Goal: Transaction & Acquisition: Book appointment/travel/reservation

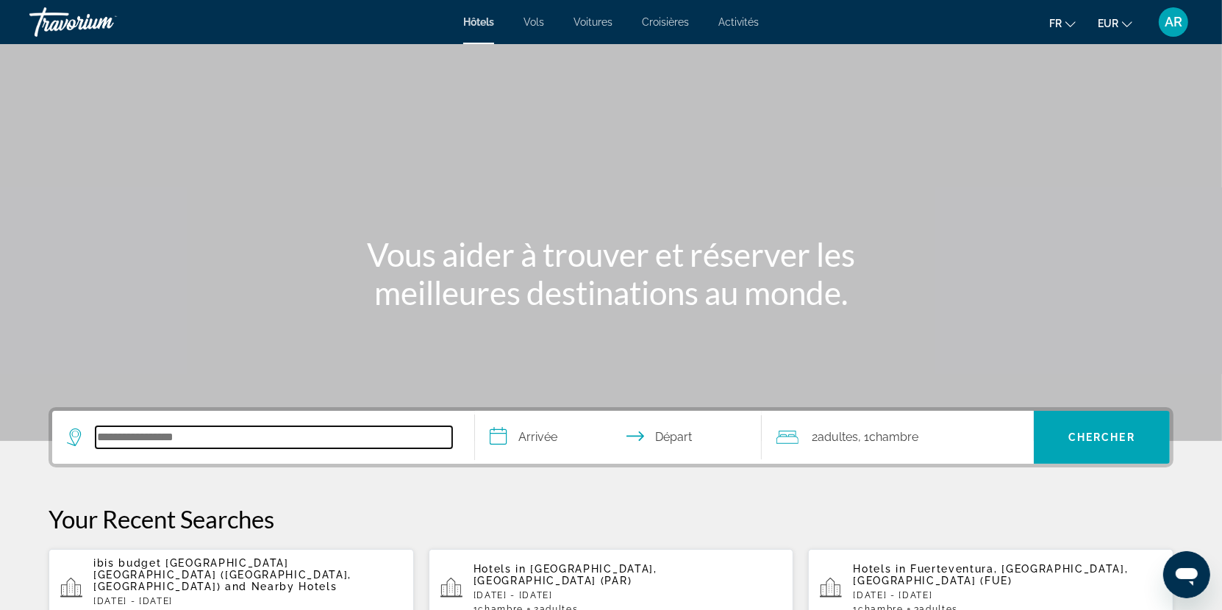
click at [299, 435] on input "Search hotel destination" at bounding box center [274, 438] width 357 height 22
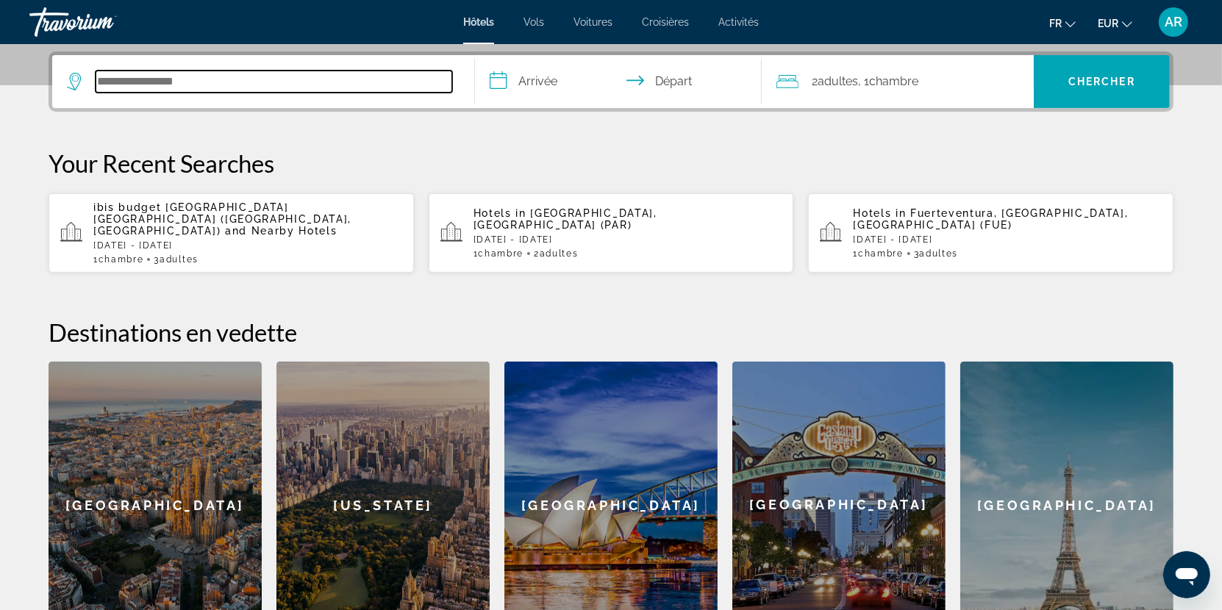
scroll to position [359, 0]
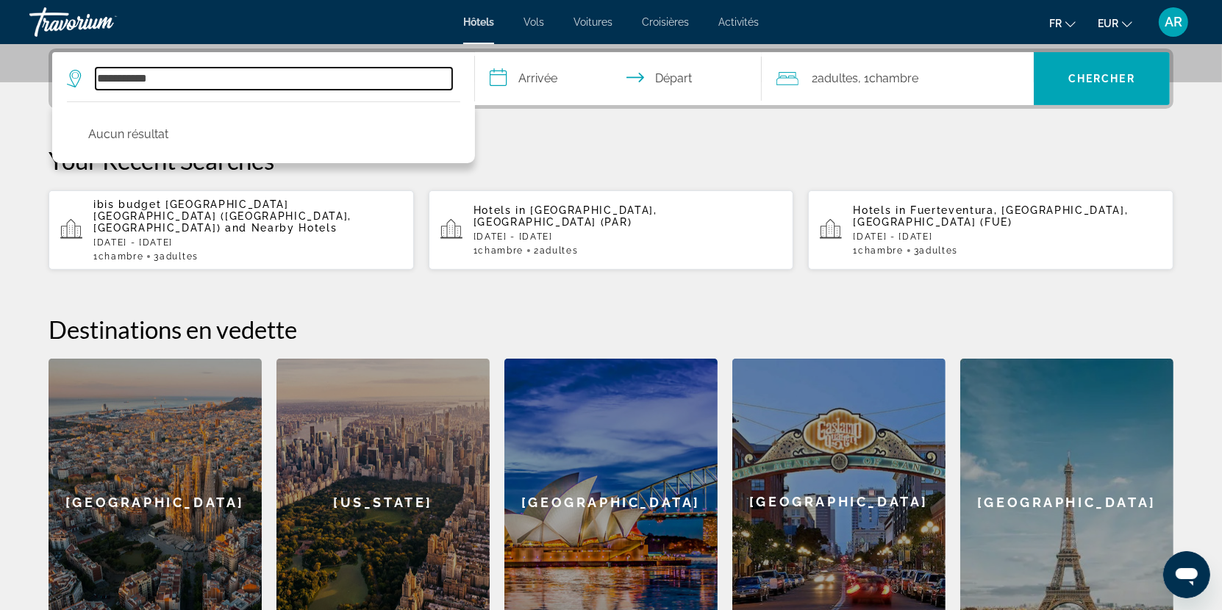
drag, startPoint x: 238, startPoint y: 84, endPoint x: 82, endPoint y: 79, distance: 155.2
click at [82, 79] on div "**********" at bounding box center [259, 79] width 385 height 22
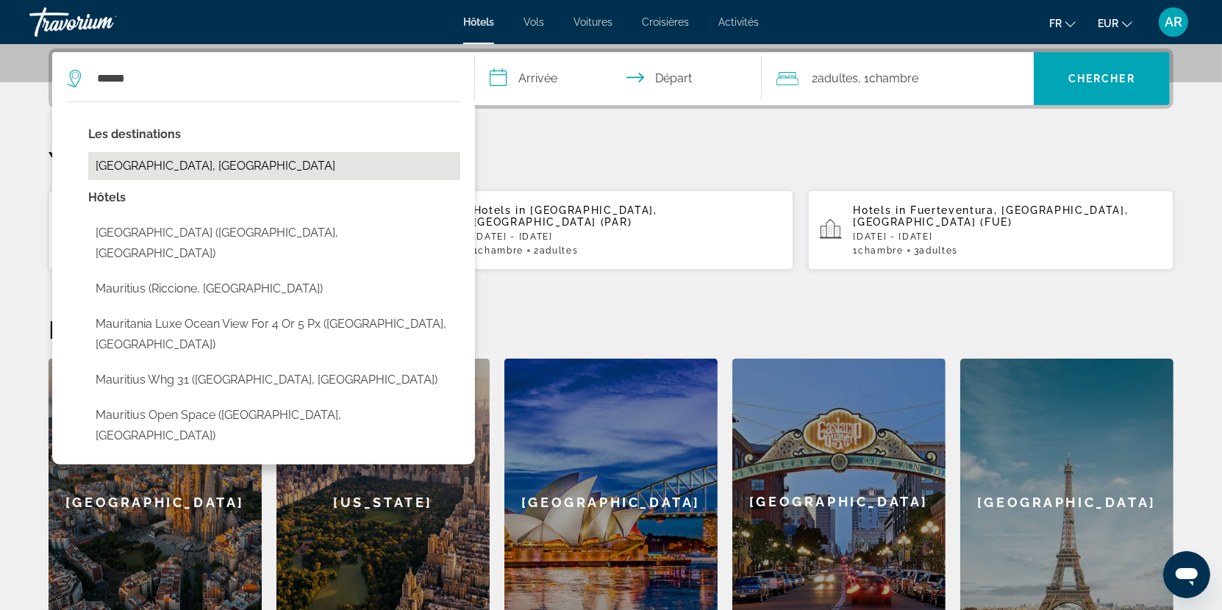
click at [184, 168] on button "[GEOGRAPHIC_DATA], [GEOGRAPHIC_DATA]" at bounding box center [274, 166] width 372 height 28
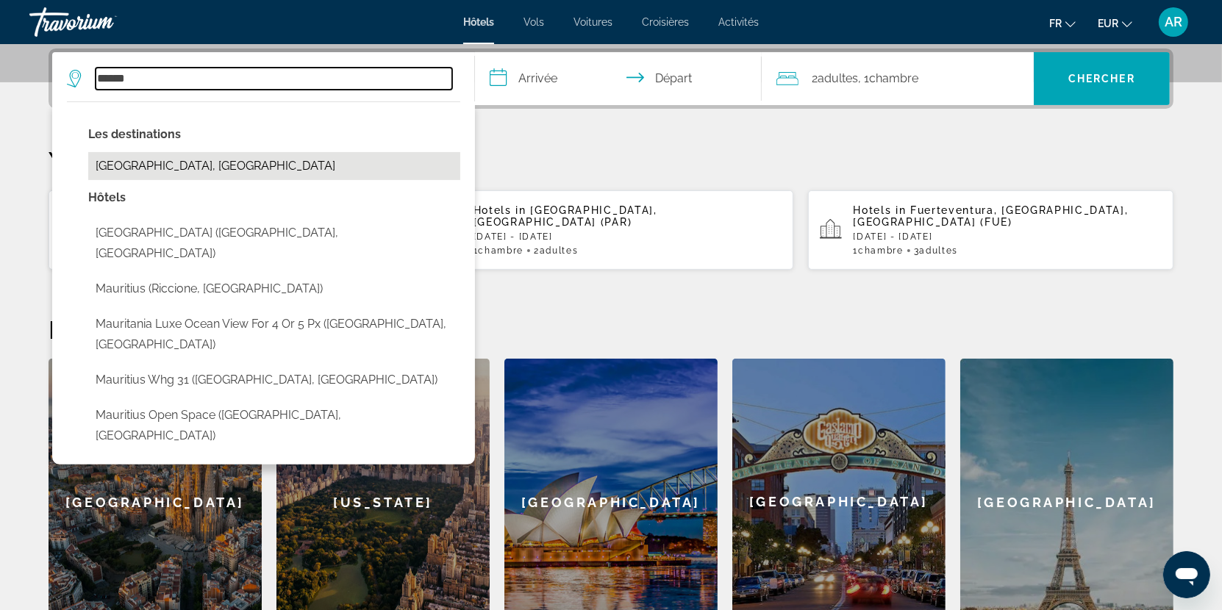
type input "**********"
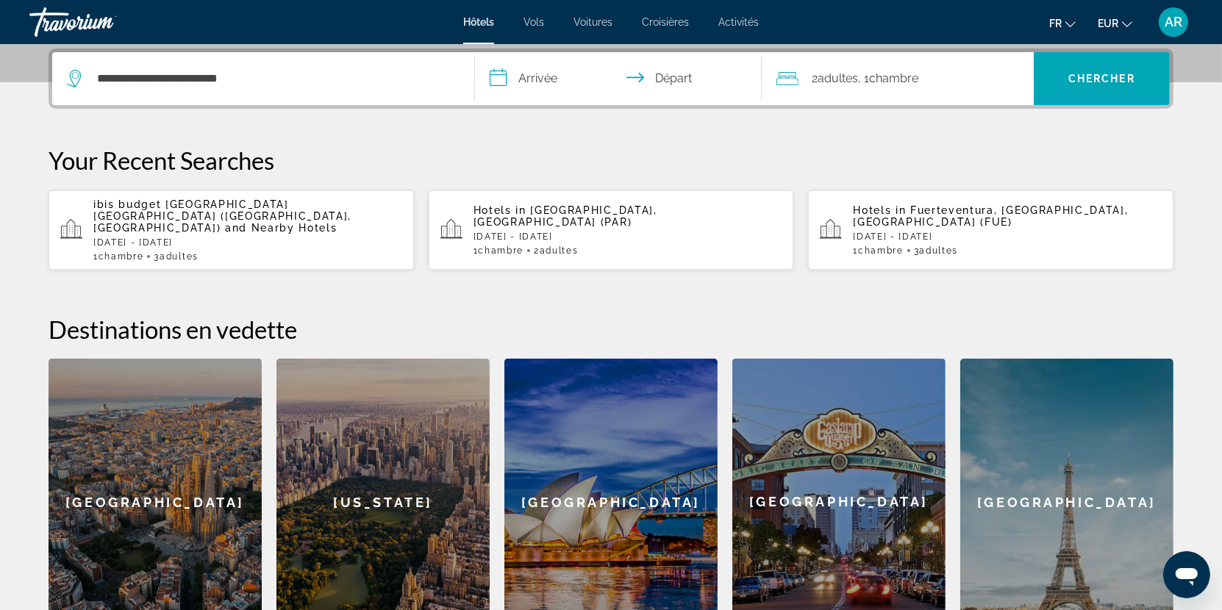
click at [555, 79] on input "**********" at bounding box center [621, 80] width 293 height 57
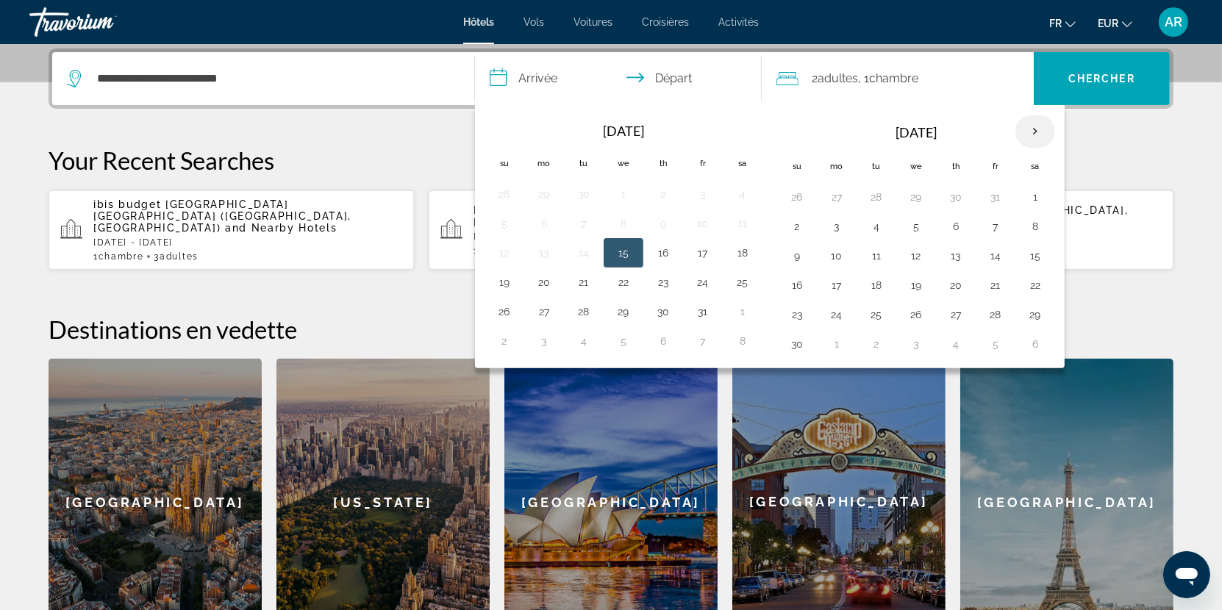
click at [1029, 134] on th "Next month" at bounding box center [1036, 131] width 40 height 32
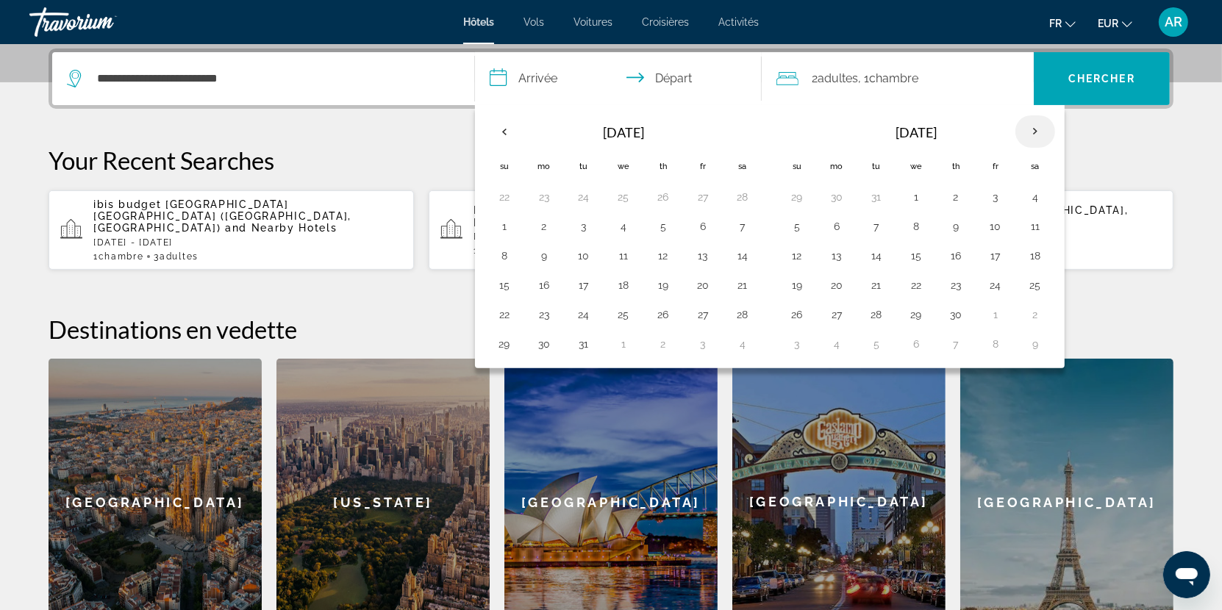
click at [1029, 134] on th "Next month" at bounding box center [1036, 131] width 40 height 32
click at [1033, 140] on th "Next month" at bounding box center [1036, 131] width 40 height 32
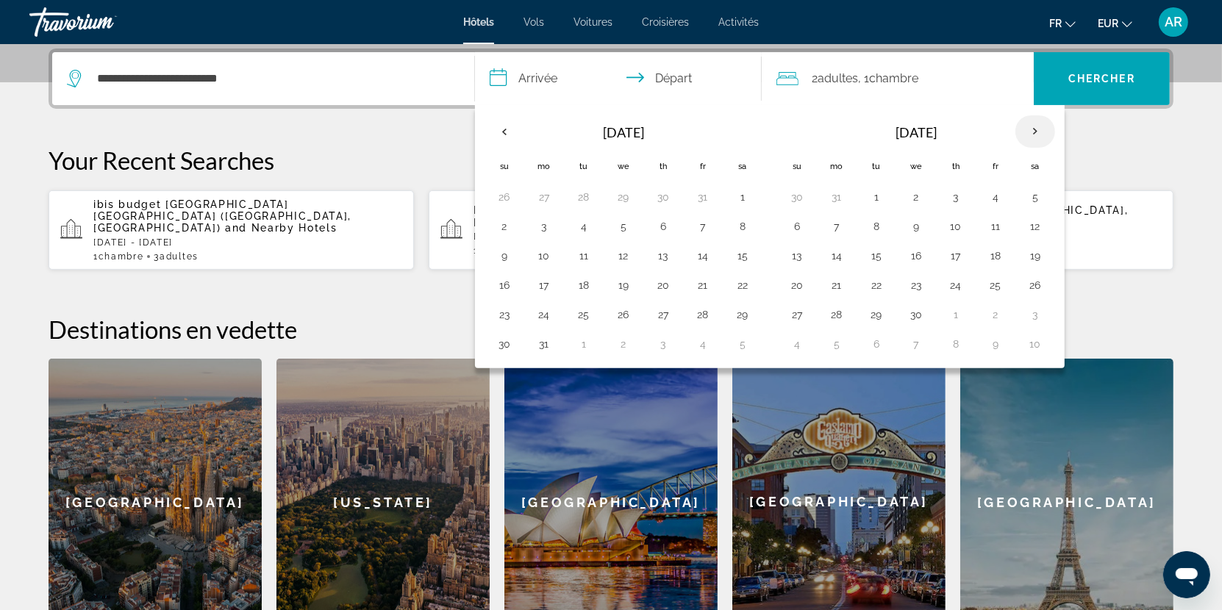
click at [1033, 140] on th "Next month" at bounding box center [1036, 131] width 40 height 32
click at [912, 226] on button "4" at bounding box center [917, 226] width 24 height 21
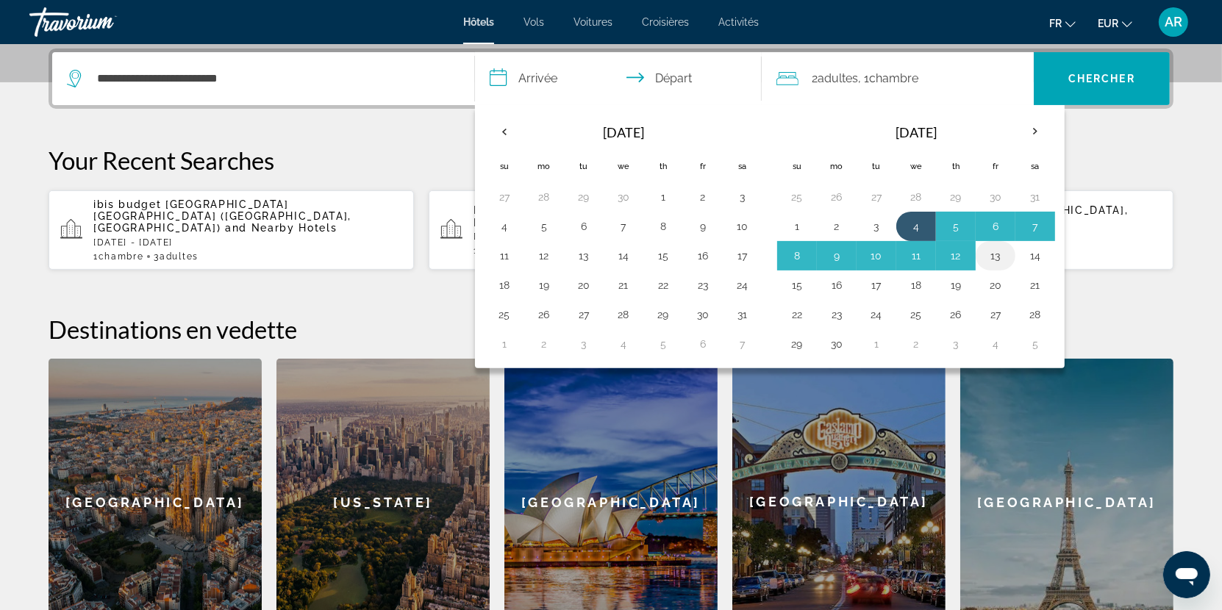
click at [994, 253] on button "13" at bounding box center [996, 256] width 24 height 21
type input "**********"
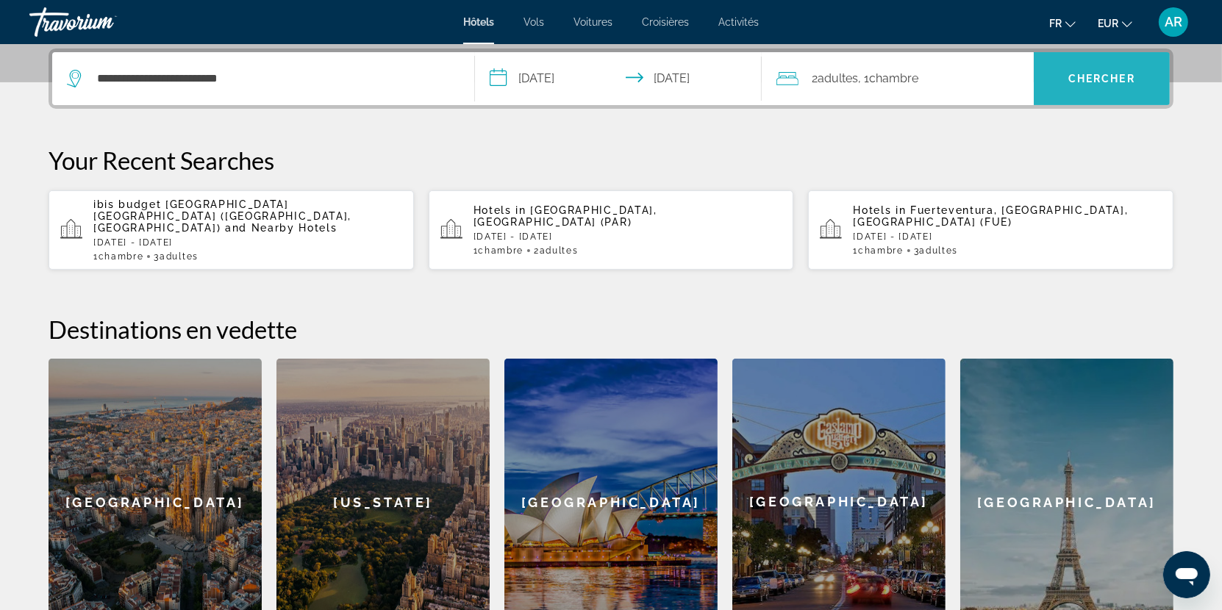
click at [1122, 84] on span "Chercher" at bounding box center [1102, 79] width 67 height 12
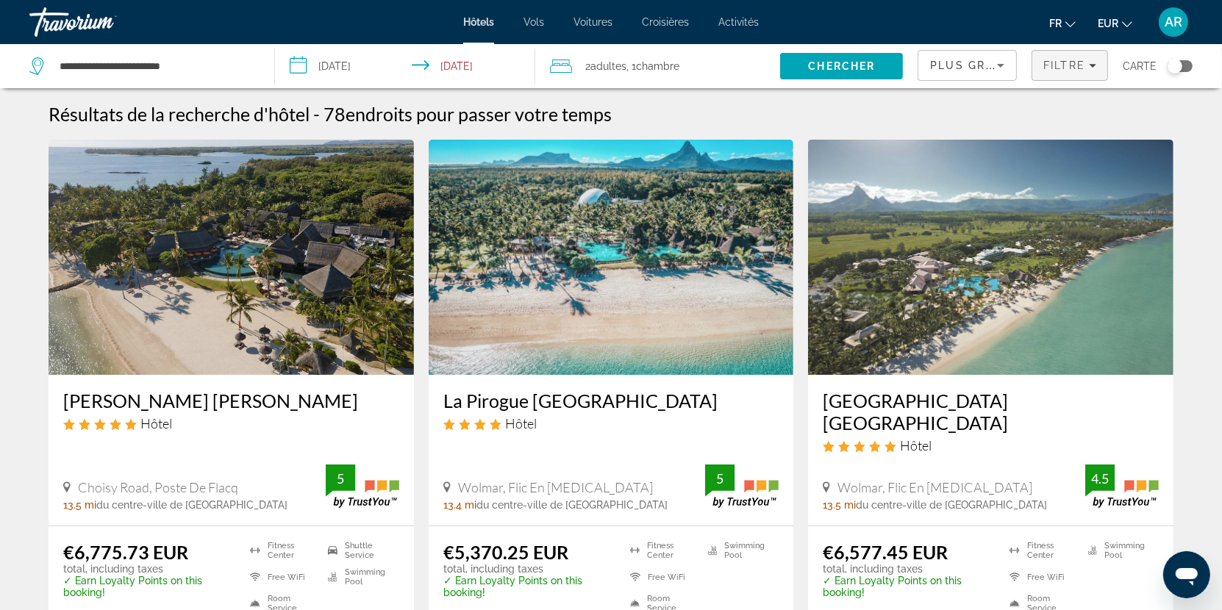
click at [1101, 70] on span "Filters" at bounding box center [1070, 65] width 75 height 35
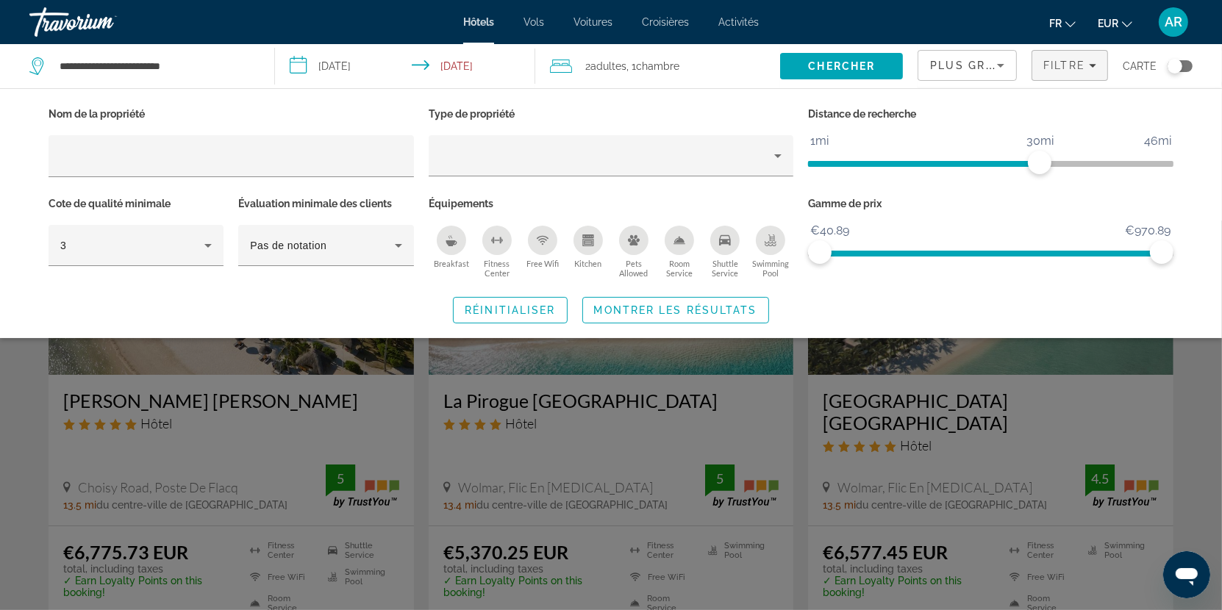
click at [463, 249] on button "Breakfast" at bounding box center [452, 252] width 46 height 54
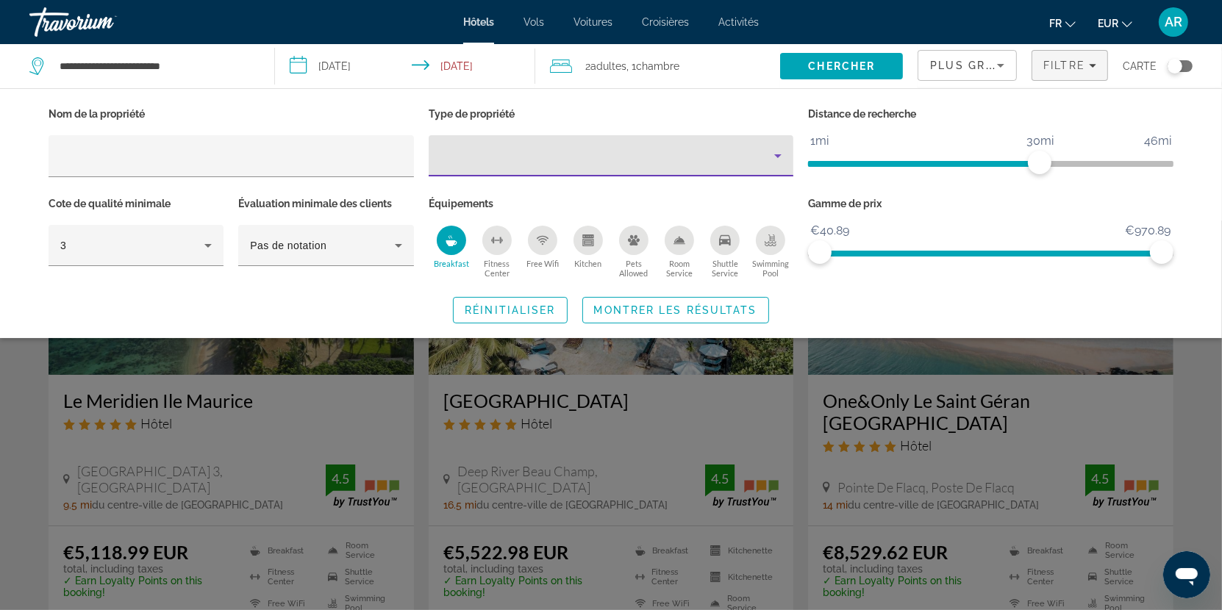
click at [783, 154] on icon "Property type" at bounding box center [778, 156] width 18 height 18
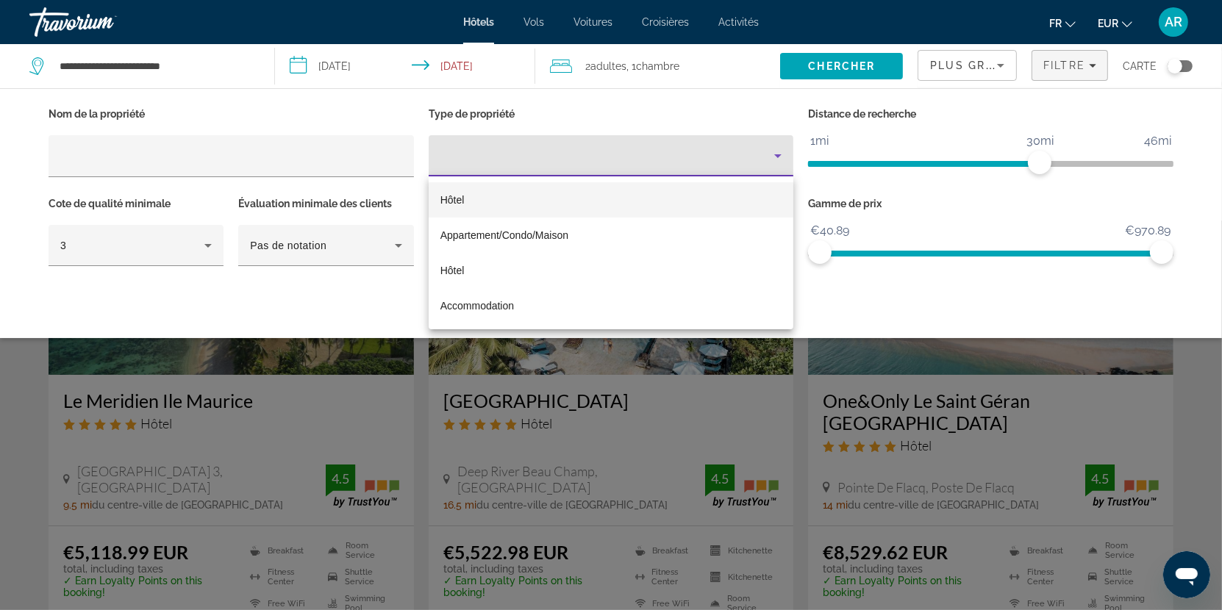
click at [763, 110] on div at bounding box center [611, 305] width 1222 height 610
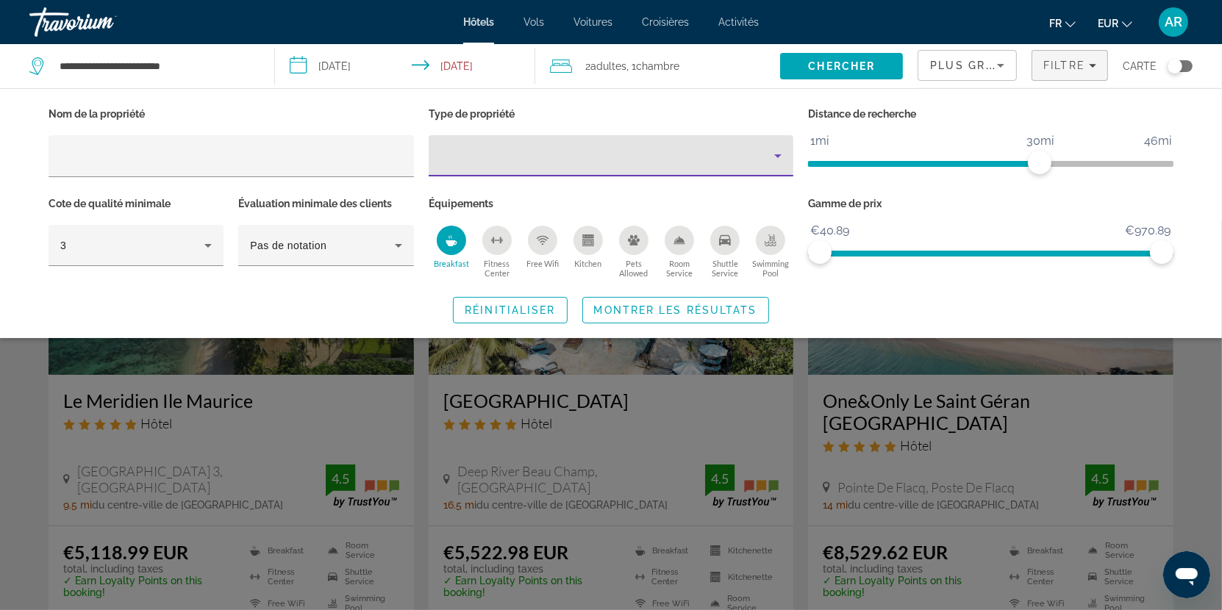
click at [777, 154] on icon "Property type" at bounding box center [777, 156] width 7 height 4
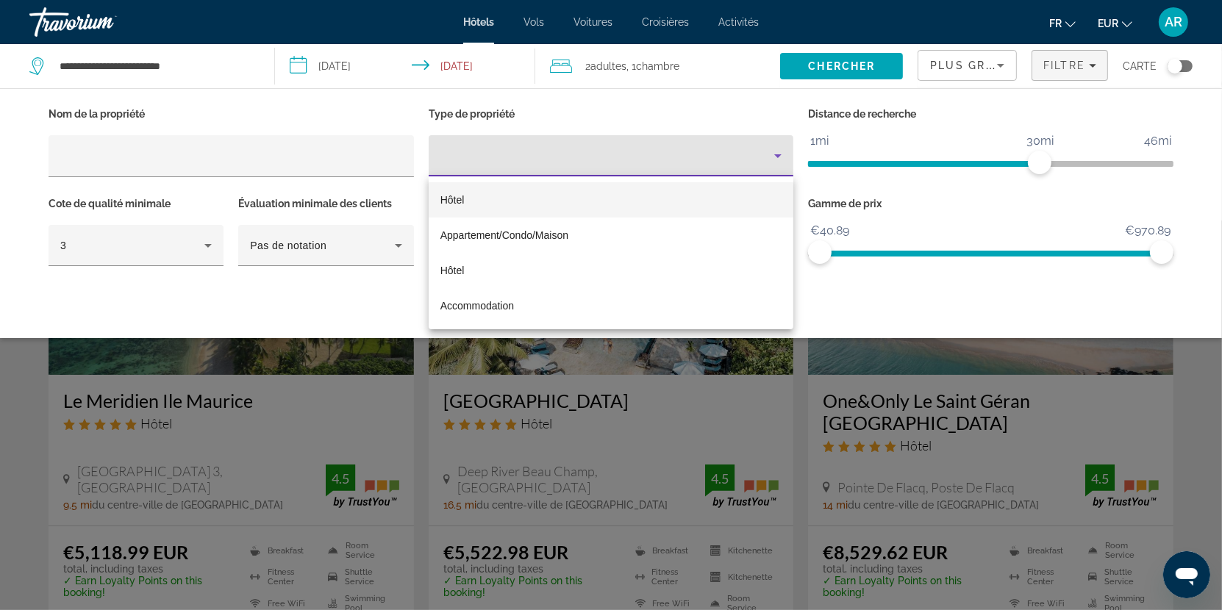
click at [710, 104] on div at bounding box center [611, 305] width 1222 height 610
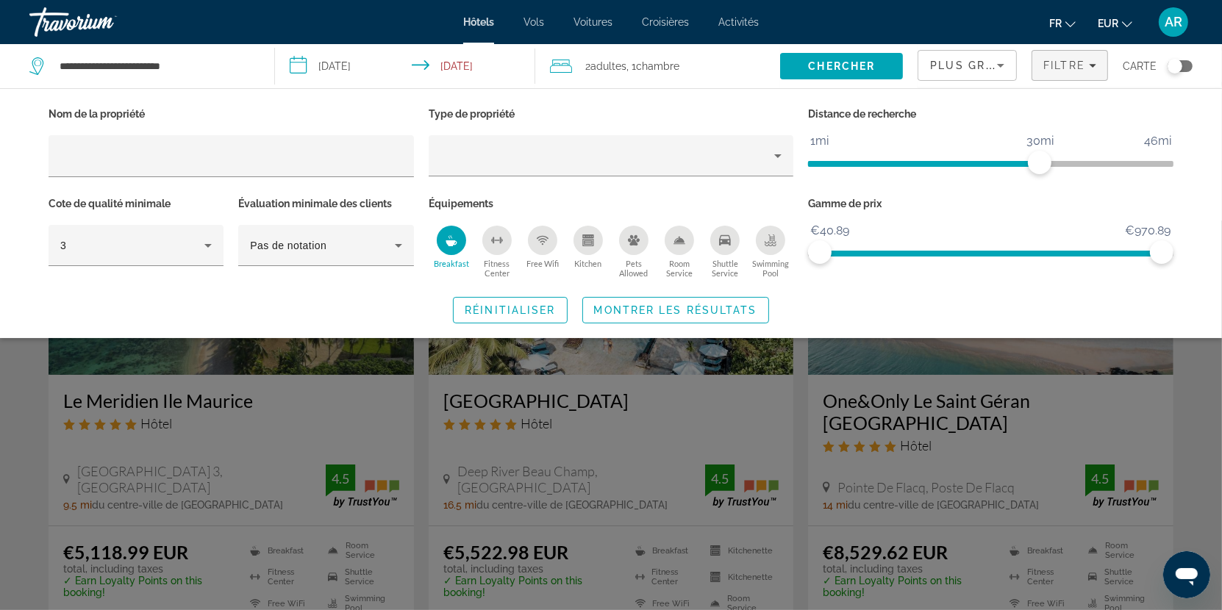
click at [1202, 17] on div "Hôtels Vols Voitures Croisières Activités Hôtels Vols Voitures Croisières Activ…" at bounding box center [611, 22] width 1222 height 38
click at [733, 304] on span "Montrer les résultats" at bounding box center [675, 310] width 163 height 12
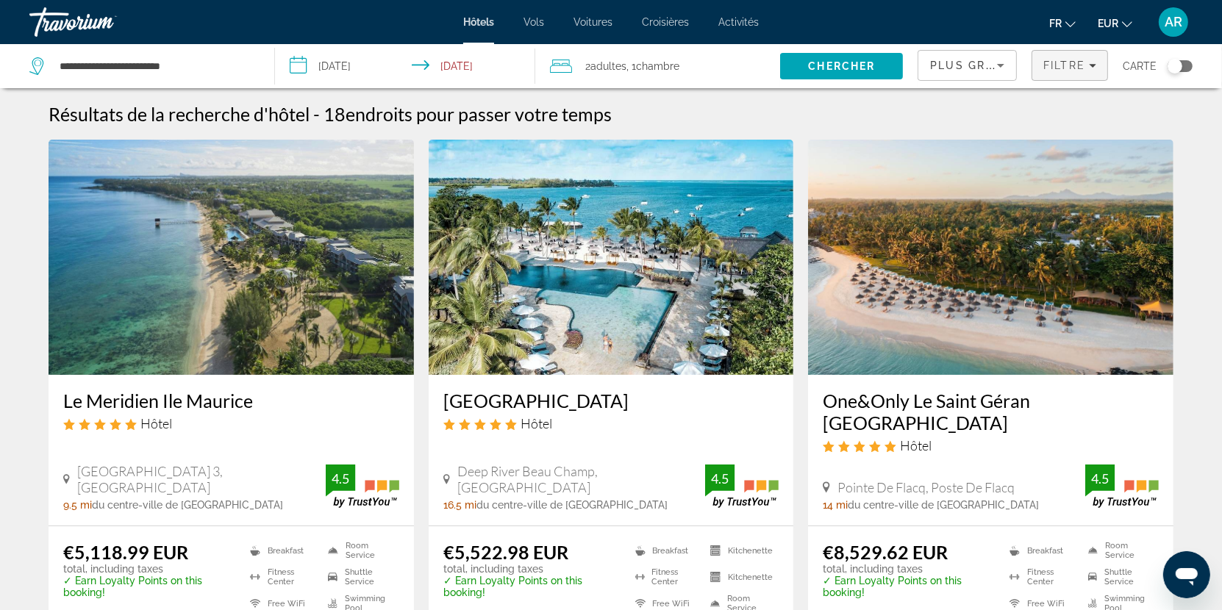
click at [1075, 67] on span "Filtre" at bounding box center [1065, 66] width 42 height 12
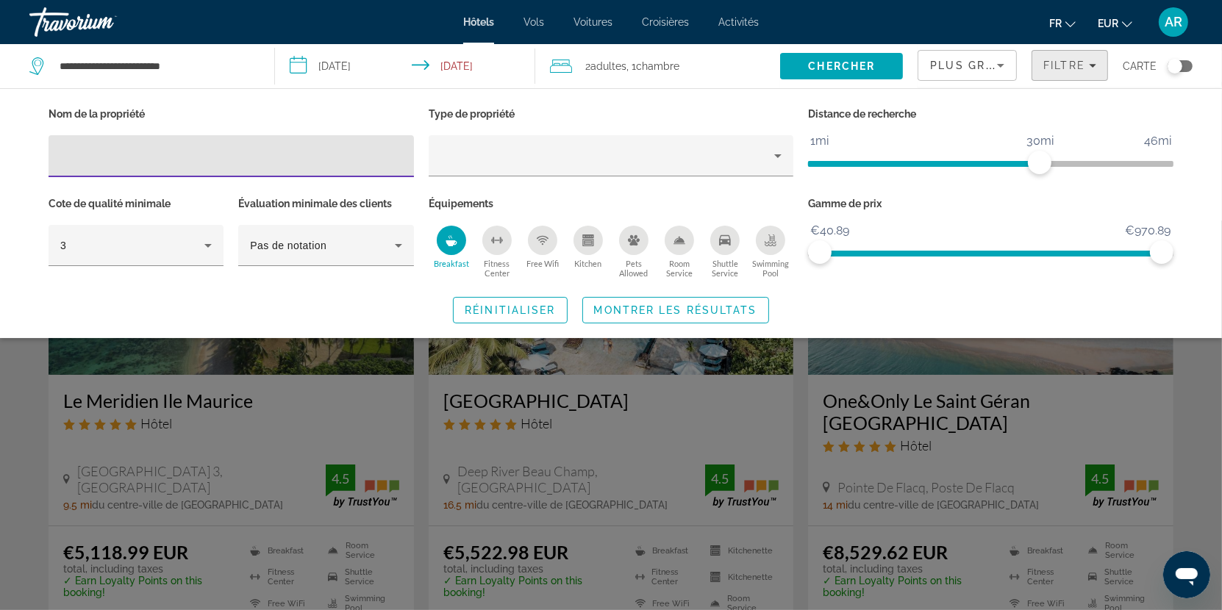
click at [1075, 67] on span "Filtre" at bounding box center [1065, 66] width 42 height 12
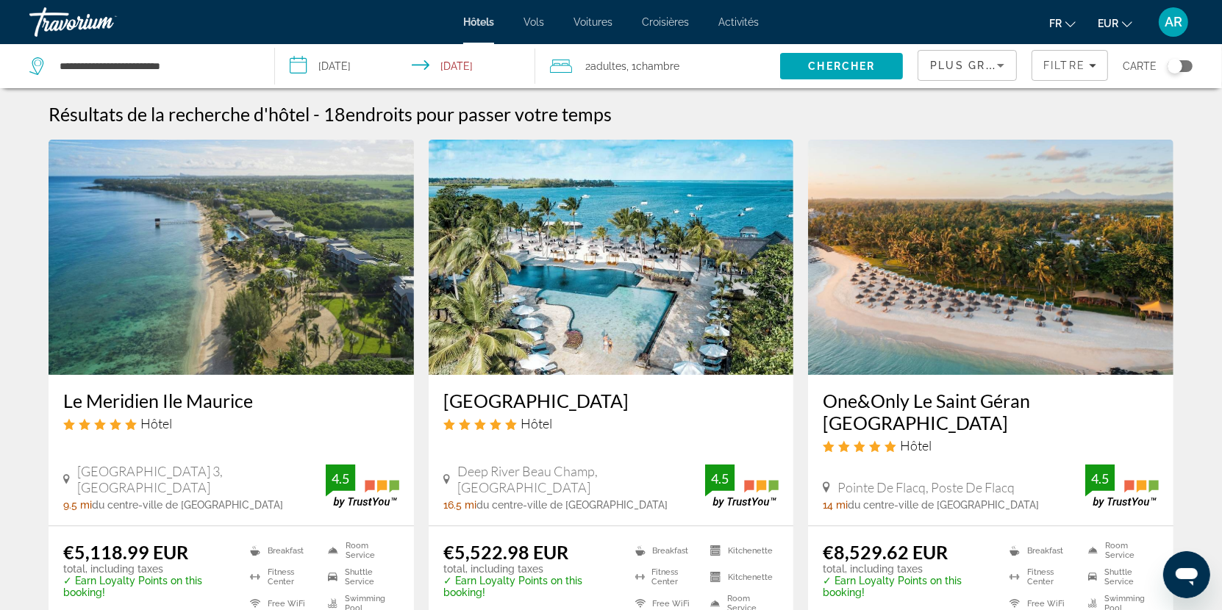
click at [973, 54] on div "Plus grandes économies" at bounding box center [967, 71] width 74 height 41
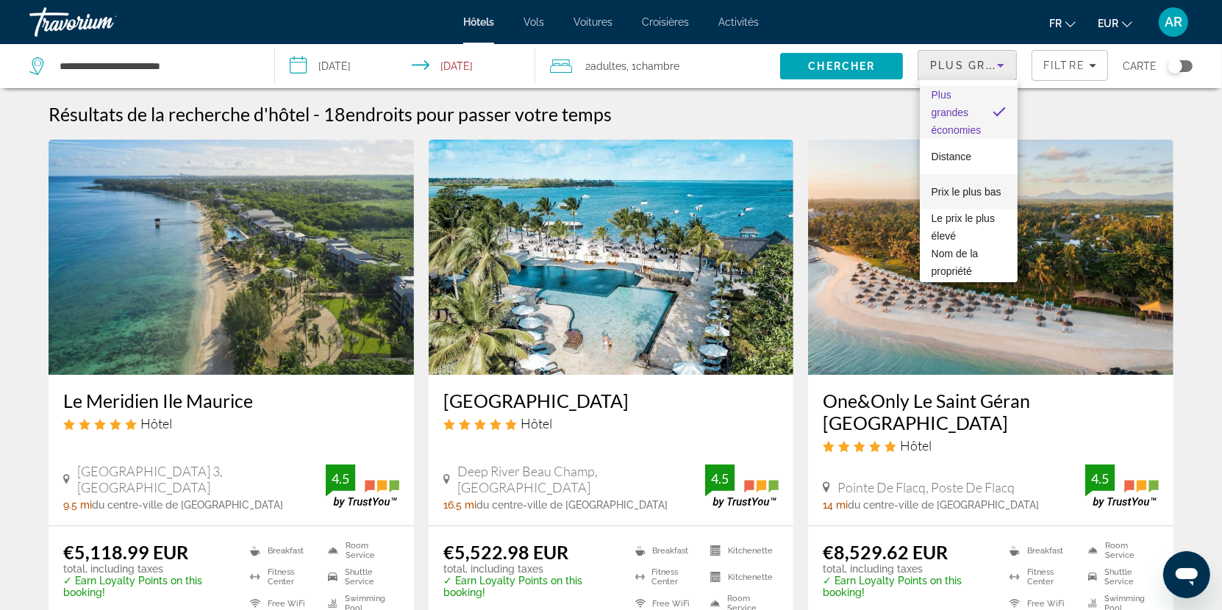
click at [984, 190] on span "Prix le plus bas" at bounding box center [967, 192] width 70 height 12
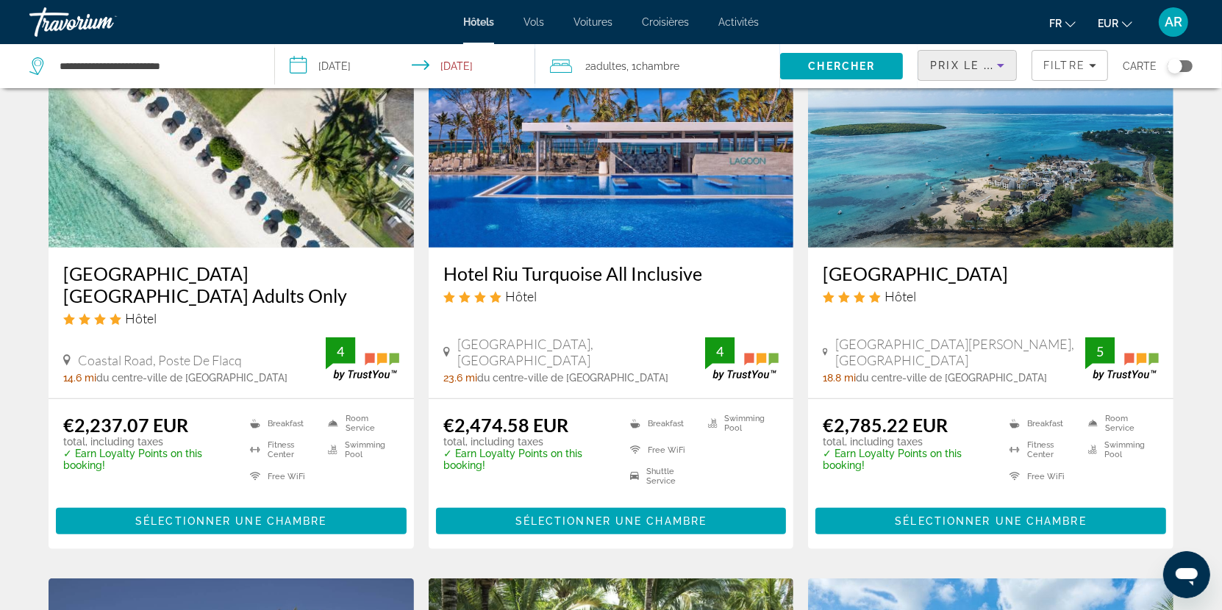
scroll to position [674, 0]
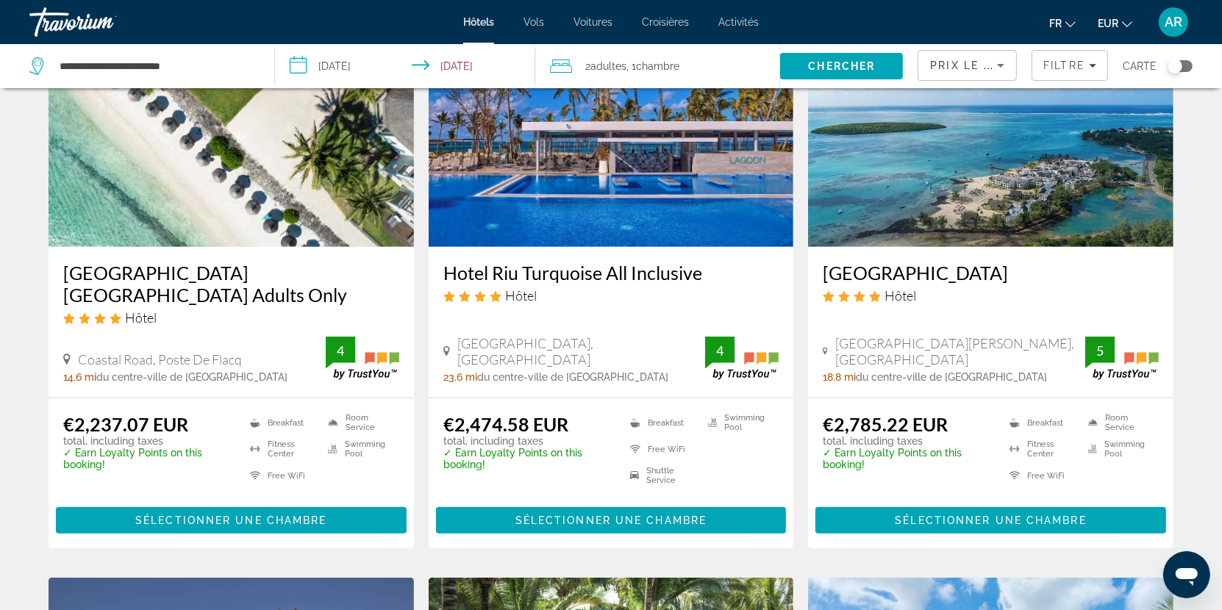
click at [302, 262] on h3 "[GEOGRAPHIC_DATA] [GEOGRAPHIC_DATA] Adults Only" at bounding box center [231, 284] width 336 height 44
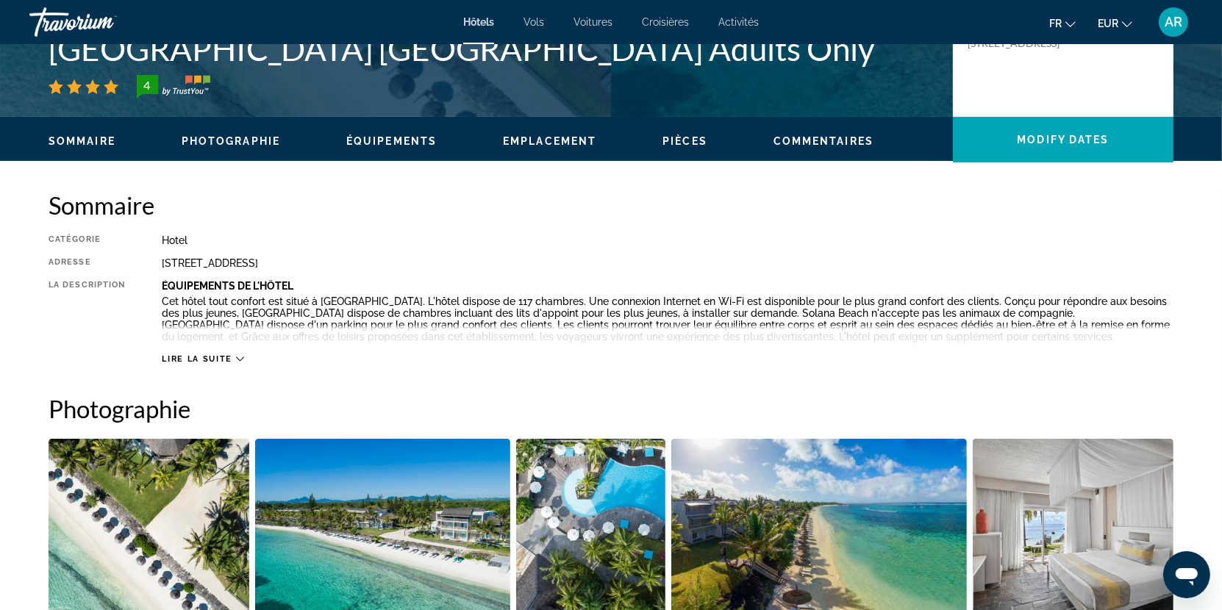
scroll to position [369, 0]
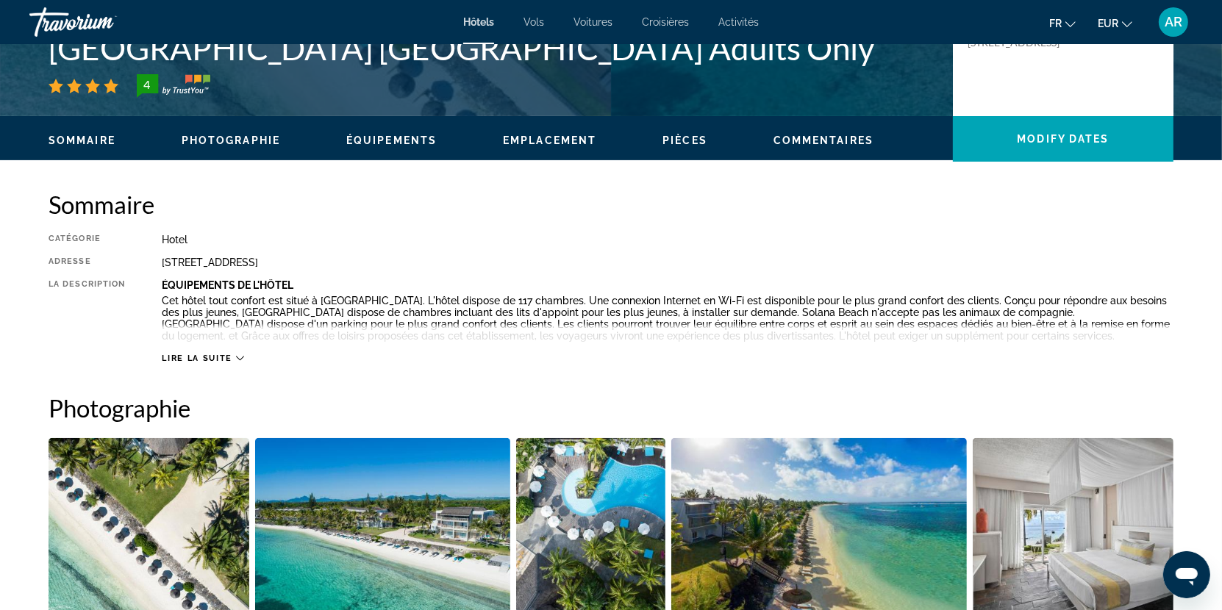
click at [236, 356] on icon "Main content" at bounding box center [240, 358] width 8 height 8
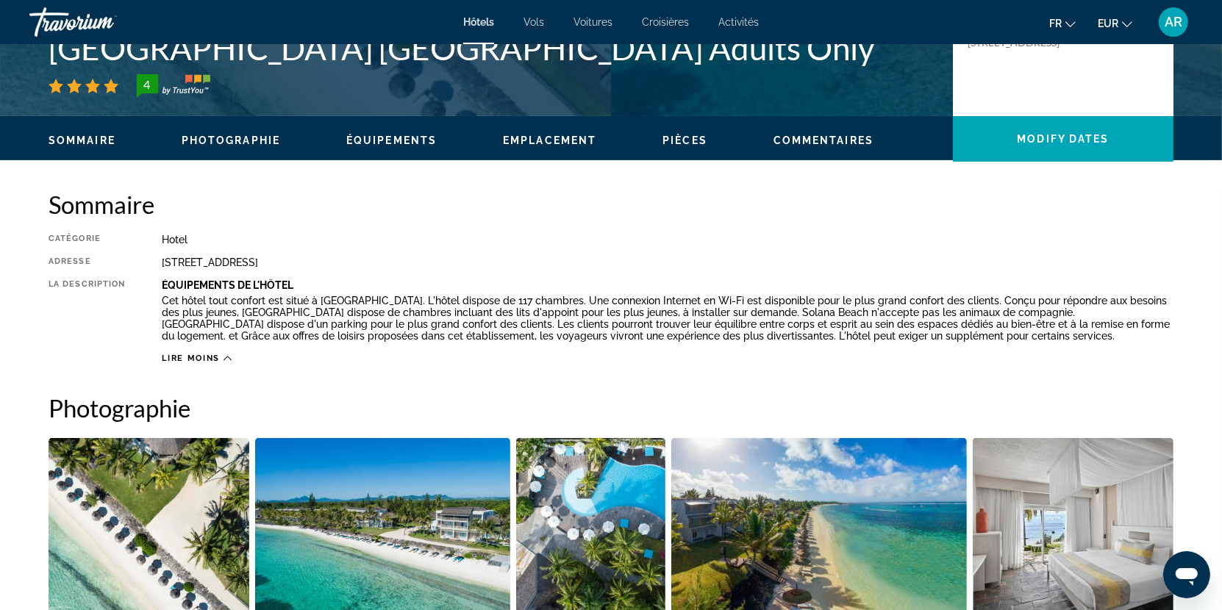
click at [229, 355] on icon "Main content" at bounding box center [228, 358] width 8 height 8
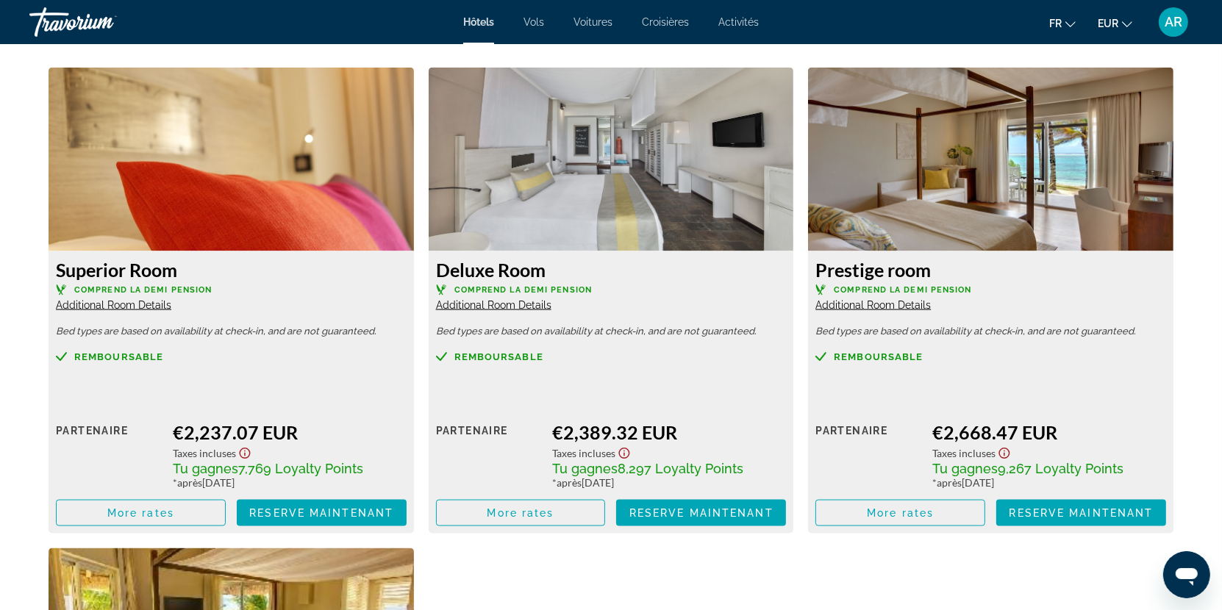
scroll to position [1972, 0]
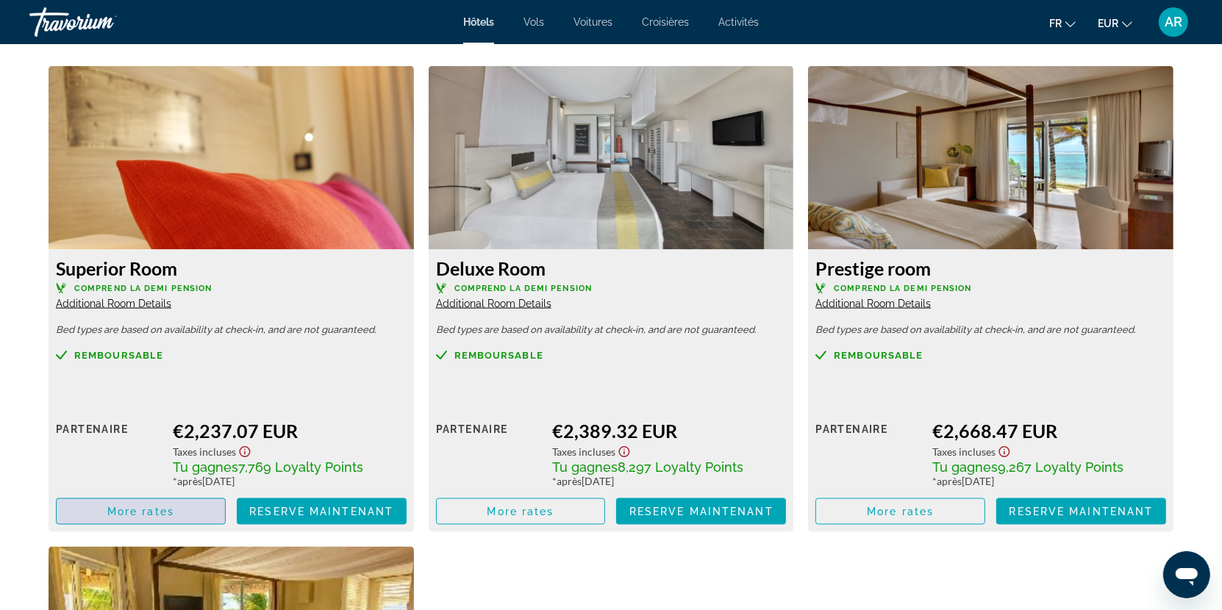
click at [178, 509] on span "Main content" at bounding box center [141, 511] width 168 height 35
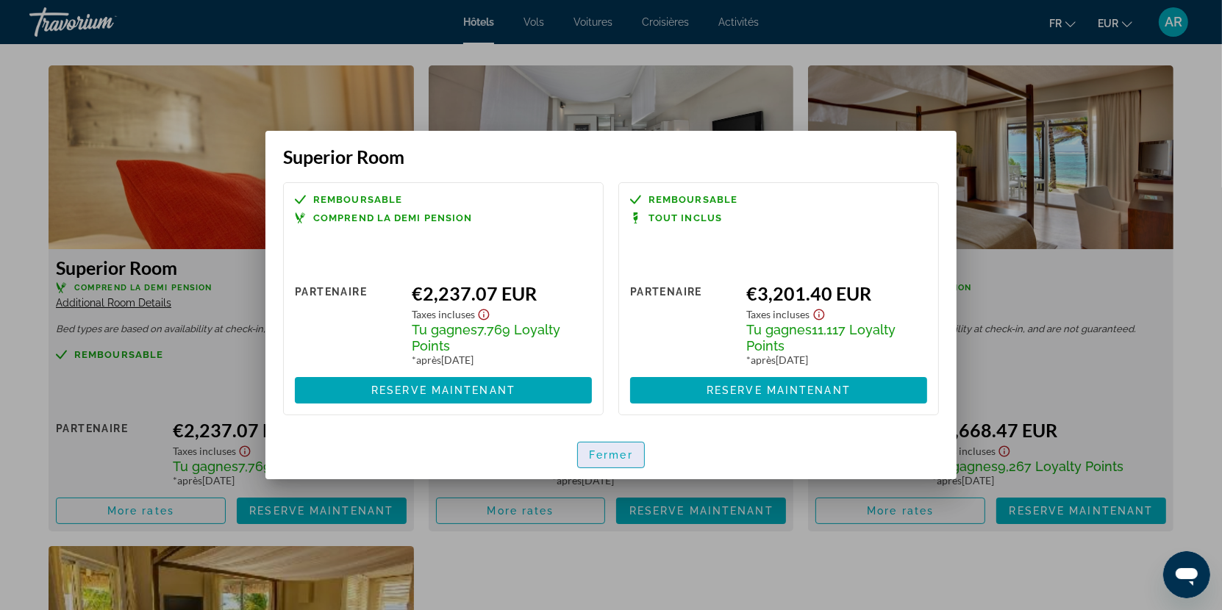
click at [594, 457] on span "Fermer" at bounding box center [611, 455] width 44 height 12
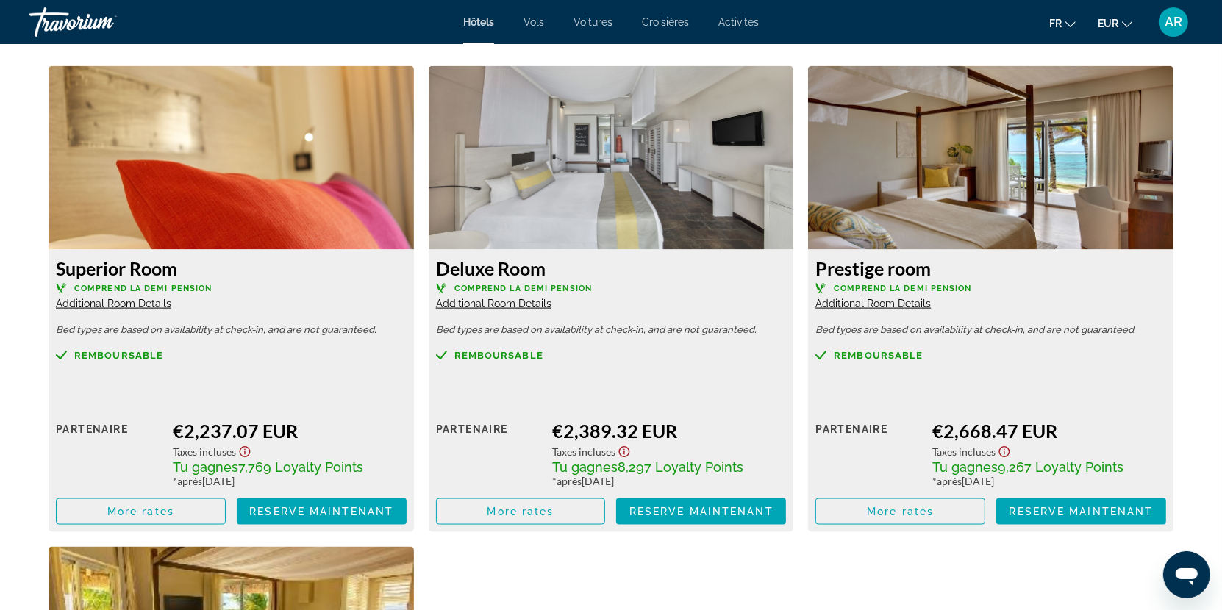
click at [141, 300] on span "Additional Room Details" at bounding box center [113, 304] width 115 height 12
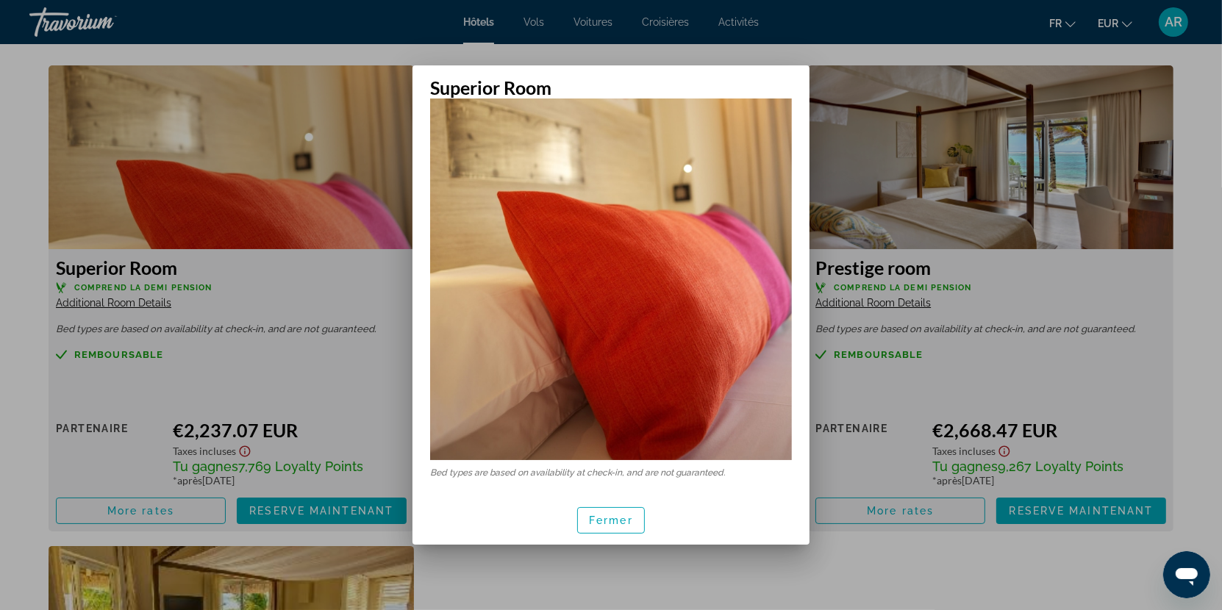
scroll to position [207, 0]
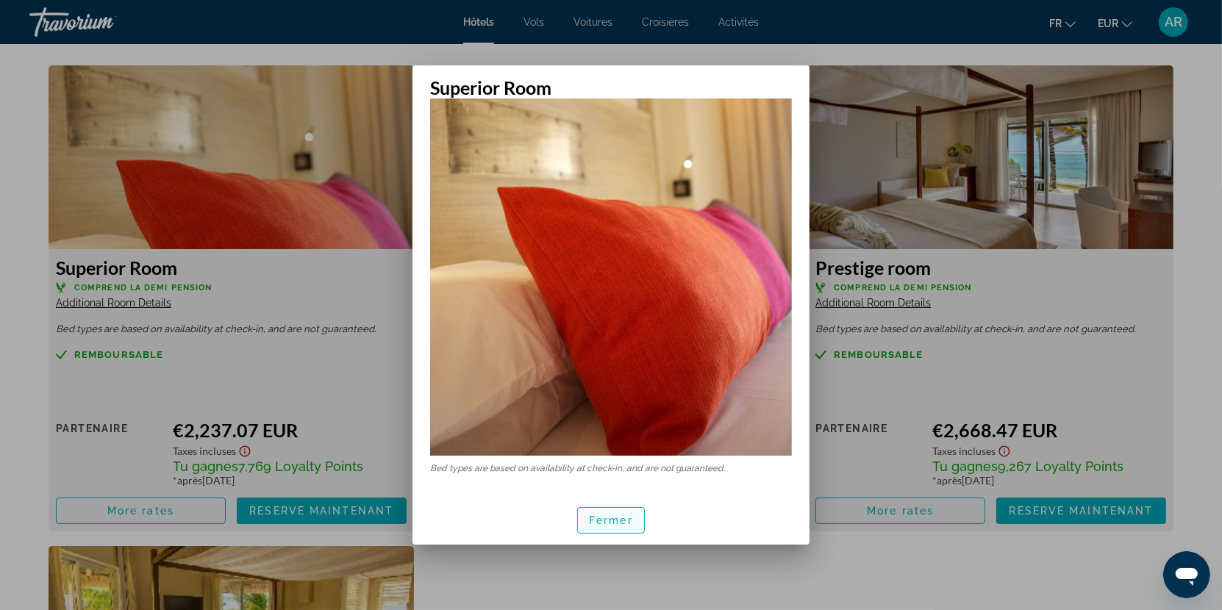
click at [605, 521] on span "Fermer" at bounding box center [611, 521] width 44 height 12
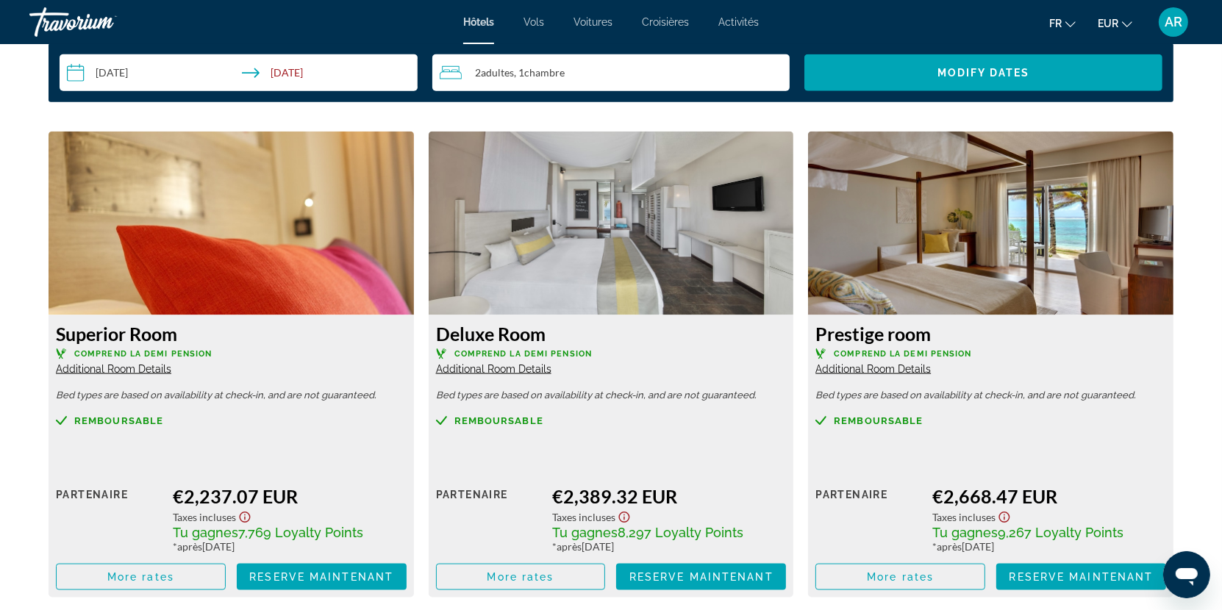
scroll to position [1908, 0]
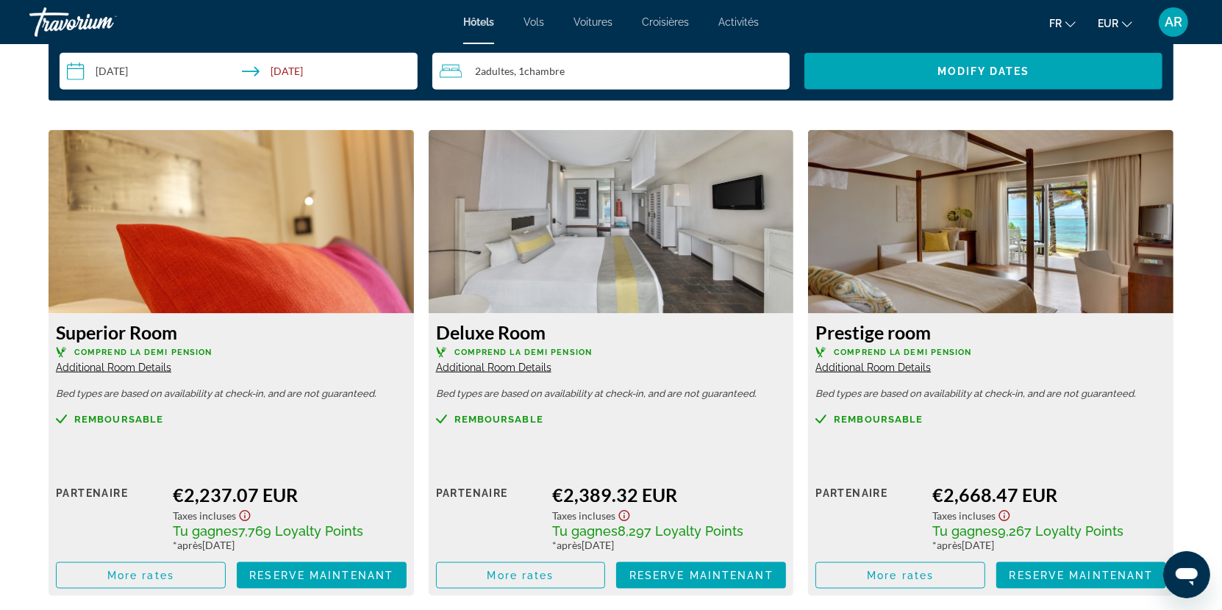
click at [540, 26] on span "Vols" at bounding box center [534, 22] width 21 height 12
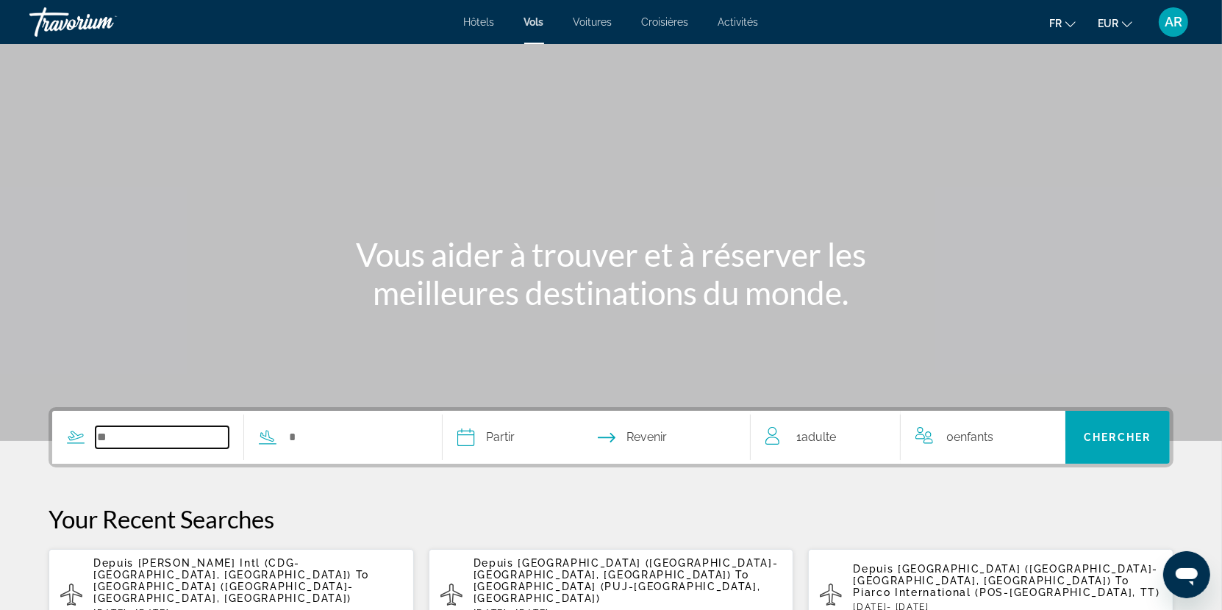
click at [139, 441] on input "Search widget" at bounding box center [162, 438] width 133 height 22
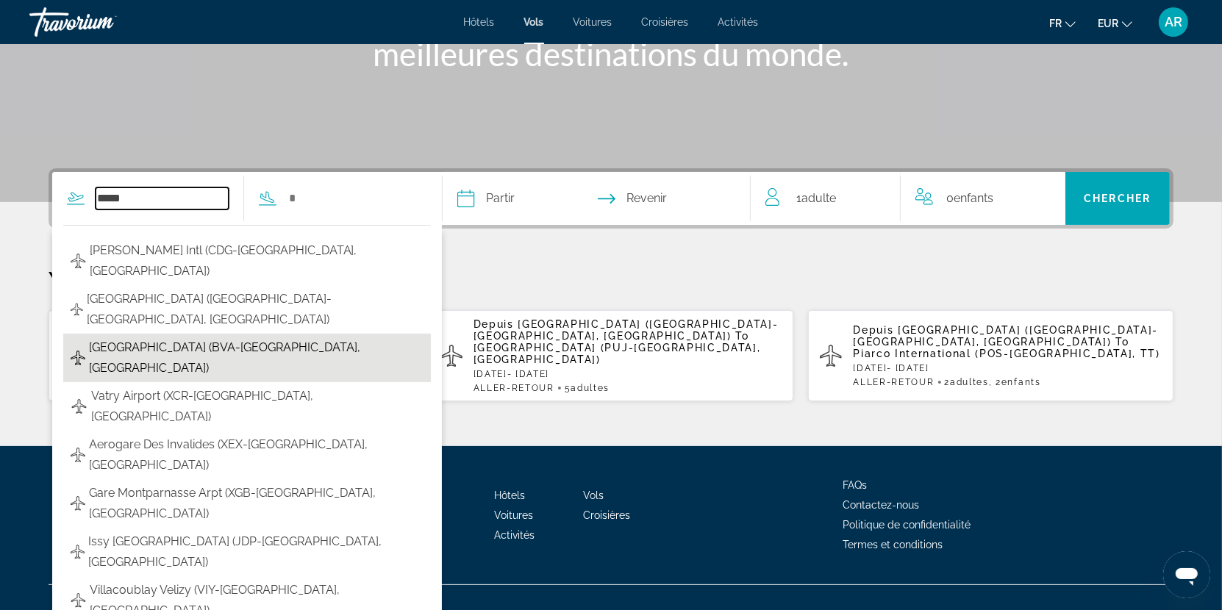
scroll to position [204, 0]
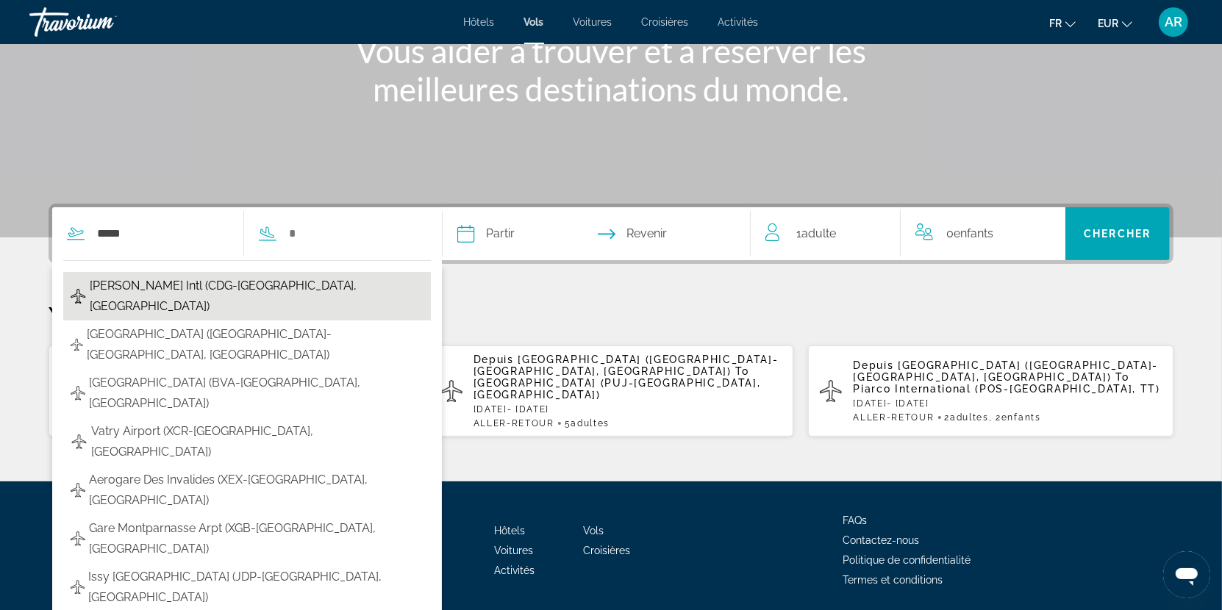
click at [264, 289] on span "[PERSON_NAME] Intl (CDG-[GEOGRAPHIC_DATA], [GEOGRAPHIC_DATA])" at bounding box center [257, 296] width 335 height 41
type input "**********"
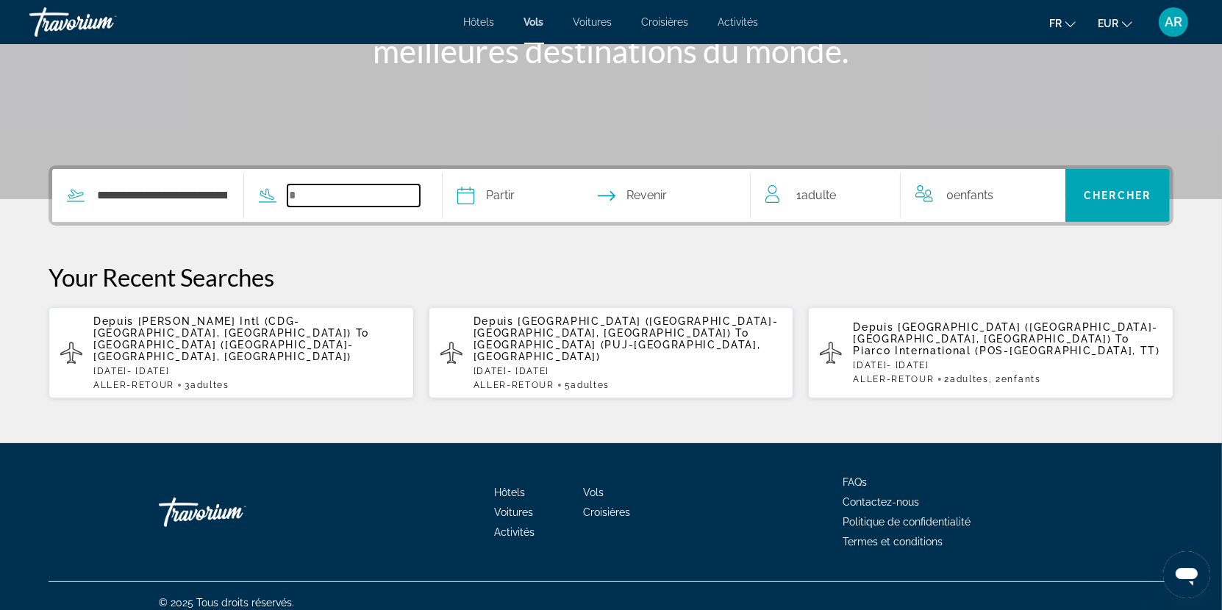
click at [338, 201] on input "Search widget" at bounding box center [354, 196] width 133 height 22
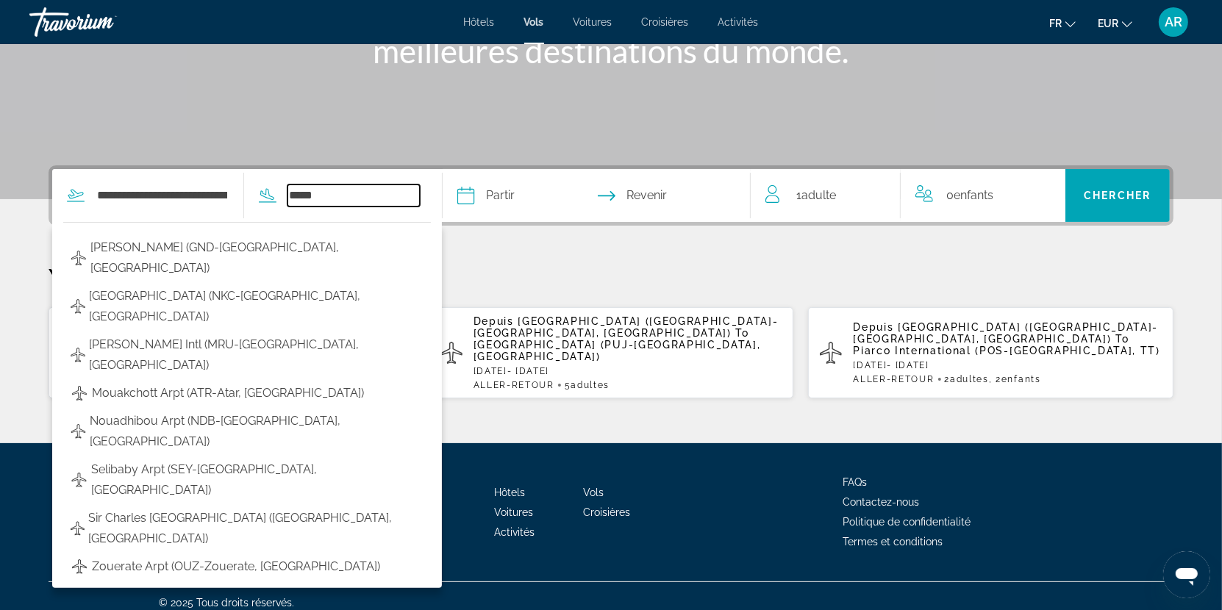
type input "*****"
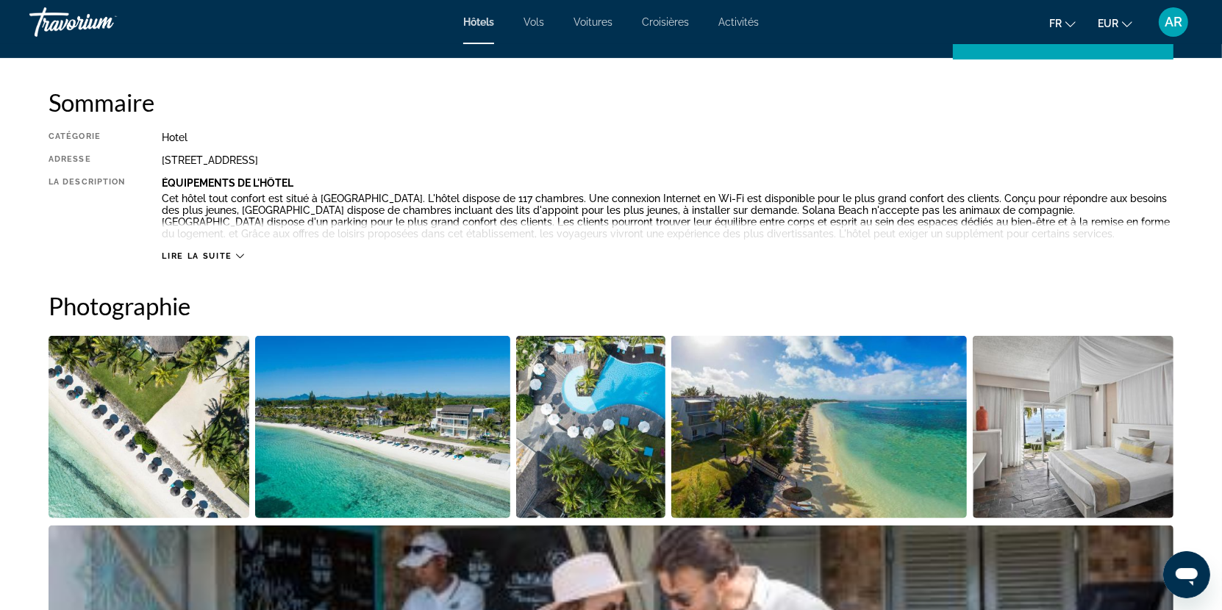
scroll to position [485, 0]
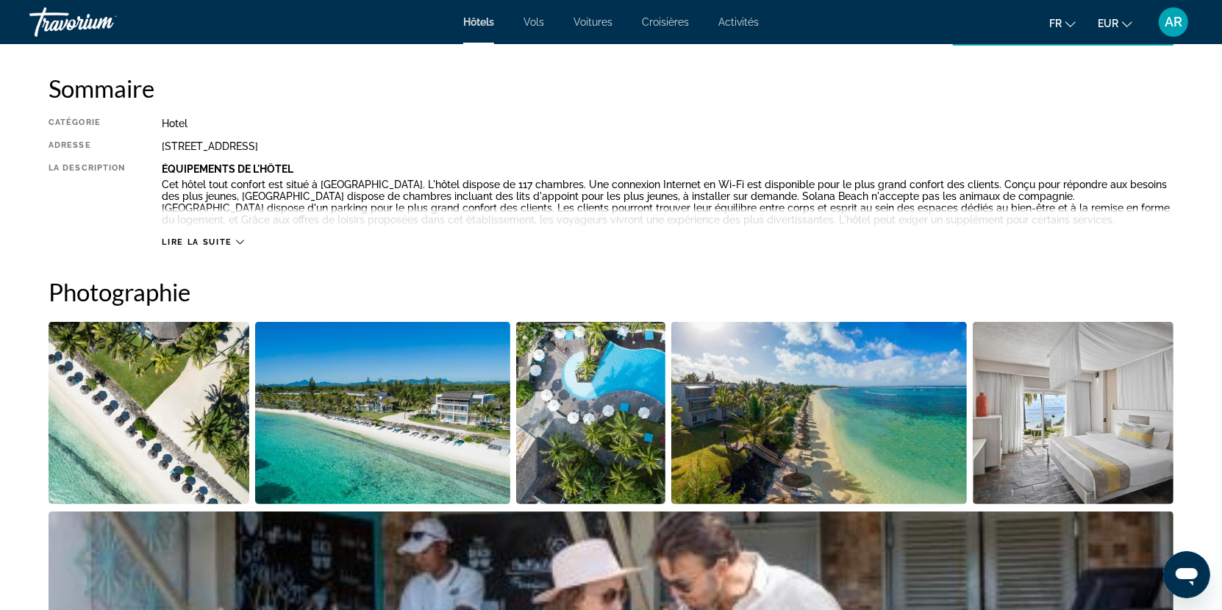
click at [221, 243] on span "Lire la suite" at bounding box center [197, 243] width 70 height 10
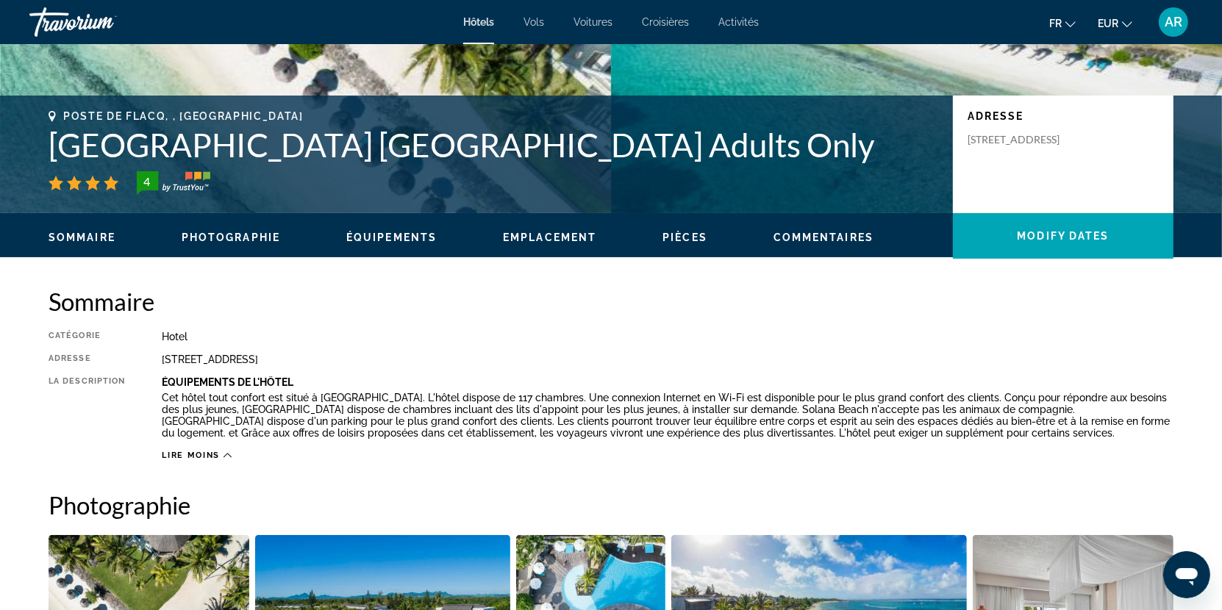
scroll to position [195, 0]
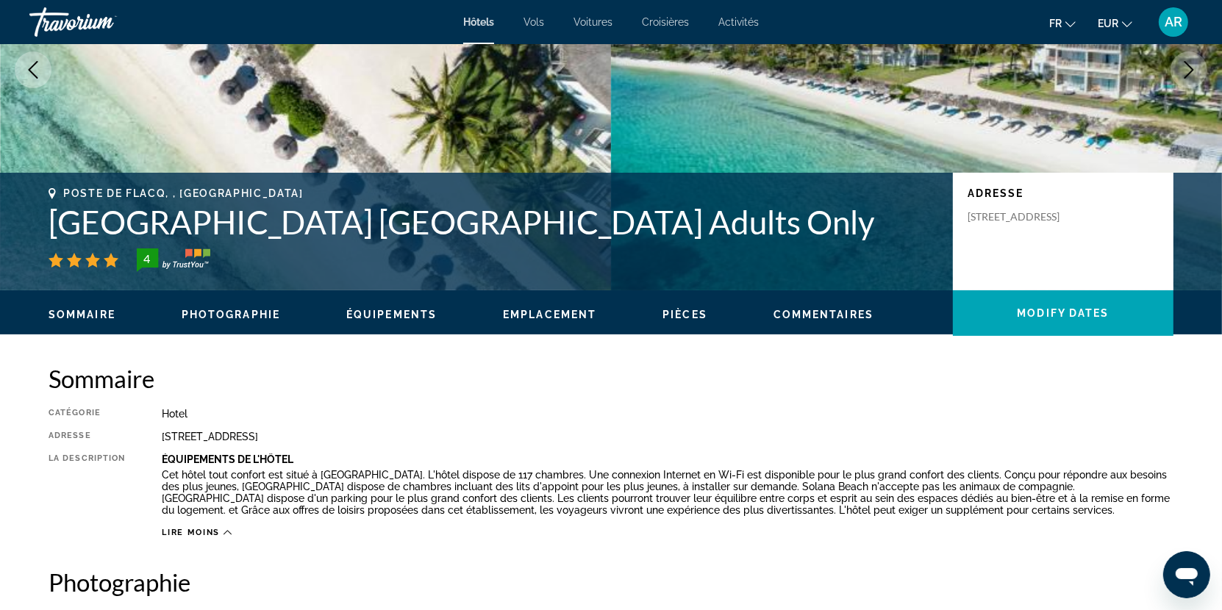
click at [435, 224] on h1 "[GEOGRAPHIC_DATA] [GEOGRAPHIC_DATA] Adults Only" at bounding box center [494, 222] width 890 height 38
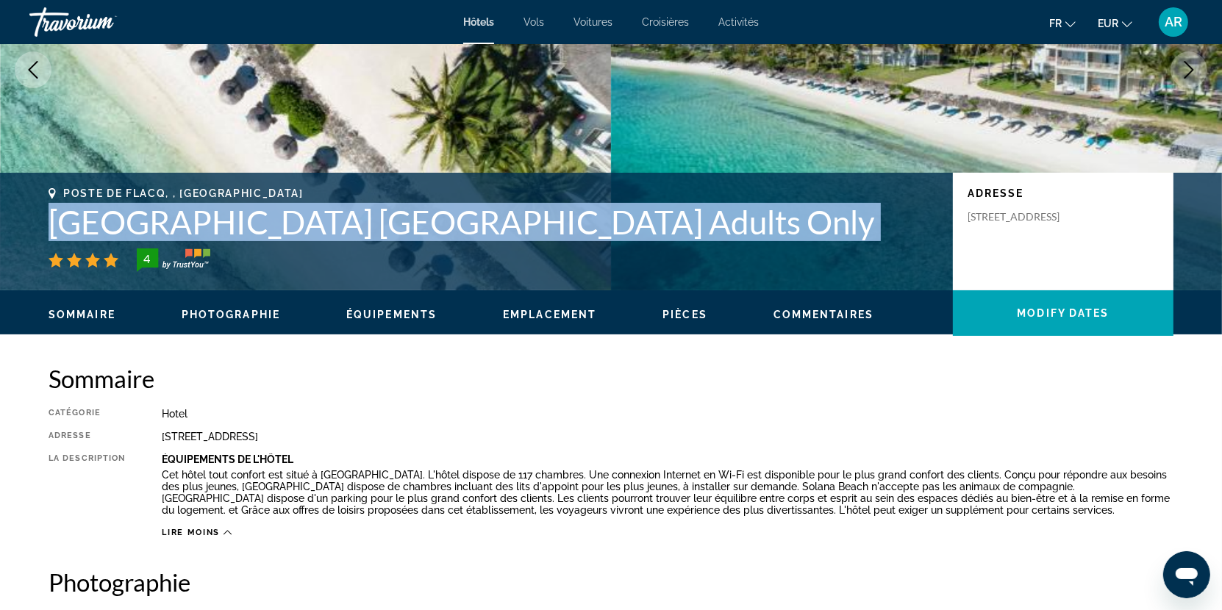
click at [435, 224] on h1 "[GEOGRAPHIC_DATA] [GEOGRAPHIC_DATA] Adults Only" at bounding box center [494, 222] width 890 height 38
copy div "[GEOGRAPHIC_DATA] [GEOGRAPHIC_DATA] Adults Only"
click at [539, 21] on span "Vols" at bounding box center [534, 22] width 21 height 12
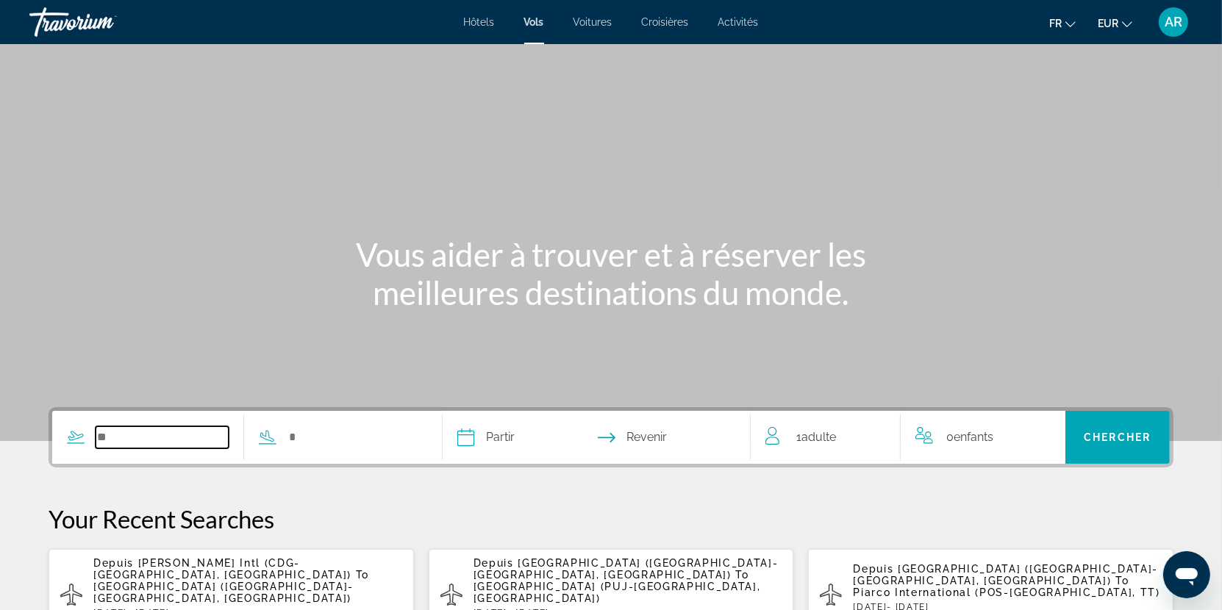
click at [182, 443] on input "Search widget" at bounding box center [162, 438] width 133 height 22
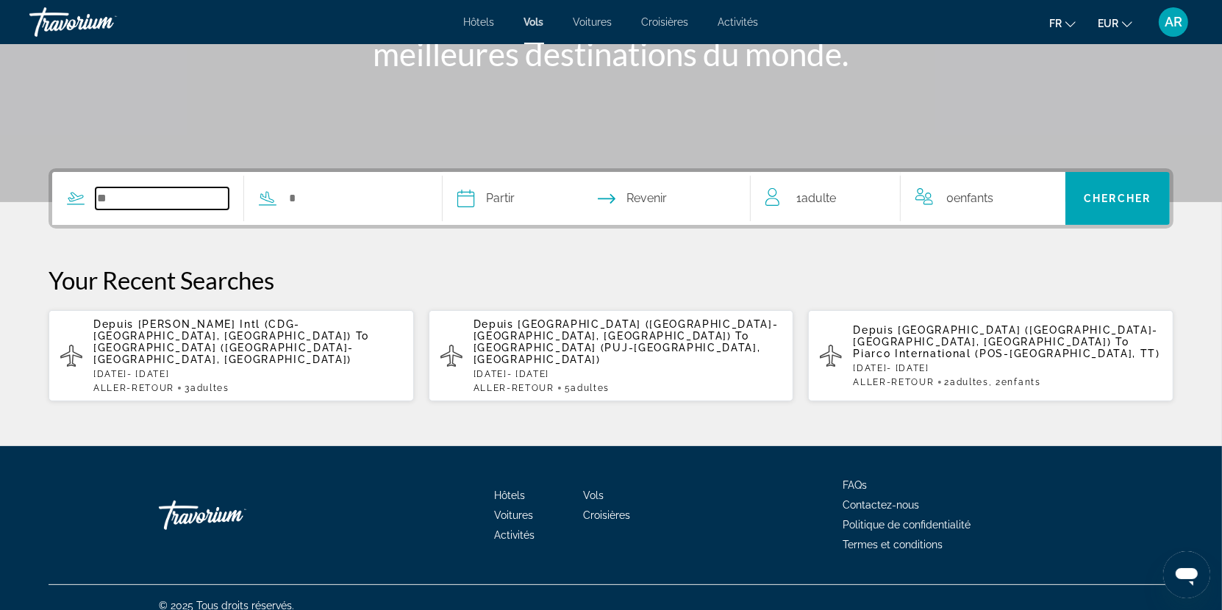
scroll to position [242, 0]
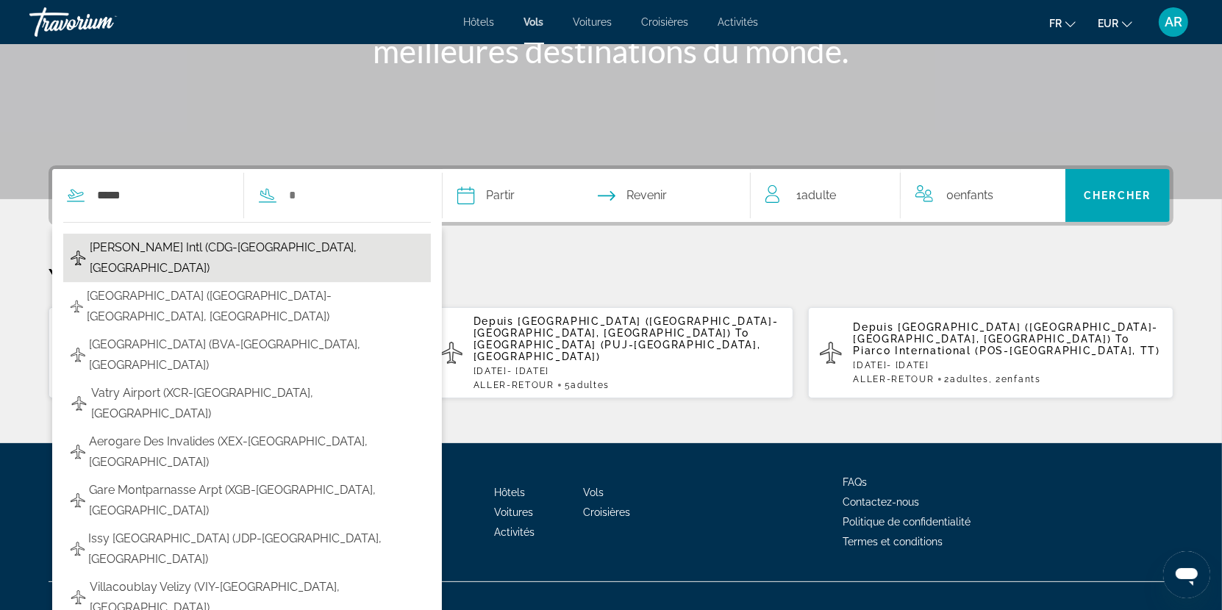
click at [205, 243] on span "[PERSON_NAME] Intl (CDG-[GEOGRAPHIC_DATA], [GEOGRAPHIC_DATA])" at bounding box center [257, 258] width 335 height 41
type input "**********"
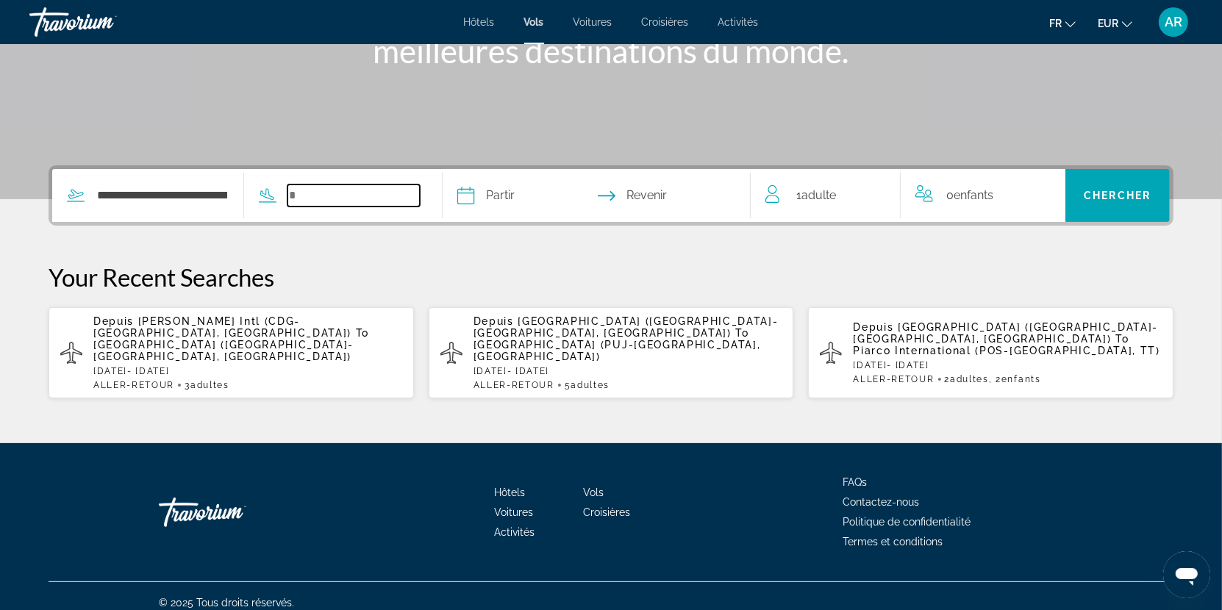
click at [355, 197] on input "Search widget" at bounding box center [354, 196] width 133 height 22
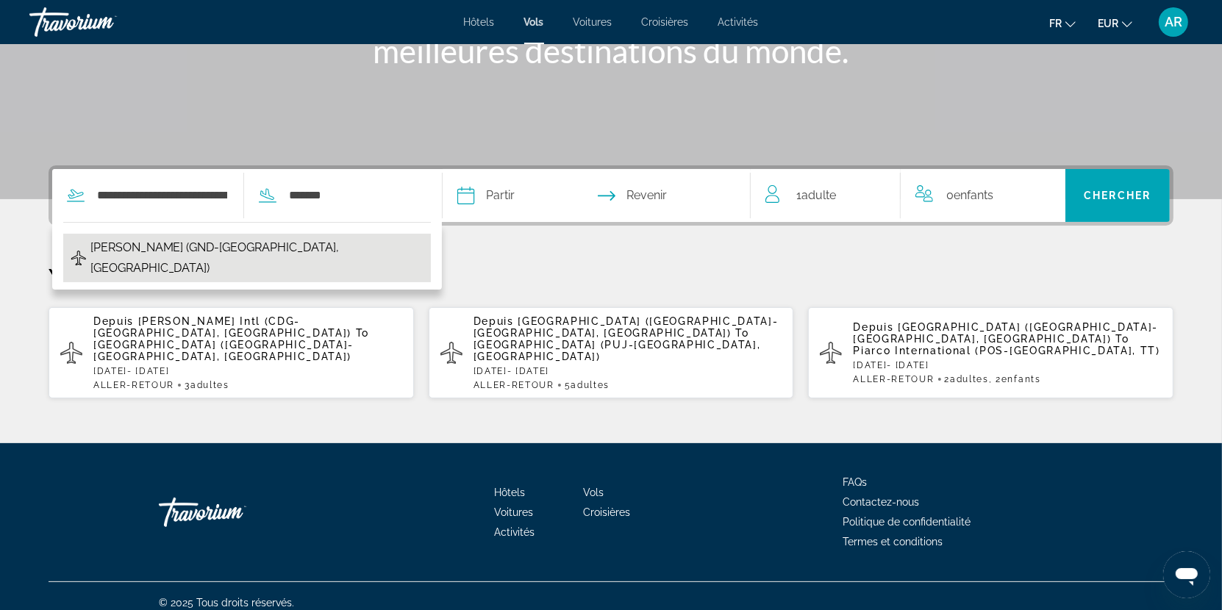
click at [239, 240] on span "[PERSON_NAME] (GND-[GEOGRAPHIC_DATA], [GEOGRAPHIC_DATA])" at bounding box center [257, 258] width 334 height 41
type input "**********"
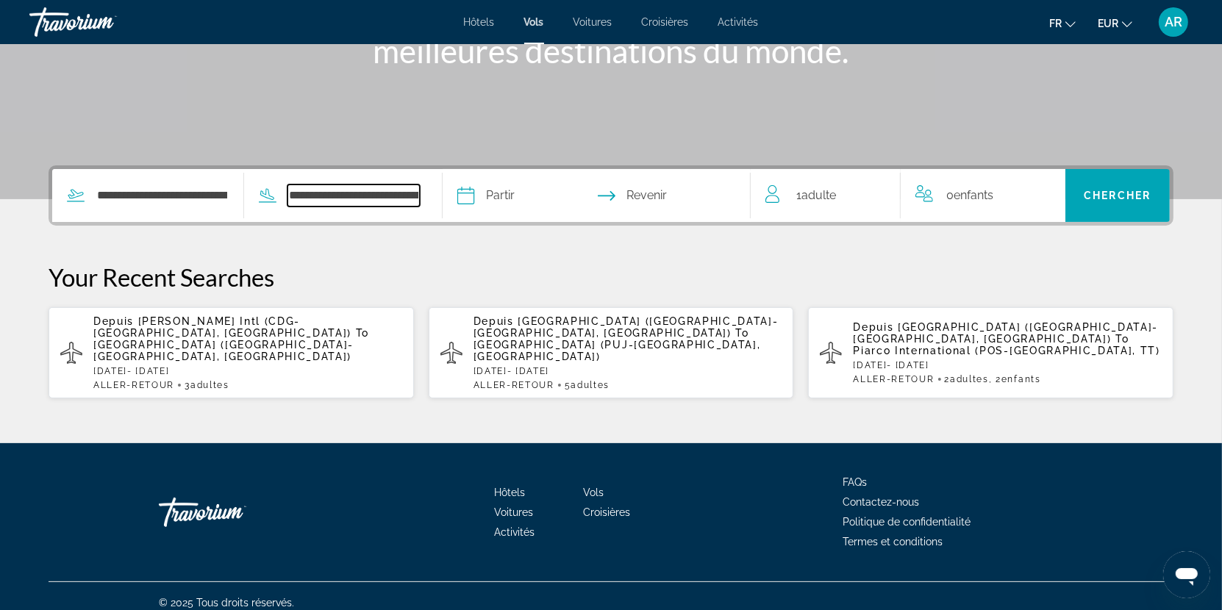
click at [363, 189] on input "**********" at bounding box center [354, 196] width 133 height 22
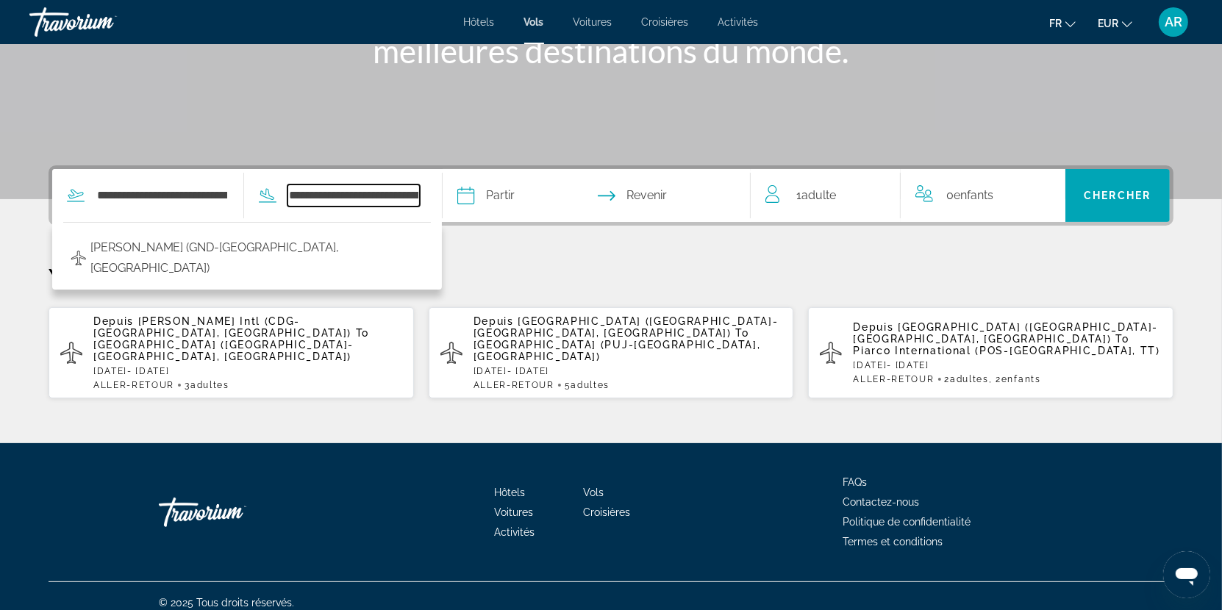
click at [363, 189] on input "**********" at bounding box center [354, 196] width 133 height 22
click at [363, 188] on input "**********" at bounding box center [354, 196] width 133 height 22
click at [532, 190] on input "Depart date" at bounding box center [530, 197] width 152 height 57
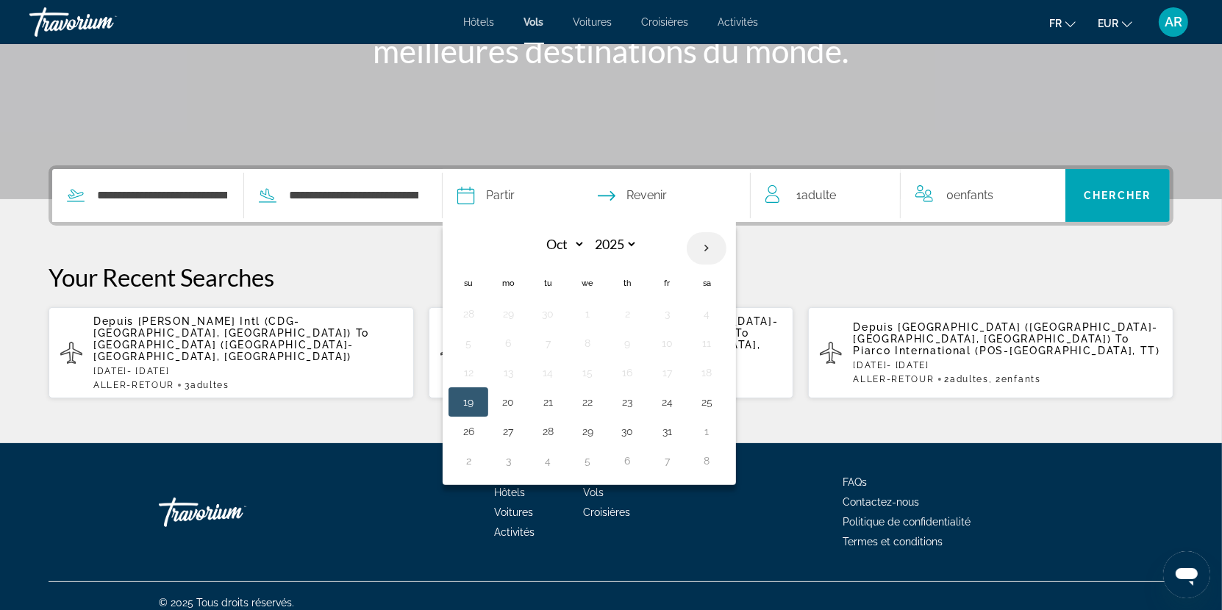
click at [713, 242] on th "Next month" at bounding box center [707, 248] width 40 height 32
select select "*"
select select "****"
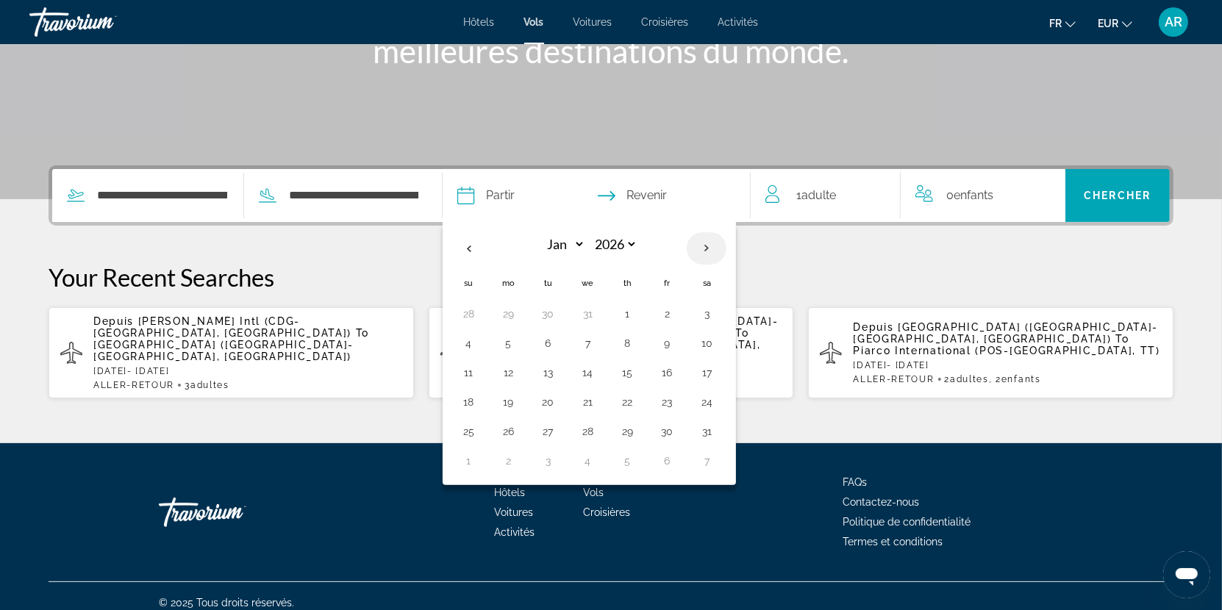
click at [713, 242] on th "Next month" at bounding box center [707, 248] width 40 height 32
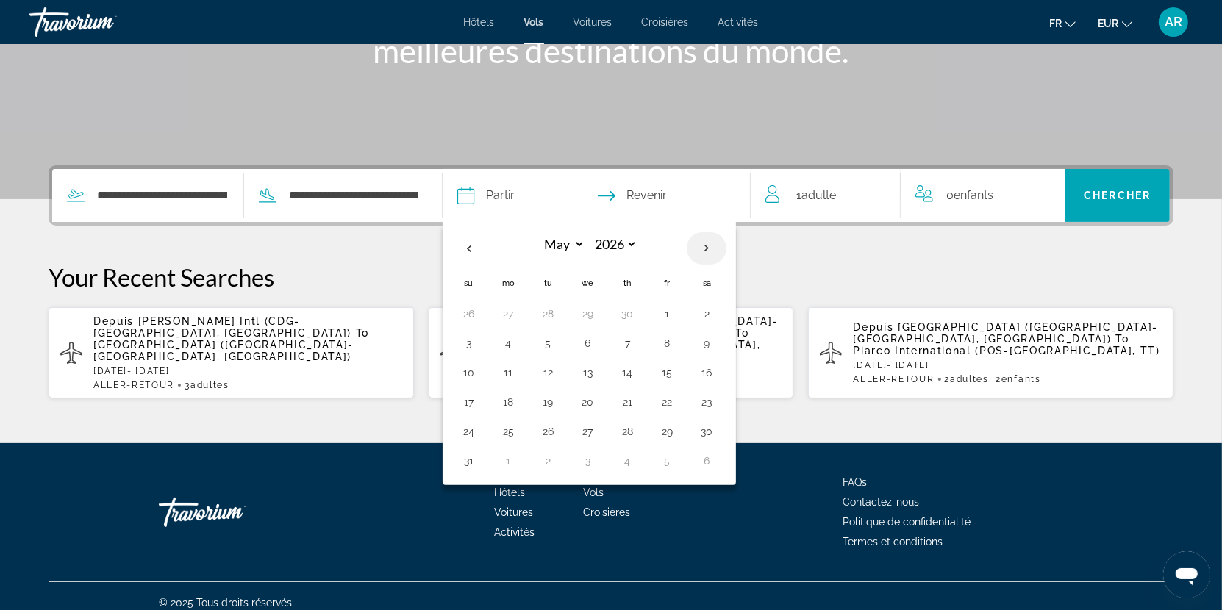
click at [713, 242] on th "Next month" at bounding box center [707, 248] width 40 height 32
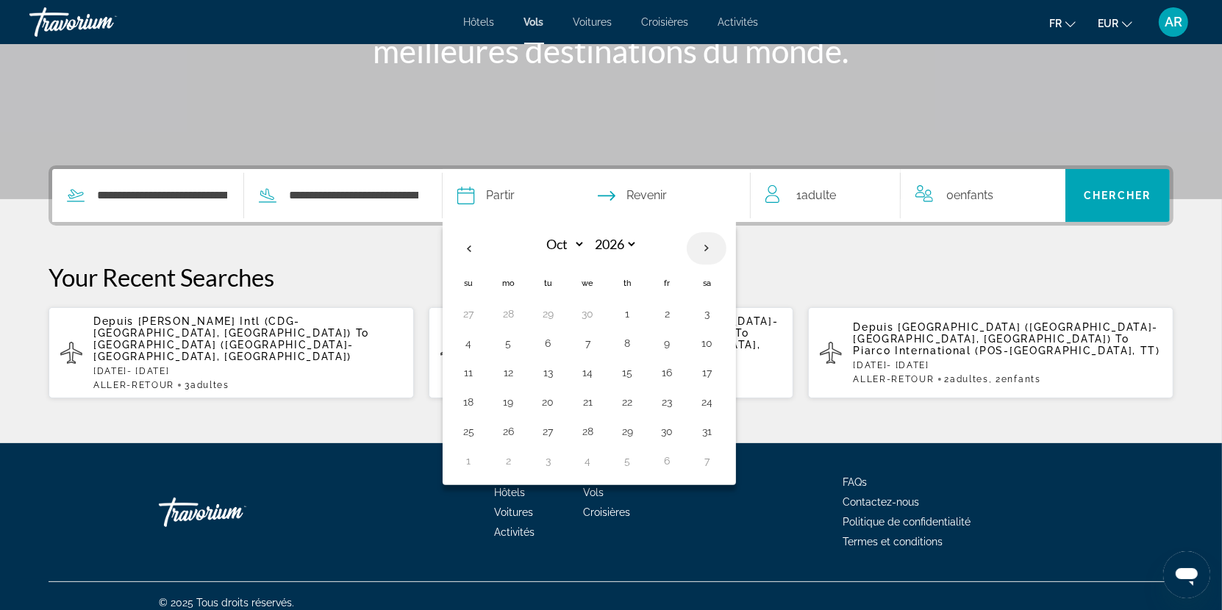
select select "**"
click at [665, 369] on button "13" at bounding box center [667, 373] width 24 height 21
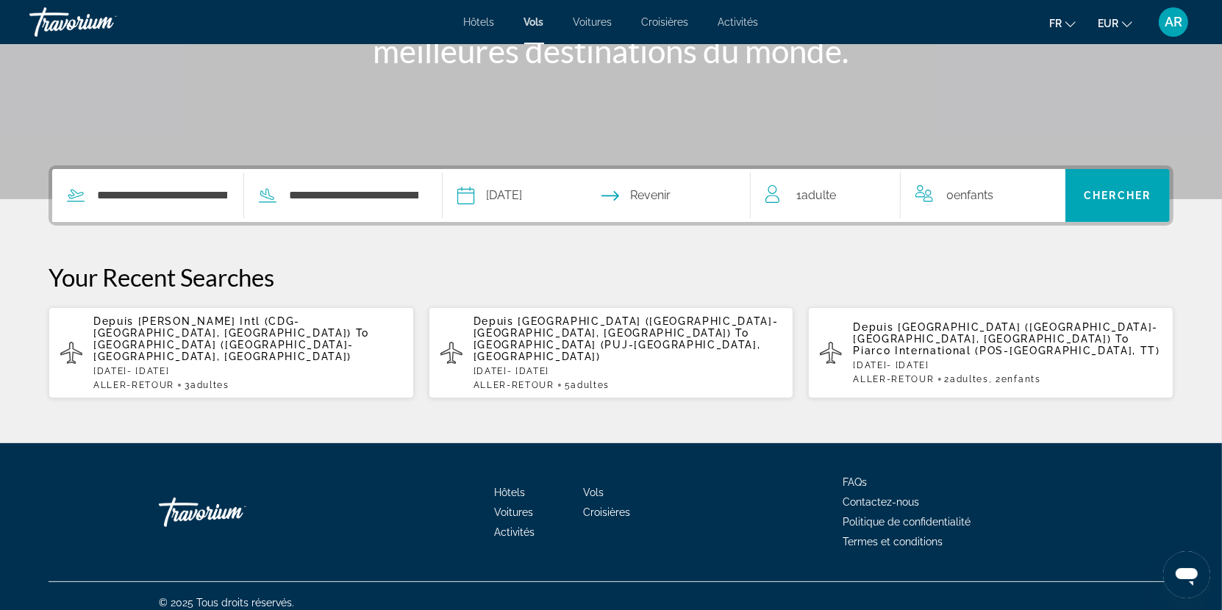
click at [696, 202] on input "Return date" at bounding box center [681, 197] width 152 height 57
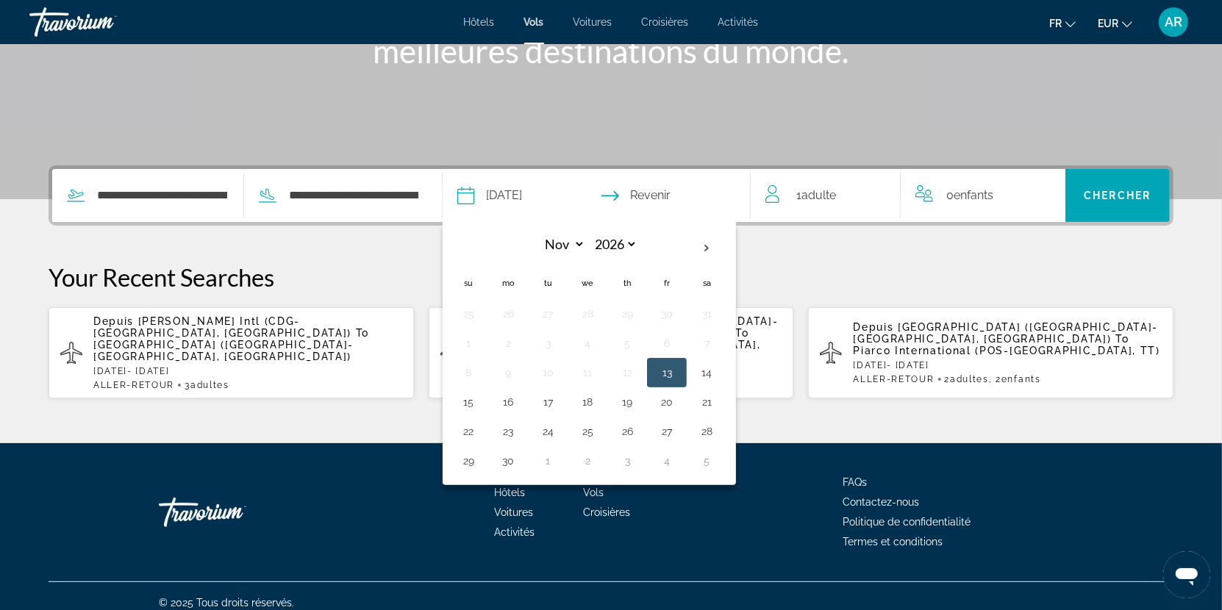
click at [538, 201] on input "**********" at bounding box center [530, 197] width 152 height 57
click at [591, 337] on button "4" at bounding box center [588, 343] width 24 height 21
type input "**********"
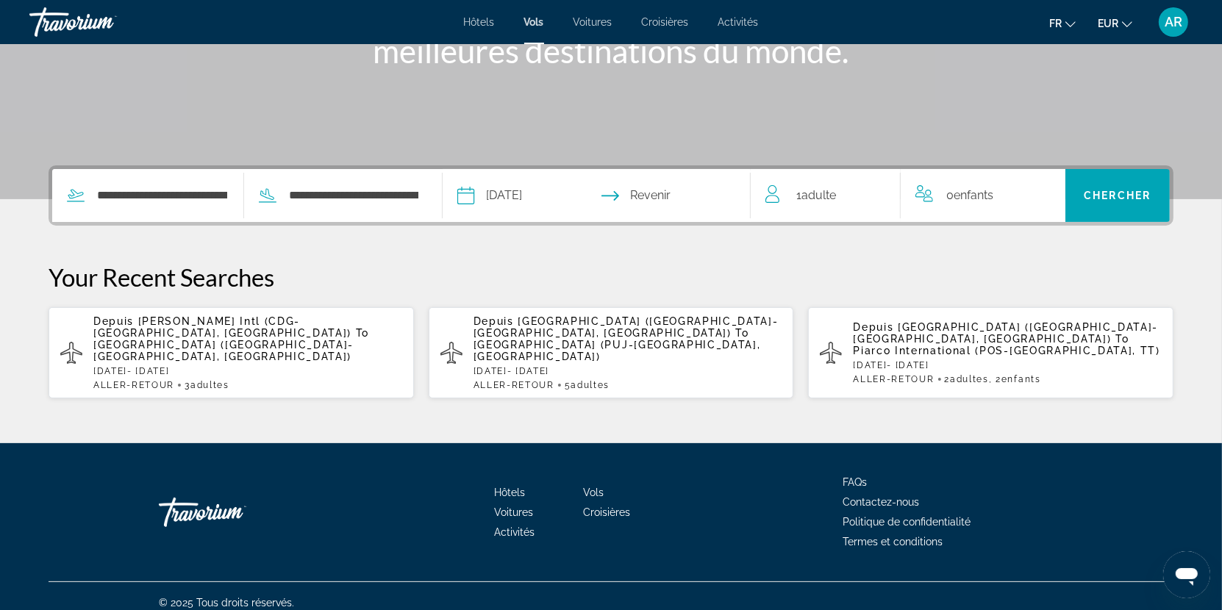
click at [679, 199] on input "Return date" at bounding box center [681, 197] width 152 height 57
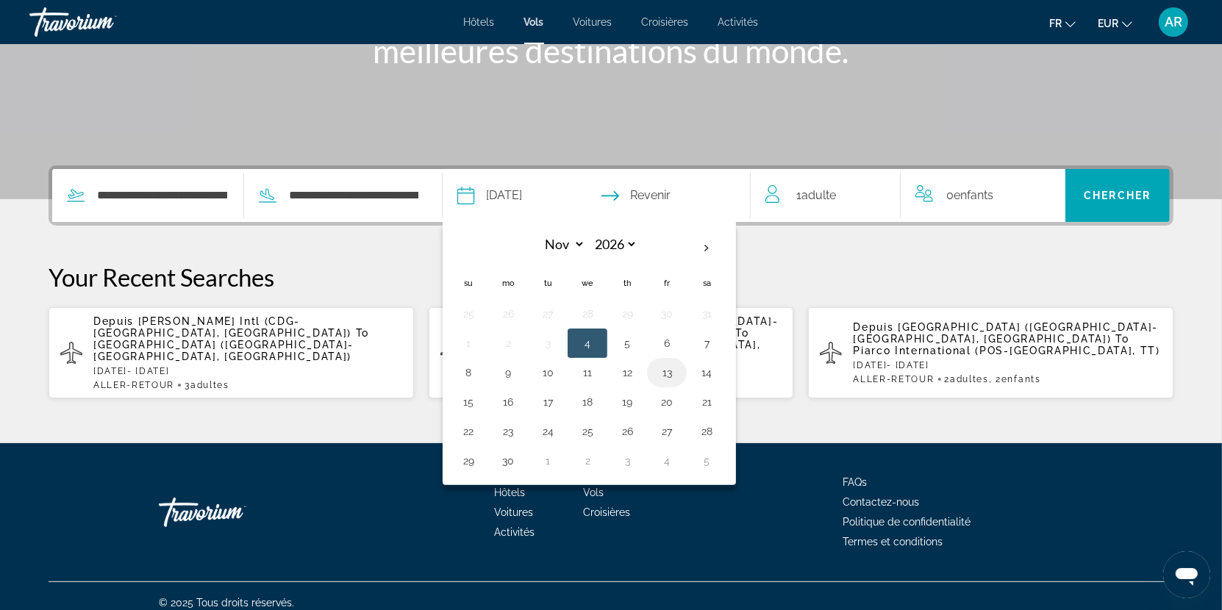
click at [661, 367] on button "13" at bounding box center [667, 373] width 24 height 21
type input "**********"
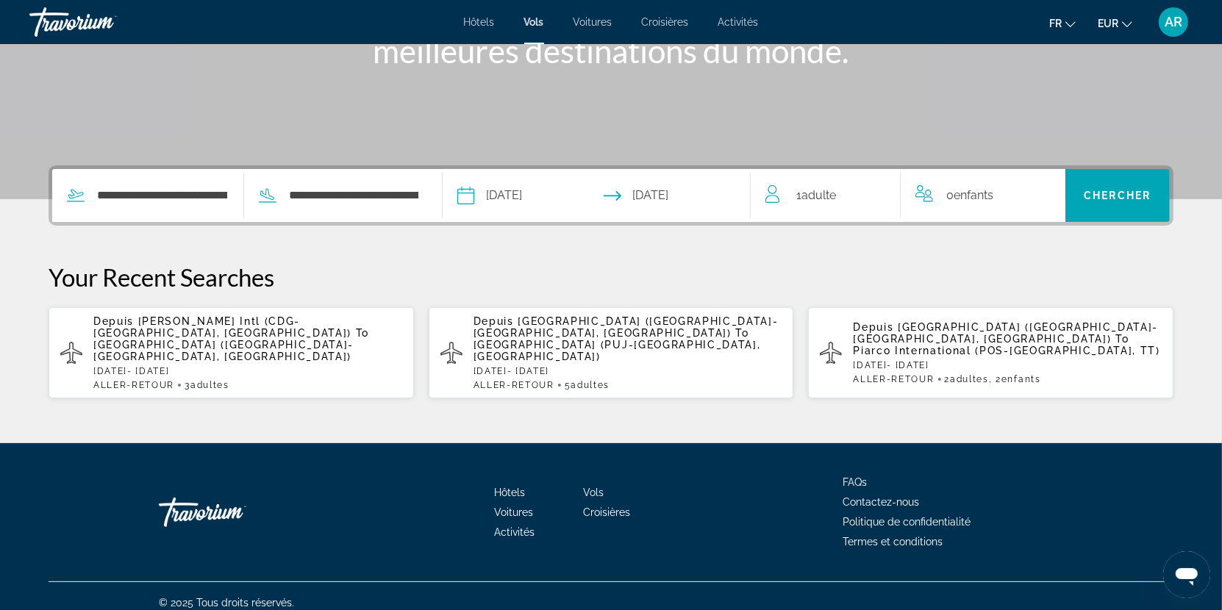
click at [841, 206] on div "1 Adulte Adultes" at bounding box center [833, 195] width 135 height 53
click at [883, 191] on icon "Increment adults" at bounding box center [878, 192] width 13 height 13
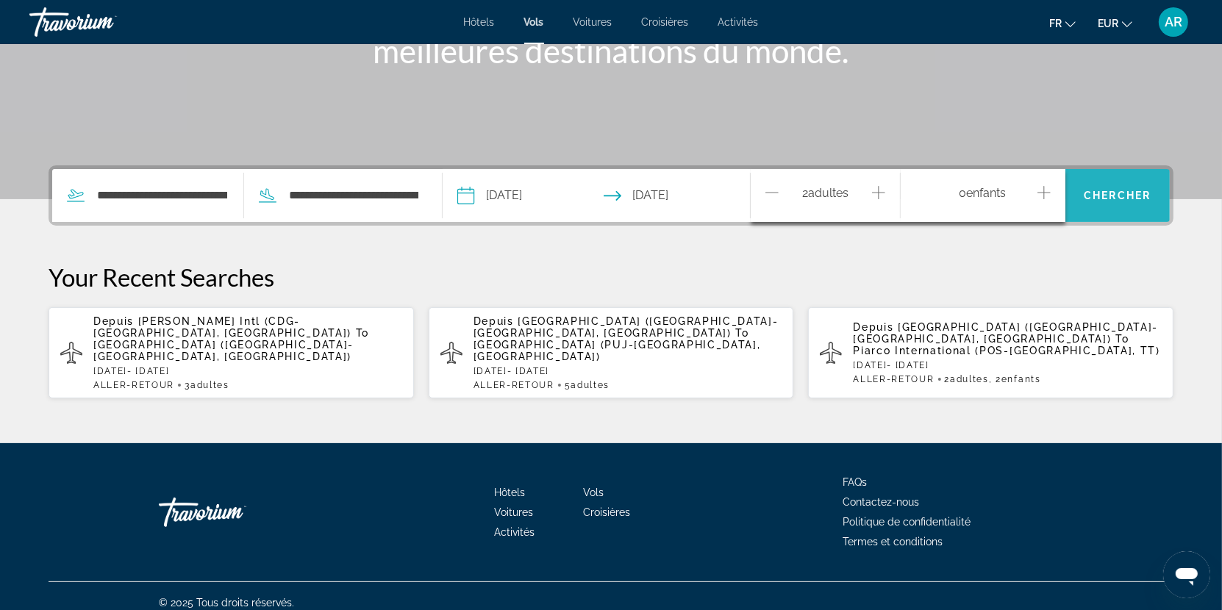
click at [1129, 195] on span "Chercher" at bounding box center [1117, 196] width 67 height 12
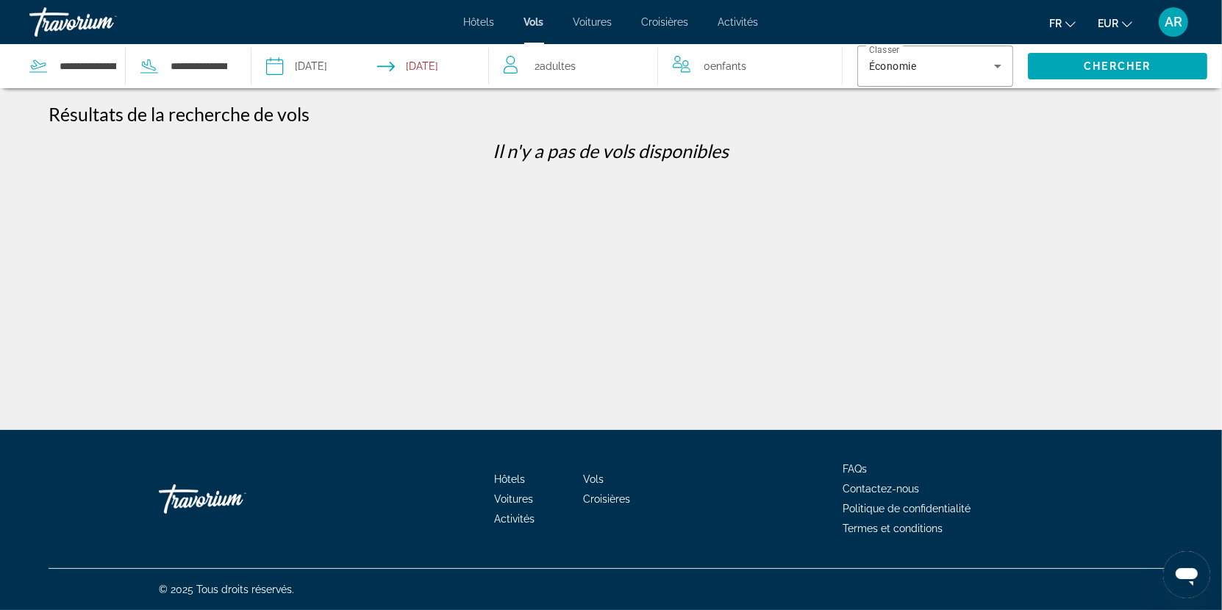
click at [338, 66] on input "Depart date: Nov 4, 2026" at bounding box center [321, 68] width 117 height 49
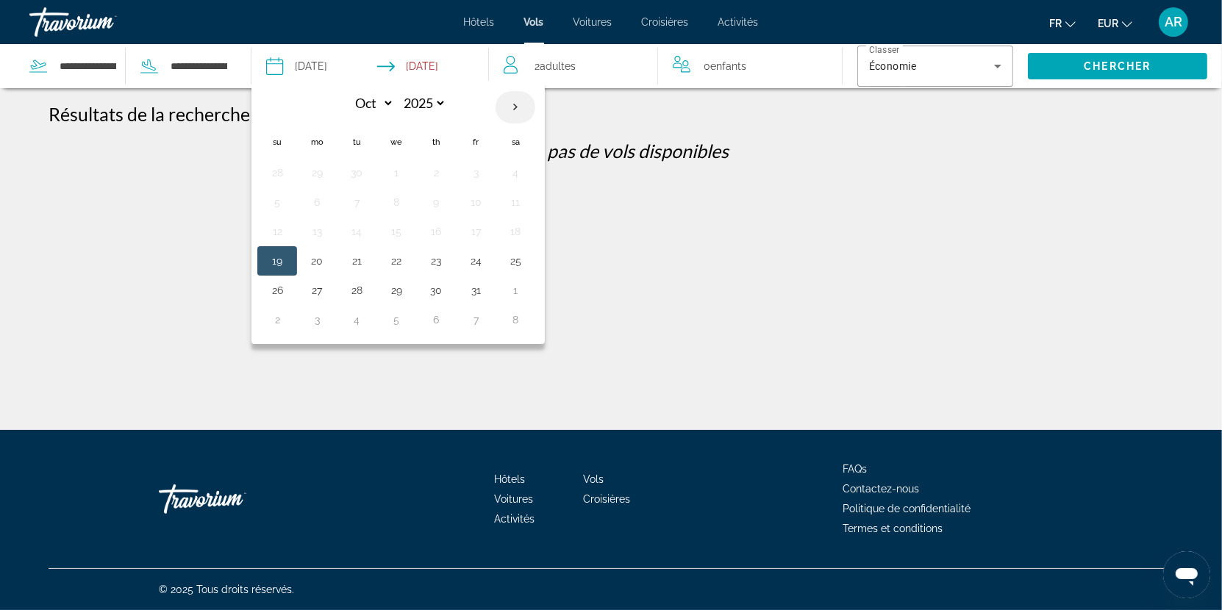
click at [510, 110] on th "Next month" at bounding box center [516, 107] width 40 height 32
select select "**"
click at [356, 197] on button "4" at bounding box center [357, 202] width 24 height 21
type input "**********"
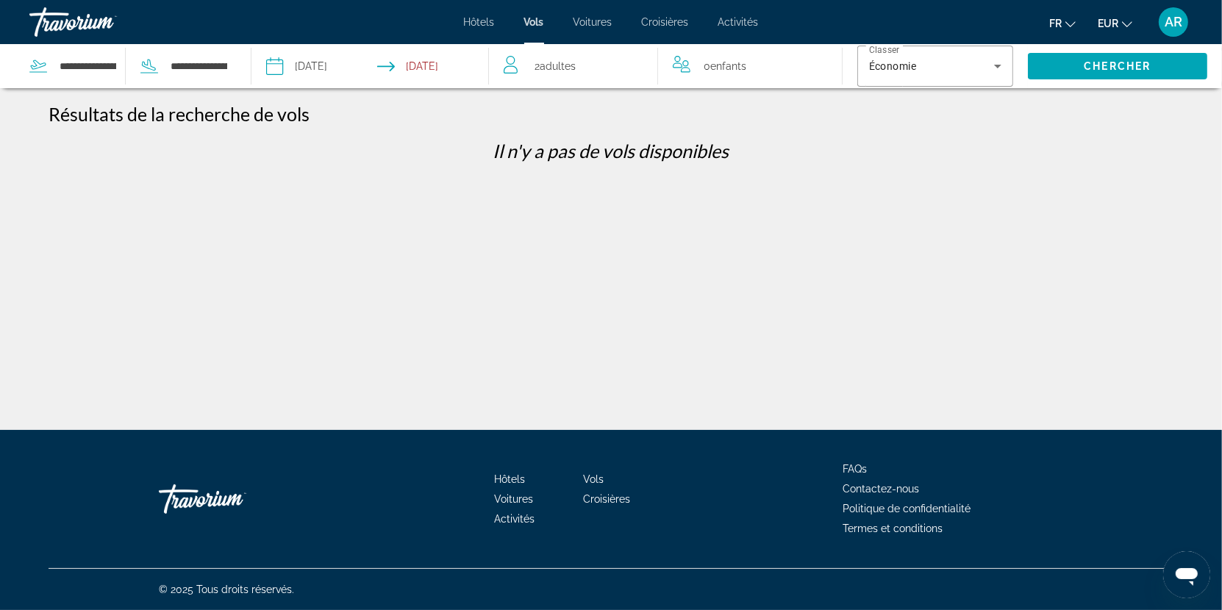
click at [456, 76] on input "Return date: Nov 13, 2026" at bounding box center [436, 68] width 117 height 49
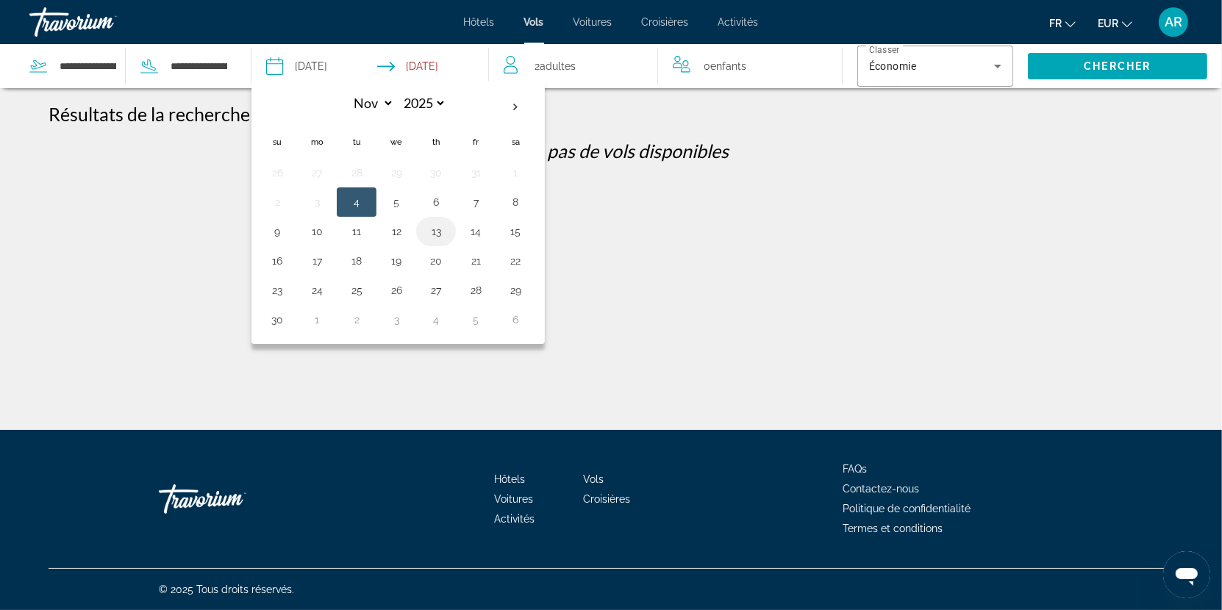
click at [438, 231] on button "13" at bounding box center [436, 231] width 24 height 21
type input "**********"
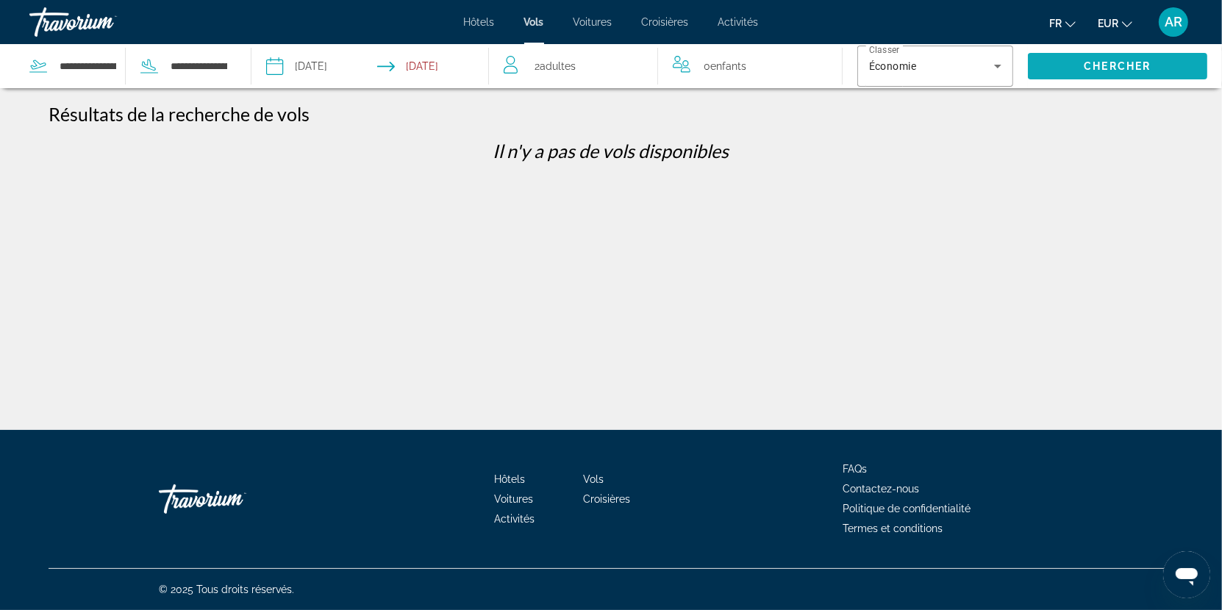
click at [1090, 65] on span "Chercher" at bounding box center [1117, 66] width 67 height 12
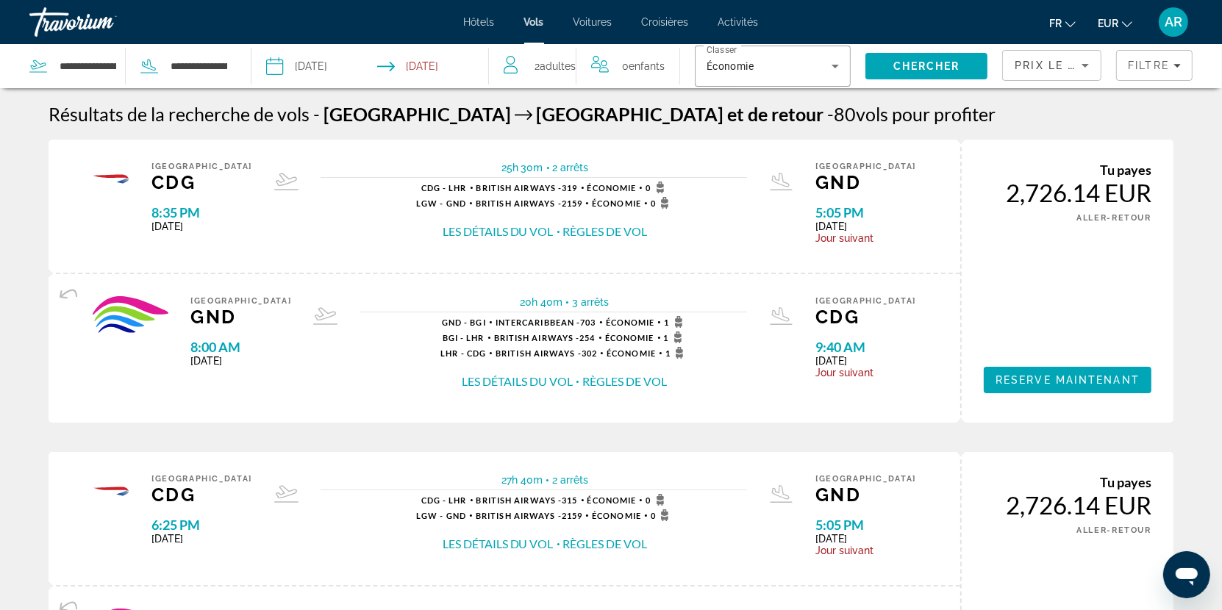
click at [1071, 66] on span "Prix ​​le plus bas" at bounding box center [1072, 66] width 115 height 12
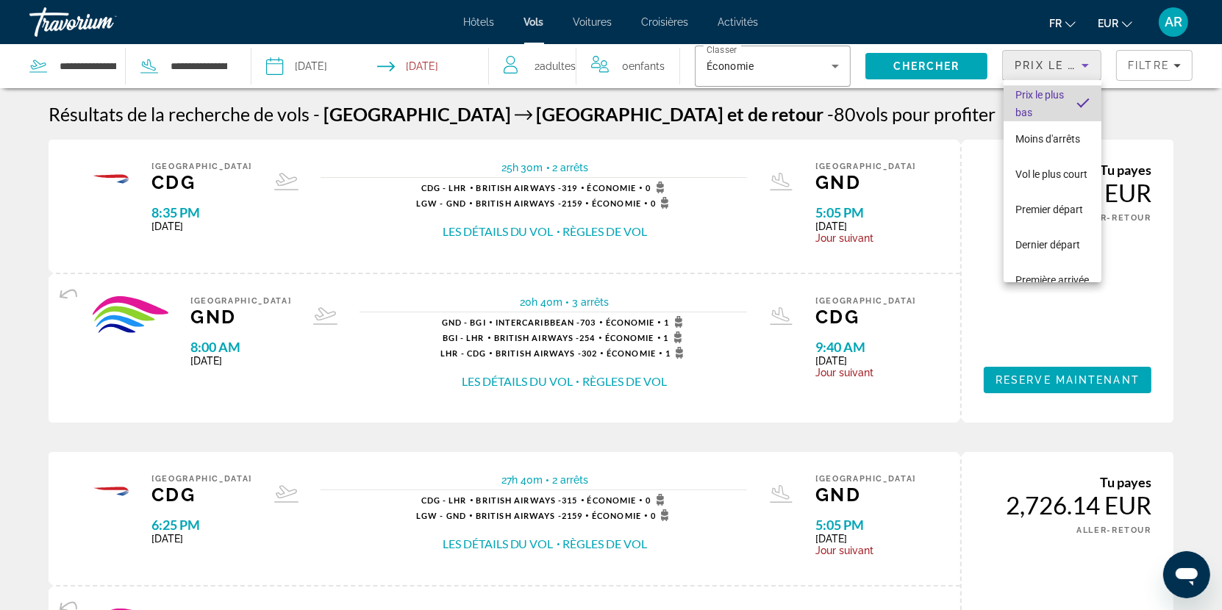
click at [1053, 105] on span "Prix ​​le plus bas" at bounding box center [1041, 103] width 50 height 35
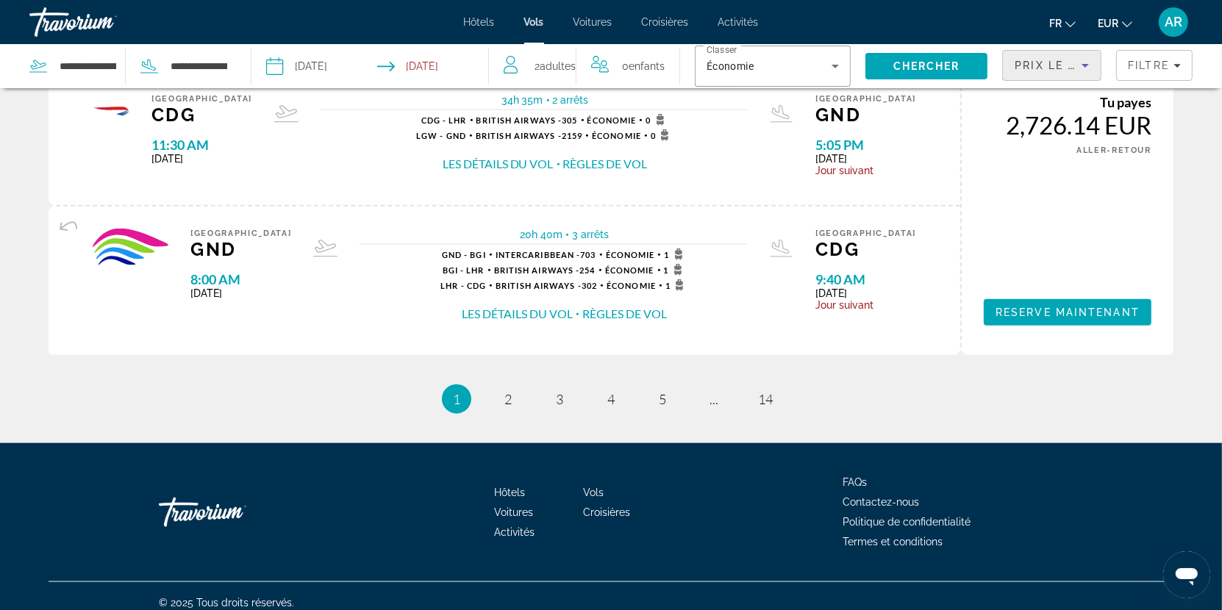
scroll to position [1638, 0]
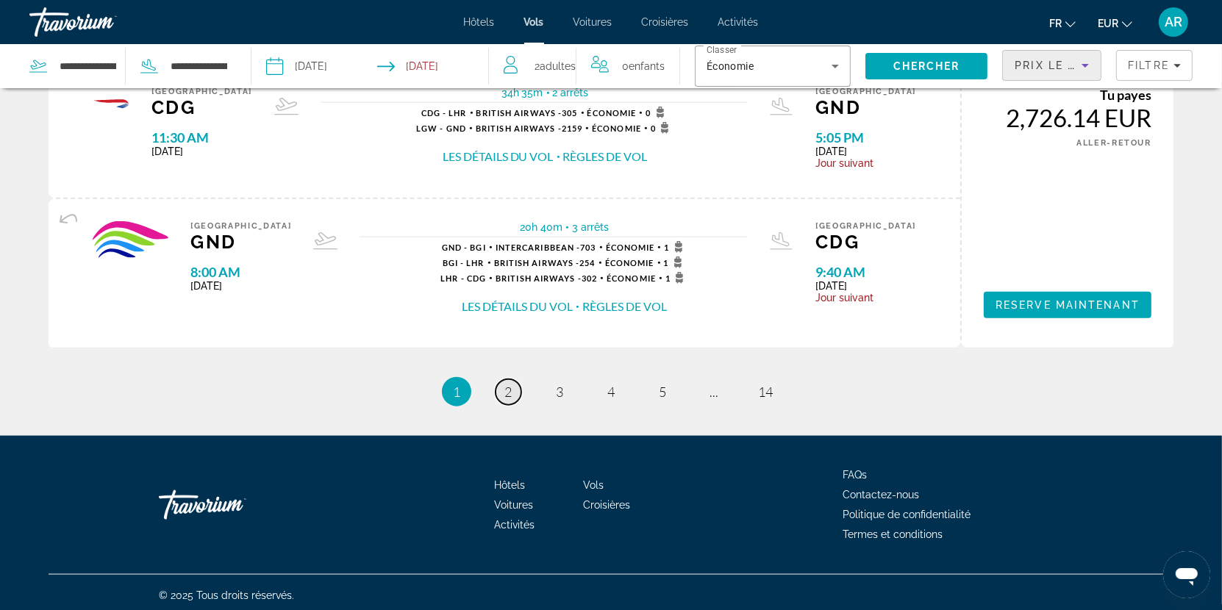
click at [509, 391] on span "2" at bounding box center [508, 392] width 7 height 16
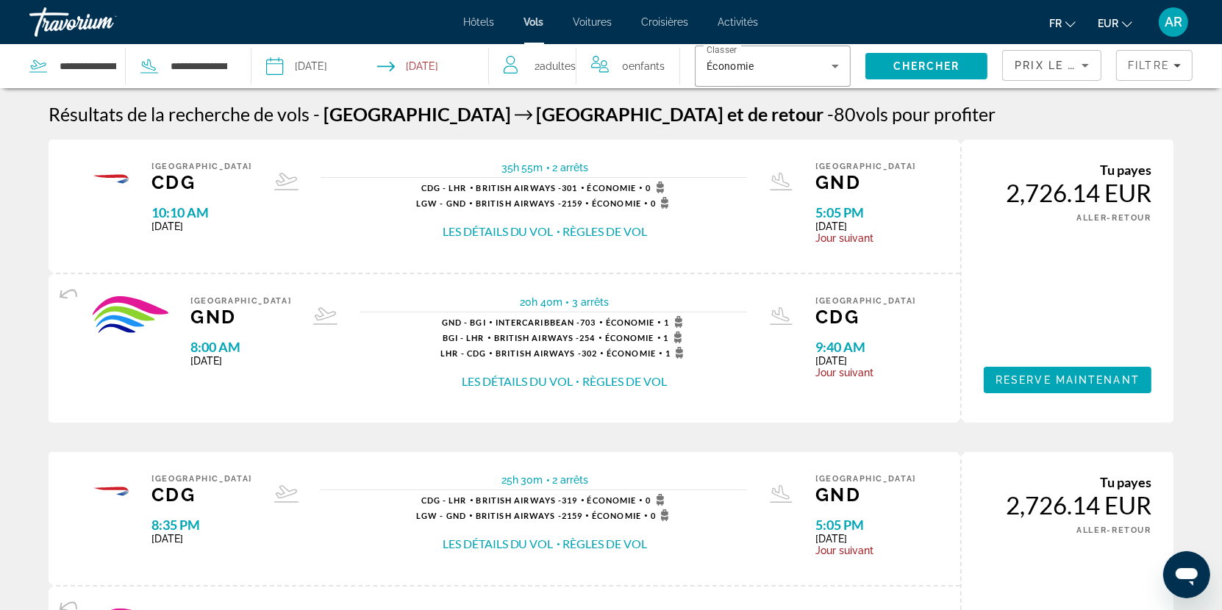
click at [479, 30] on div "Hôtels Vols Voitures Croisières Activités Hôtels Vols Voitures Croisières Activ…" at bounding box center [611, 22] width 1222 height 38
click at [488, 17] on span "Hôtels" at bounding box center [479, 22] width 31 height 12
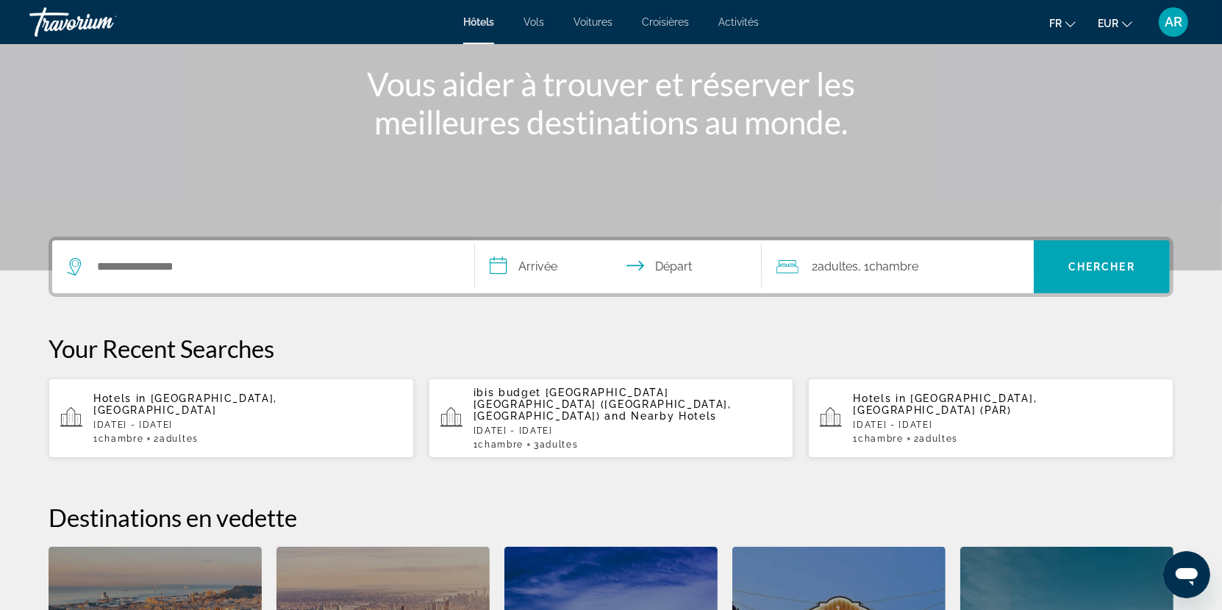
scroll to position [185, 0]
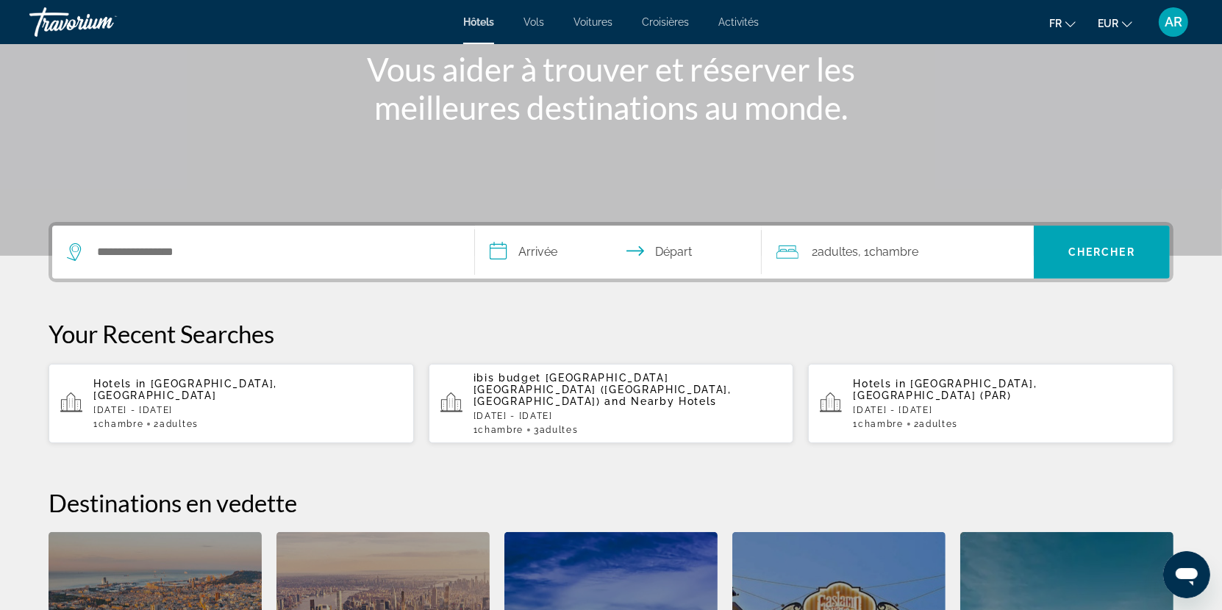
click at [186, 405] on p "[DATE] - [DATE]" at bounding box center [247, 410] width 309 height 10
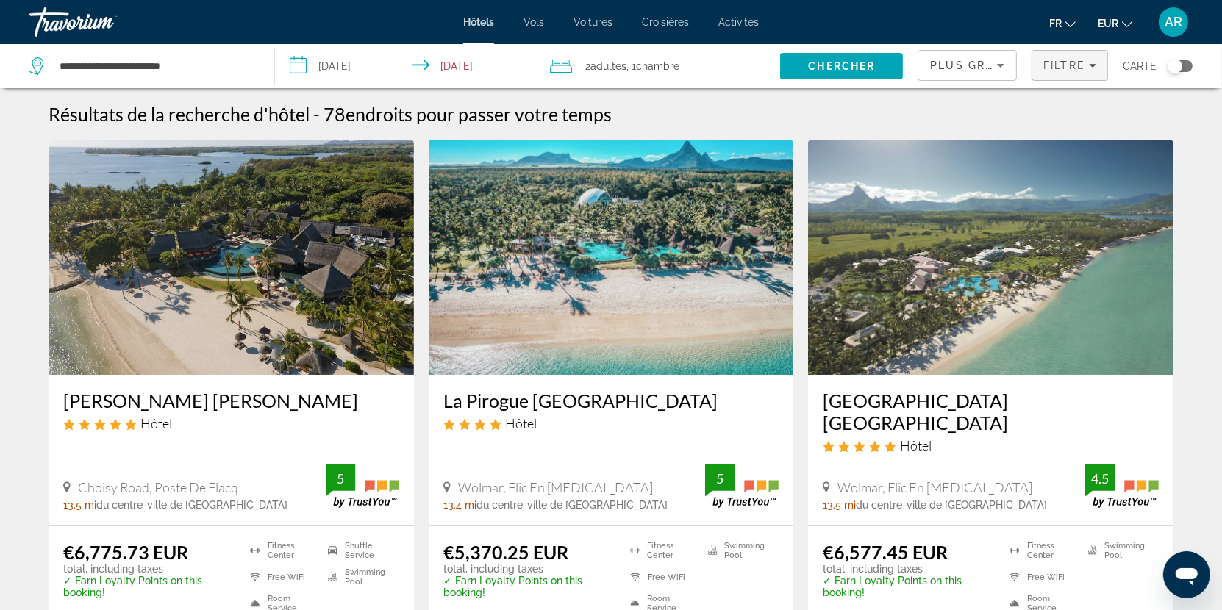
click at [1066, 61] on span "Filtre" at bounding box center [1065, 66] width 42 height 12
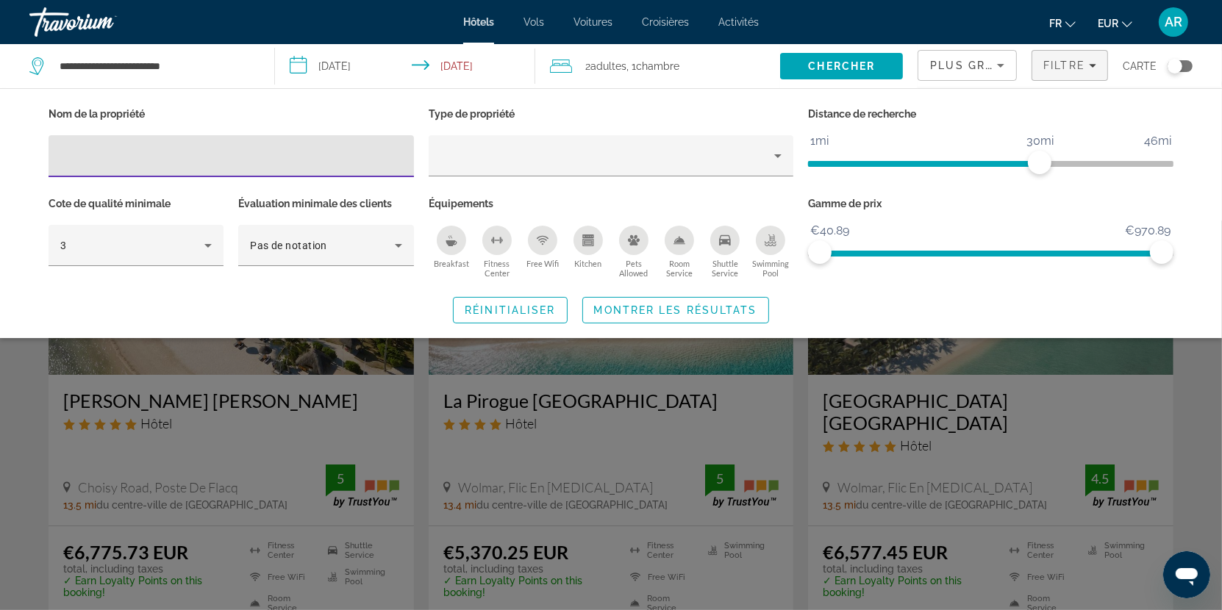
click at [985, 66] on span "Plus grandes économies" at bounding box center [1018, 66] width 176 height 12
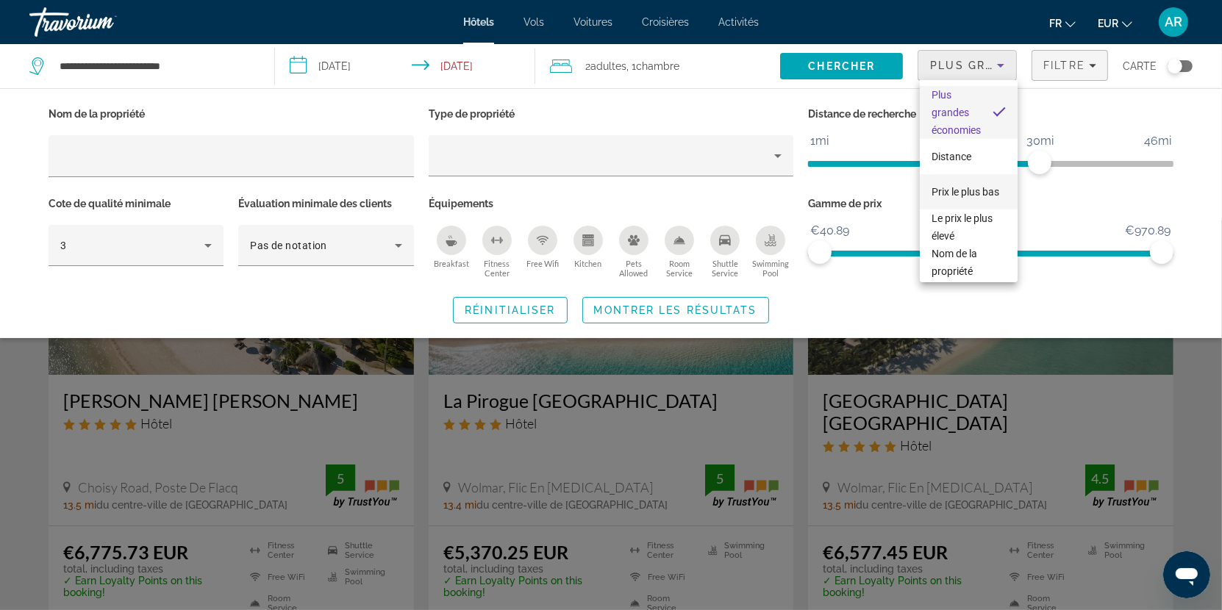
click at [974, 191] on span "Prix le plus bas" at bounding box center [966, 192] width 68 height 12
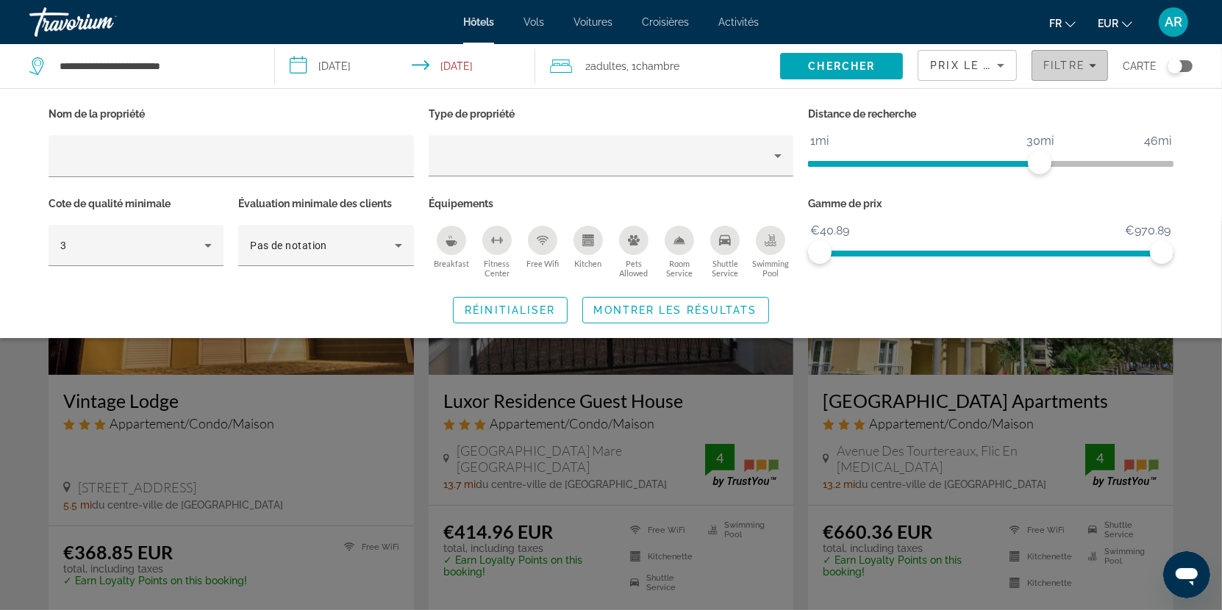
click at [1081, 63] on span "Filtre" at bounding box center [1065, 66] width 42 height 12
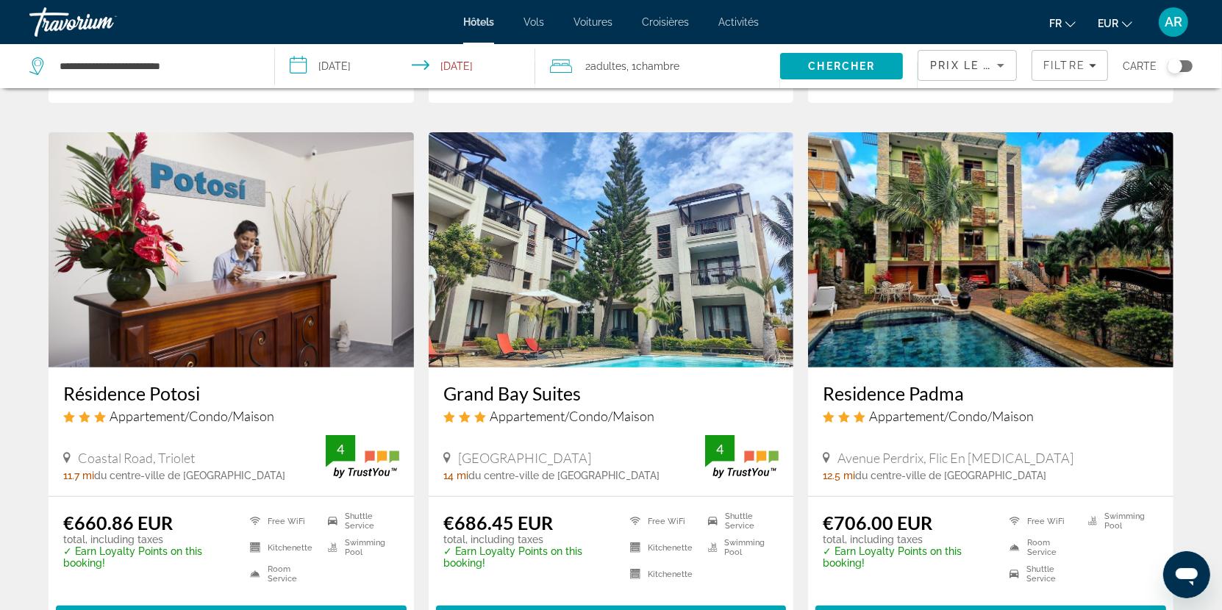
scroll to position [593, 0]
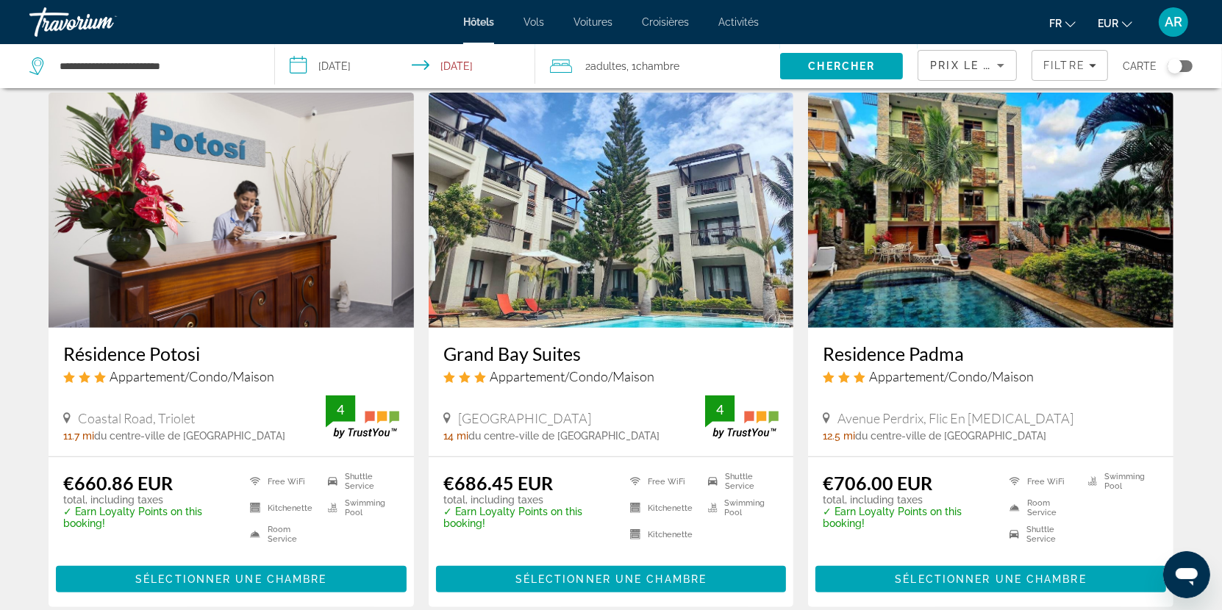
click at [544, 352] on h3 "Grand Bay Suites" at bounding box center [611, 354] width 336 height 22
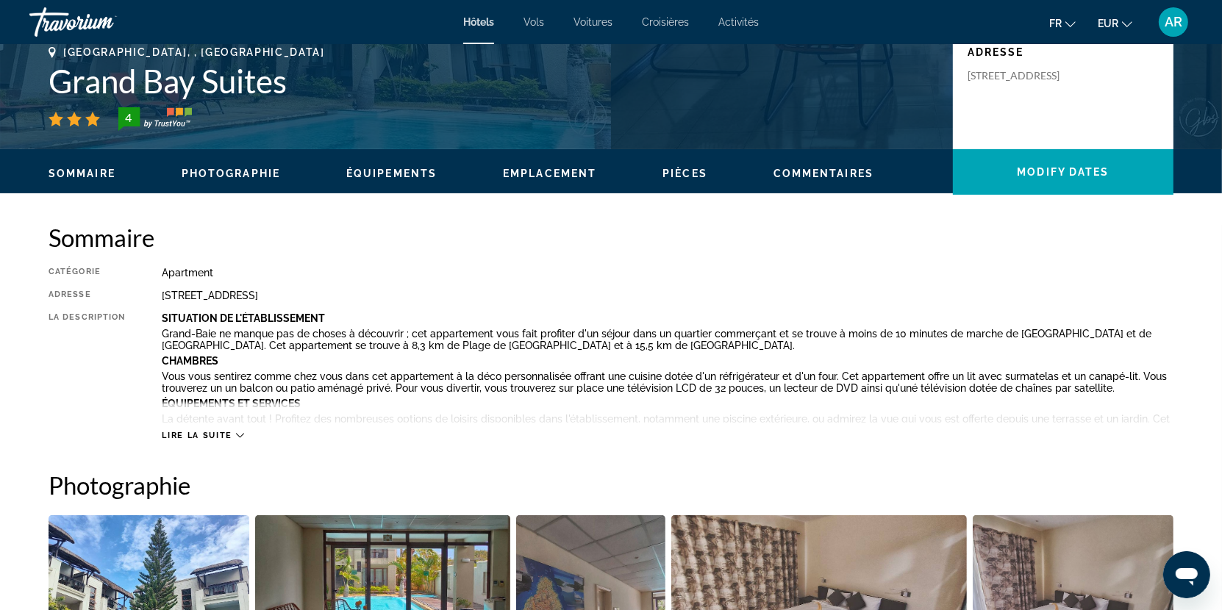
scroll to position [343, 0]
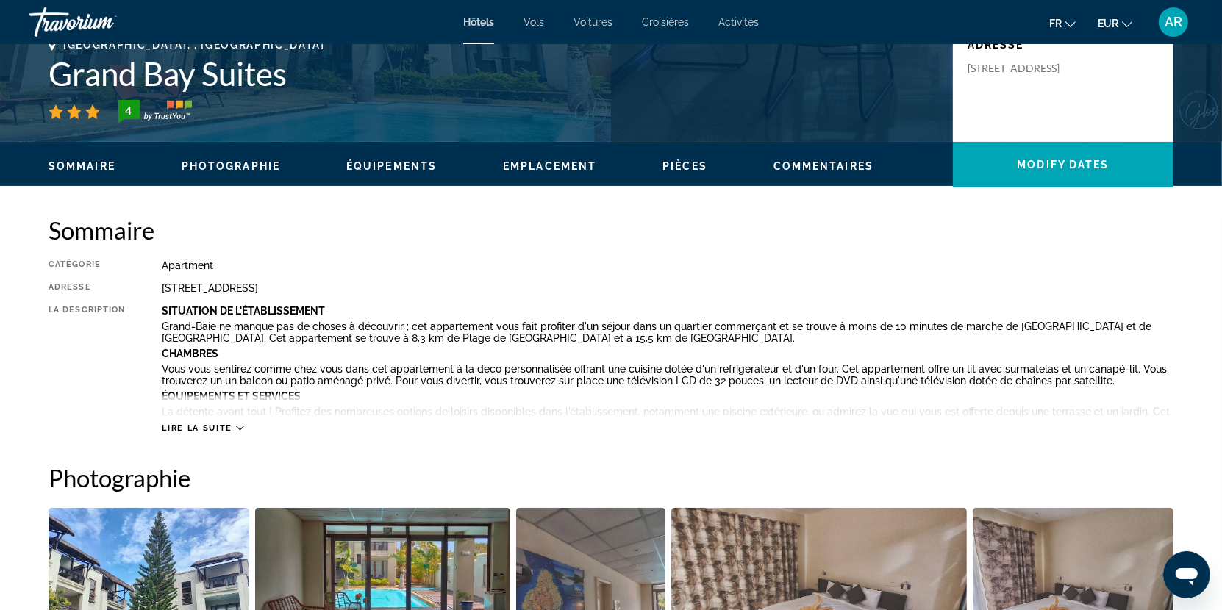
click at [225, 424] on span "Lire la suite" at bounding box center [197, 429] width 70 height 10
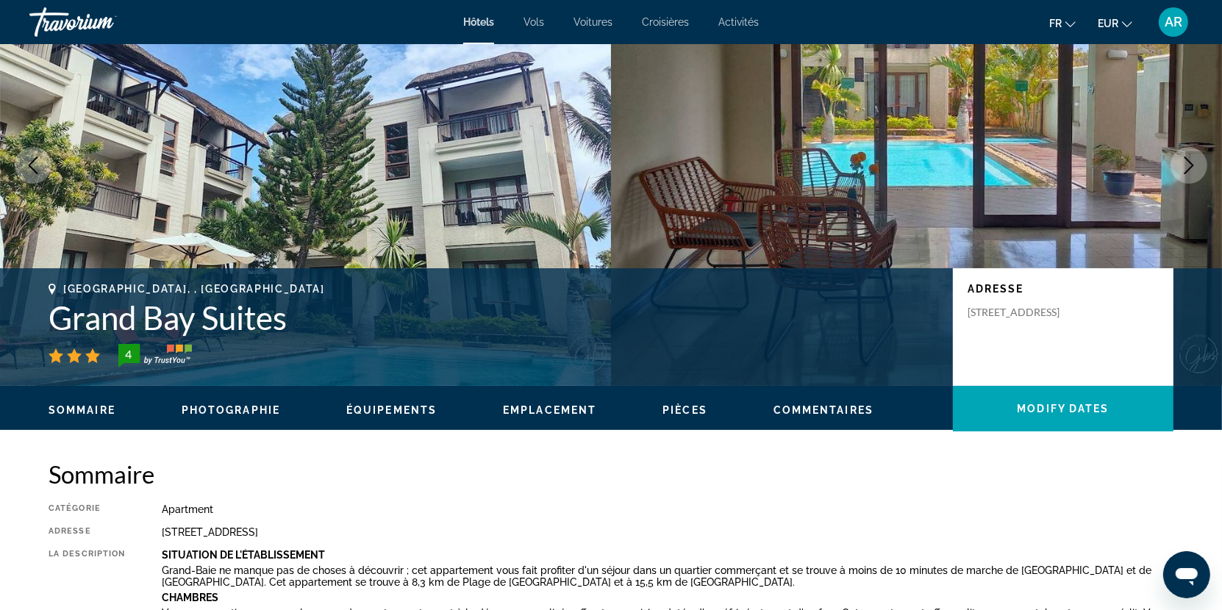
scroll to position [0, 0]
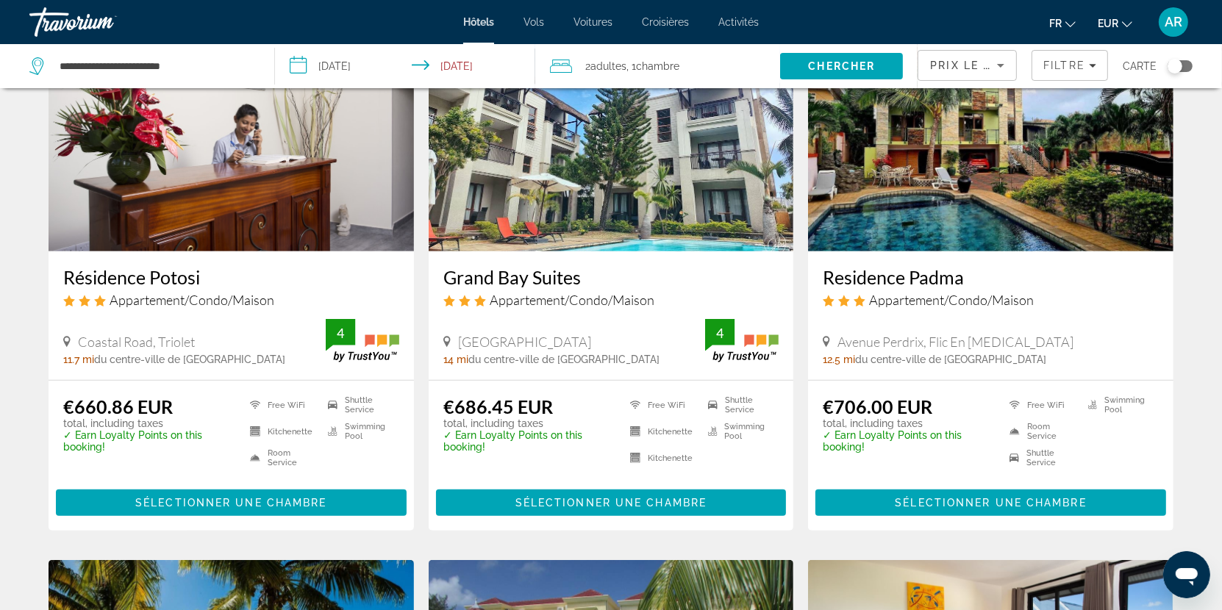
scroll to position [670, 0]
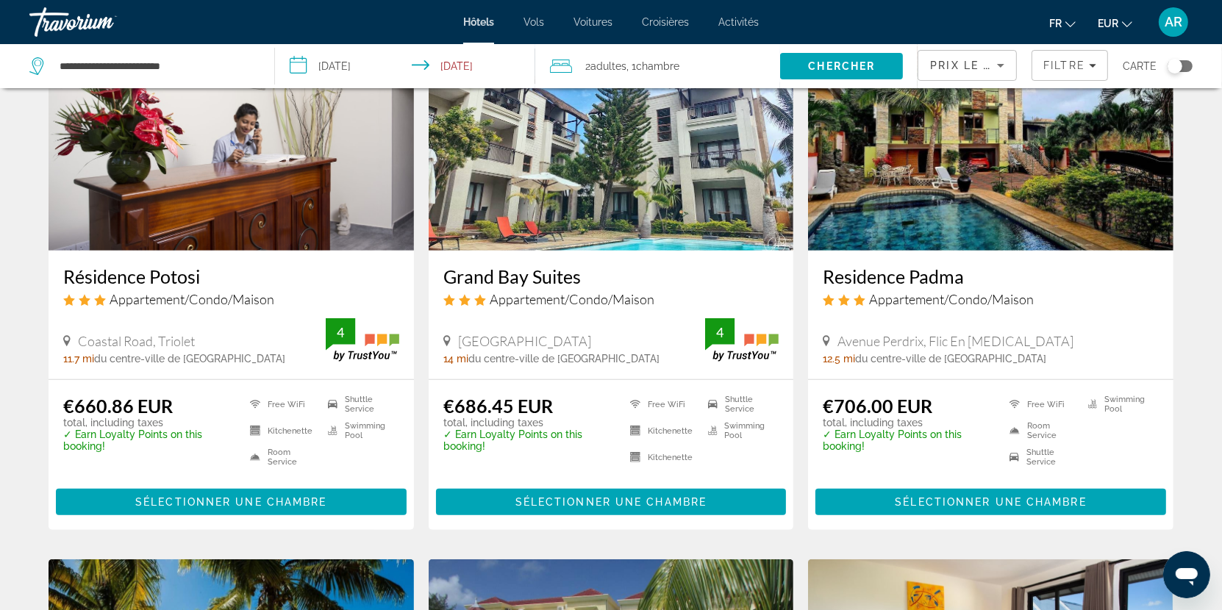
click at [899, 271] on h3 "Residence Padma" at bounding box center [991, 276] width 336 height 22
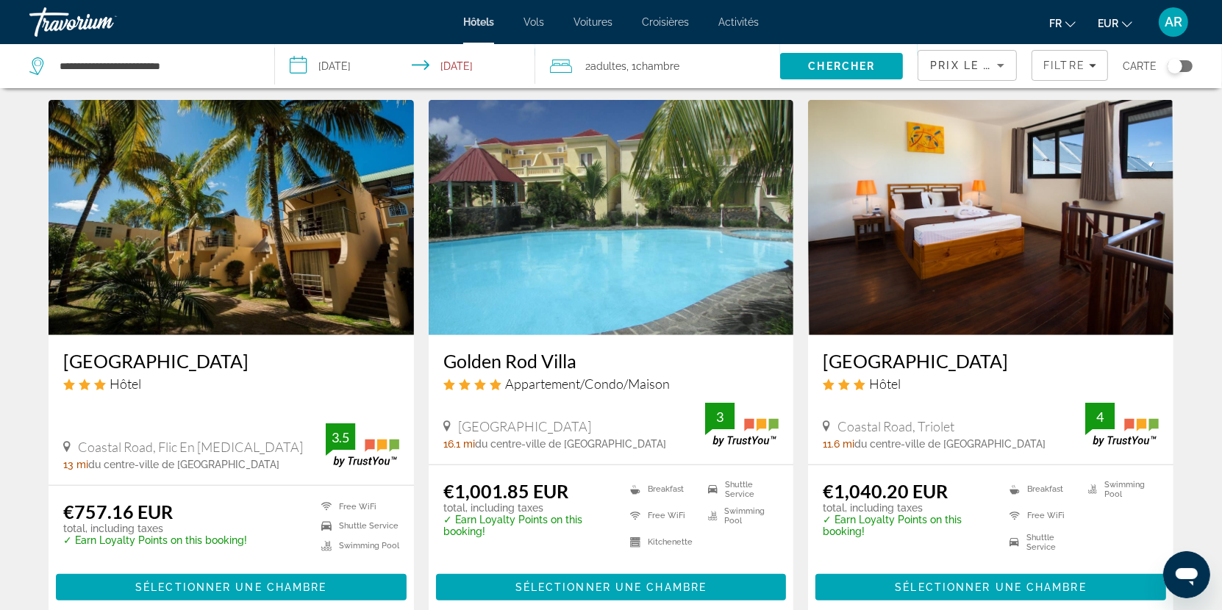
scroll to position [1130, 0]
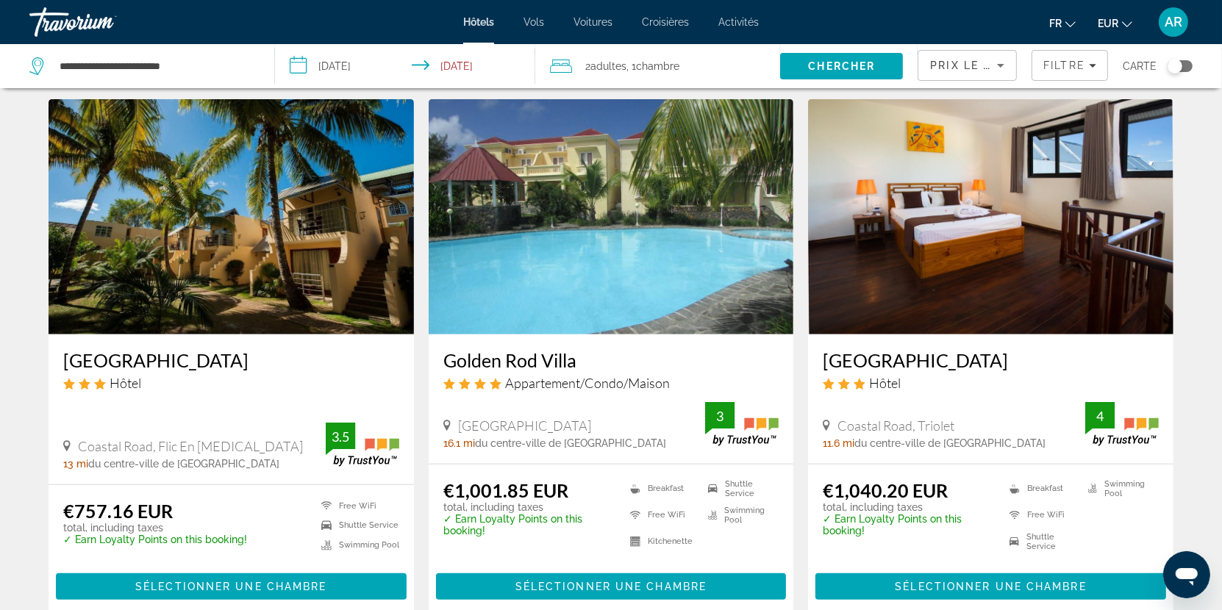
click at [483, 357] on h3 "Golden Rod Villa" at bounding box center [611, 360] width 336 height 22
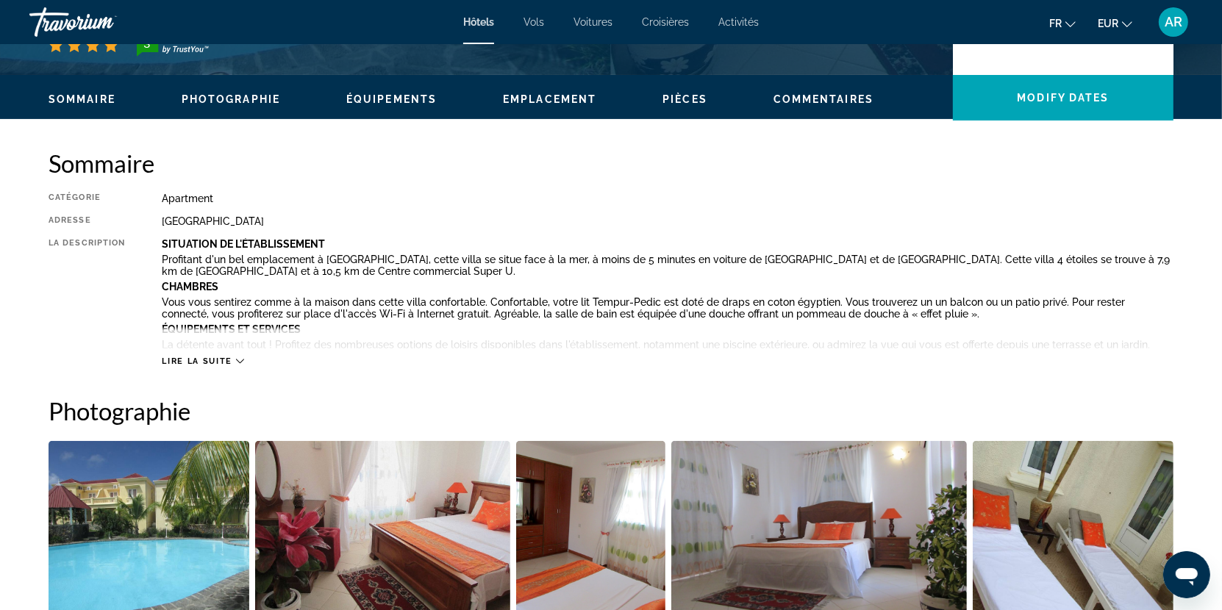
scroll to position [447, 0]
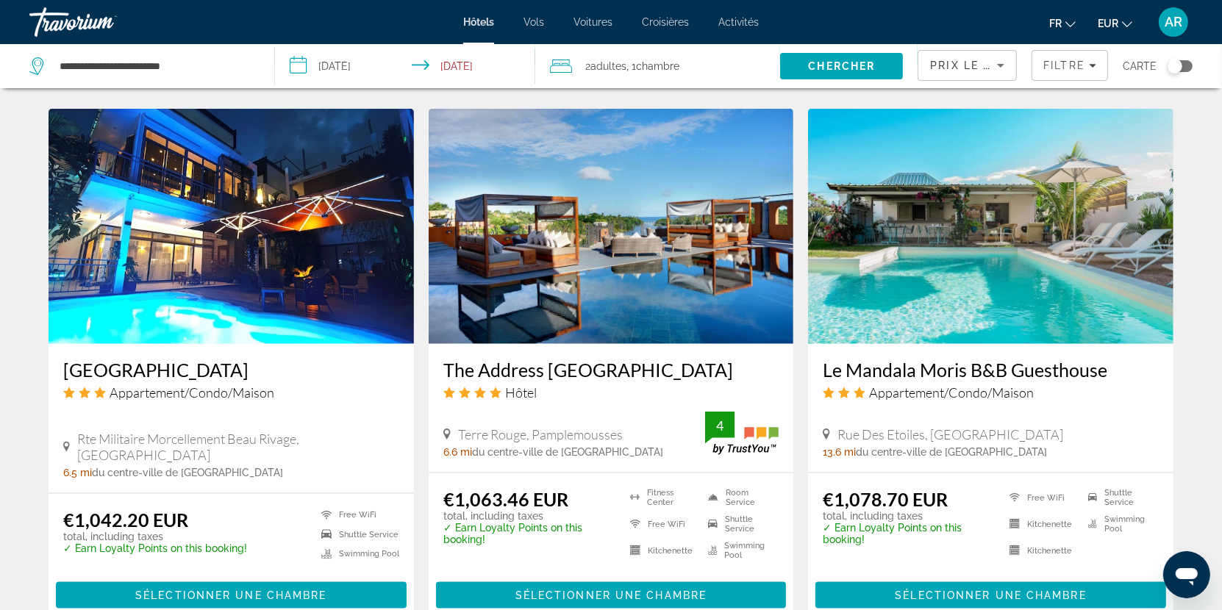
scroll to position [1667, 0]
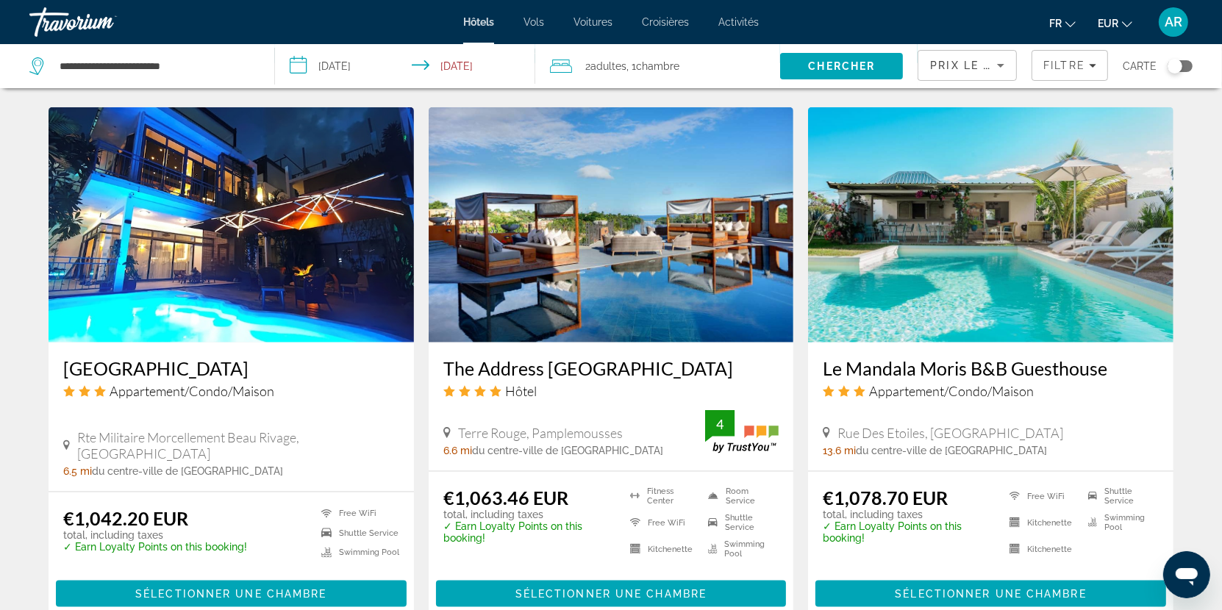
click at [618, 365] on h3 "The Address [GEOGRAPHIC_DATA]" at bounding box center [611, 368] width 336 height 22
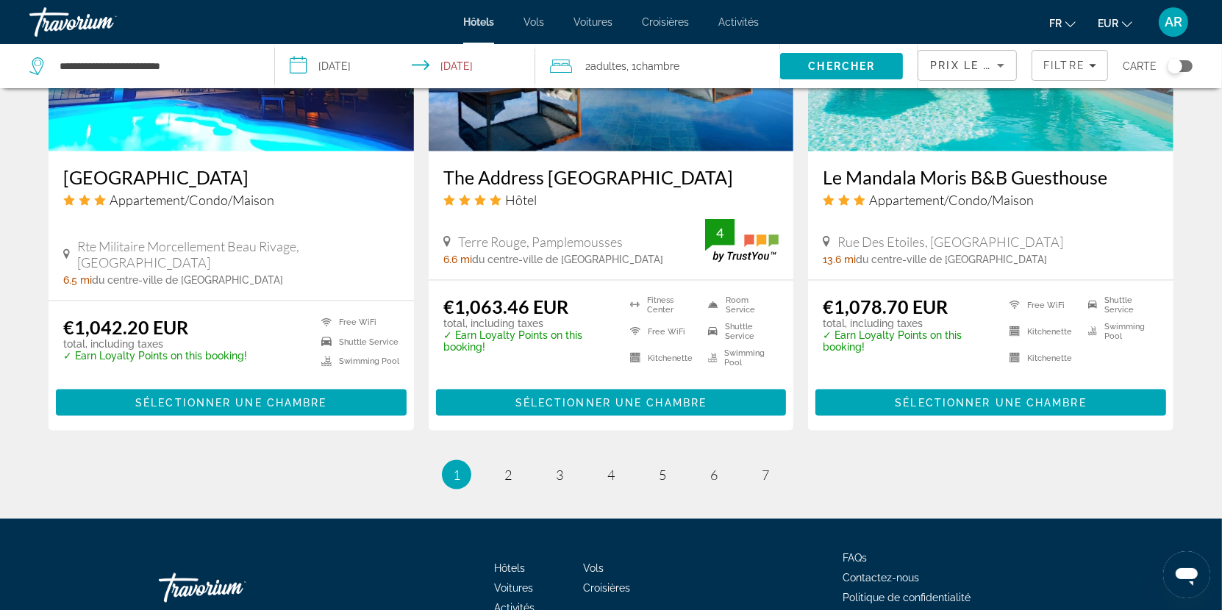
scroll to position [1873, 0]
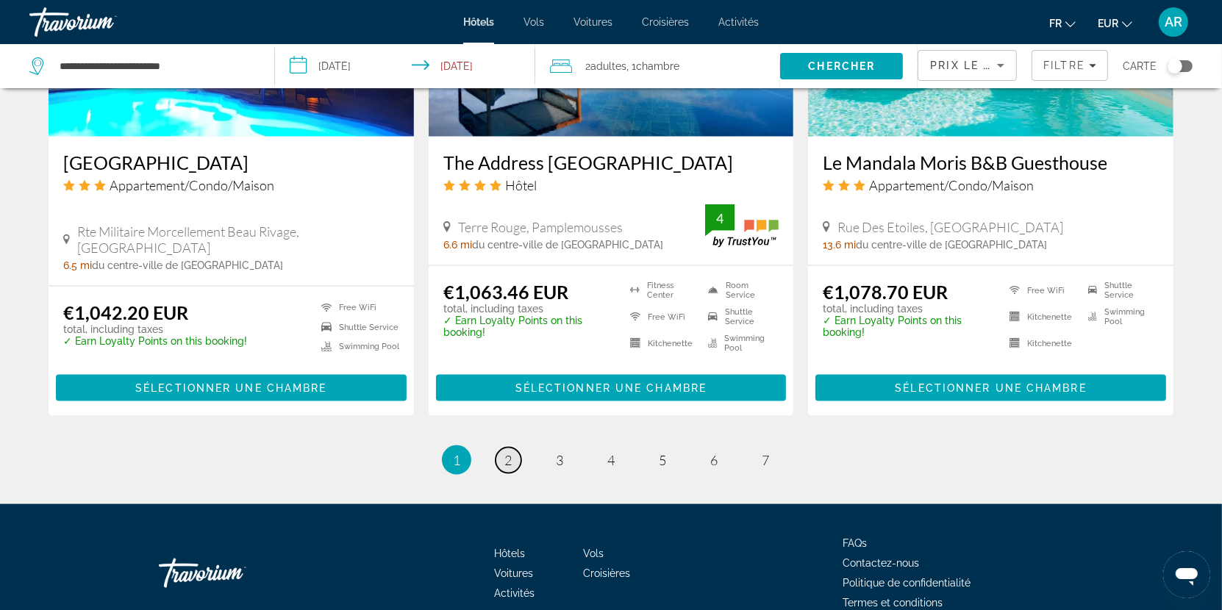
click at [505, 463] on span "2" at bounding box center [508, 460] width 7 height 16
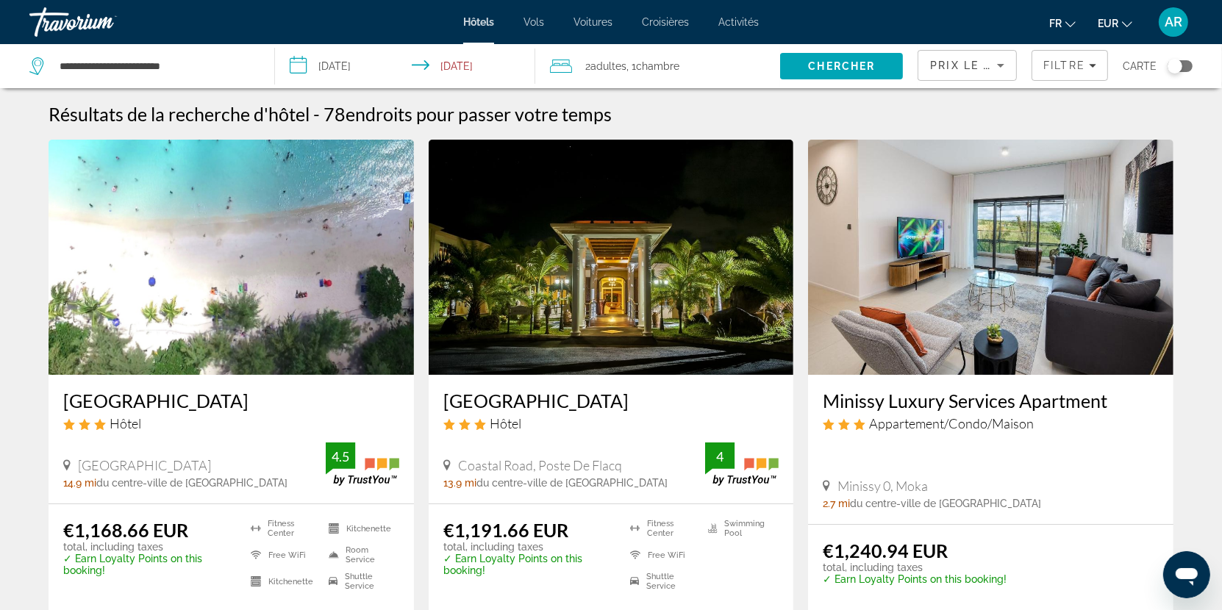
click at [207, 406] on h3 "[GEOGRAPHIC_DATA]" at bounding box center [231, 401] width 336 height 22
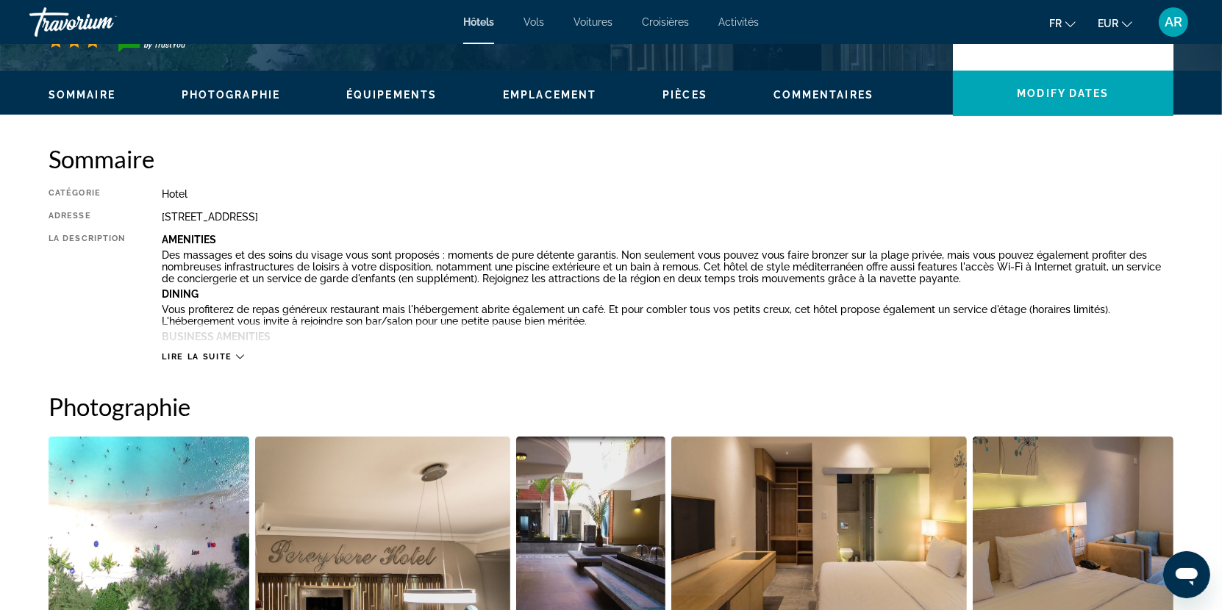
scroll to position [429, 0]
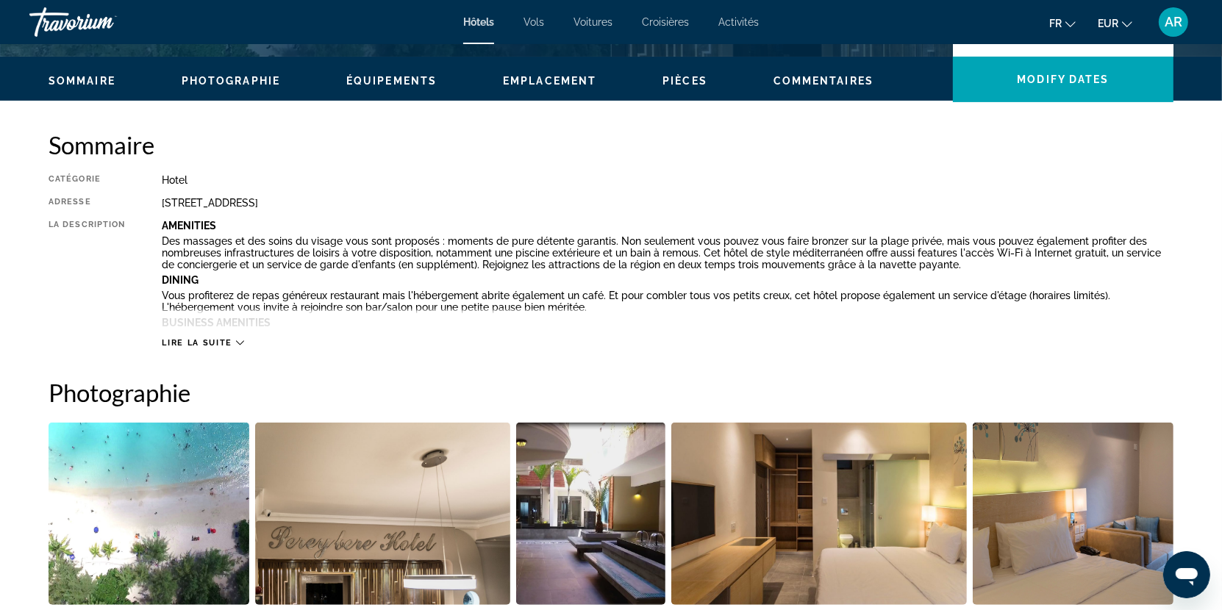
click at [190, 344] on span "Lire la suite" at bounding box center [197, 343] width 70 height 10
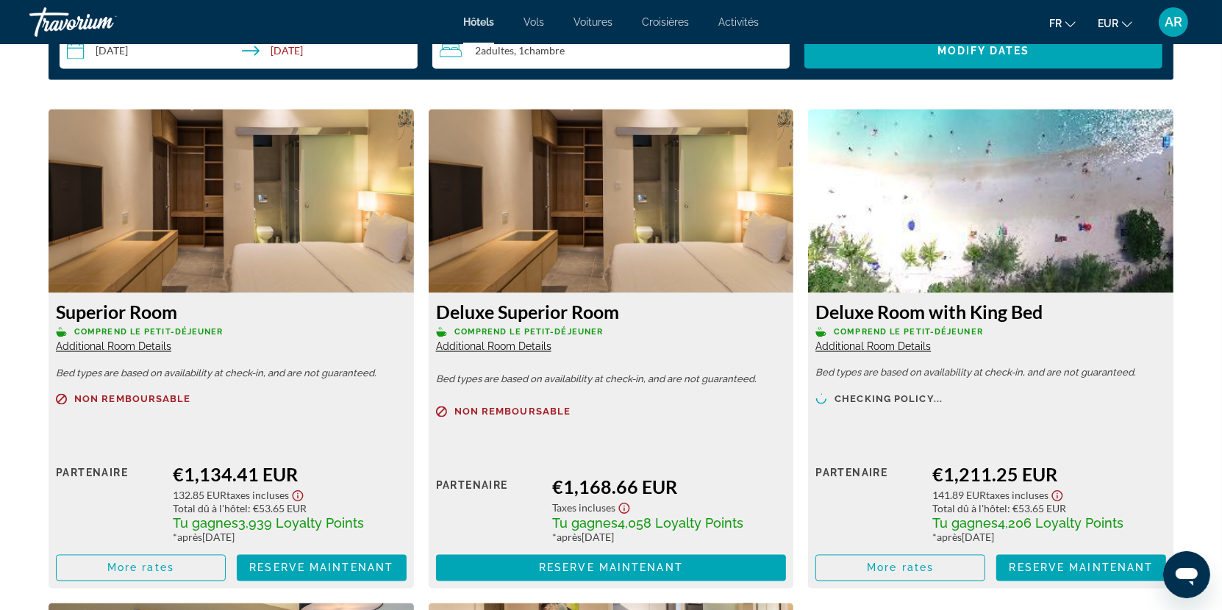
scroll to position [2407, 0]
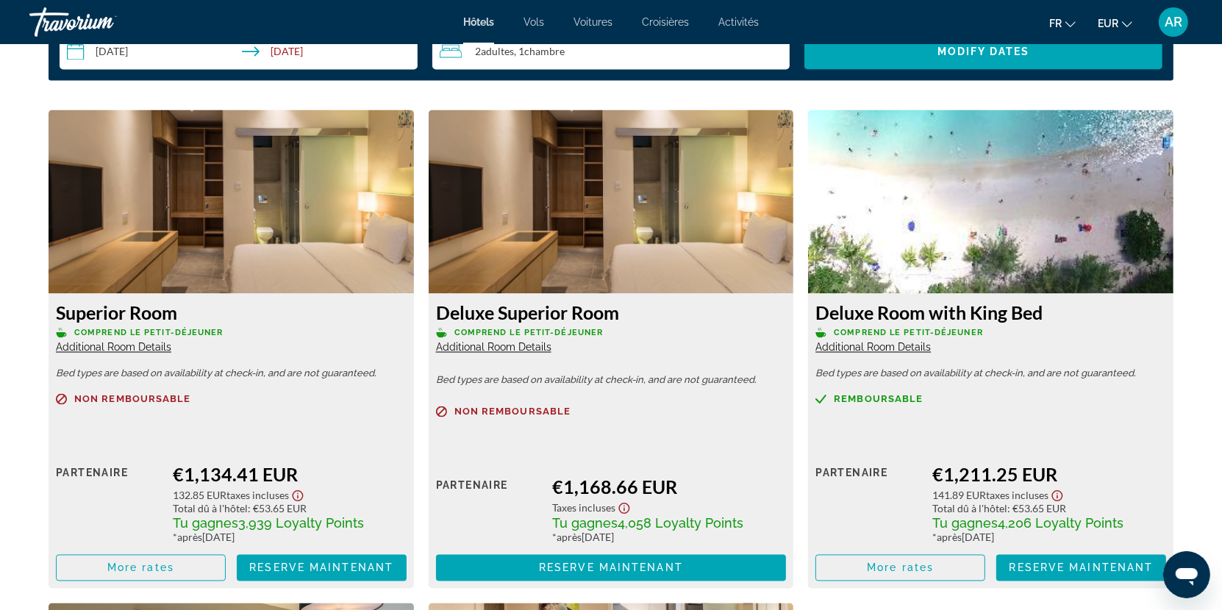
click at [896, 348] on span "Additional Room Details" at bounding box center [873, 348] width 115 height 12
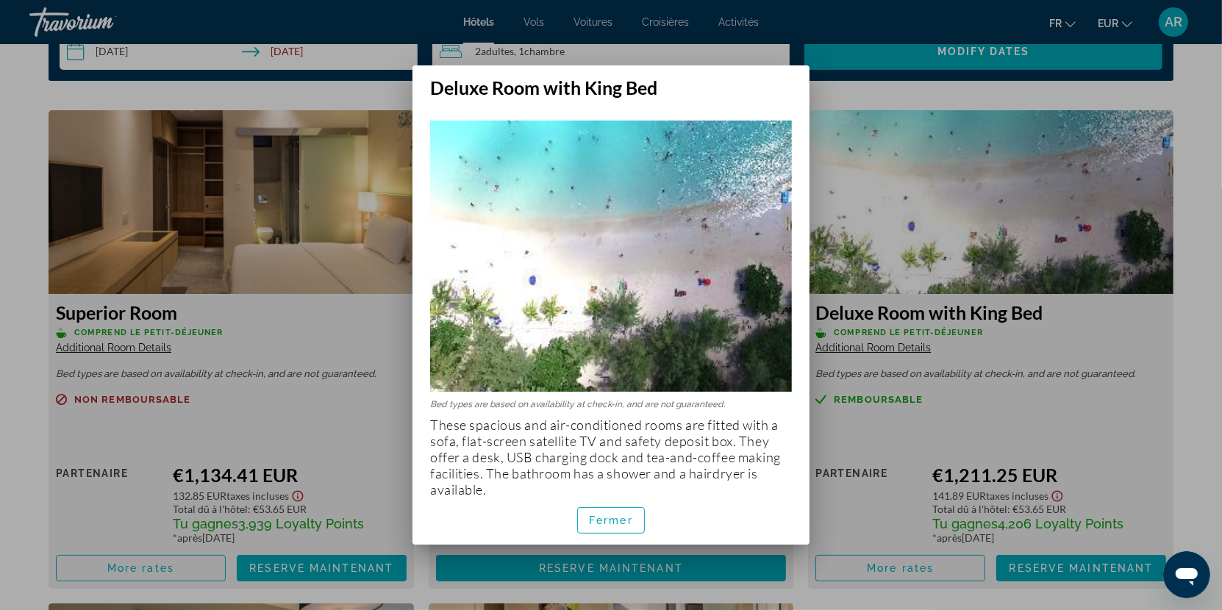
scroll to position [17, 0]
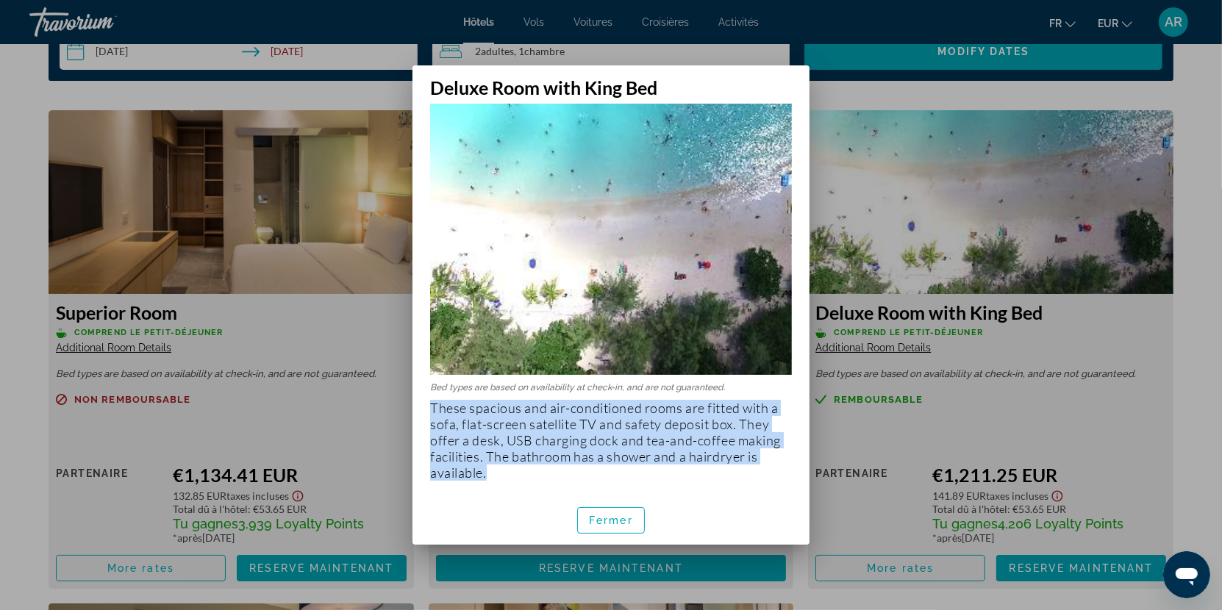
drag, startPoint x: 486, startPoint y: 474, endPoint x: 426, endPoint y: 407, distance: 90.1
click at [426, 407] on div "Bed types are based on availability at check-in, and are not guaranteed. These …" at bounding box center [611, 297] width 397 height 397
copy p "These spacious and air-conditioned rooms are fitted with a sofa, flat-screen sa…"
click at [606, 516] on span "Fermer" at bounding box center [611, 521] width 44 height 12
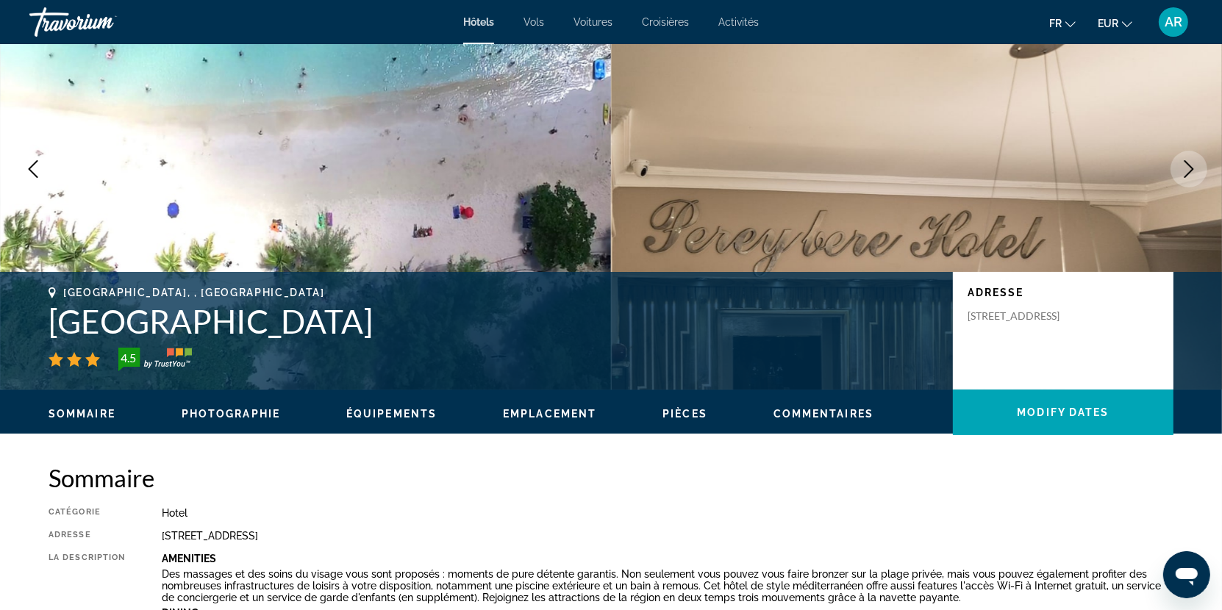
scroll to position [57, 0]
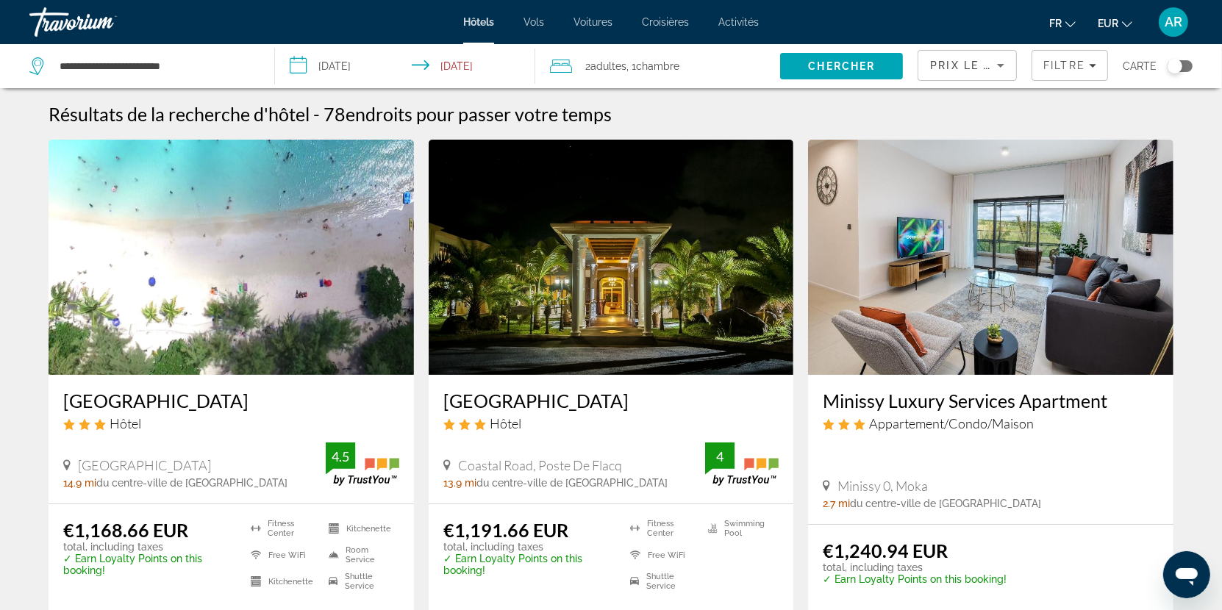
click at [562, 395] on h3 "[GEOGRAPHIC_DATA]" at bounding box center [611, 401] width 336 height 22
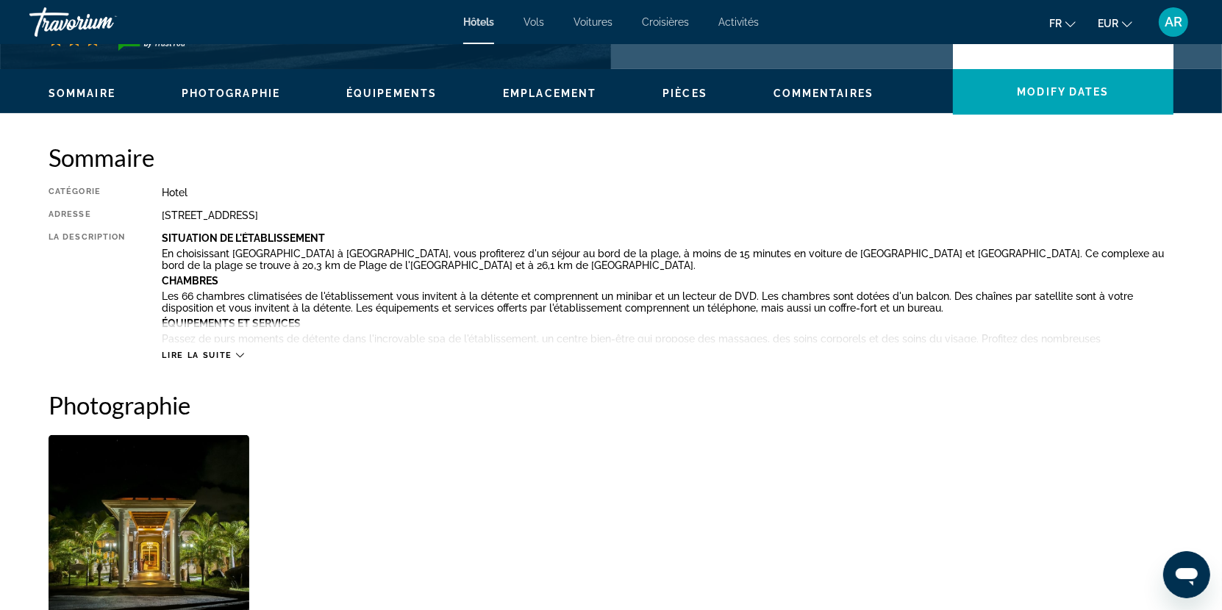
scroll to position [421, 0]
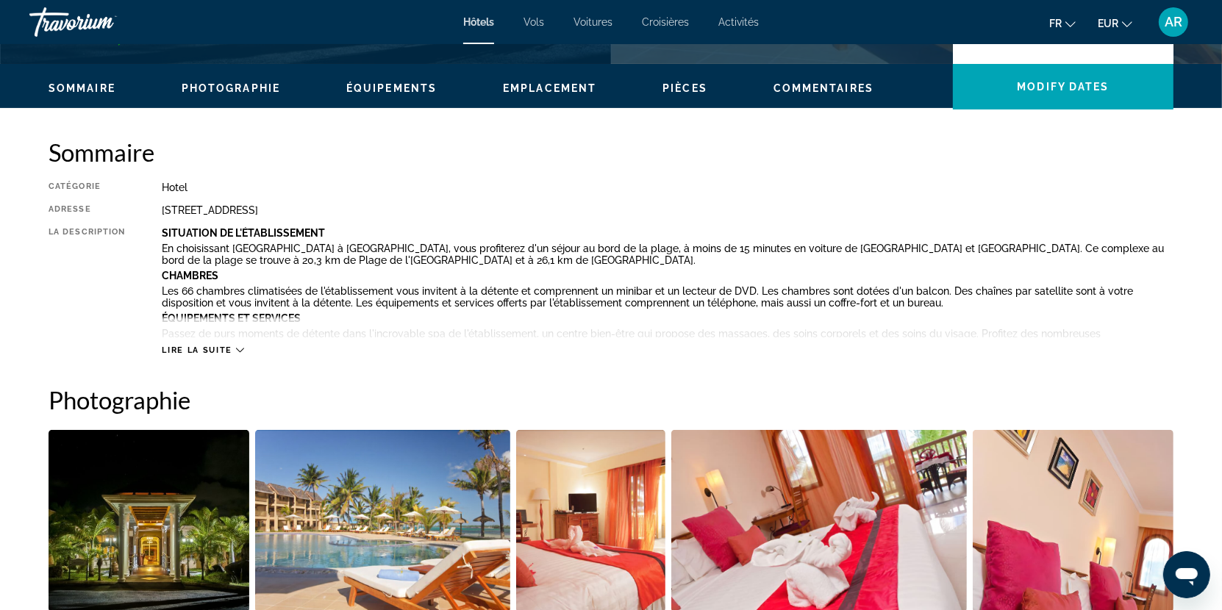
click at [201, 352] on span "Lire la suite" at bounding box center [197, 351] width 70 height 10
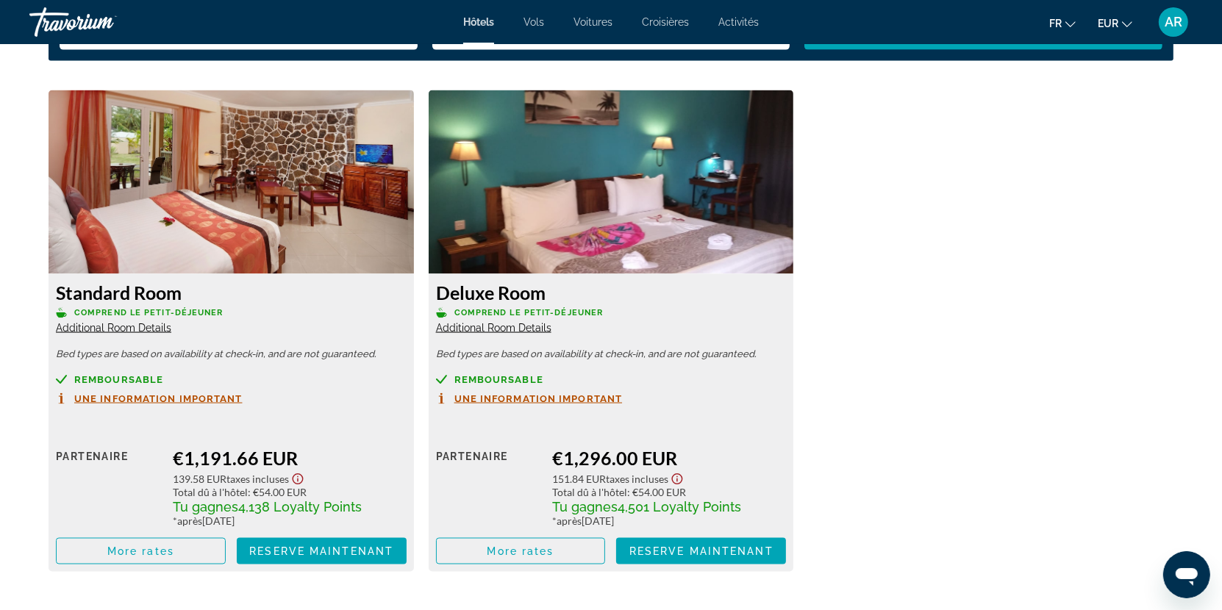
scroll to position [2143, 0]
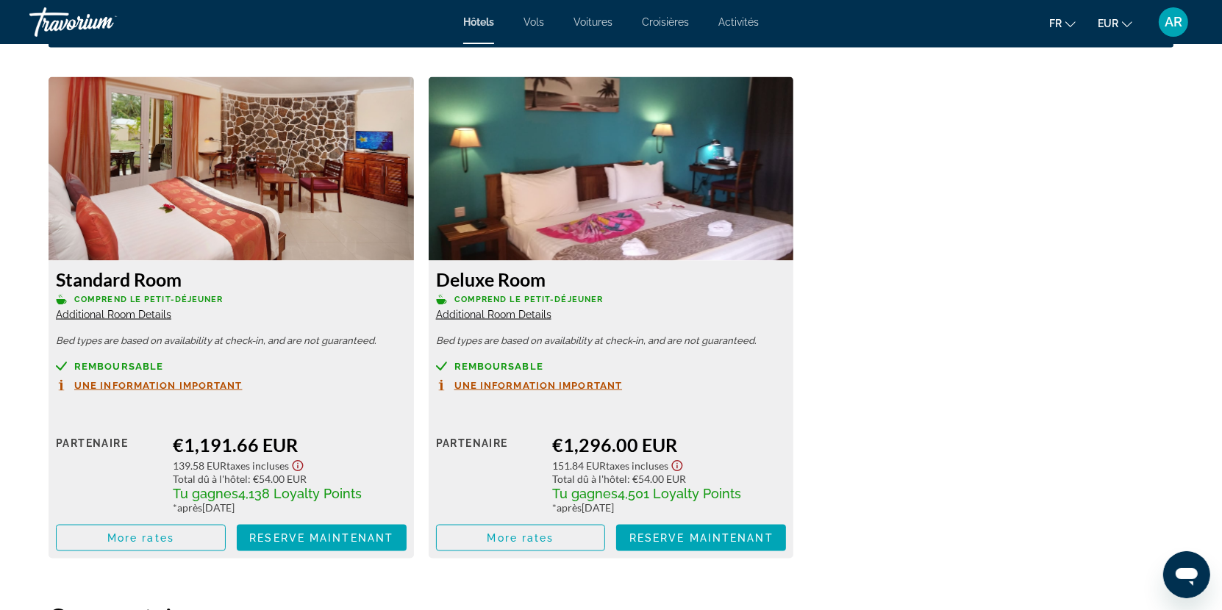
click at [180, 381] on span "Une information important" at bounding box center [158, 386] width 168 height 10
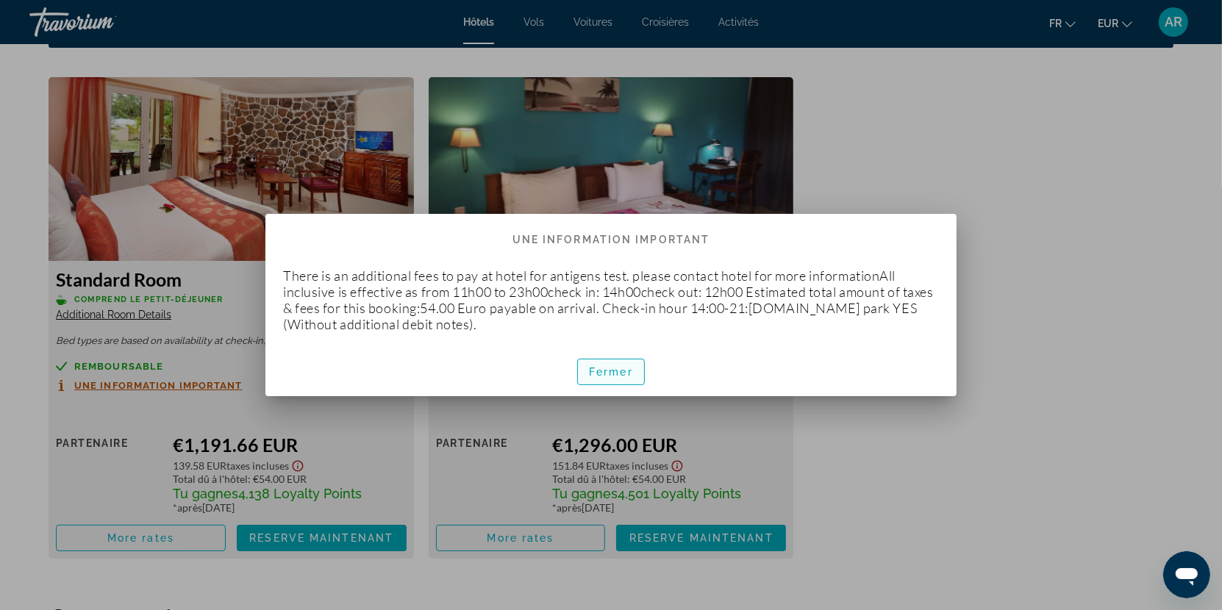
click at [605, 371] on span "Fermer" at bounding box center [611, 372] width 44 height 12
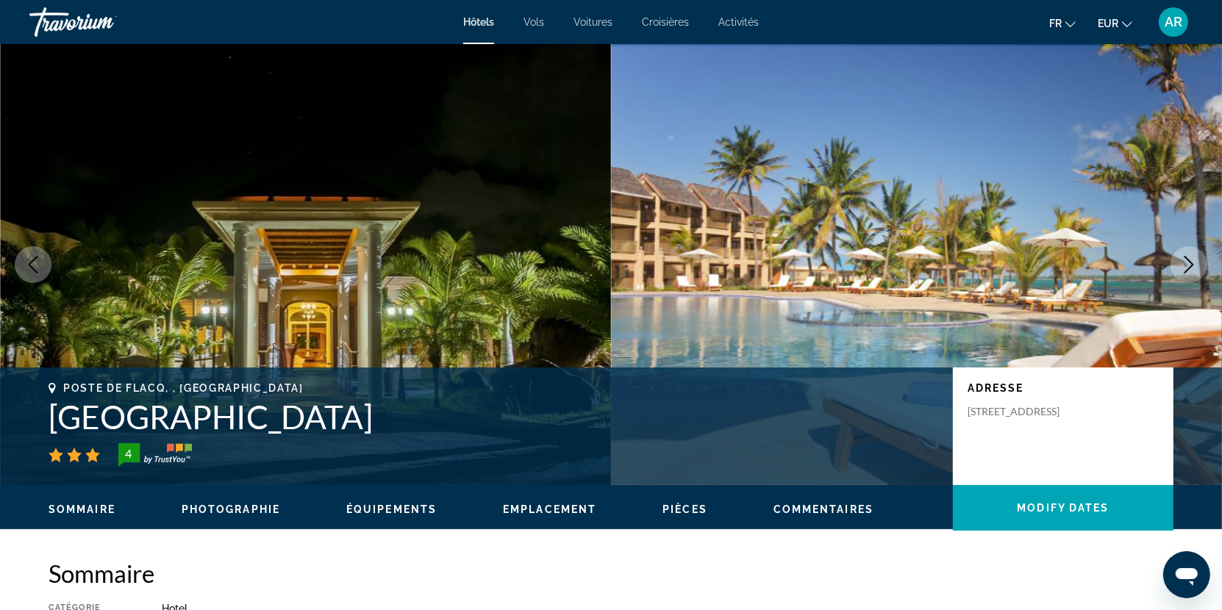
scroll to position [2143, 0]
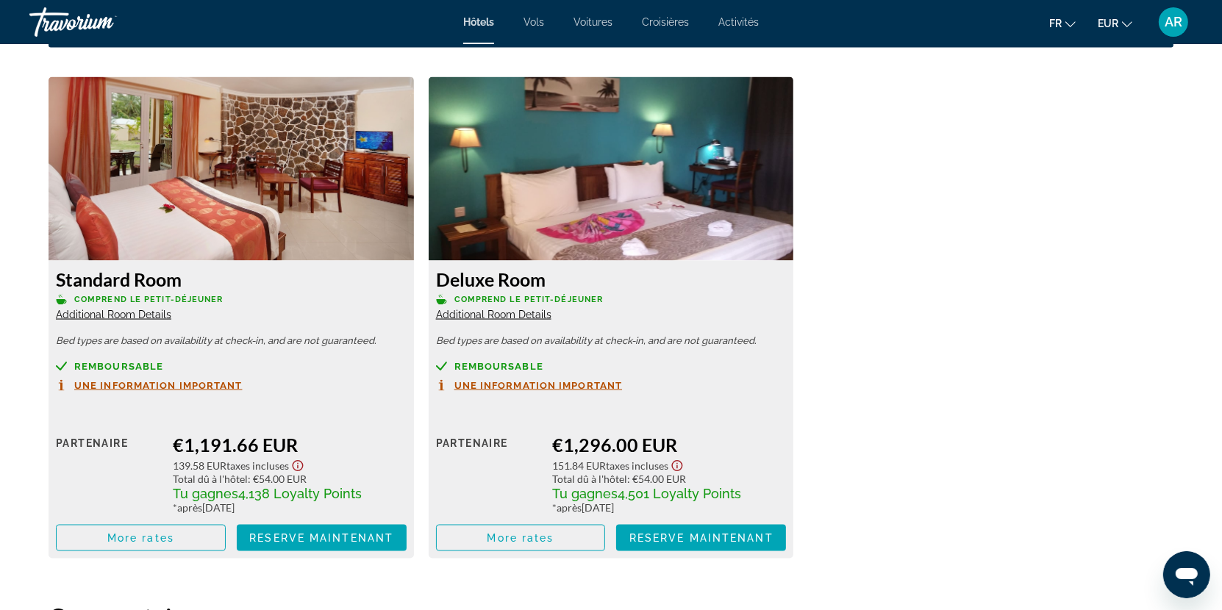
click at [161, 309] on span "Additional Room Details" at bounding box center [113, 315] width 115 height 12
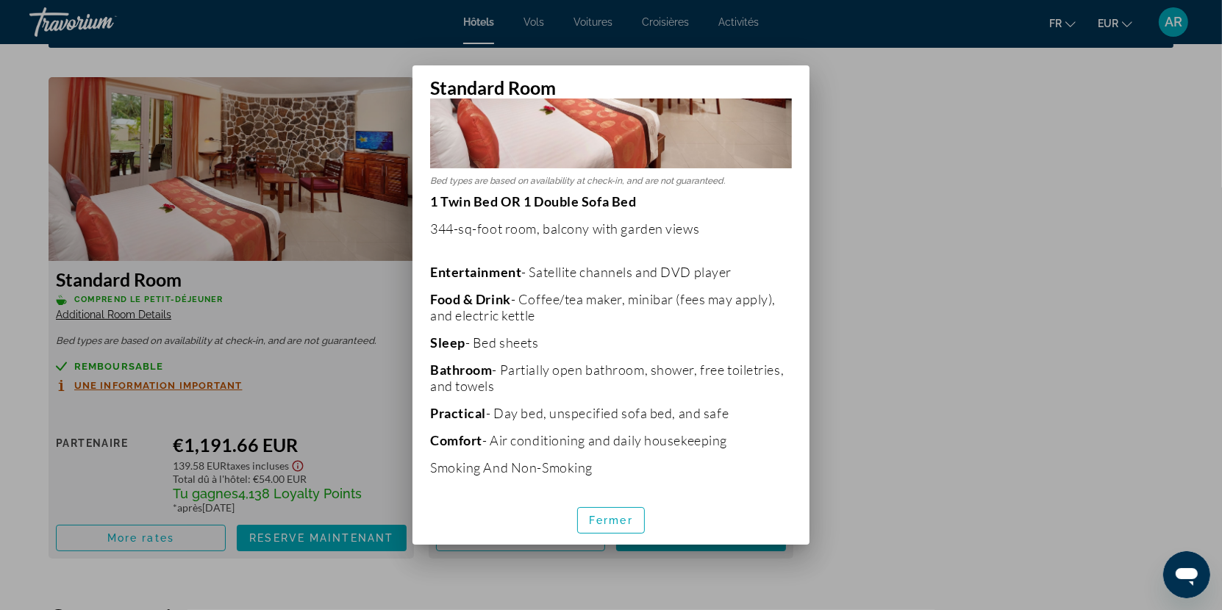
scroll to position [153, 0]
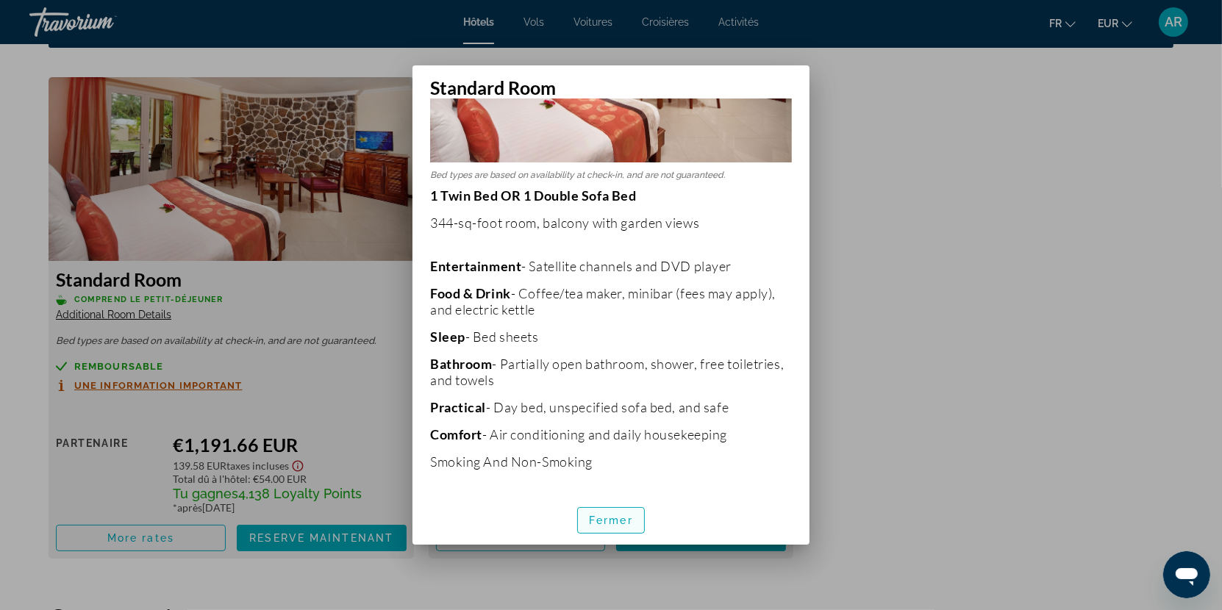
click at [605, 516] on span "Fermer" at bounding box center [611, 521] width 44 height 12
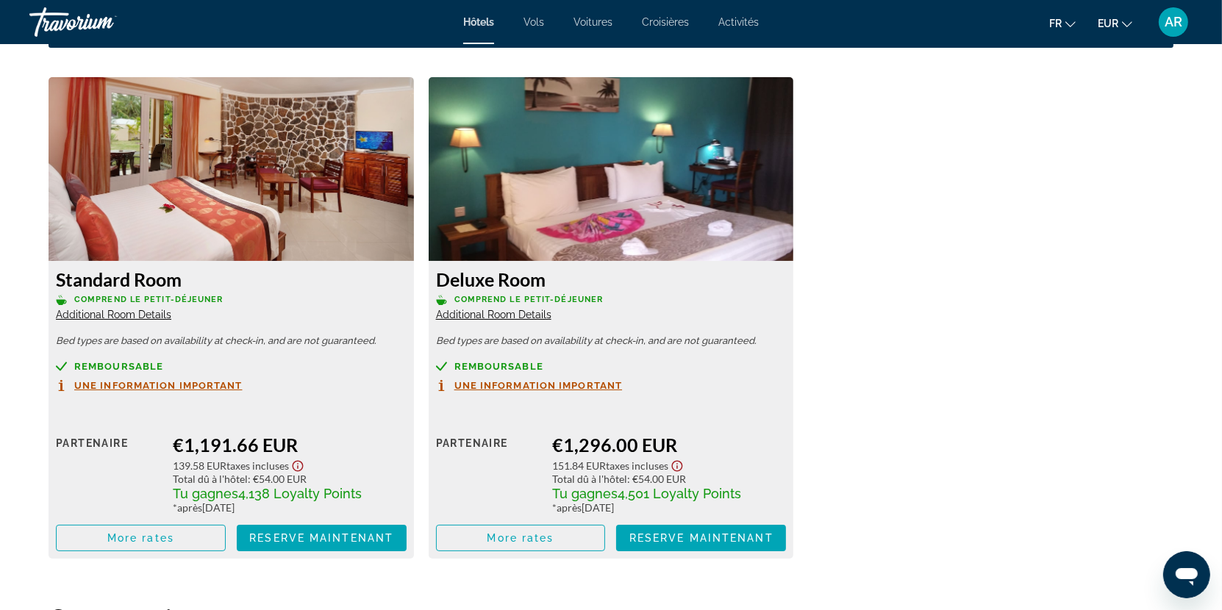
scroll to position [2143, 0]
click at [518, 309] on span "Additional Room Details" at bounding box center [493, 315] width 115 height 12
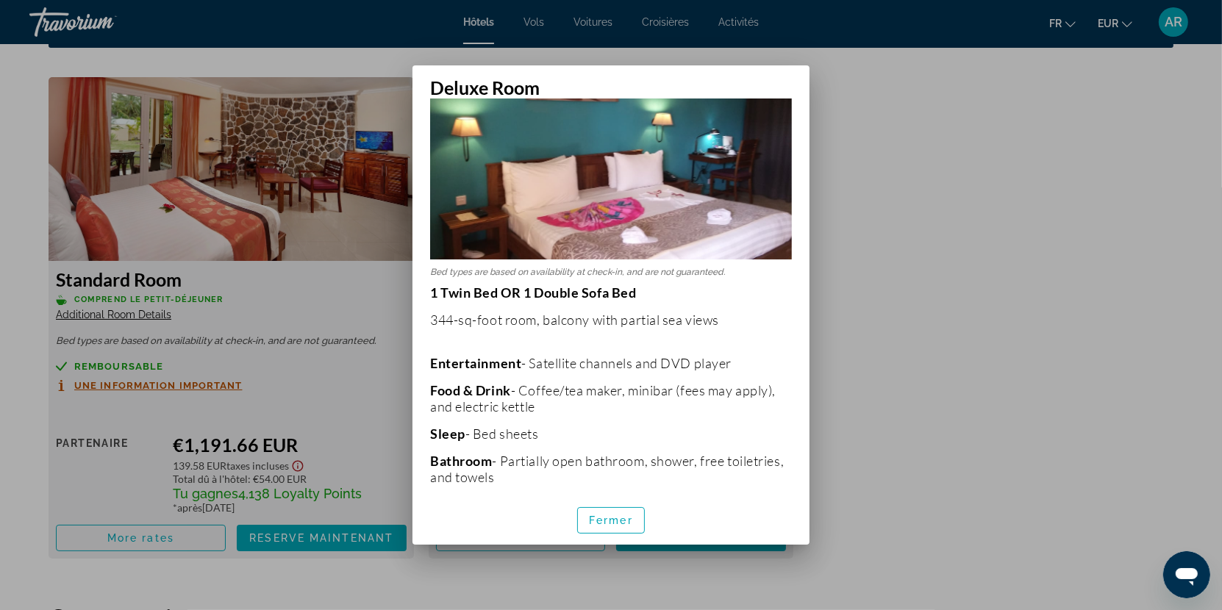
scroll to position [162, 0]
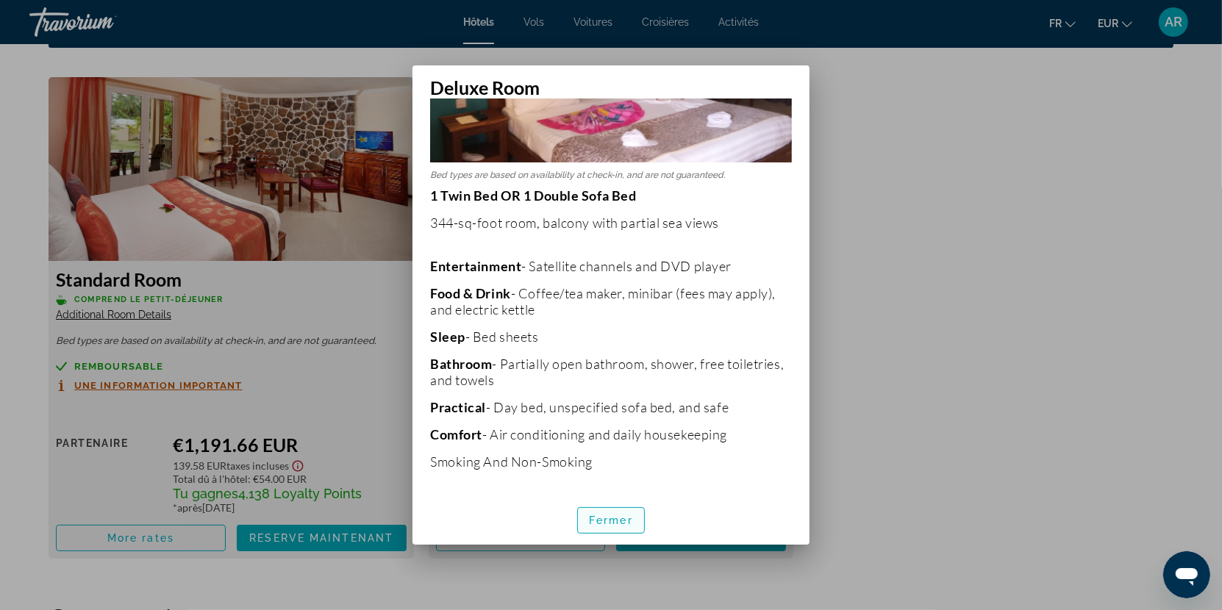
click at [596, 522] on span "Fermer" at bounding box center [611, 521] width 44 height 12
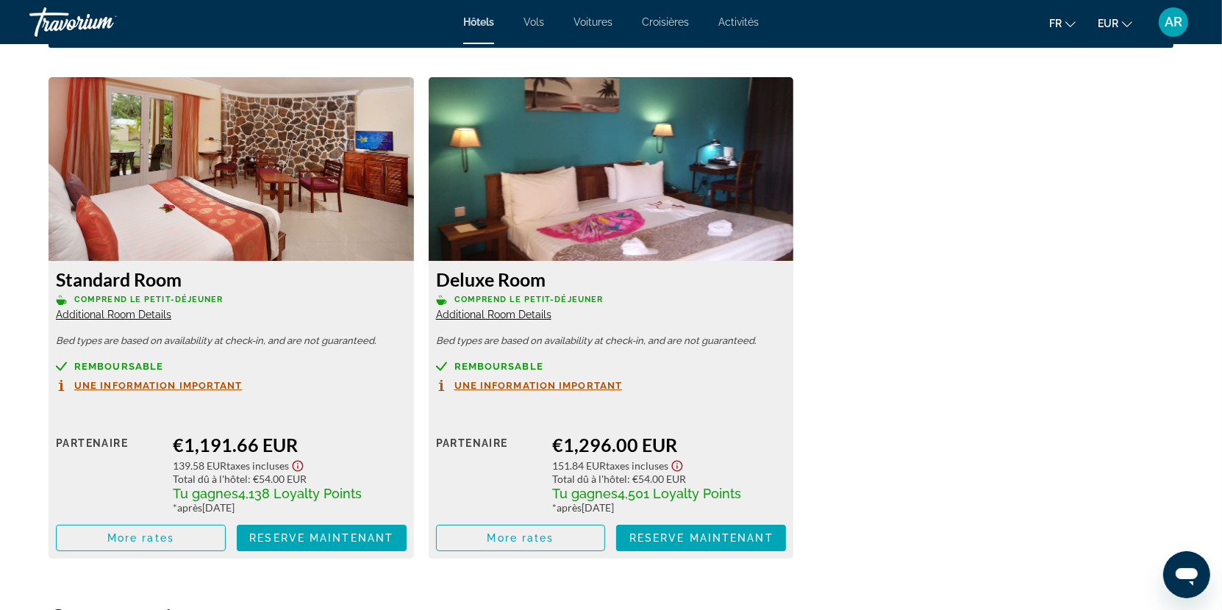
scroll to position [2143, 0]
click at [155, 309] on span "Additional Room Details" at bounding box center [113, 315] width 115 height 12
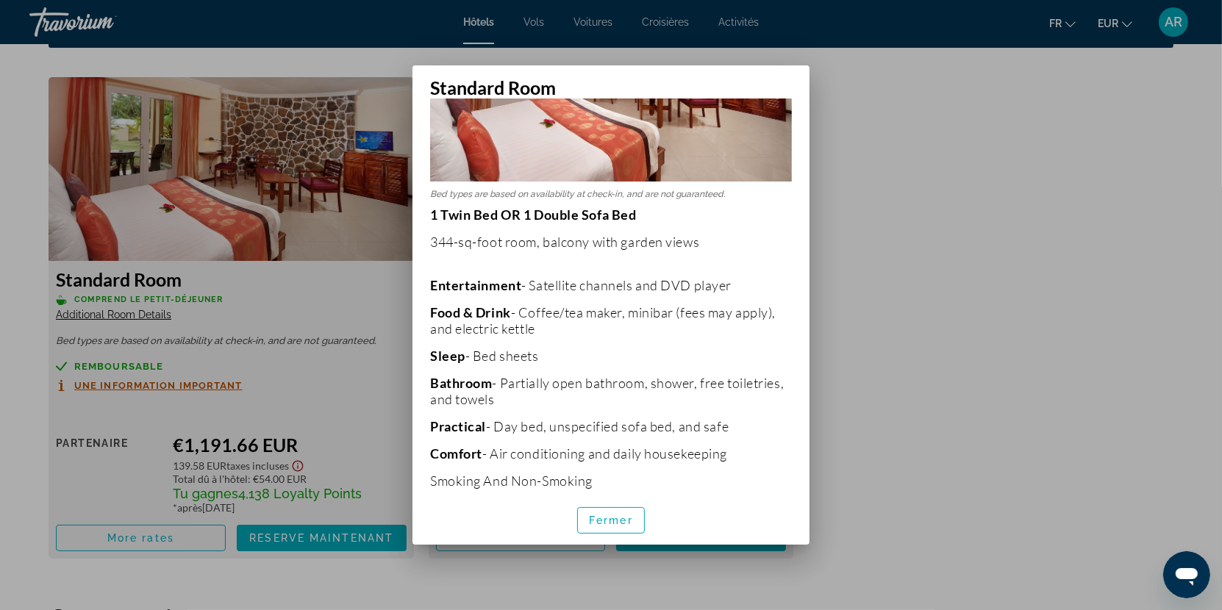
scroll to position [153, 0]
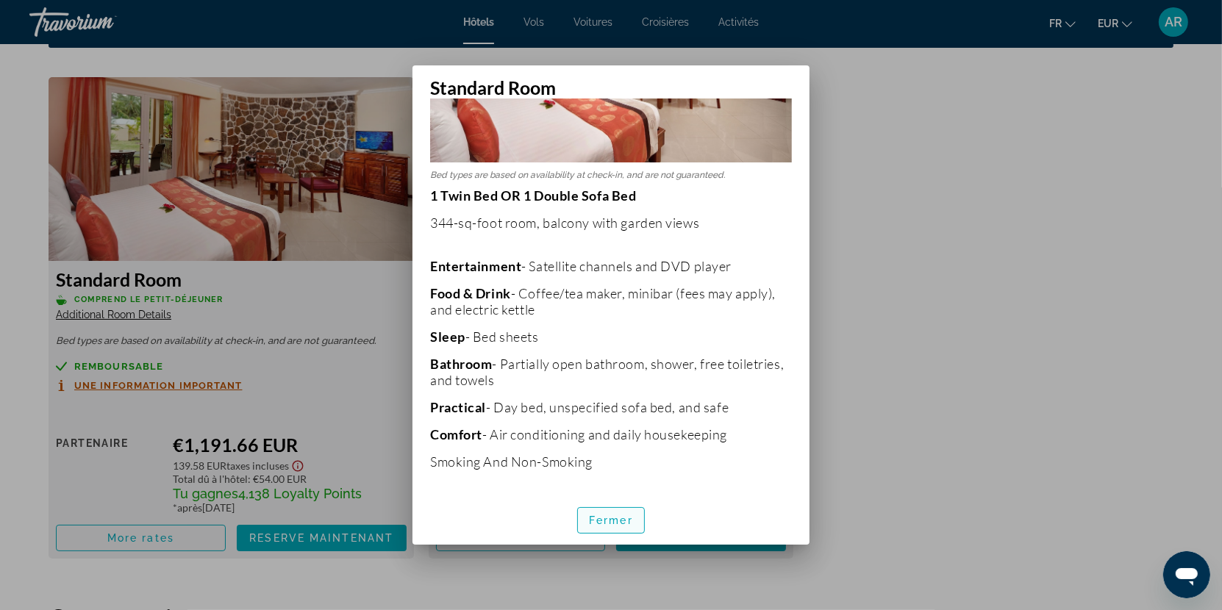
click at [593, 515] on span "Fermer" at bounding box center [611, 521] width 44 height 12
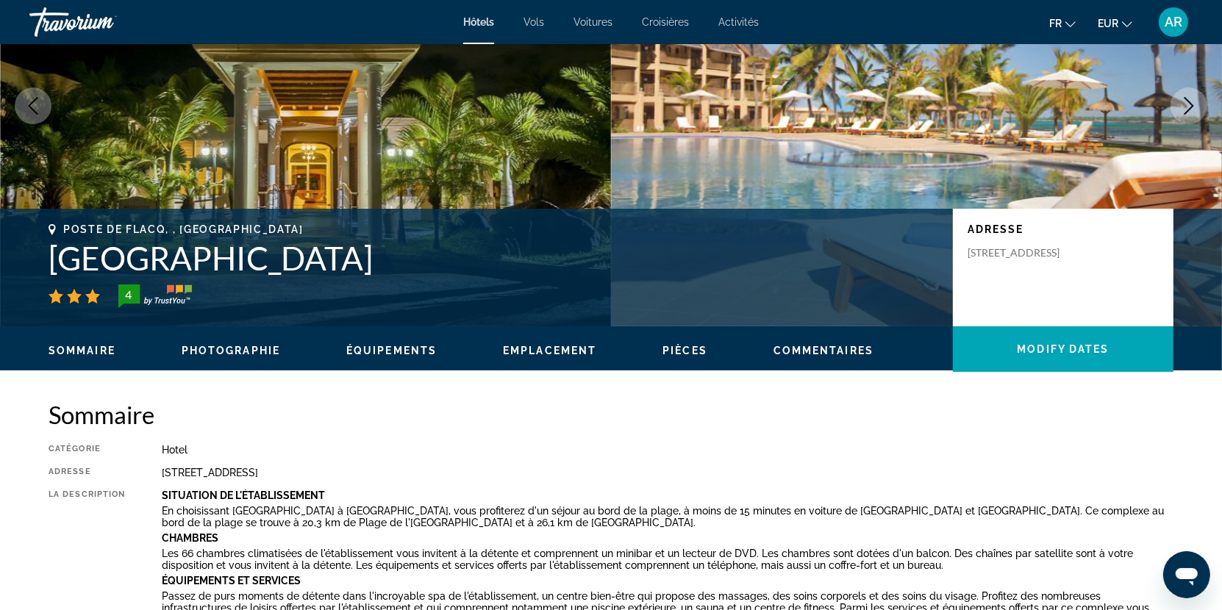
scroll to position [0, 0]
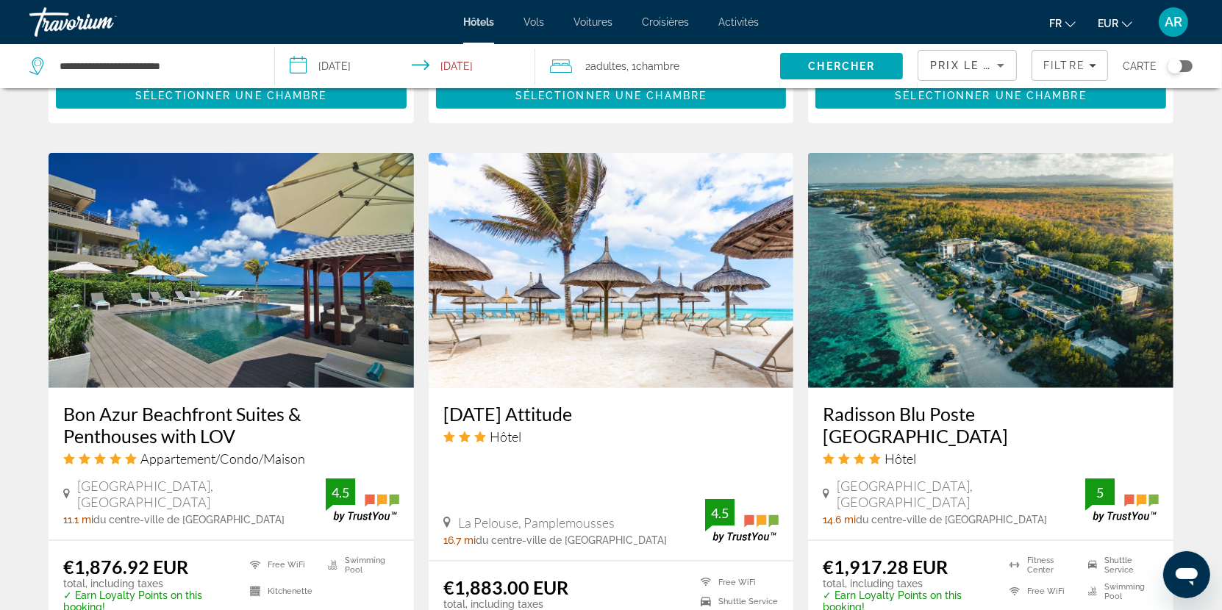
scroll to position [1644, 0]
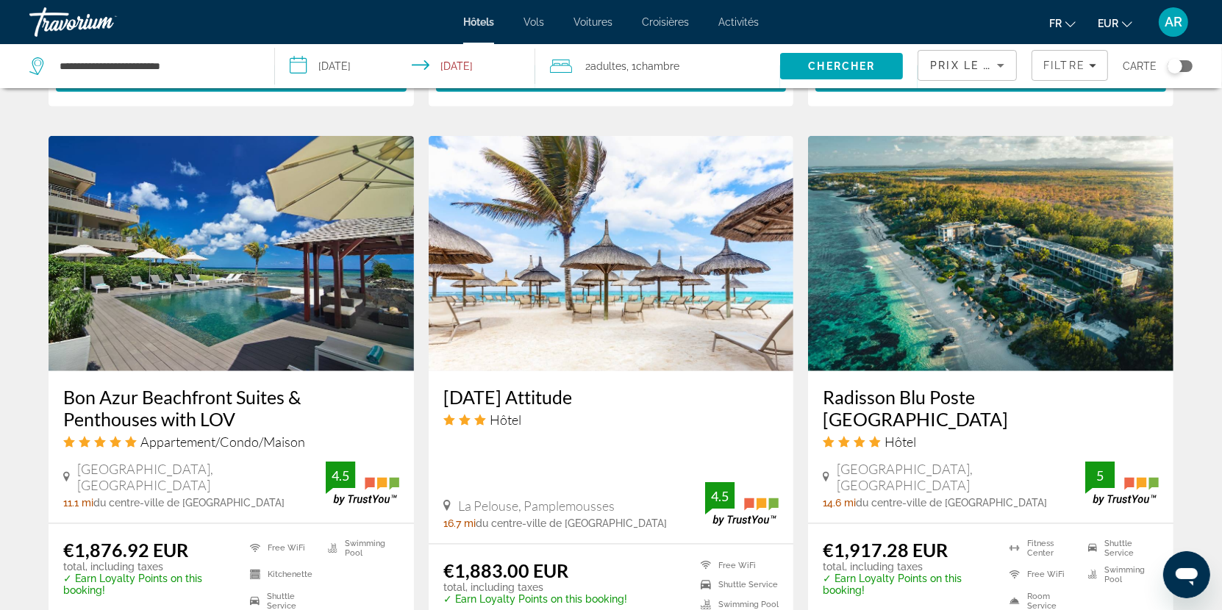
click at [316, 398] on h3 "Bon Azur Beachfront Suites & Penthouses with LOV" at bounding box center [231, 408] width 336 height 44
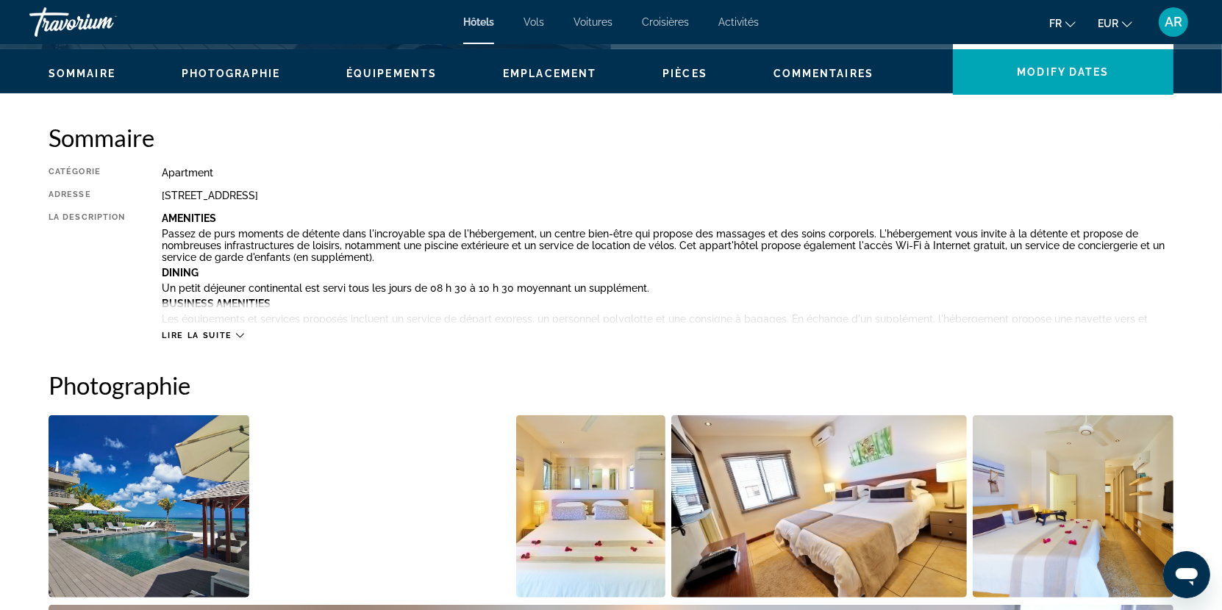
scroll to position [453, 0]
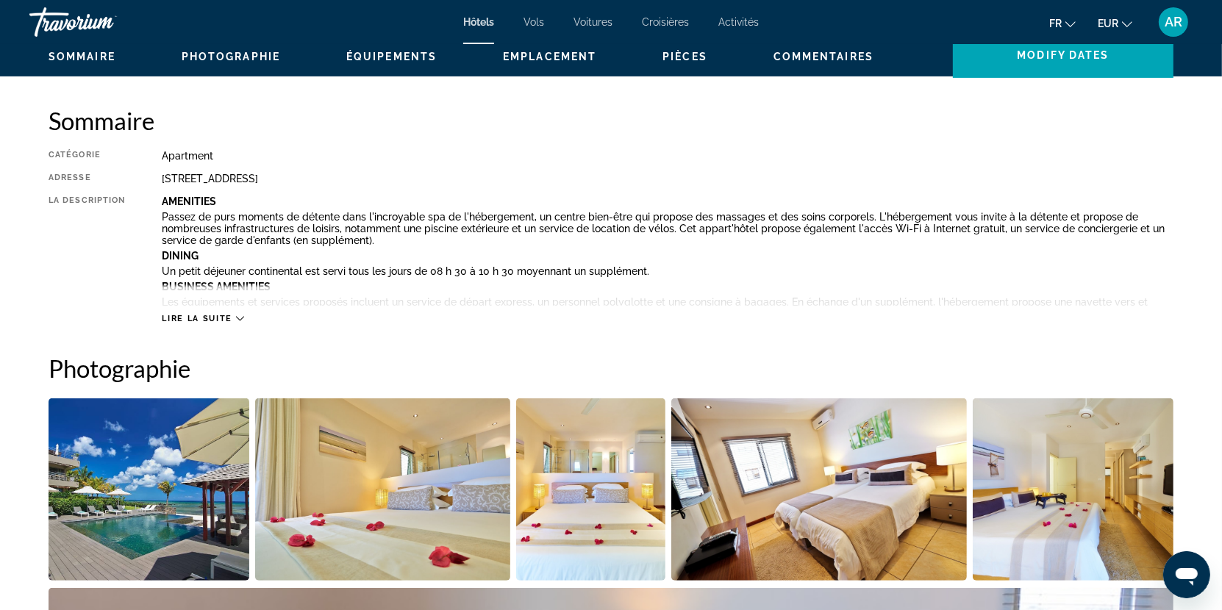
click at [232, 316] on span "Lire la suite" at bounding box center [197, 319] width 70 height 10
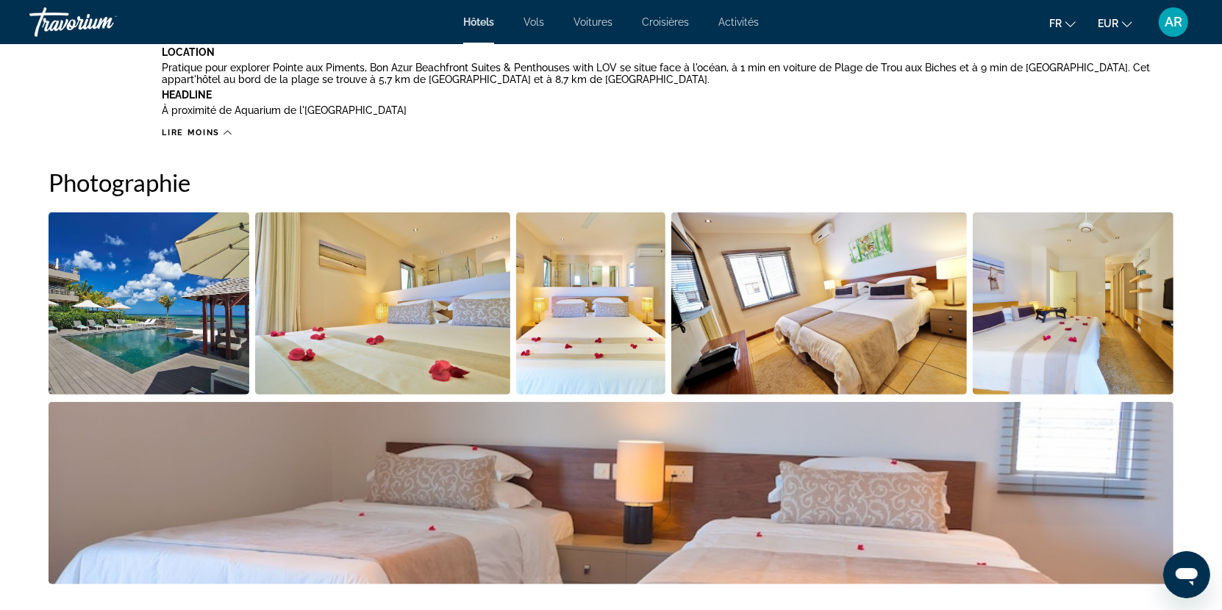
scroll to position [480, 0]
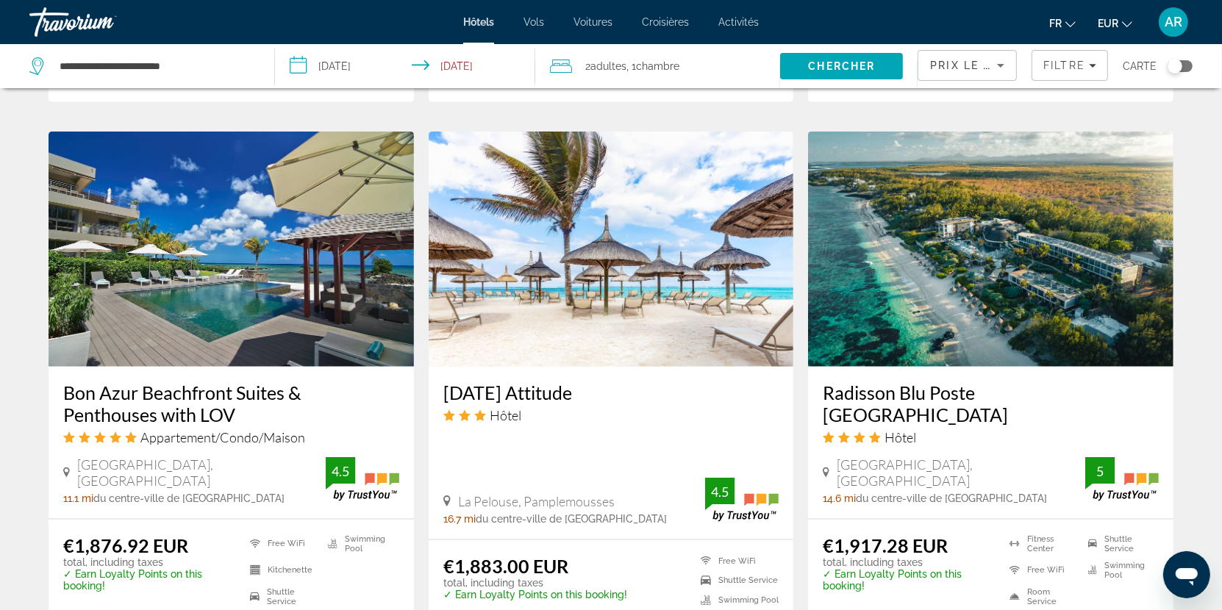
scroll to position [1650, 0]
click at [532, 399] on h3 "[DATE] Attitude" at bounding box center [611, 392] width 336 height 22
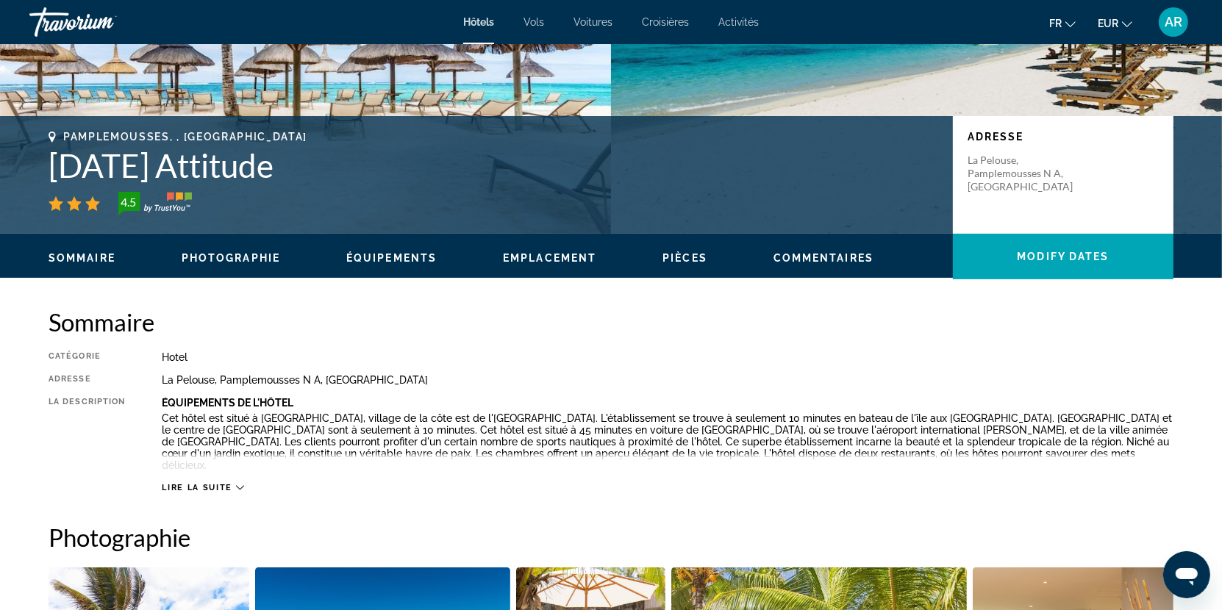
scroll to position [252, 0]
click at [219, 482] on span "Lire la suite" at bounding box center [197, 487] width 70 height 10
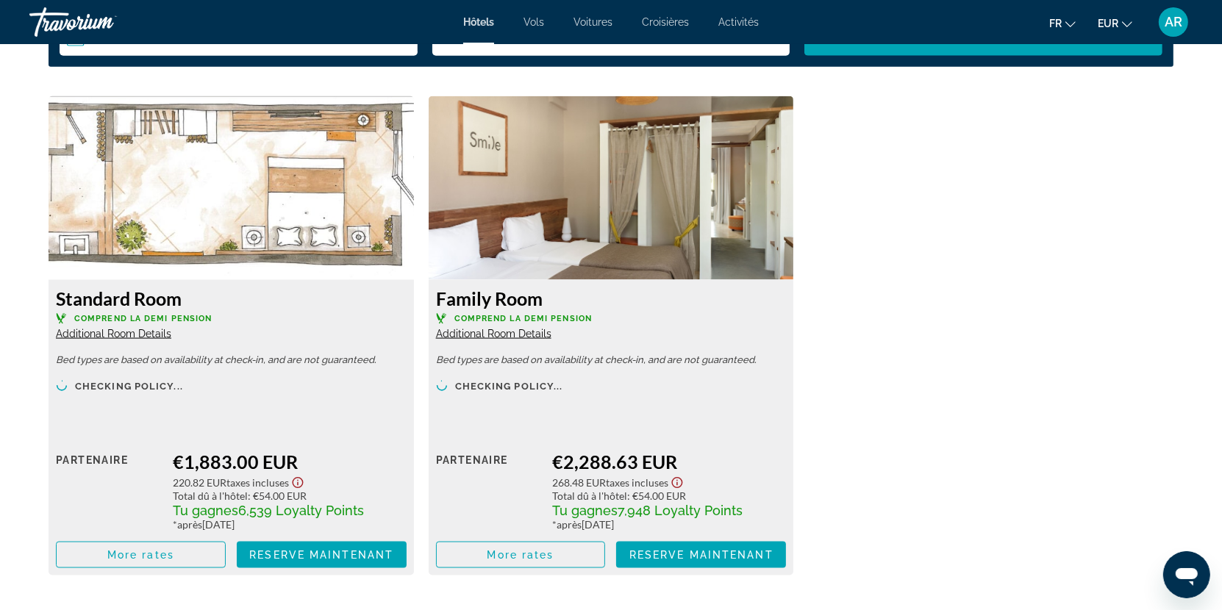
scroll to position [1955, 0]
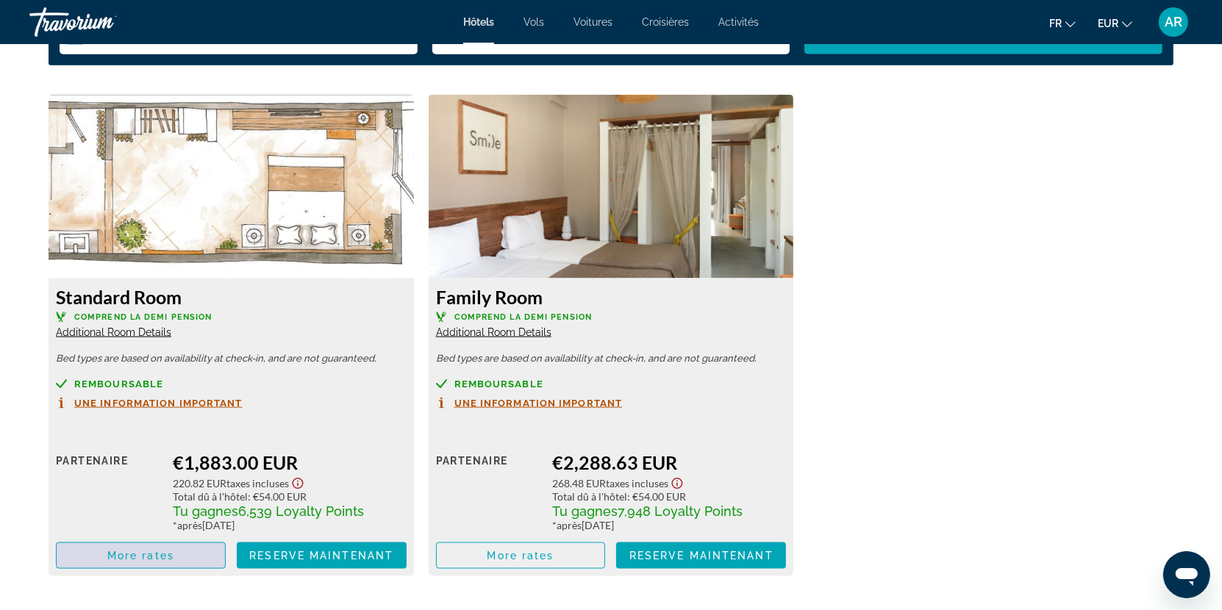
click at [208, 538] on span "Main content" at bounding box center [141, 555] width 168 height 35
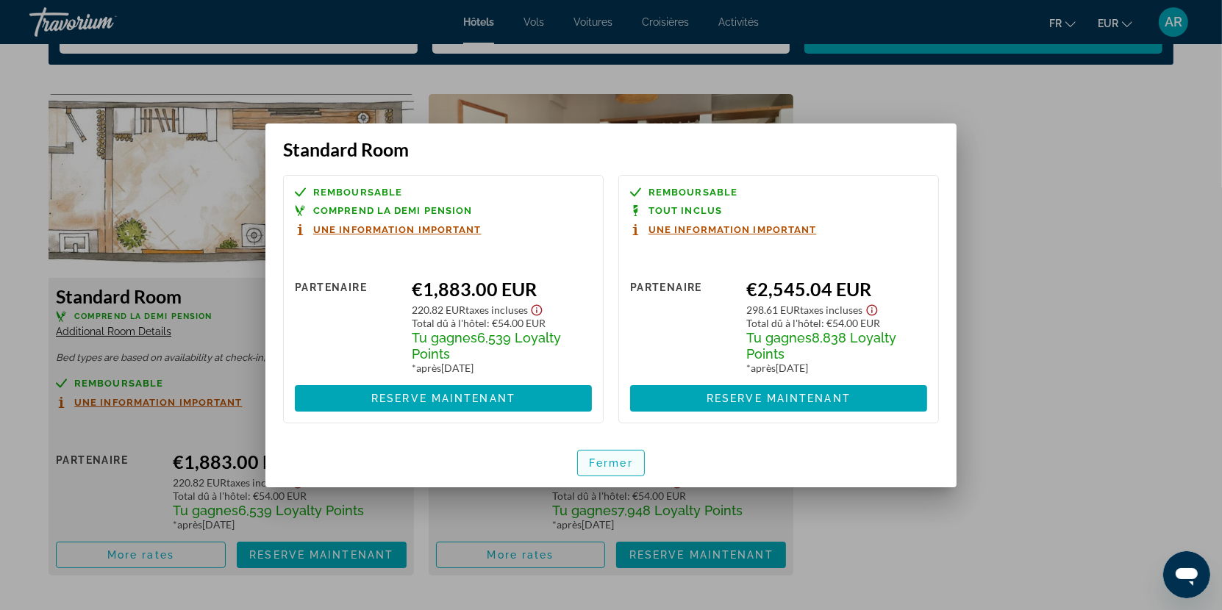
click at [604, 464] on span "Fermer" at bounding box center [611, 463] width 44 height 12
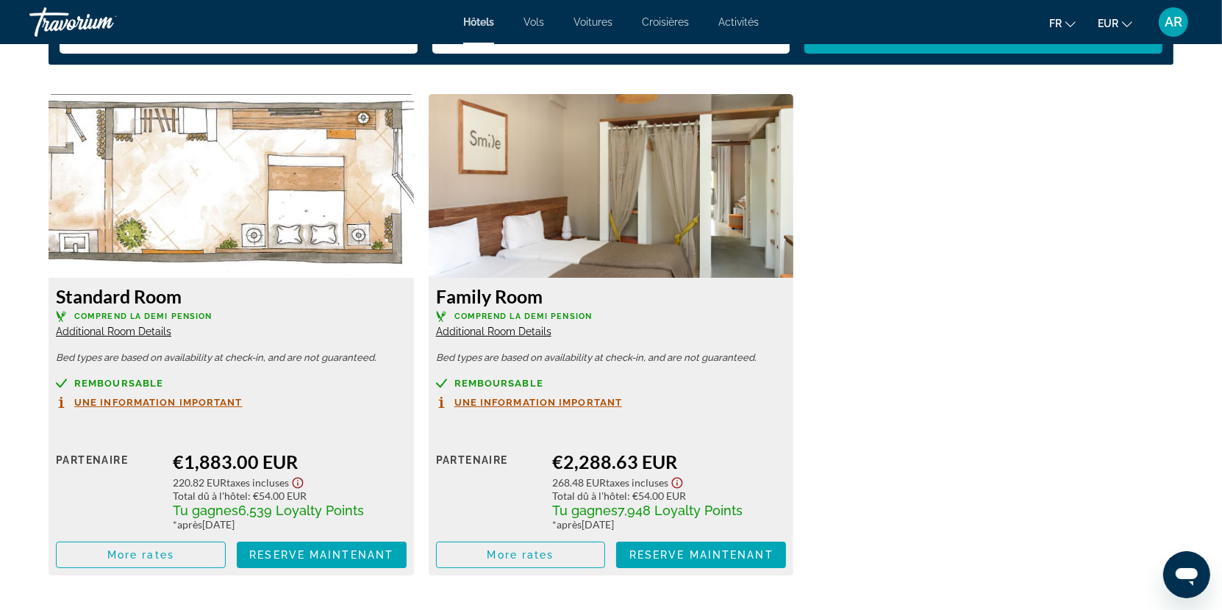
scroll to position [1955, 0]
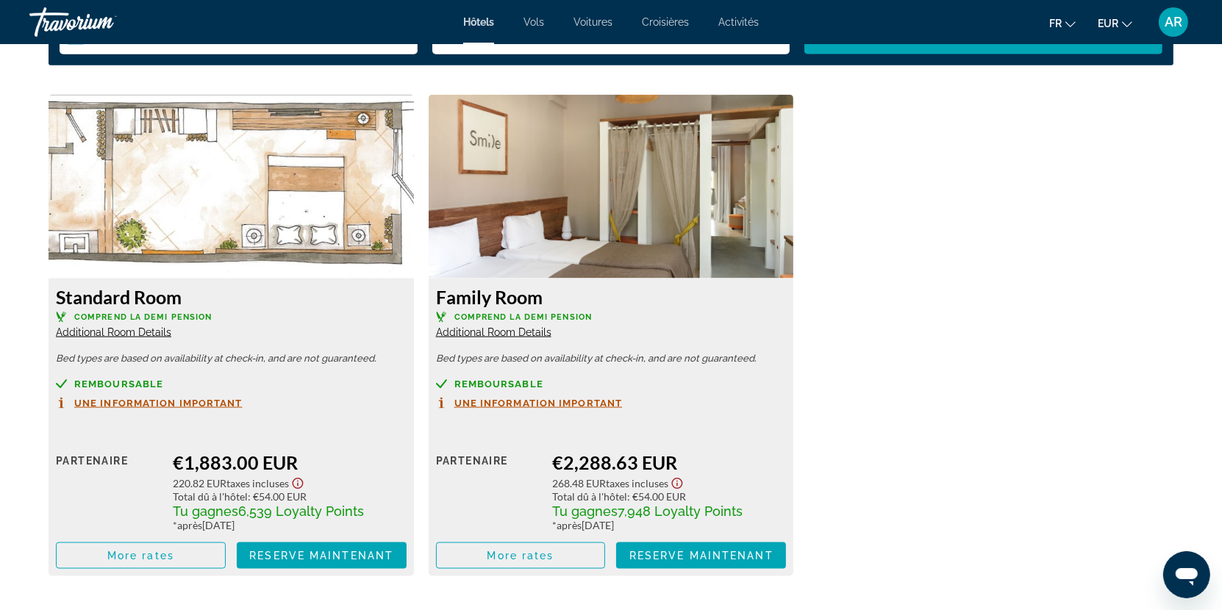
click at [165, 327] on span "Additional Room Details" at bounding box center [113, 333] width 115 height 12
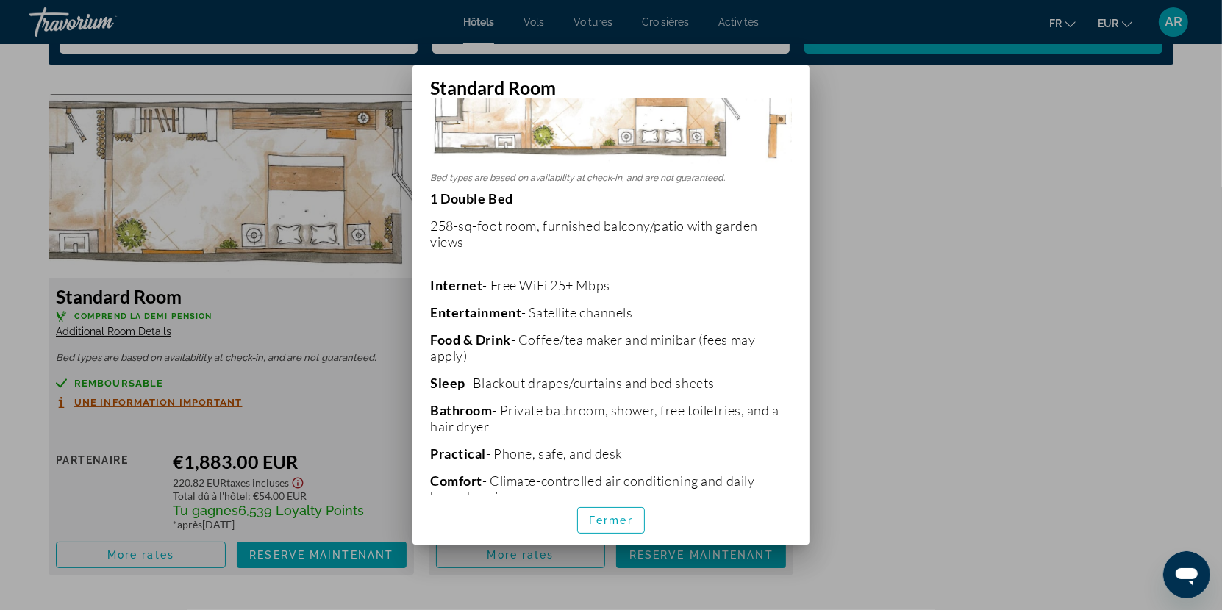
scroll to position [0, 0]
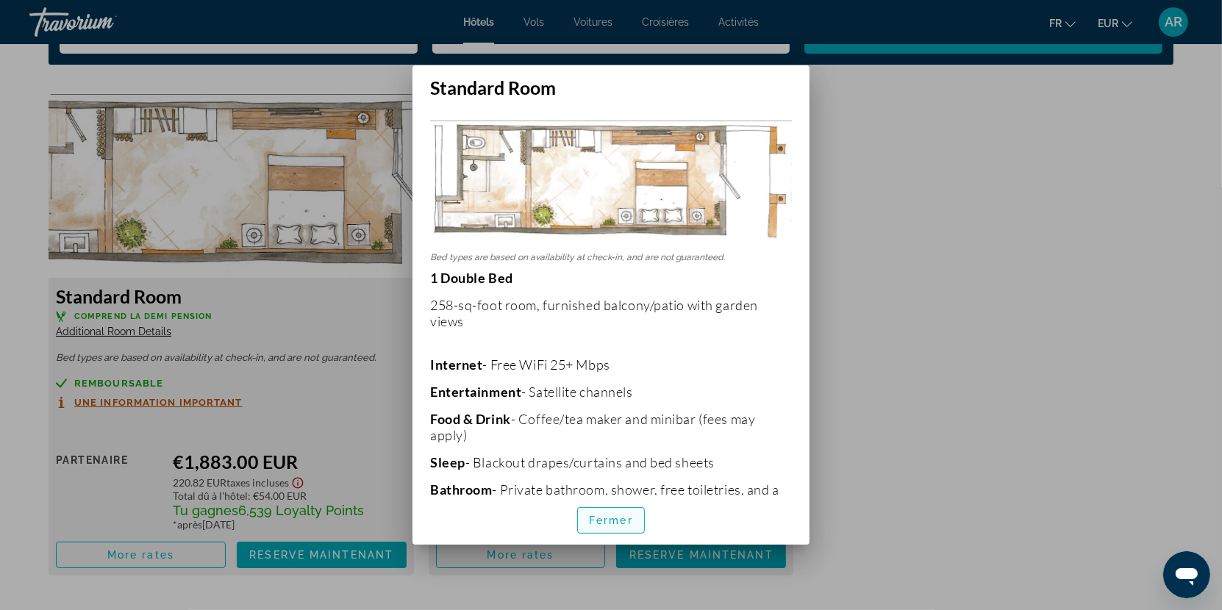
click at [619, 524] on span "Fermer" at bounding box center [611, 521] width 44 height 12
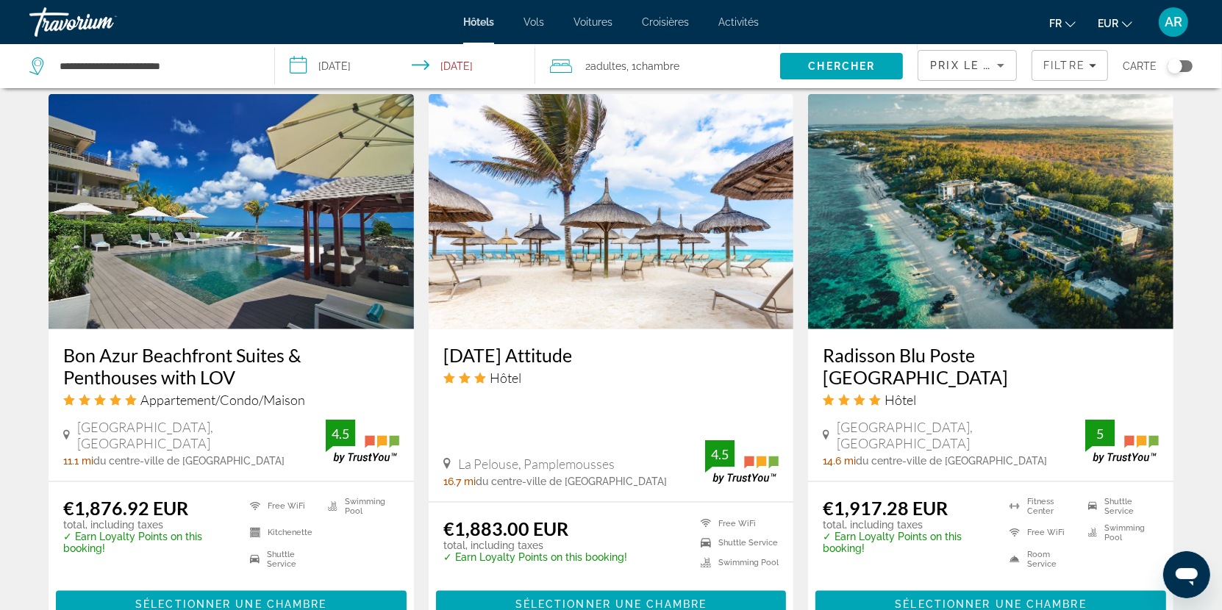
scroll to position [1687, 0]
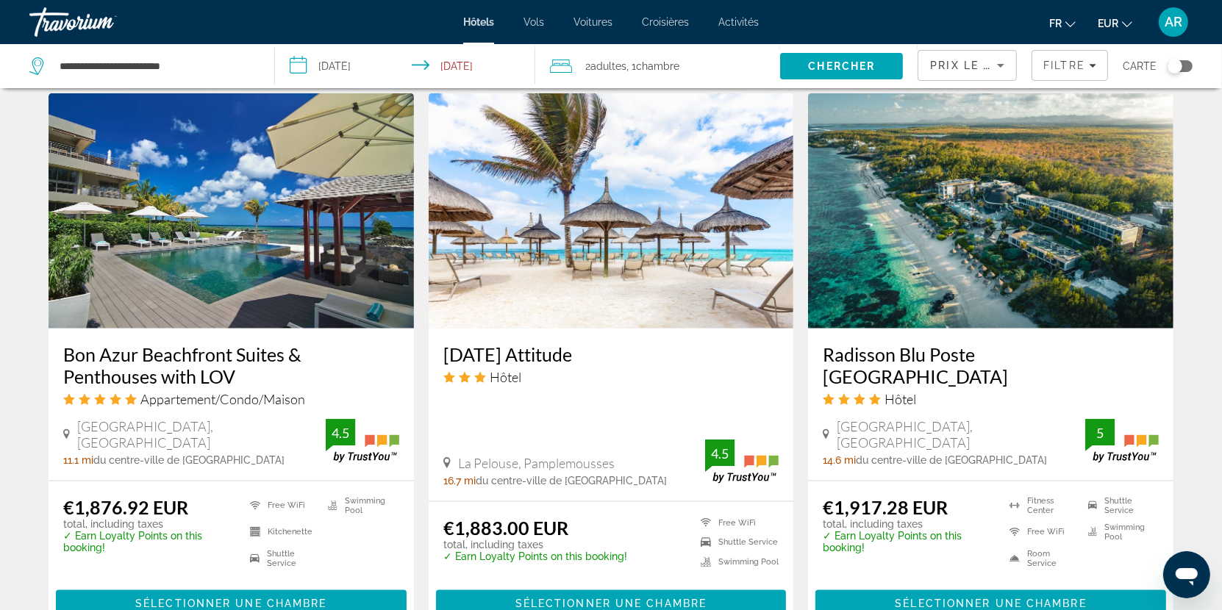
click at [883, 350] on h3 "Radisson Blu Poste [GEOGRAPHIC_DATA]" at bounding box center [991, 365] width 336 height 44
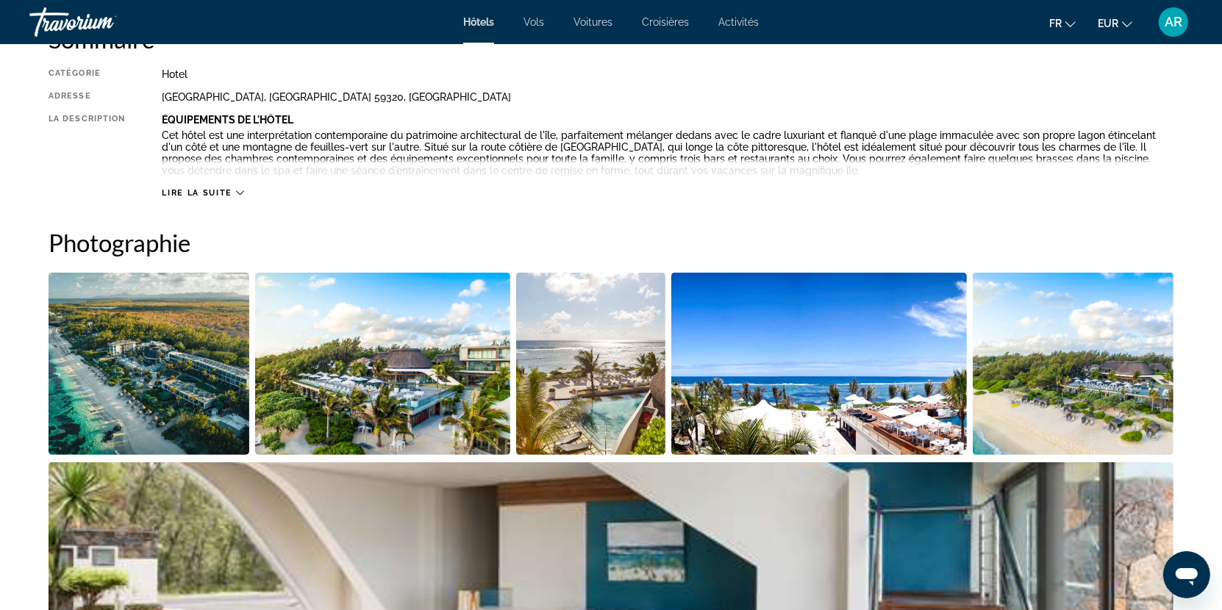
scroll to position [542, 0]
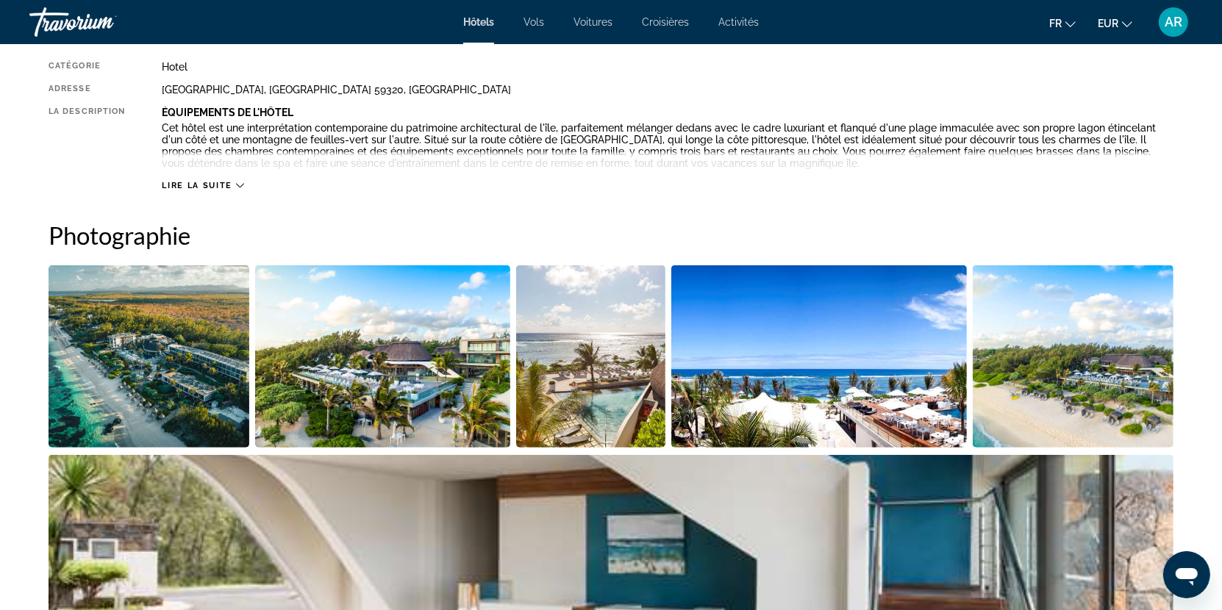
click at [210, 178] on div "Lire la suite" at bounding box center [668, 171] width 1012 height 40
click at [210, 182] on span "Lire la suite" at bounding box center [197, 186] width 70 height 10
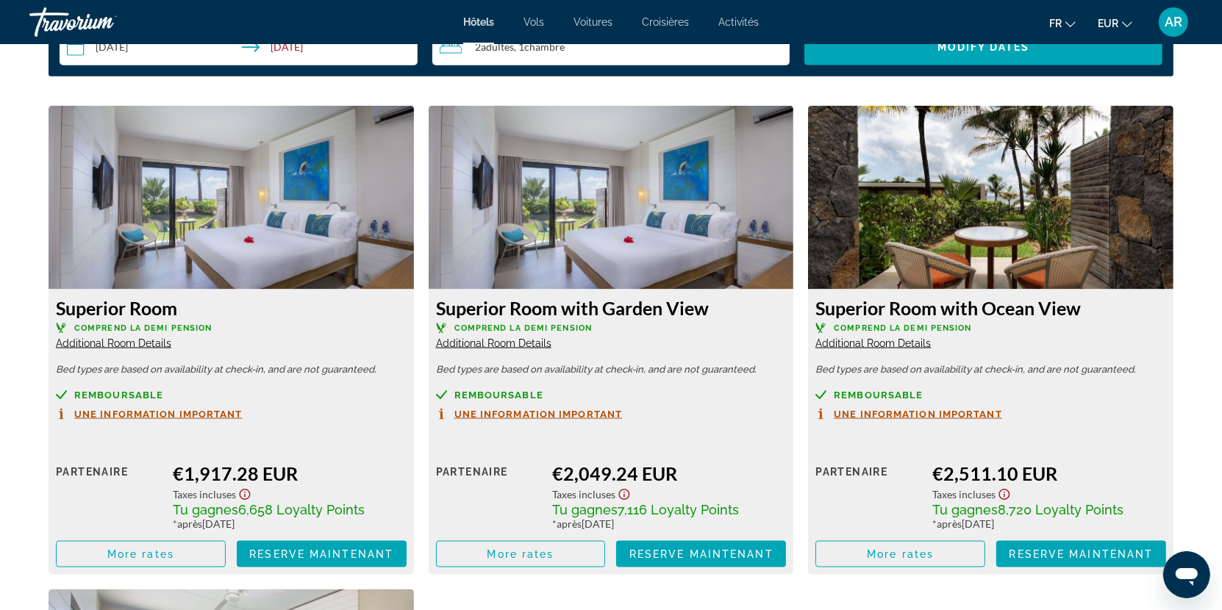
scroll to position [1929, 0]
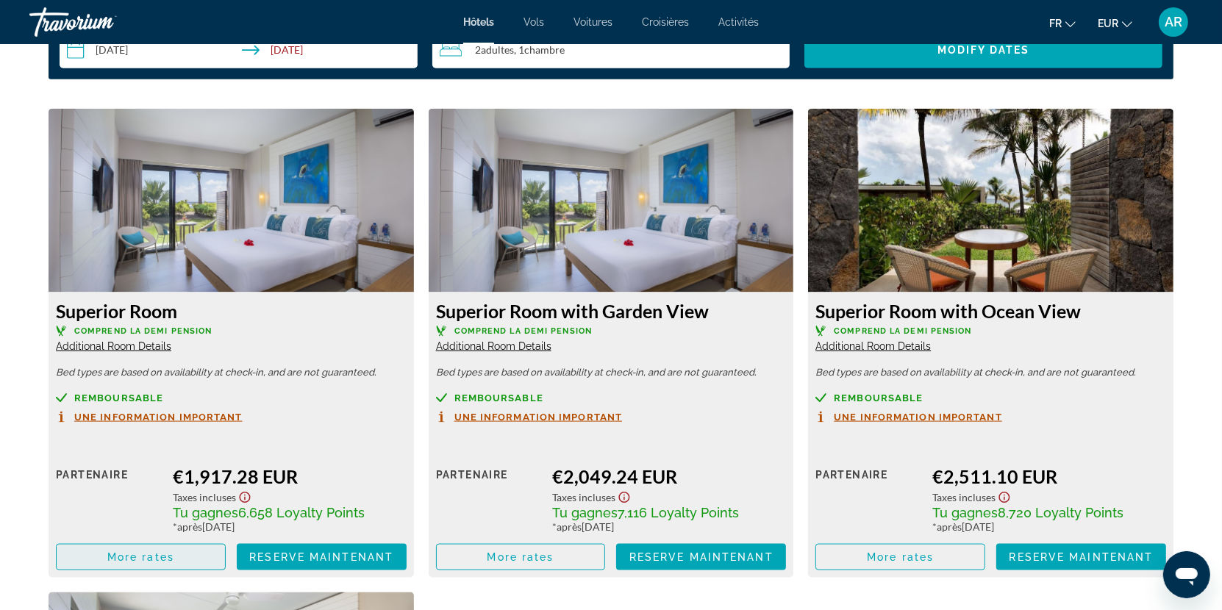
click at [168, 554] on span "More rates" at bounding box center [140, 558] width 67 height 12
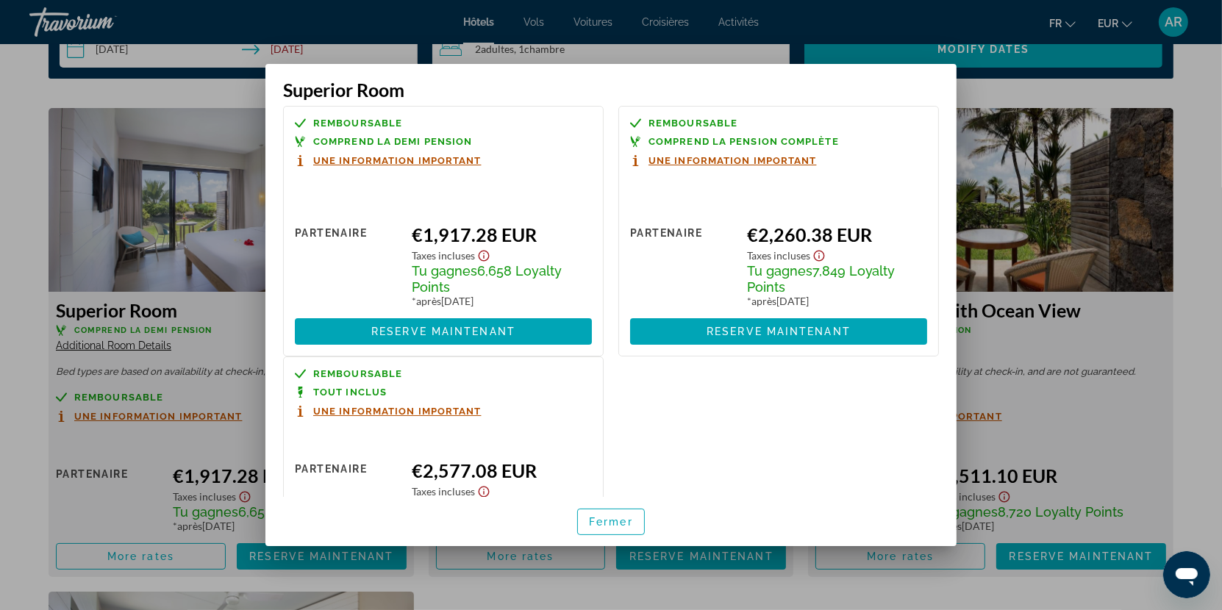
scroll to position [0, 0]
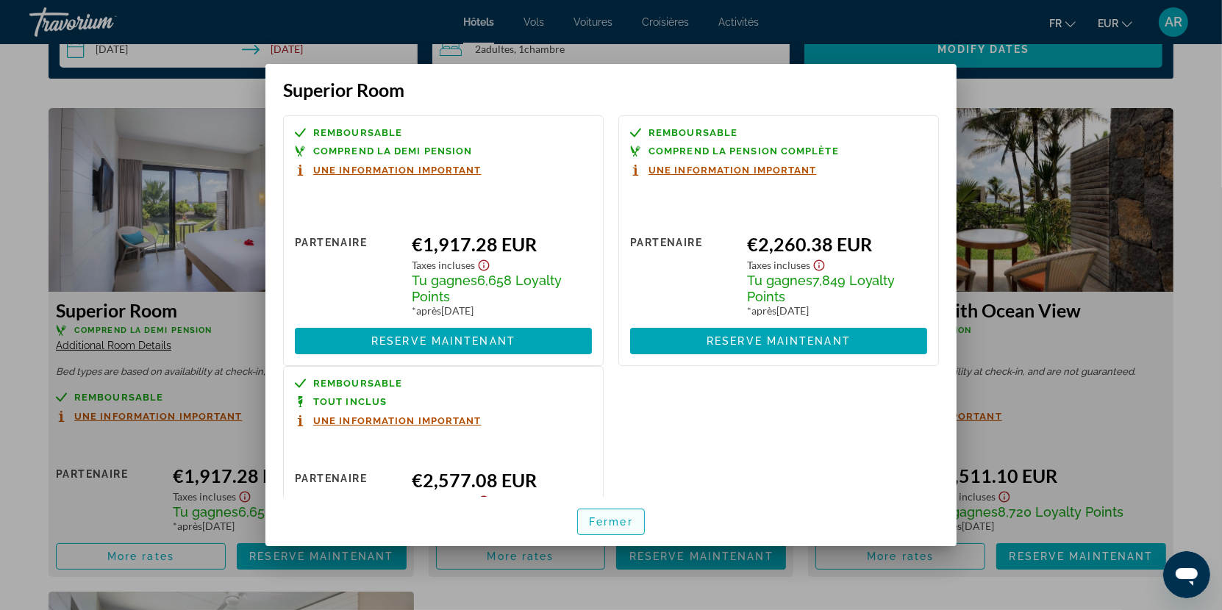
click at [600, 518] on span "Fermer" at bounding box center [611, 522] width 44 height 12
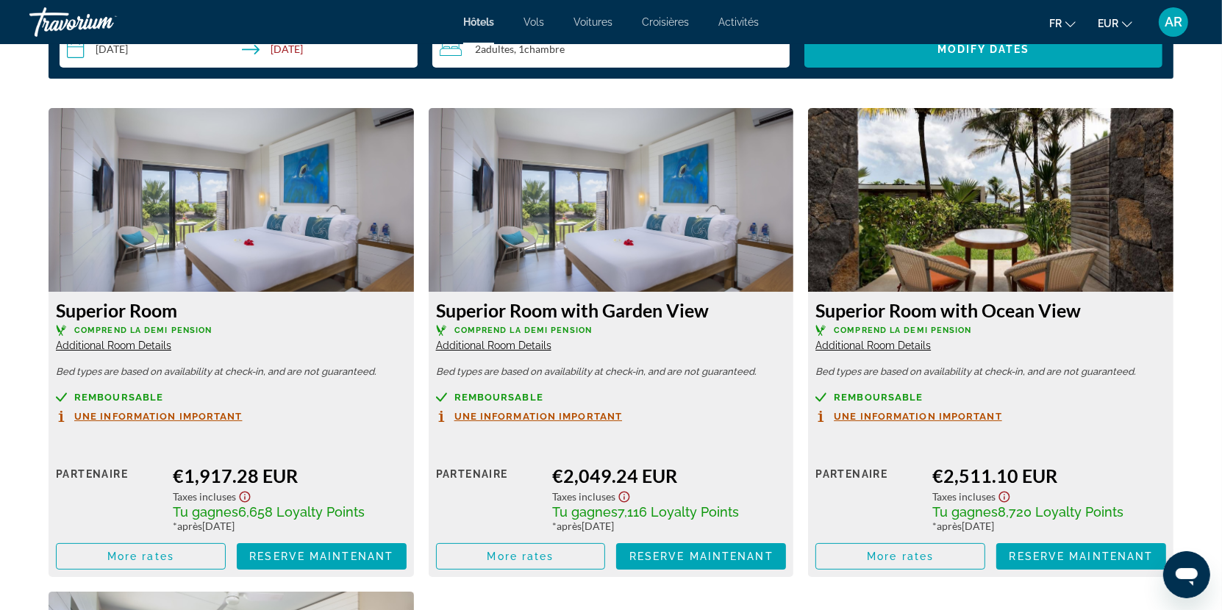
scroll to position [1929, 0]
click at [157, 344] on span "Additional Room Details" at bounding box center [113, 347] width 115 height 12
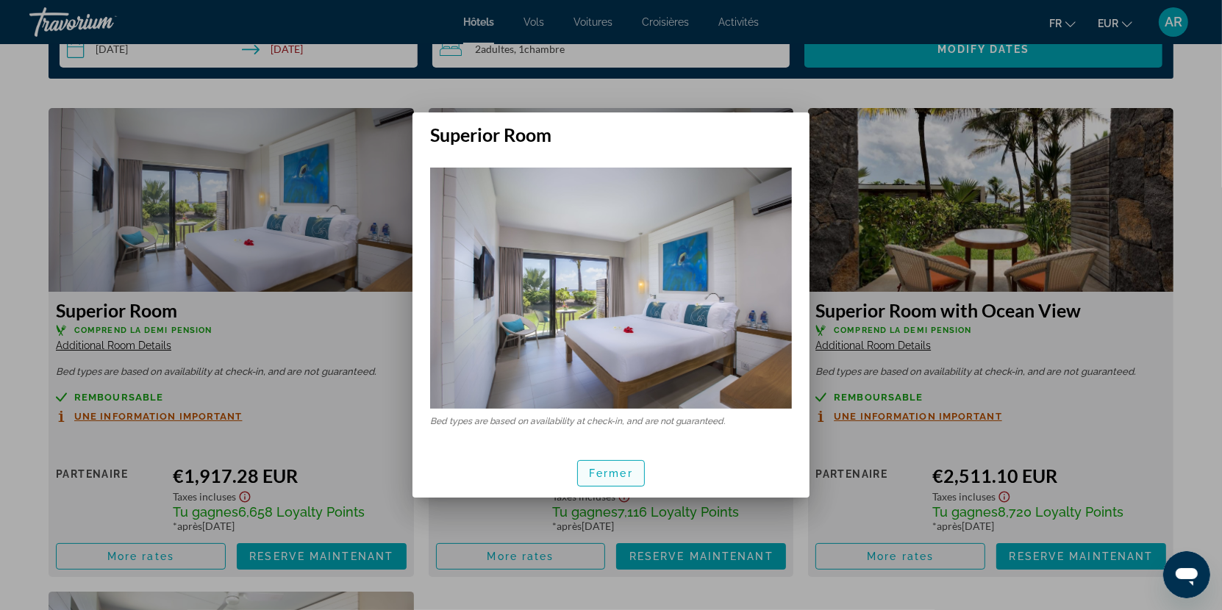
click at [596, 477] on span "Fermer" at bounding box center [611, 474] width 44 height 12
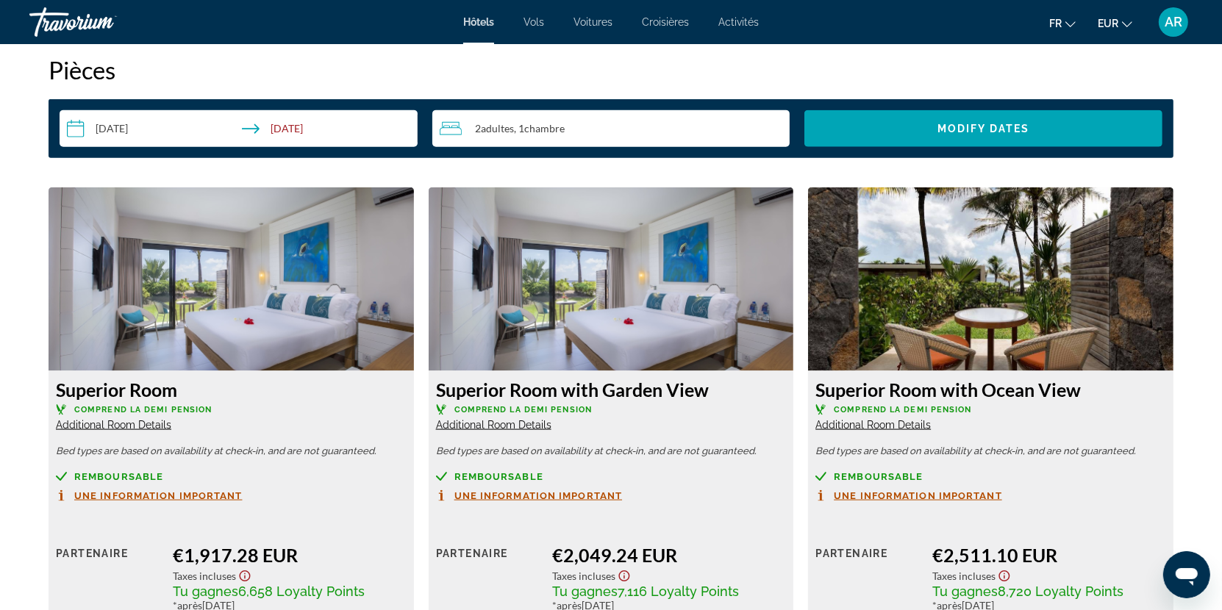
scroll to position [1864, 0]
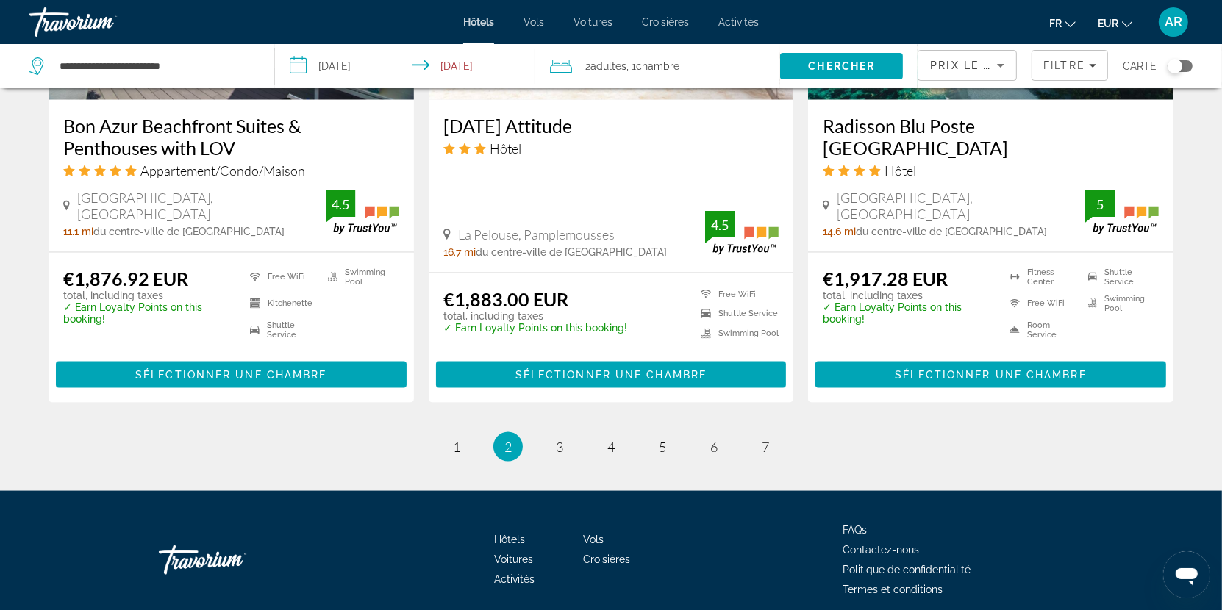
scroll to position [1975, 0]
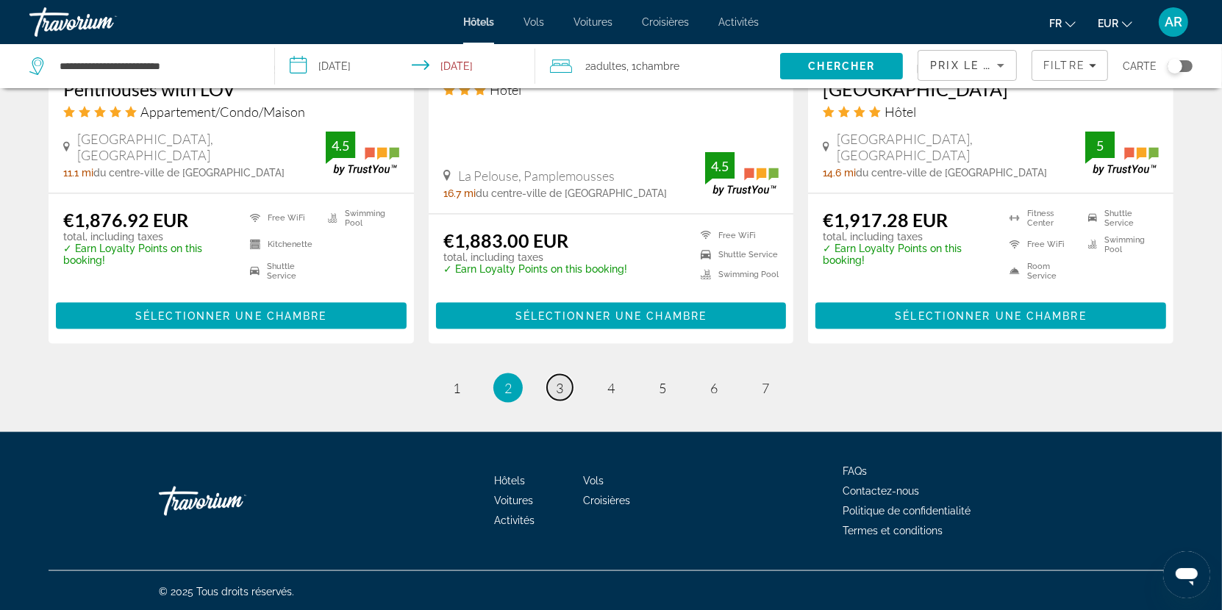
click at [553, 390] on link "page 3" at bounding box center [560, 388] width 26 height 26
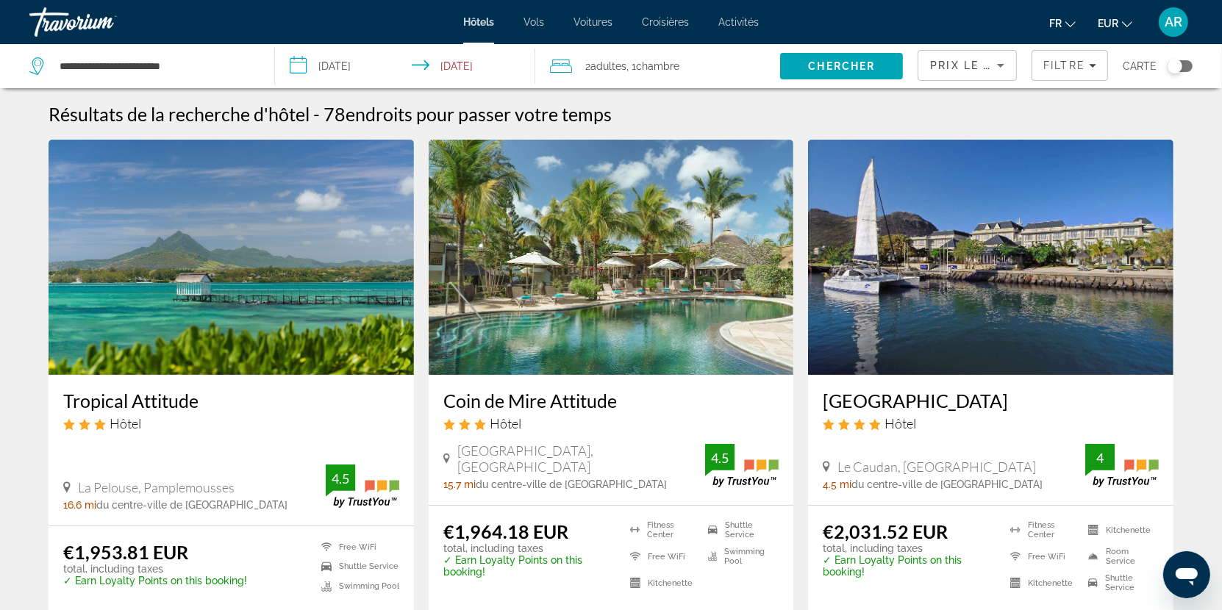
click at [178, 404] on h3 "Tropical Attitude" at bounding box center [231, 401] width 336 height 22
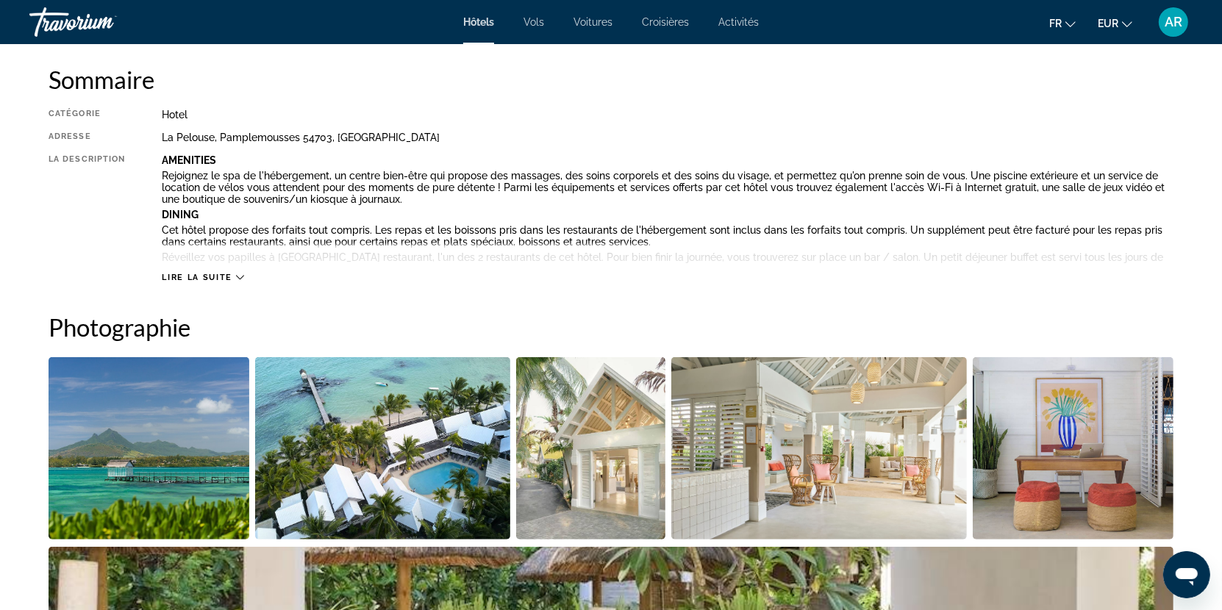
scroll to position [502, 0]
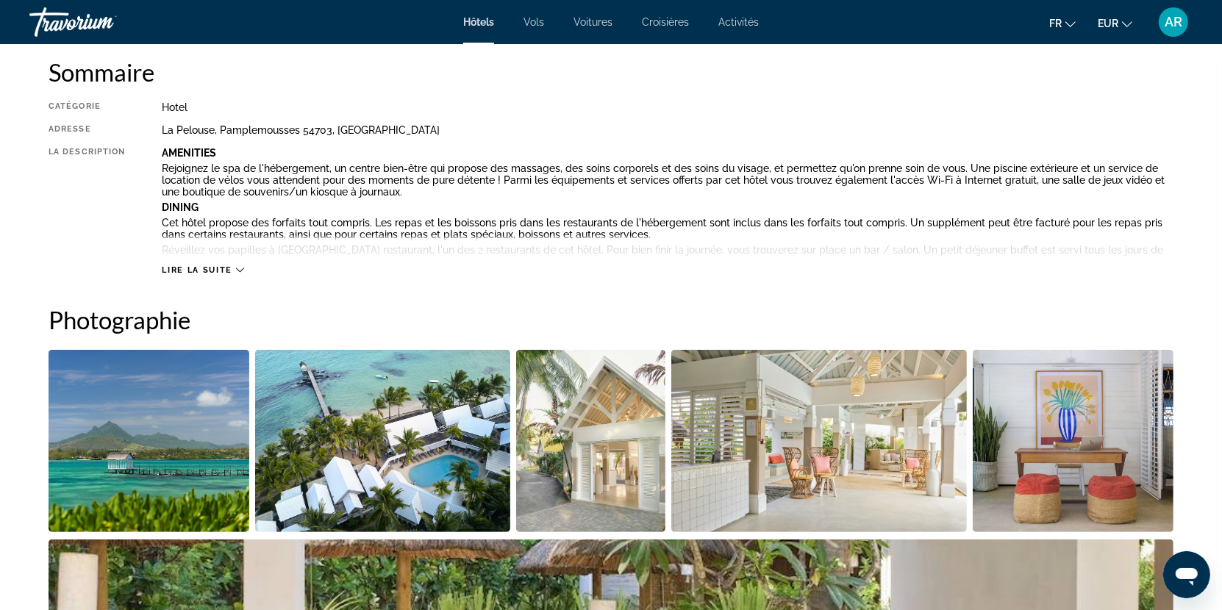
click at [218, 269] on span "Lire la suite" at bounding box center [197, 270] width 70 height 10
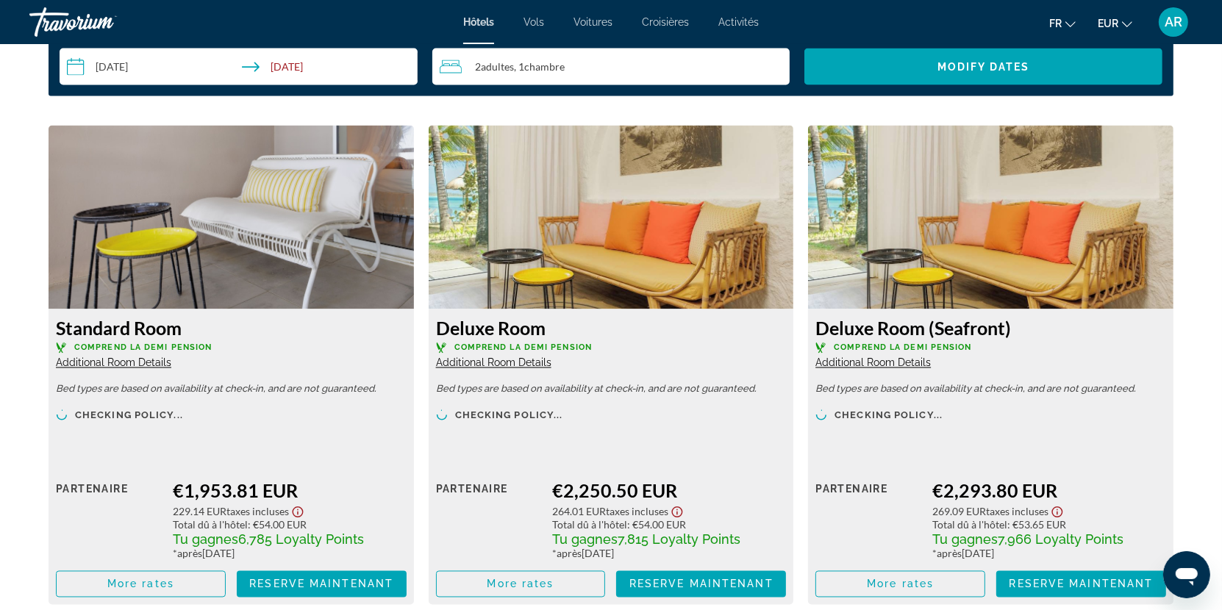
scroll to position [2439, 0]
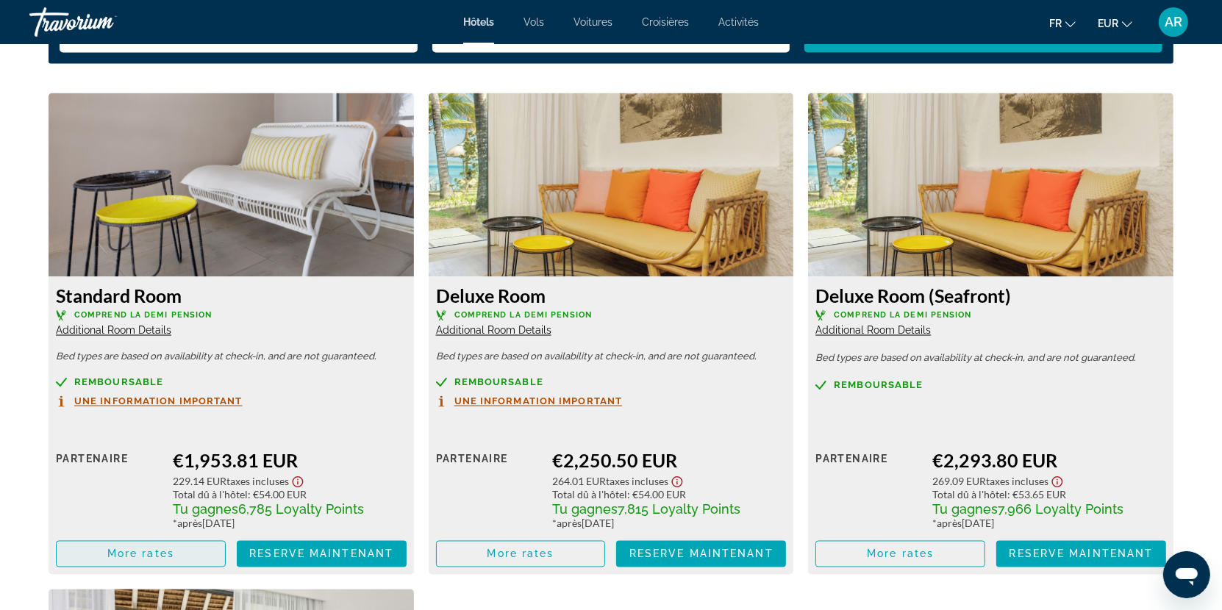
click at [143, 552] on span "More rates" at bounding box center [140, 555] width 67 height 12
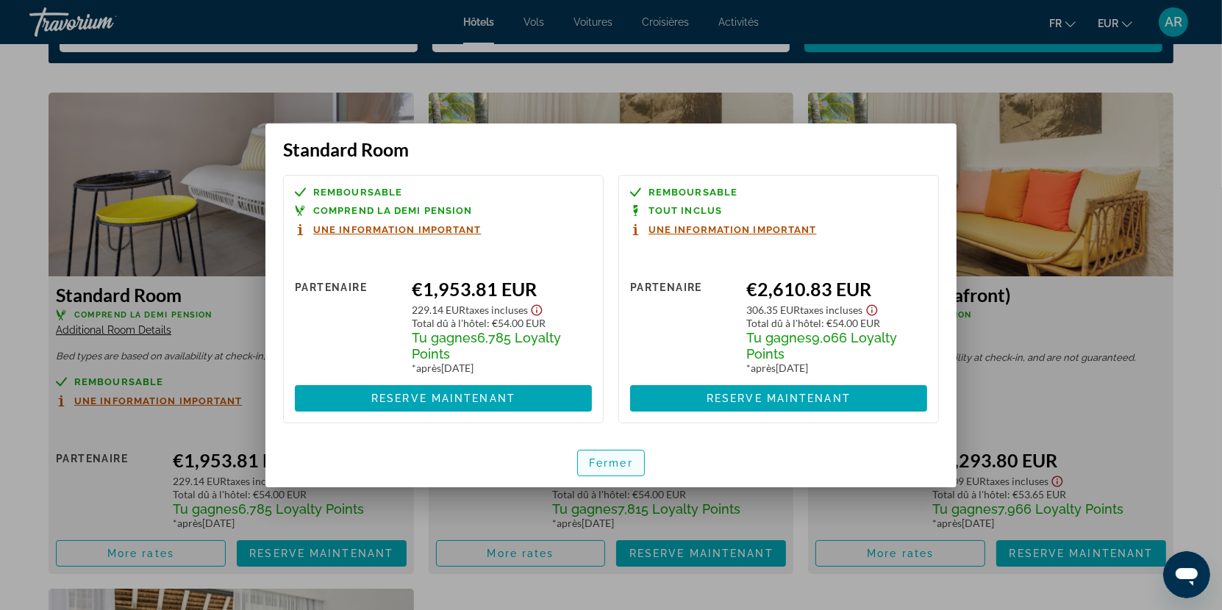
click at [614, 465] on span "Fermer" at bounding box center [611, 463] width 44 height 12
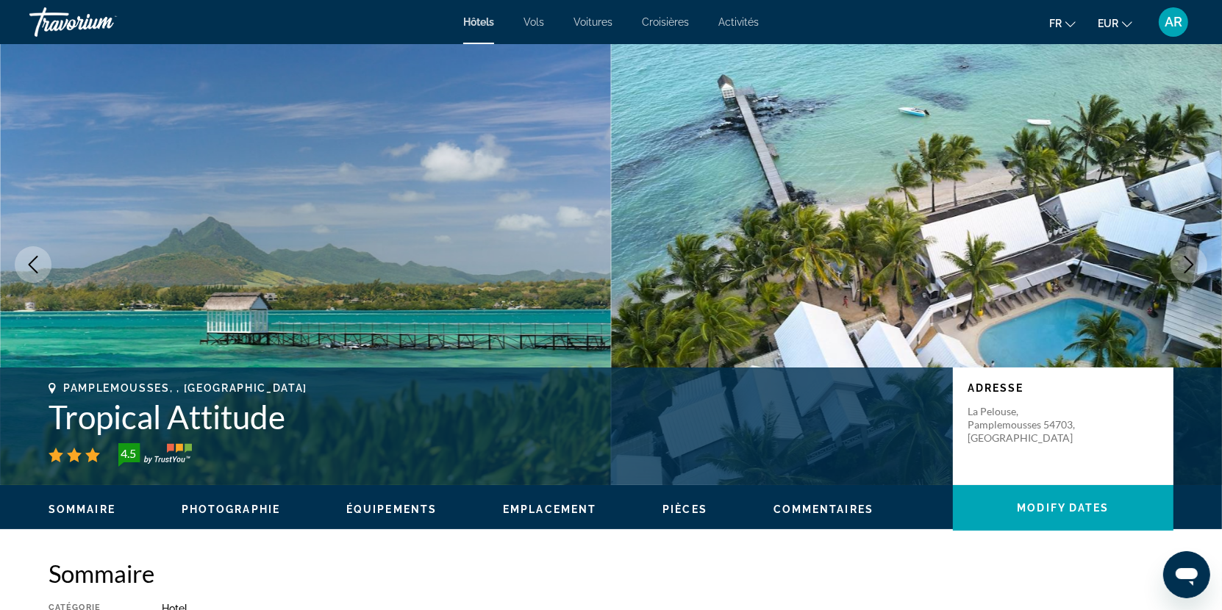
scroll to position [2439, 0]
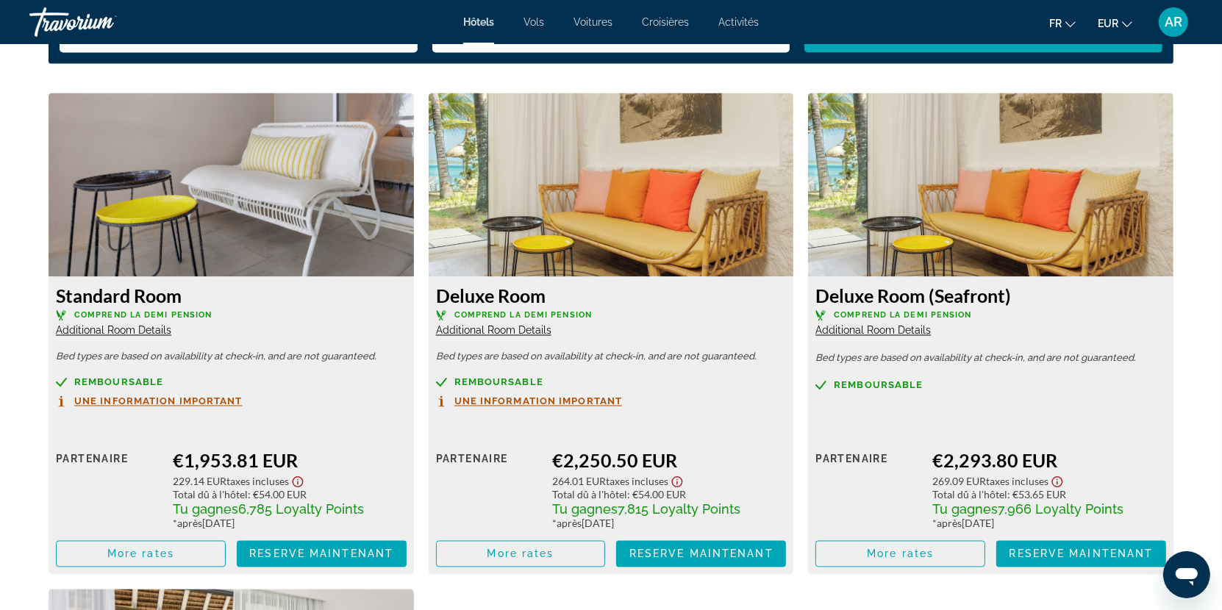
click at [512, 331] on span "Additional Room Details" at bounding box center [493, 331] width 115 height 12
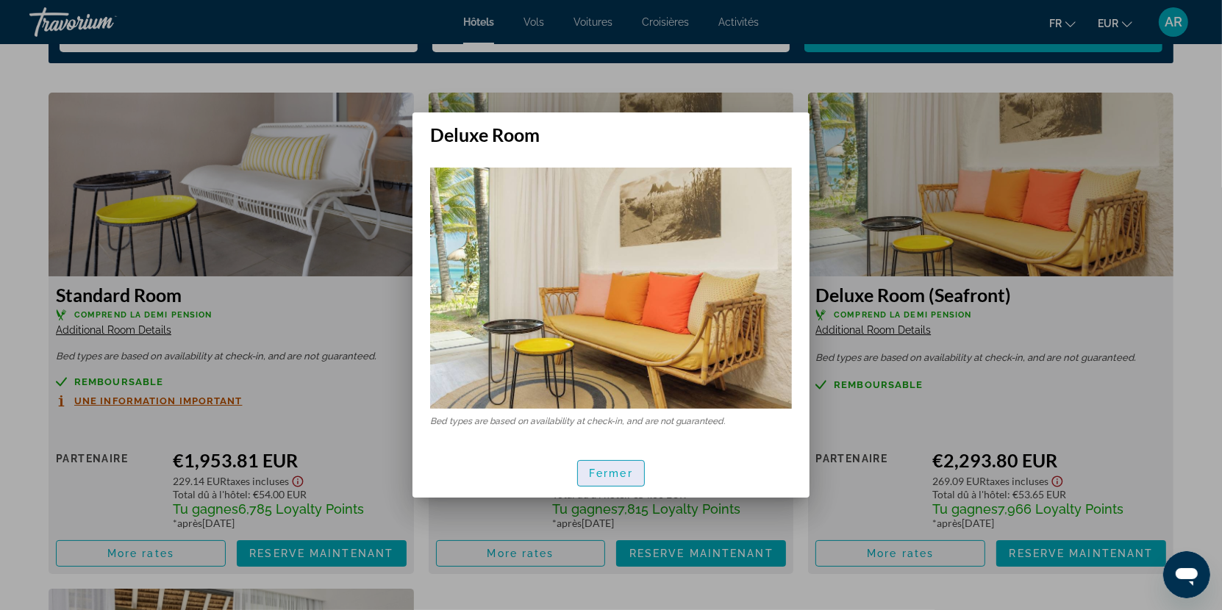
click at [628, 474] on span "Fermer" at bounding box center [611, 474] width 44 height 12
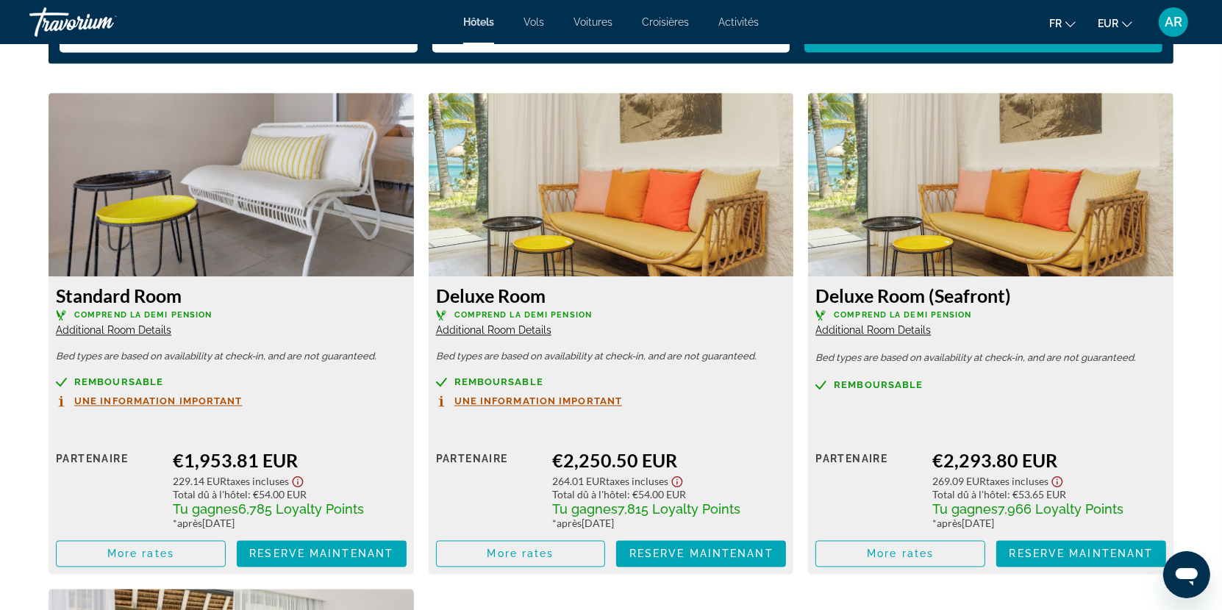
click at [150, 333] on span "Additional Room Details" at bounding box center [113, 331] width 115 height 12
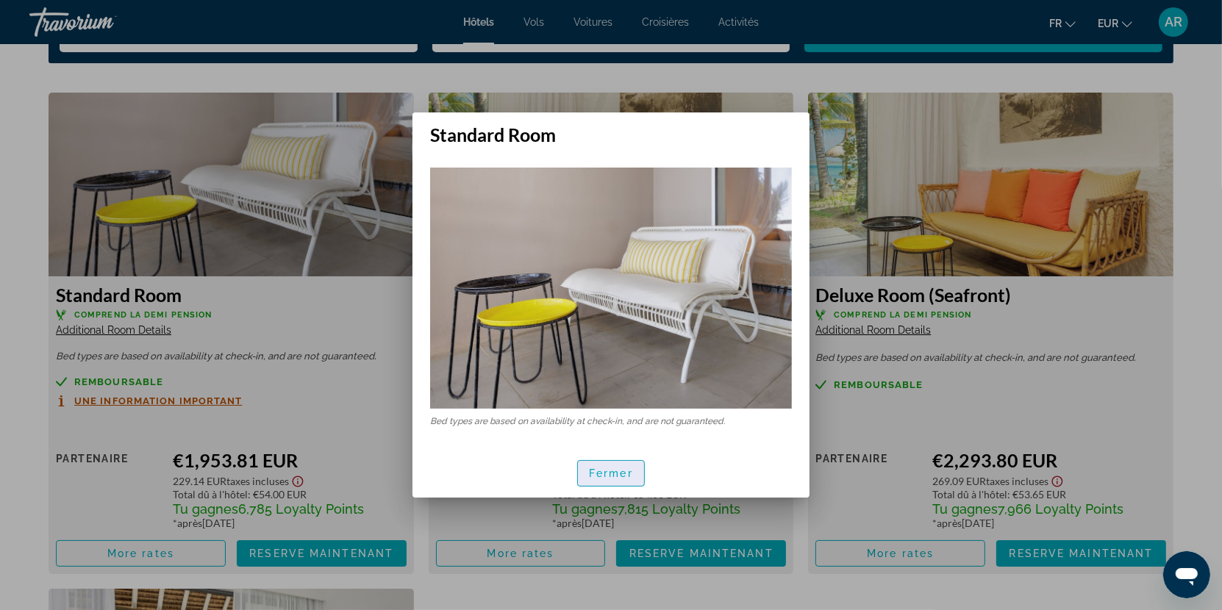
click at [632, 475] on span "Fermer" at bounding box center [611, 474] width 44 height 12
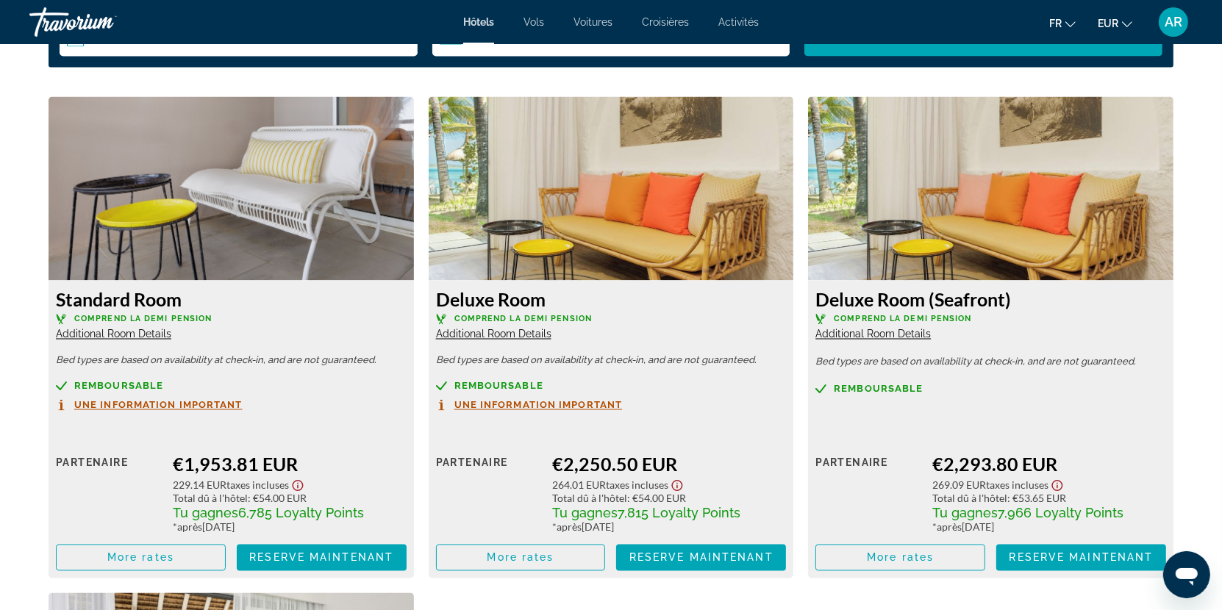
scroll to position [2439, 0]
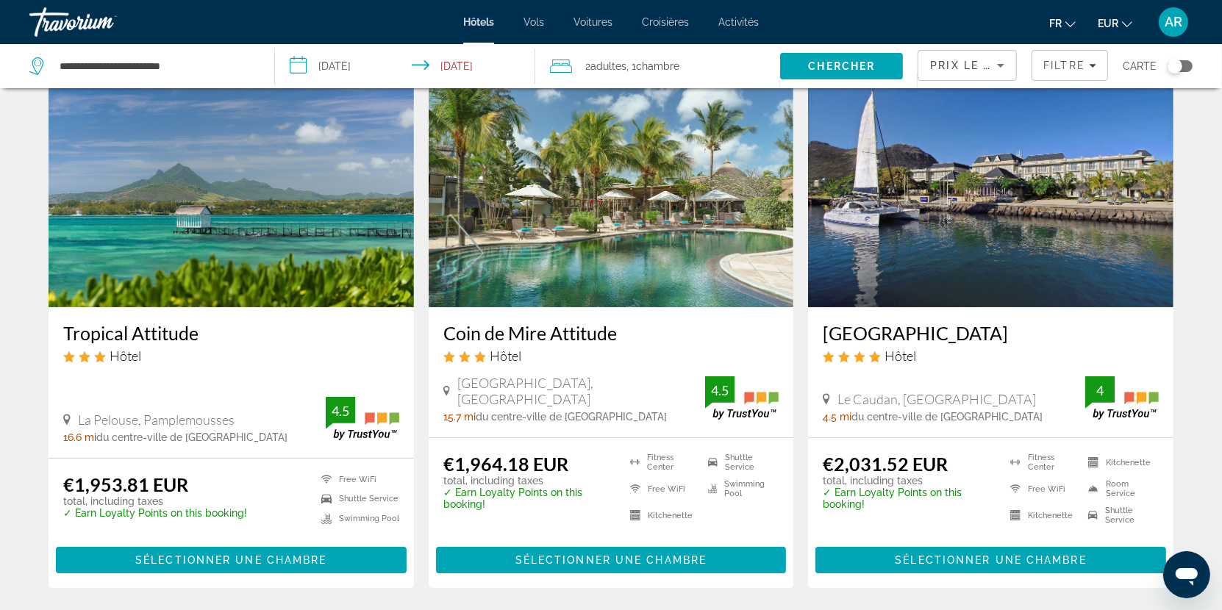
scroll to position [94, 0]
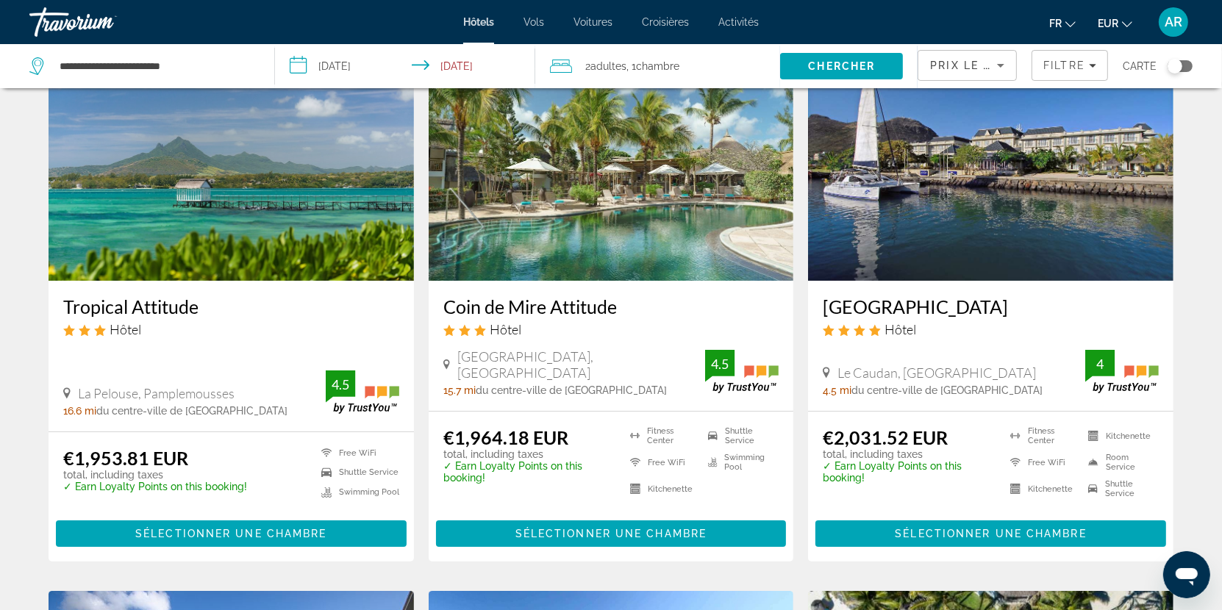
click at [593, 301] on h3 "Coin de Mire Attitude" at bounding box center [611, 307] width 336 height 22
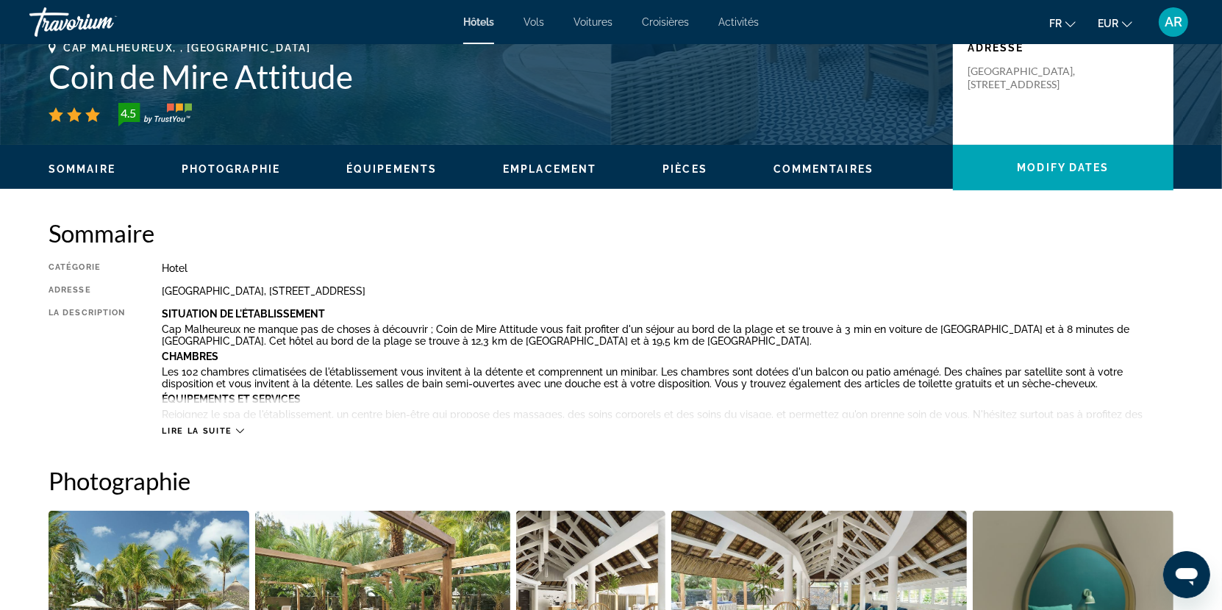
scroll to position [364, 0]
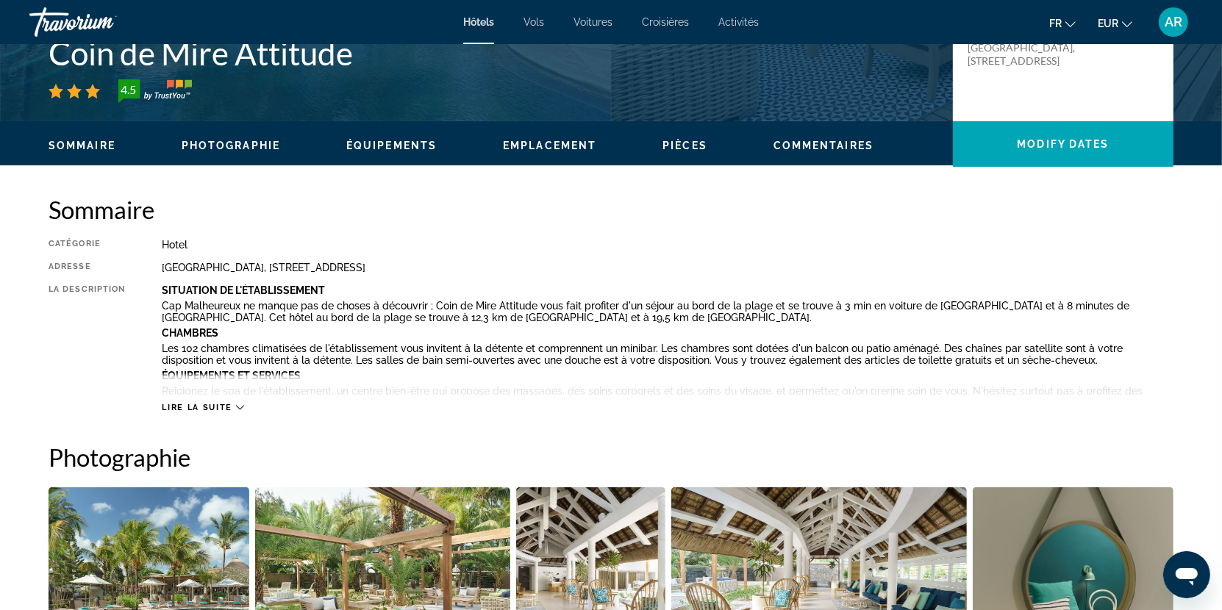
click at [231, 405] on span "Lire la suite" at bounding box center [197, 408] width 70 height 10
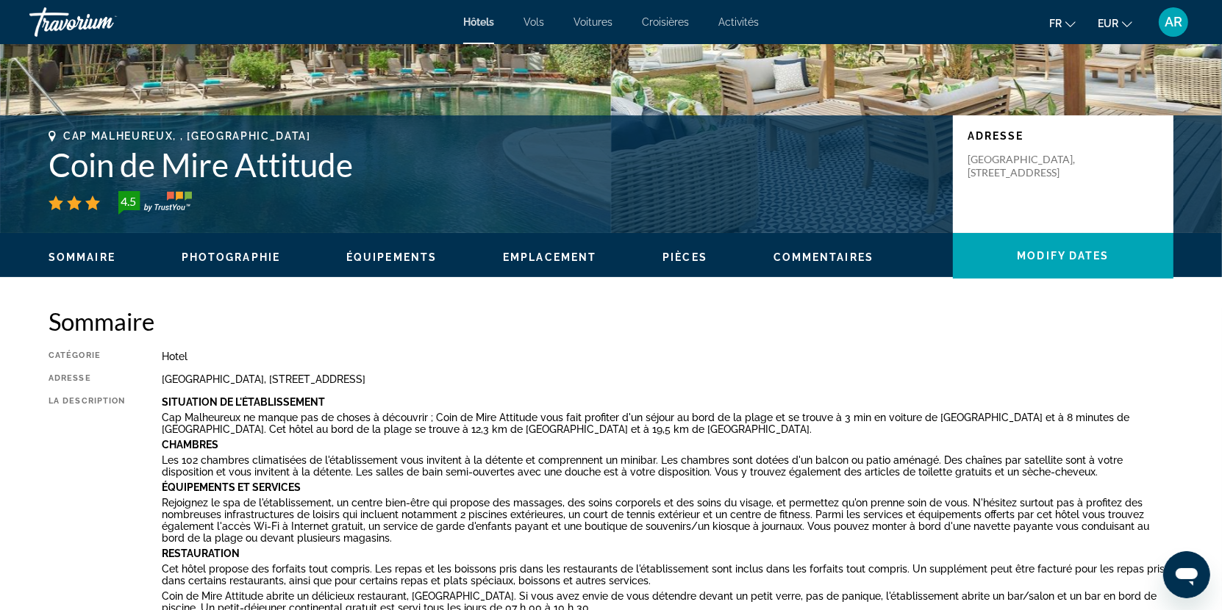
scroll to position [0, 0]
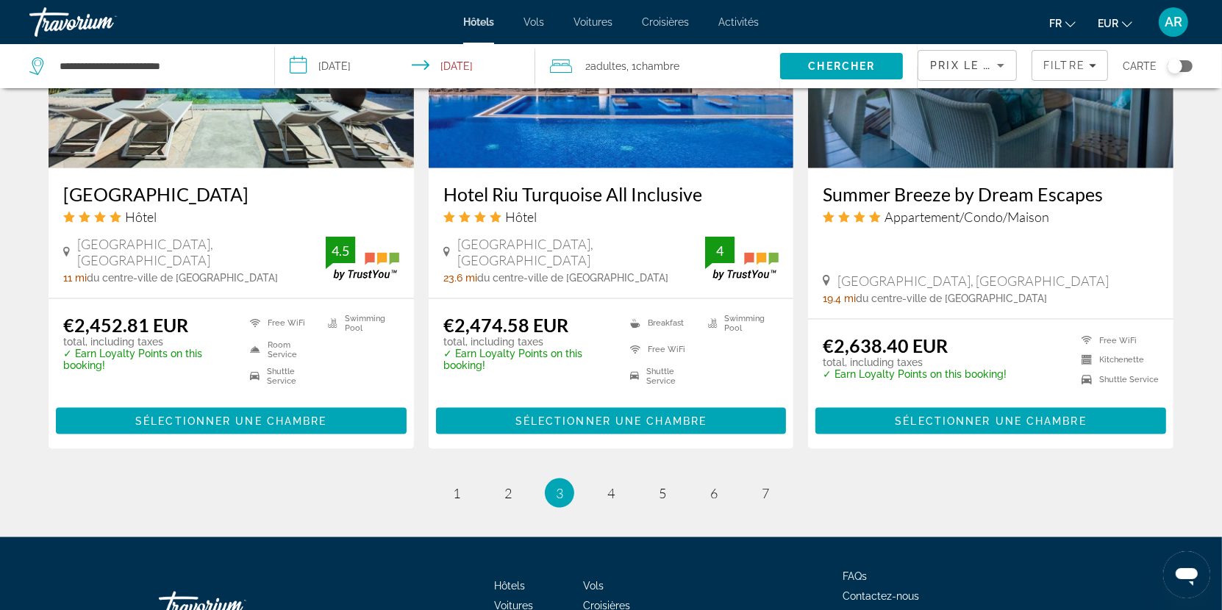
scroll to position [1945, 0]
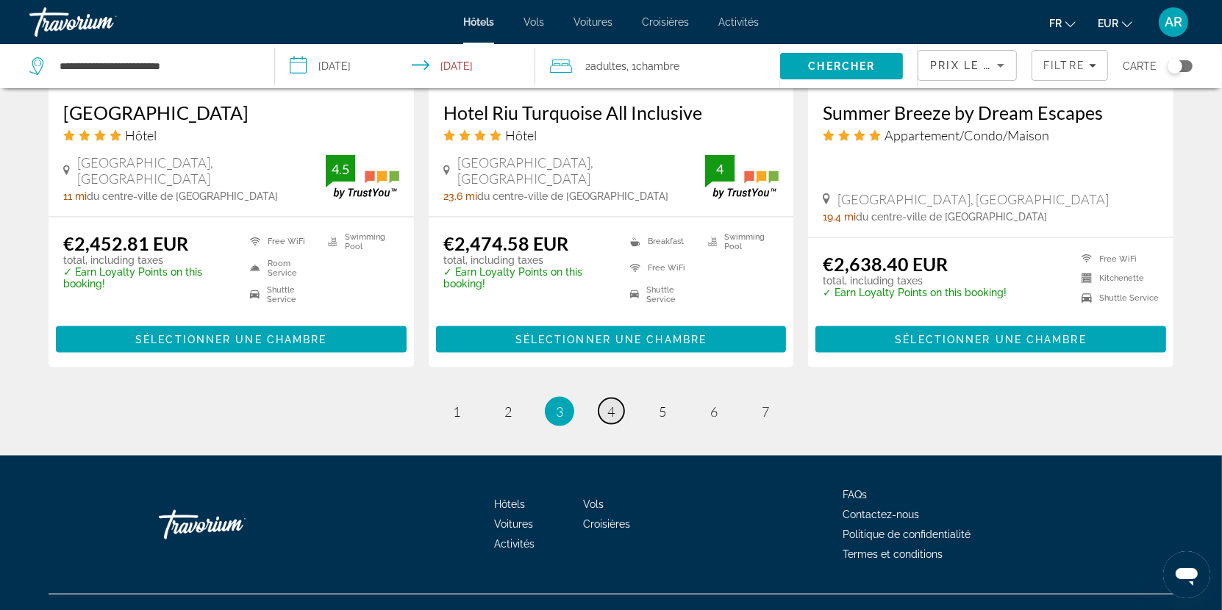
click at [605, 399] on link "page 4" at bounding box center [612, 412] width 26 height 26
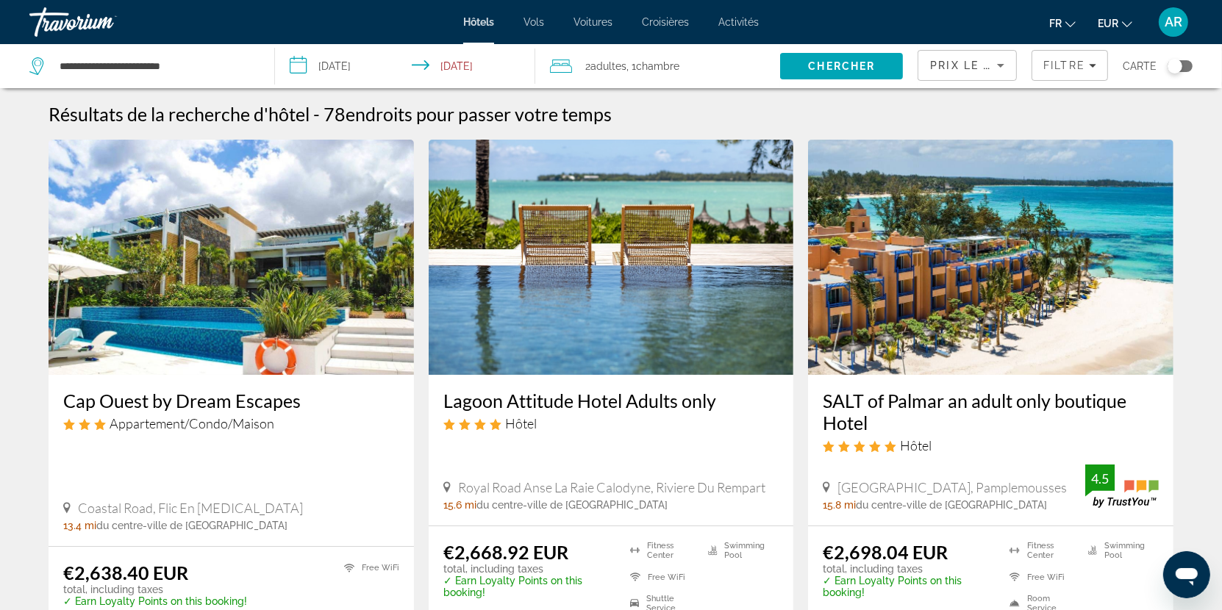
click at [661, 404] on h3 "Lagoon Attitude Hotel Adults only" at bounding box center [611, 401] width 336 height 22
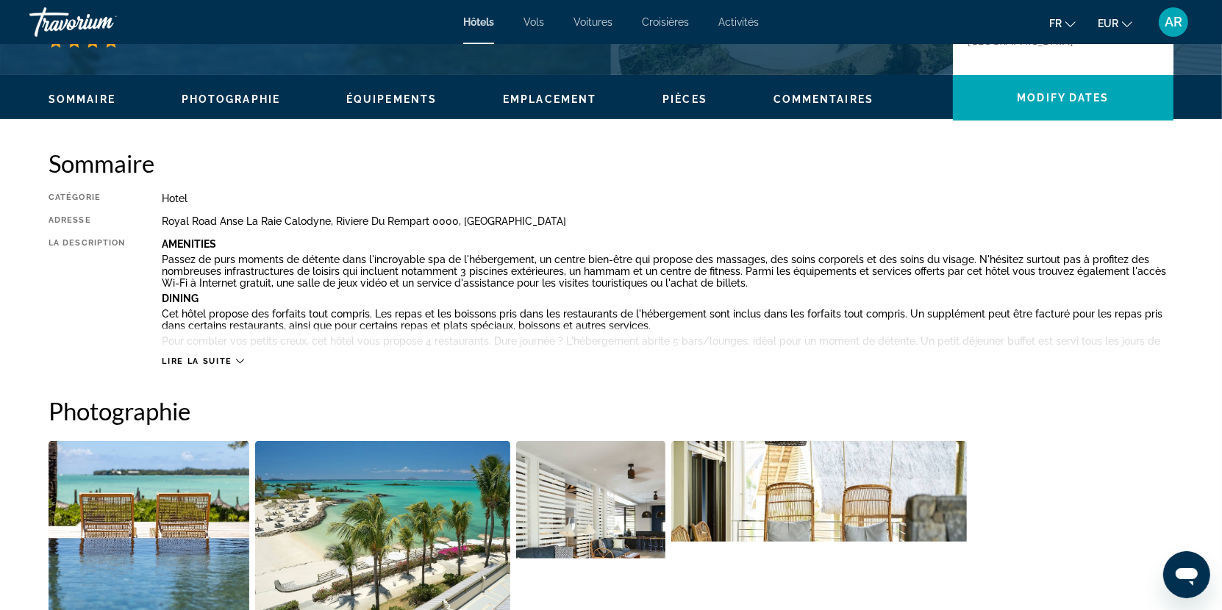
scroll to position [427, 0]
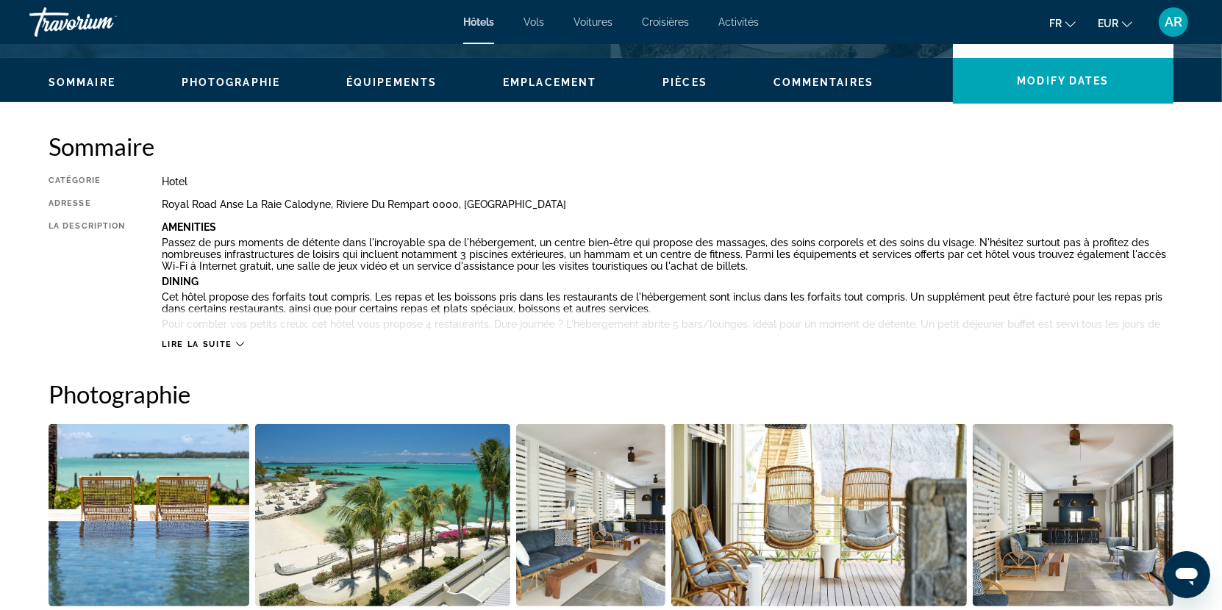
click at [224, 341] on span "Lire la suite" at bounding box center [197, 345] width 70 height 10
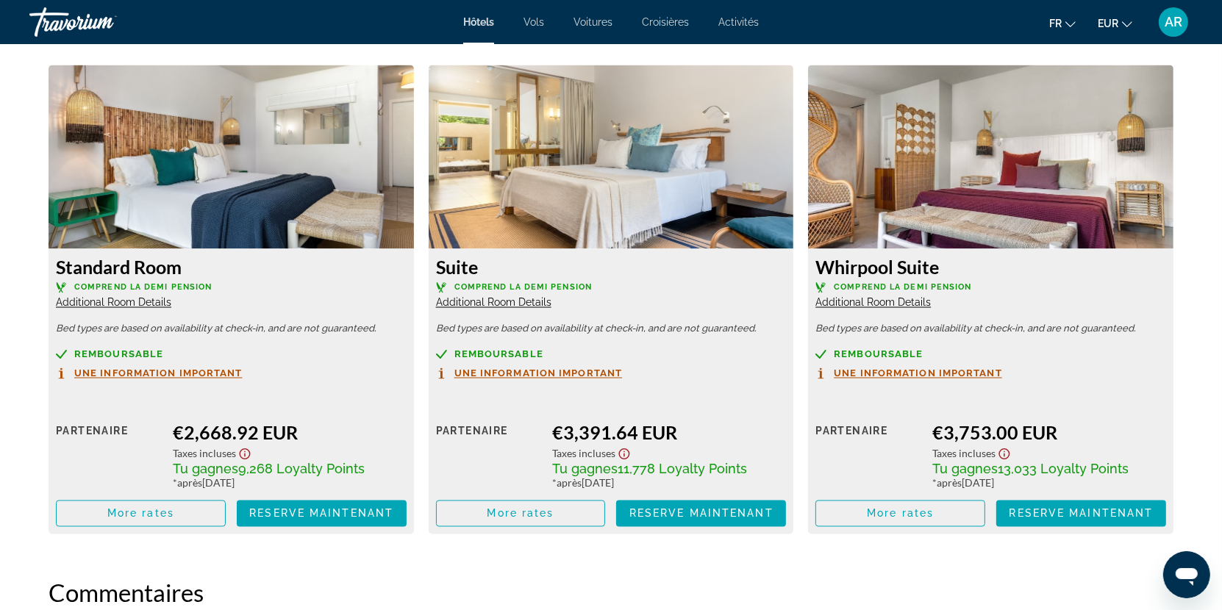
scroll to position [2480, 0]
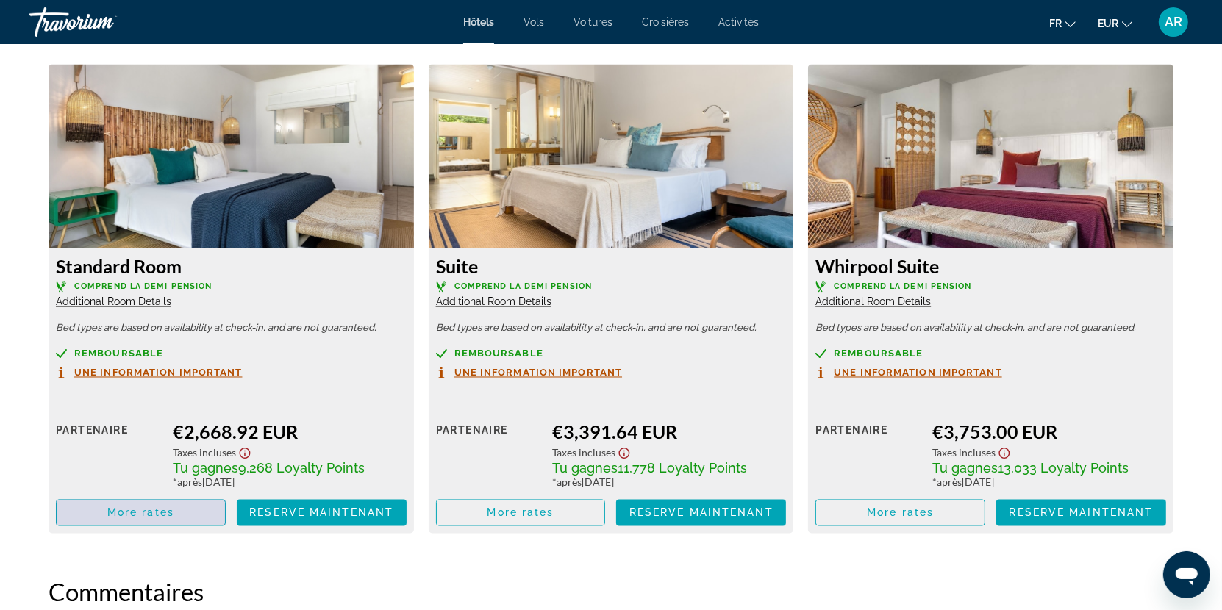
click at [190, 509] on span "Main content" at bounding box center [141, 513] width 168 height 35
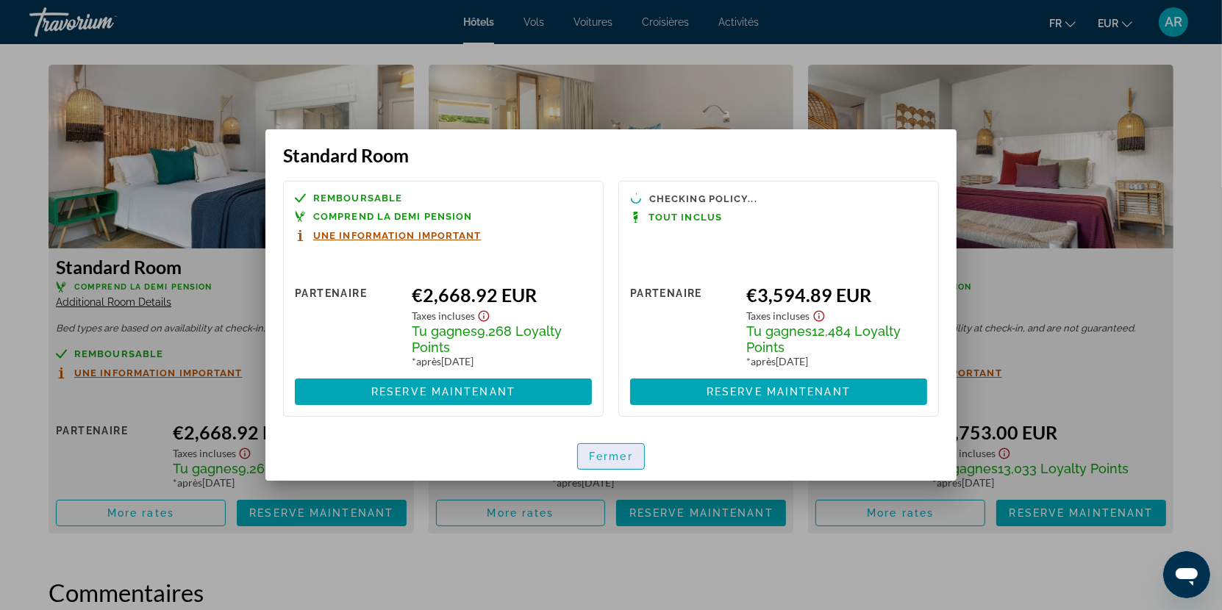
click at [616, 459] on span "Fermer" at bounding box center [611, 457] width 44 height 12
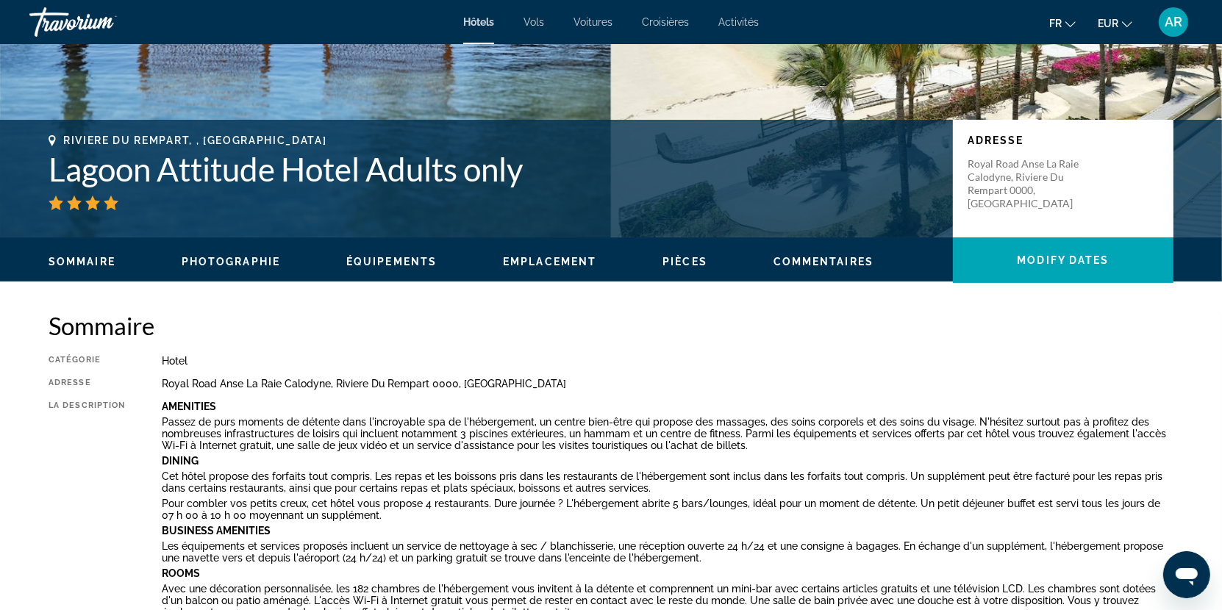
scroll to position [132, 0]
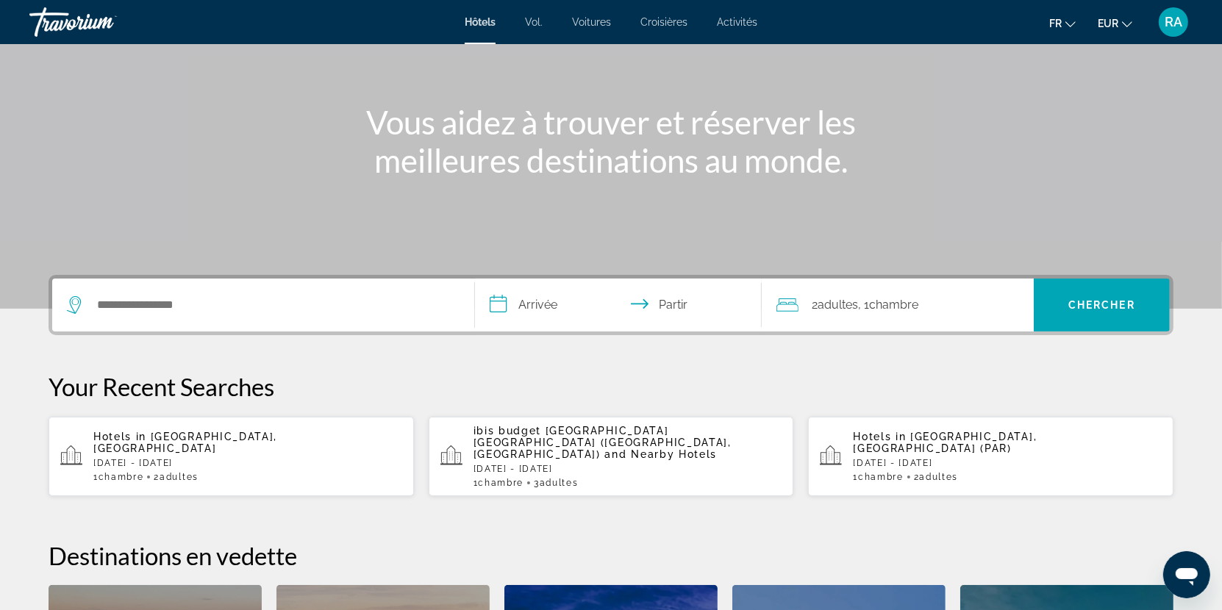
scroll to position [146, 0]
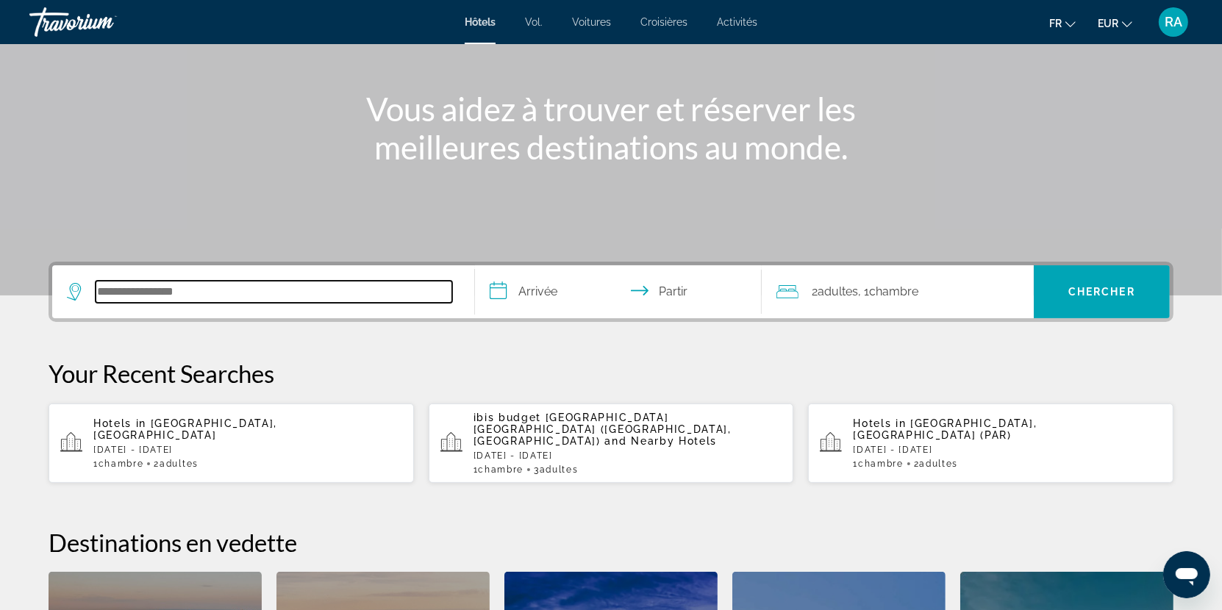
click at [232, 295] on input "Rechercher une destination hôtelière" at bounding box center [274, 292] width 357 height 22
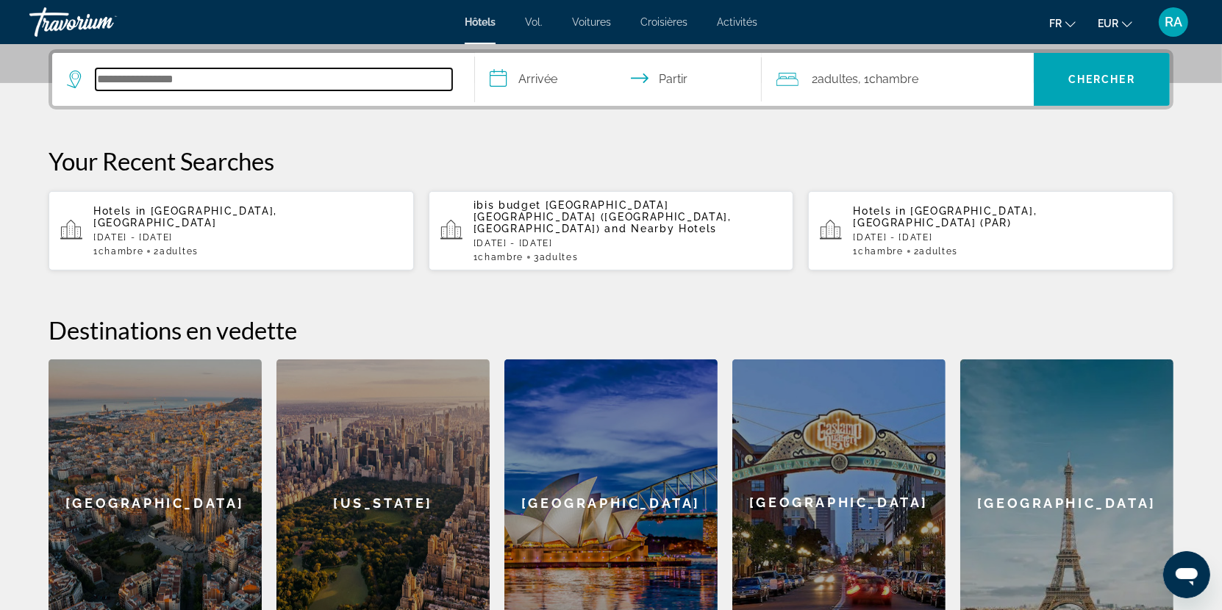
scroll to position [359, 0]
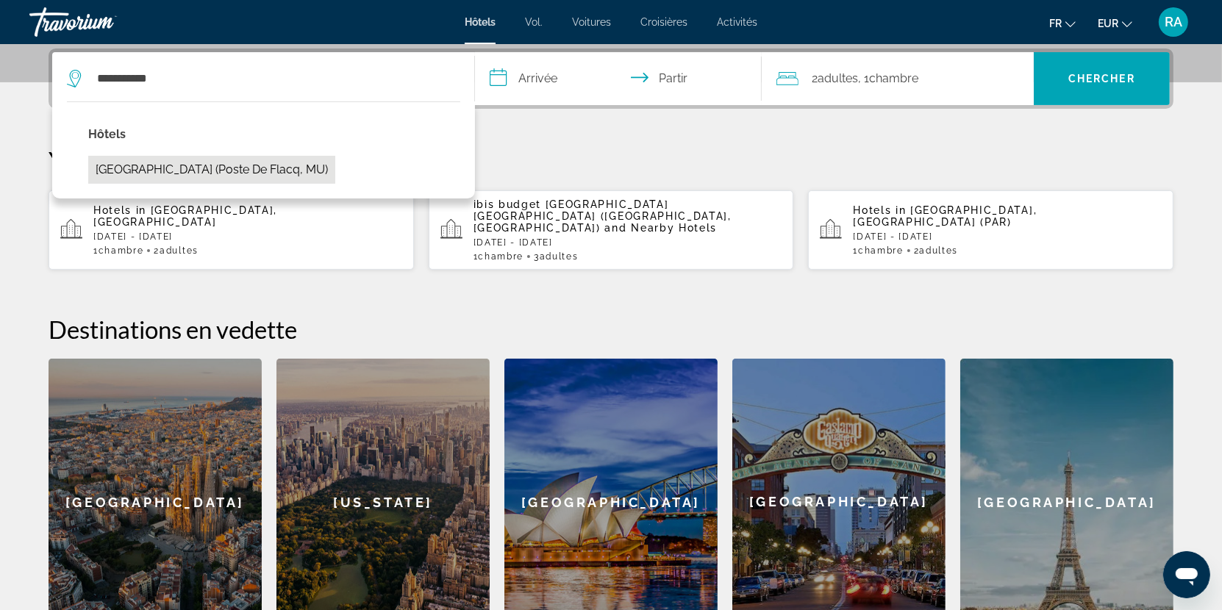
click at [313, 174] on button "Jalsa Beach Hotel & Spa (Poste De Flacq, MU)" at bounding box center [211, 170] width 247 height 28
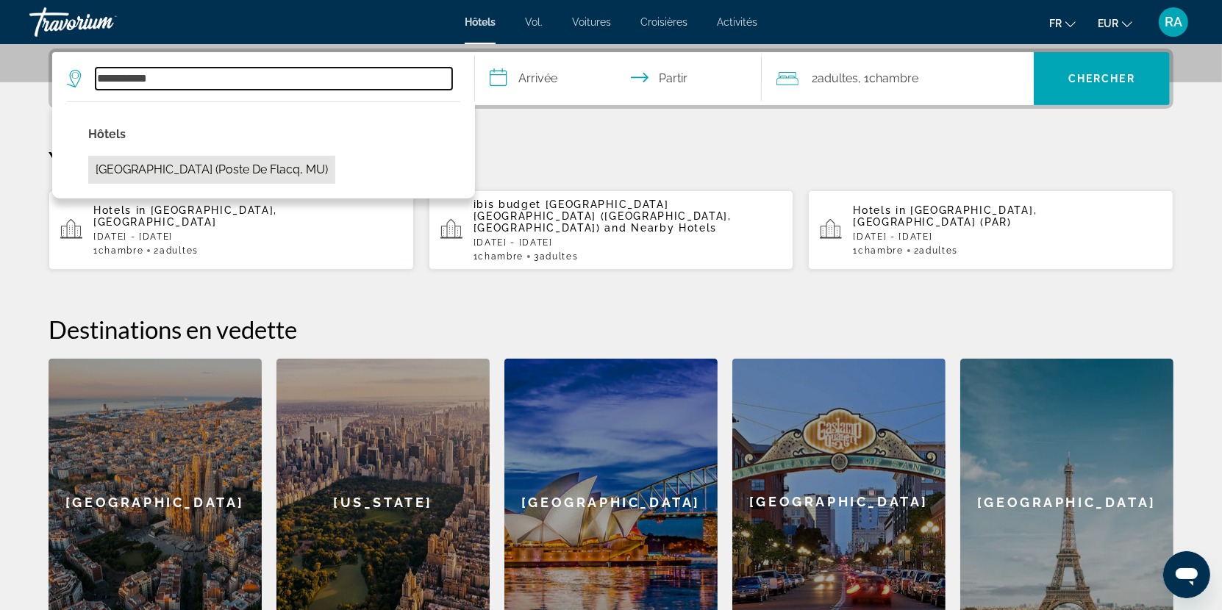
type input "**********"
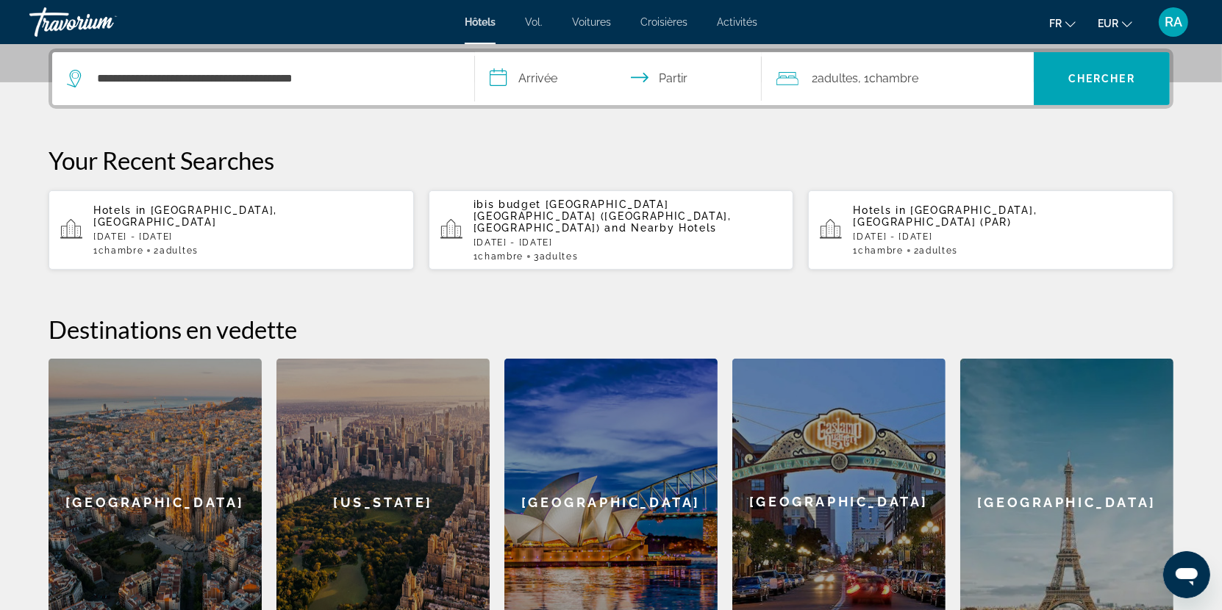
click at [569, 82] on input "**********" at bounding box center [621, 80] width 293 height 57
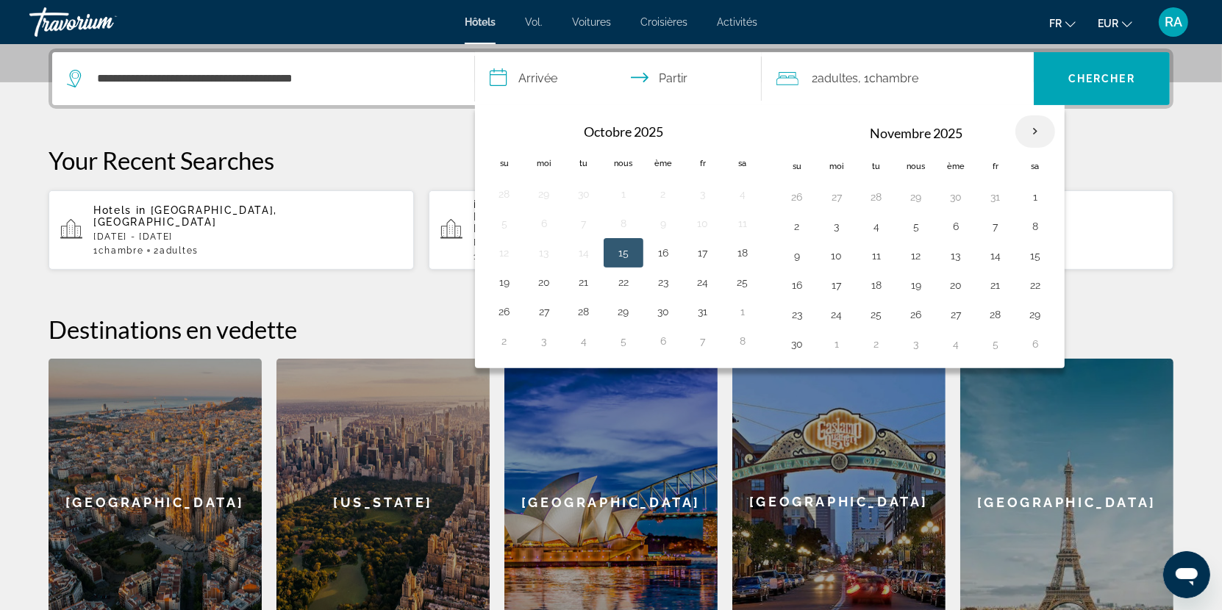
click at [1024, 128] on th "Mois prochain" at bounding box center [1036, 131] width 40 height 32
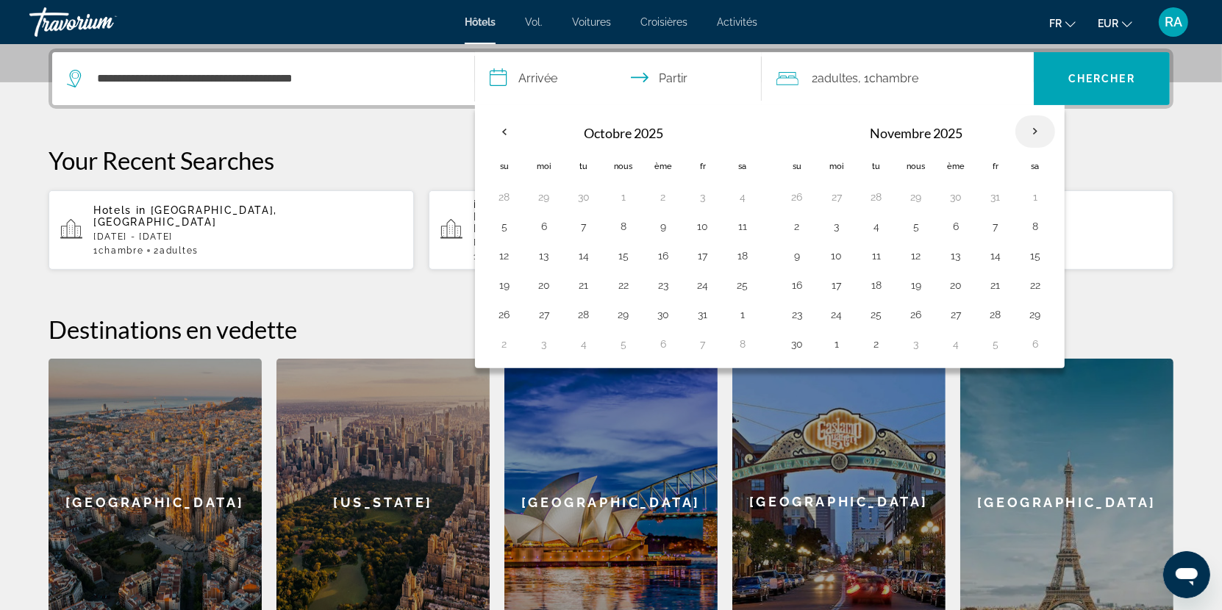
click at [1024, 128] on th "Mois prochain" at bounding box center [1036, 131] width 40 height 32
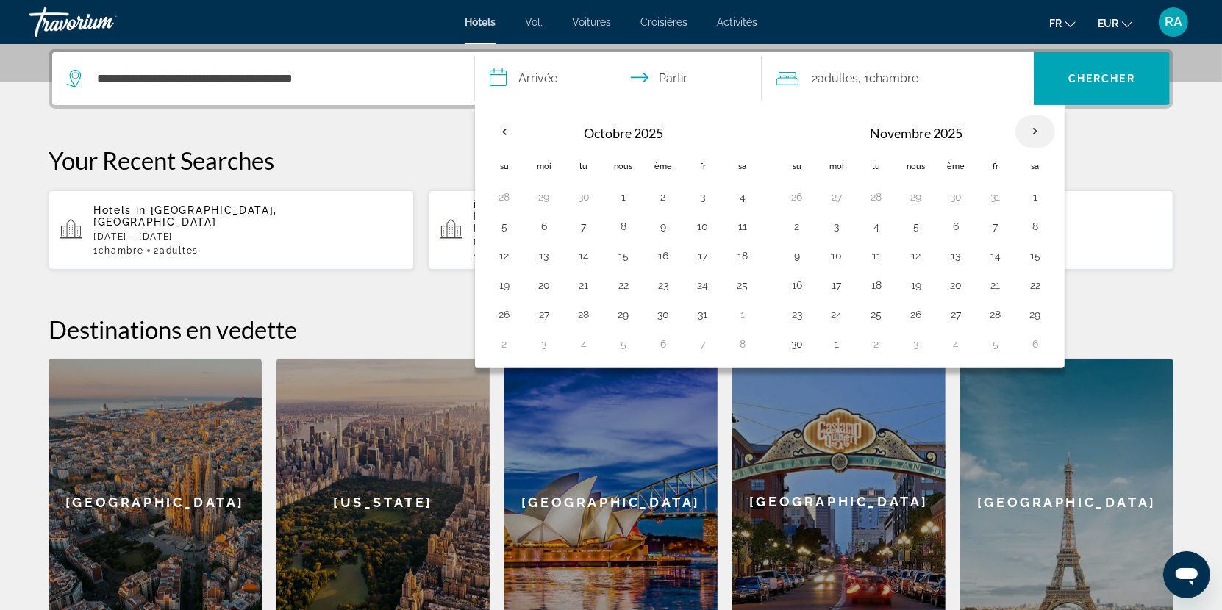
click at [1024, 128] on th "Mois prochain" at bounding box center [1036, 131] width 40 height 32
click at [1024, 127] on th "Mois prochain" at bounding box center [1036, 131] width 40 height 32
click at [866, 229] on button "4" at bounding box center [877, 226] width 24 height 21
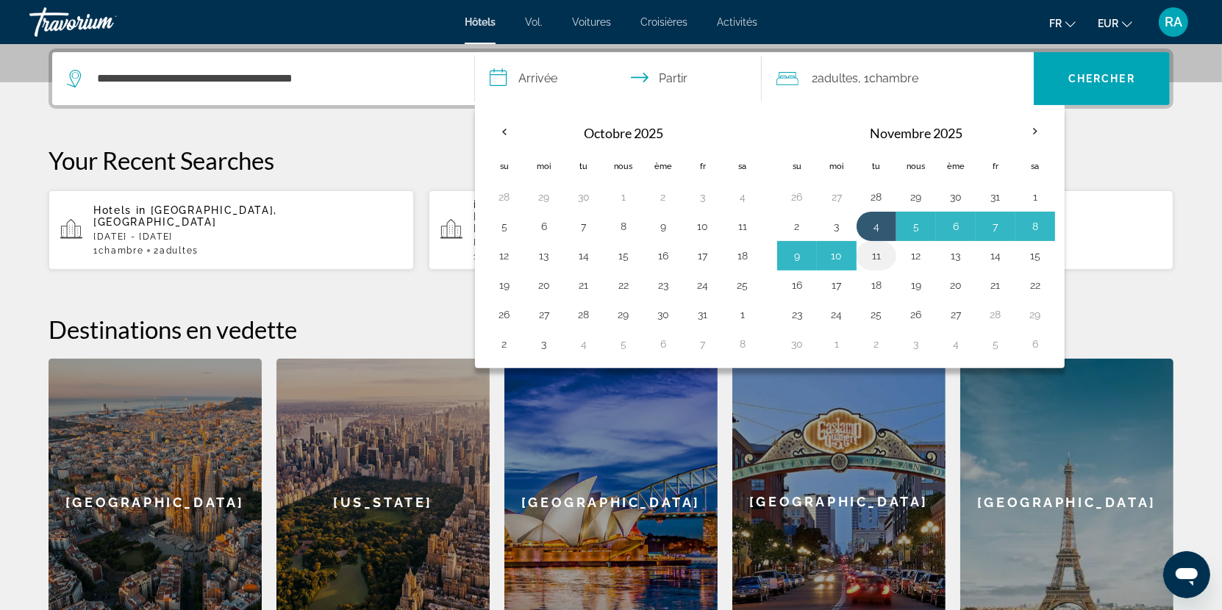
click at [871, 264] on td "11" at bounding box center [877, 255] width 40 height 29
click at [871, 263] on td "11" at bounding box center [877, 255] width 40 height 29
click at [872, 257] on button "11" at bounding box center [877, 256] width 24 height 21
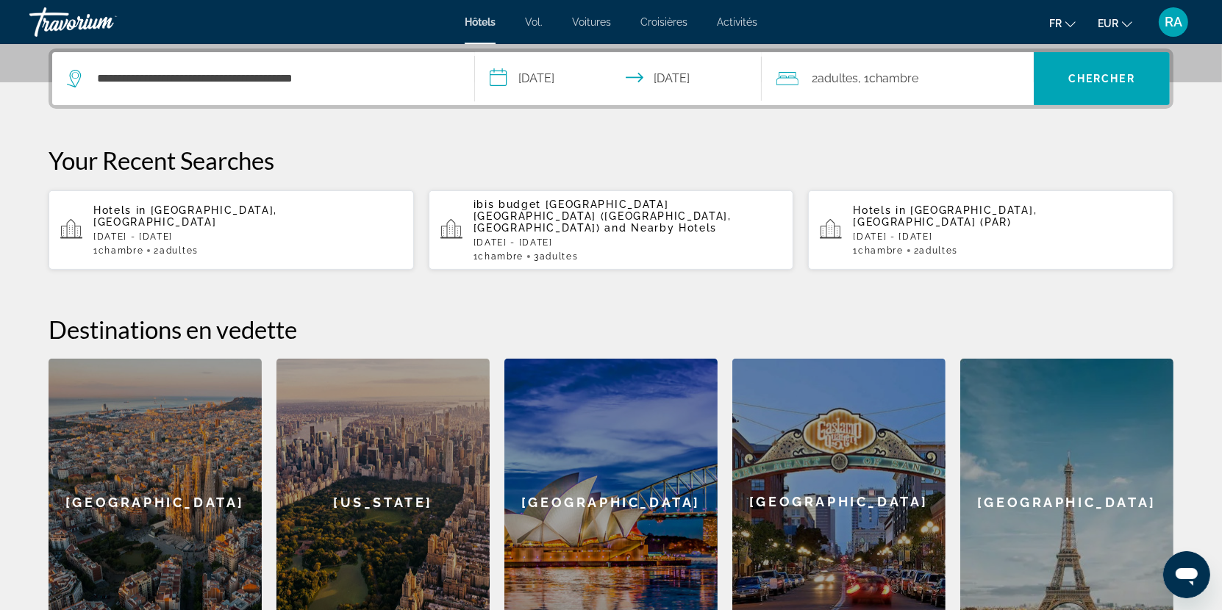
click at [581, 74] on input "**********" at bounding box center [621, 80] width 293 height 57
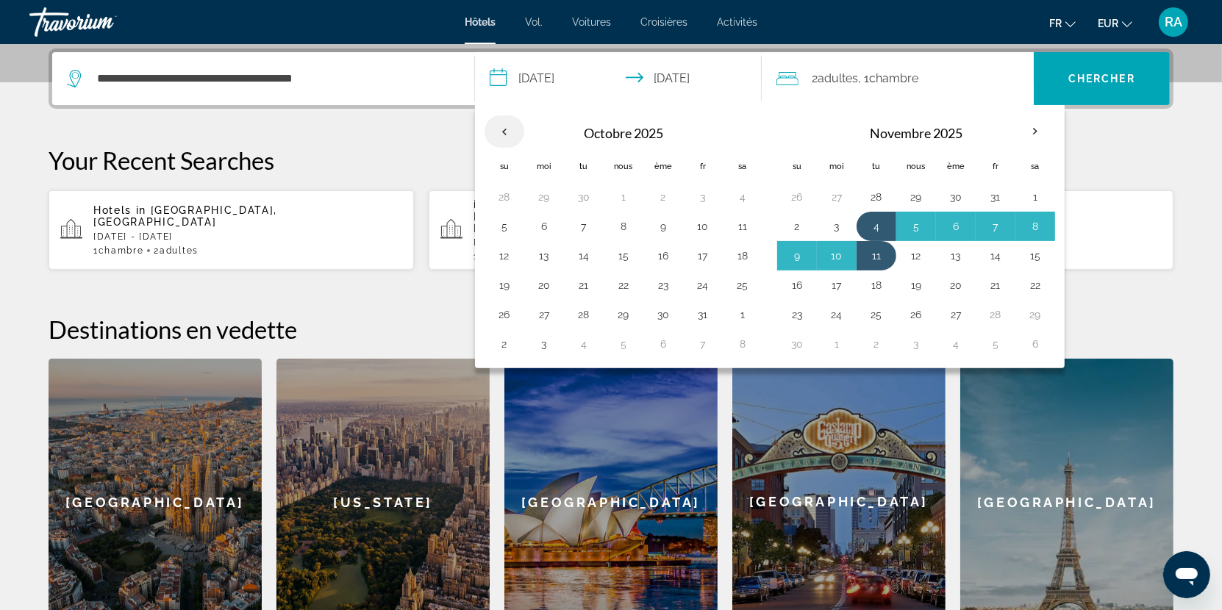
click at [507, 122] on th "Previous month" at bounding box center [505, 131] width 40 height 32
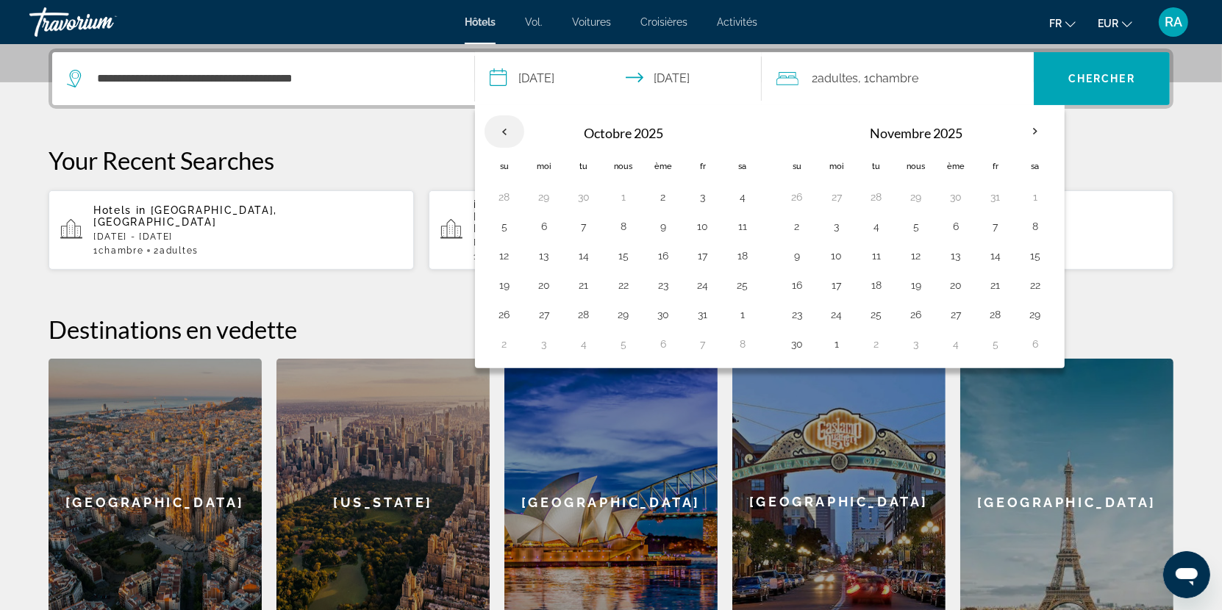
click at [507, 121] on th "Previous month" at bounding box center [505, 131] width 40 height 32
click at [582, 221] on button "7" at bounding box center [584, 226] width 24 height 21
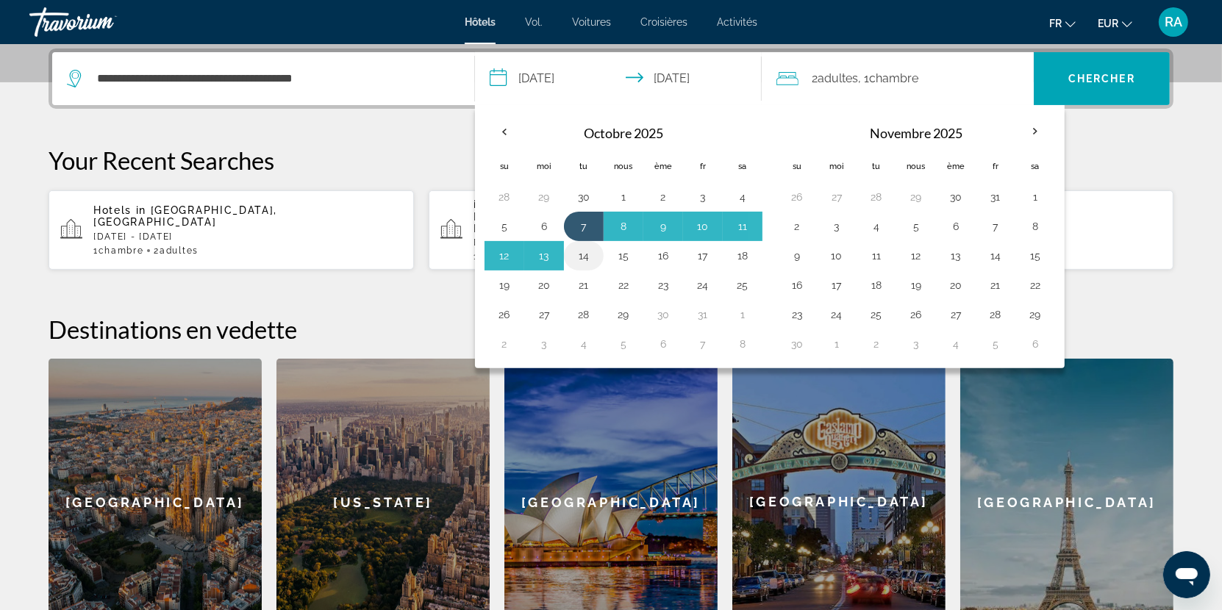
click at [584, 256] on button "14" at bounding box center [584, 256] width 24 height 21
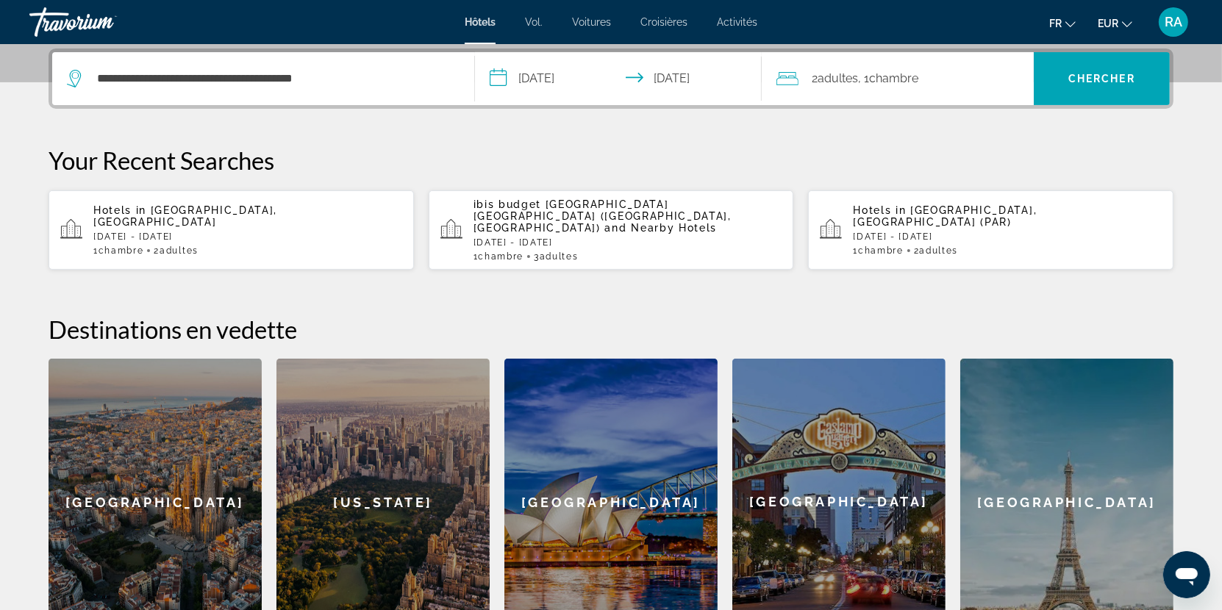
click at [583, 77] on input "**********" at bounding box center [621, 80] width 293 height 57
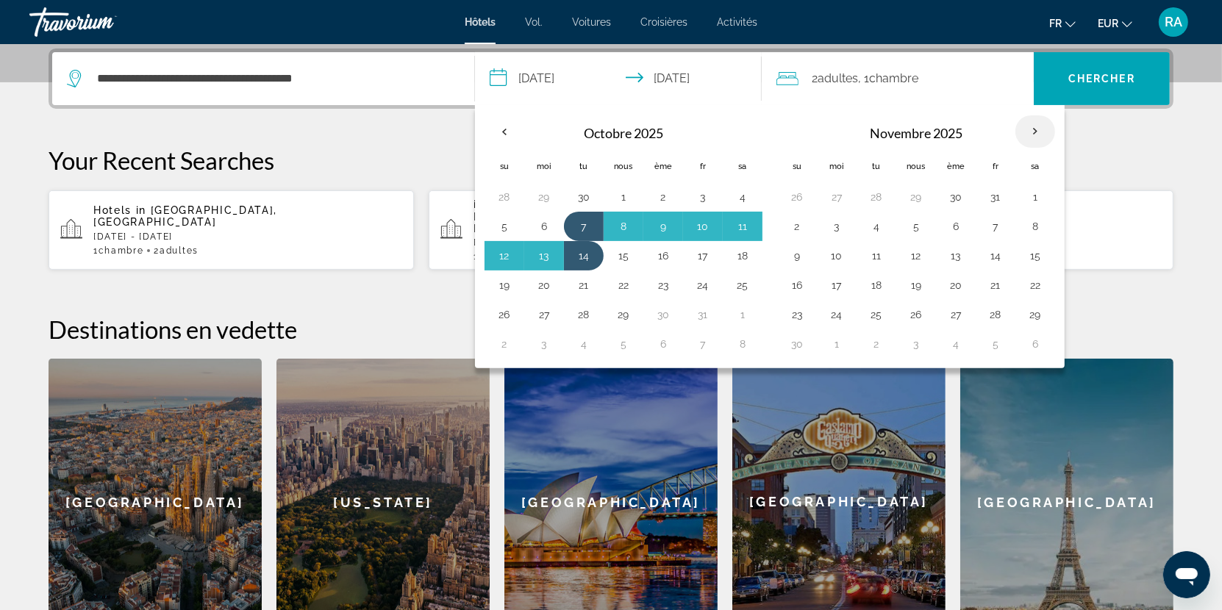
click at [1025, 132] on th "Mois prochain" at bounding box center [1036, 131] width 40 height 32
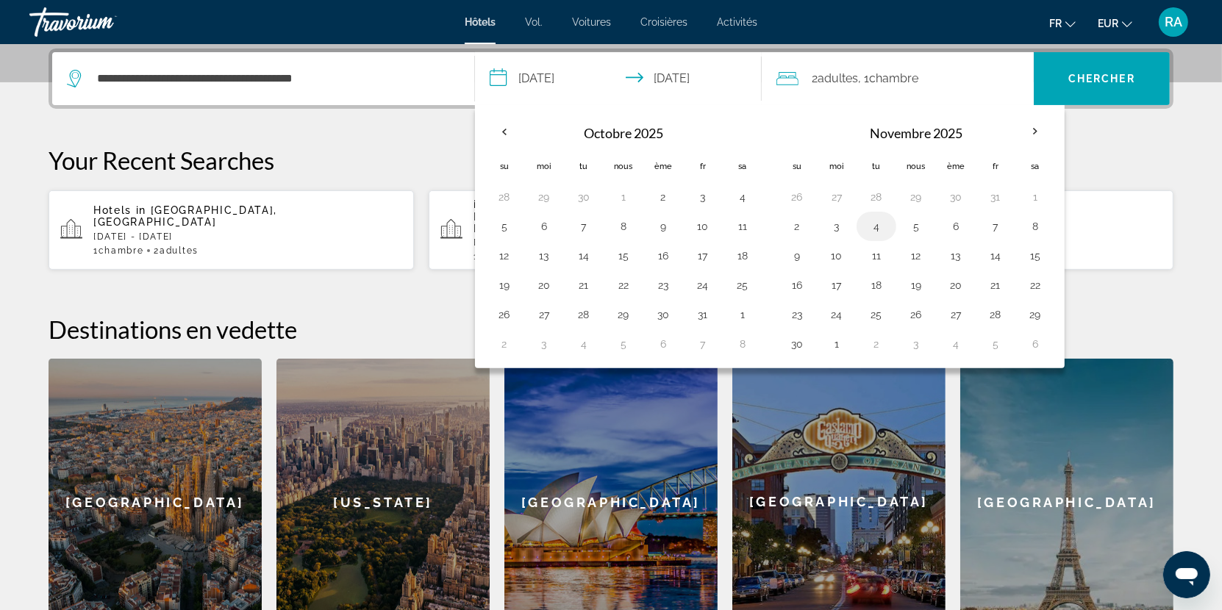
click at [865, 229] on button "4" at bounding box center [877, 226] width 24 height 21
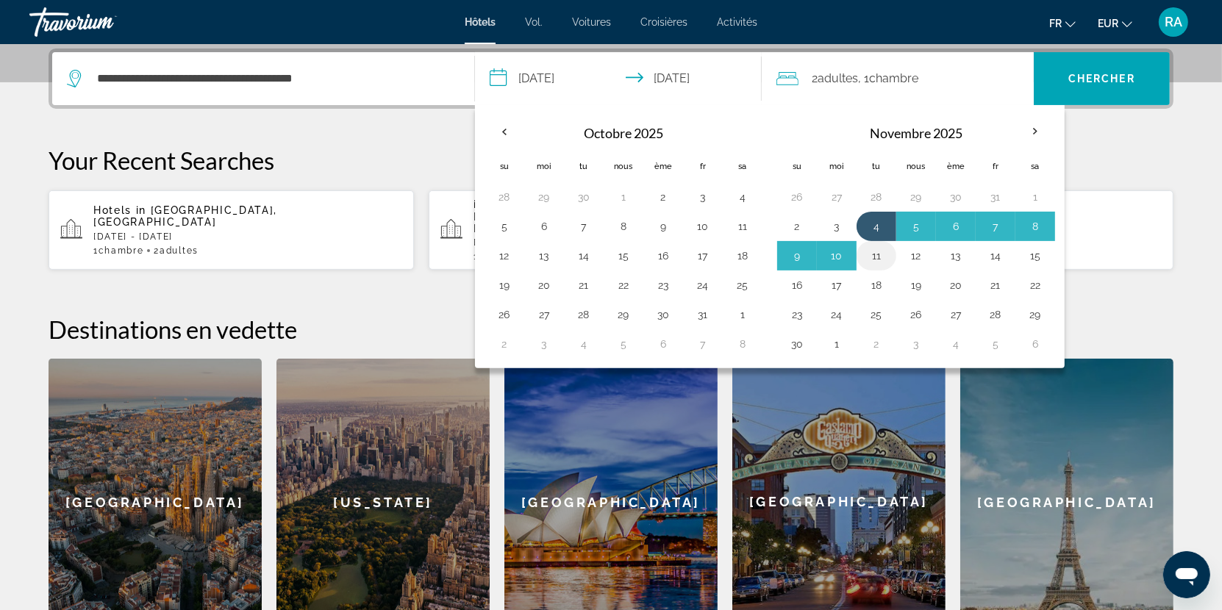
click at [875, 254] on button "11" at bounding box center [877, 256] width 24 height 21
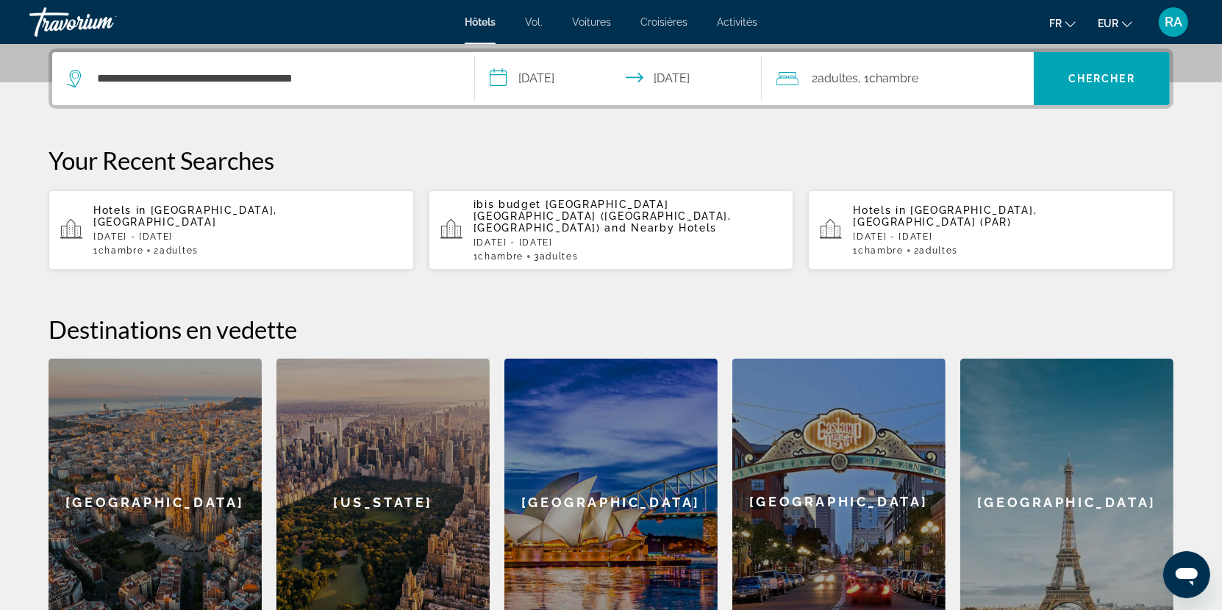
click at [556, 80] on input "**********" at bounding box center [621, 80] width 293 height 57
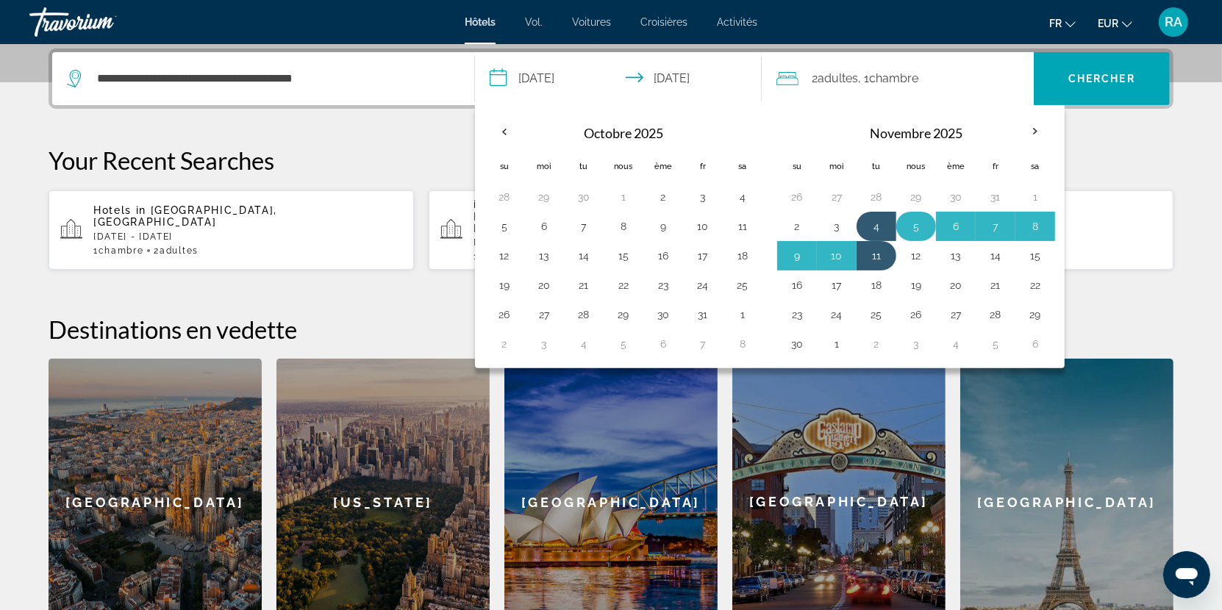
click at [915, 227] on button "5" at bounding box center [917, 226] width 24 height 21
click at [987, 252] on button "14" at bounding box center [996, 256] width 24 height 21
type input "**********"
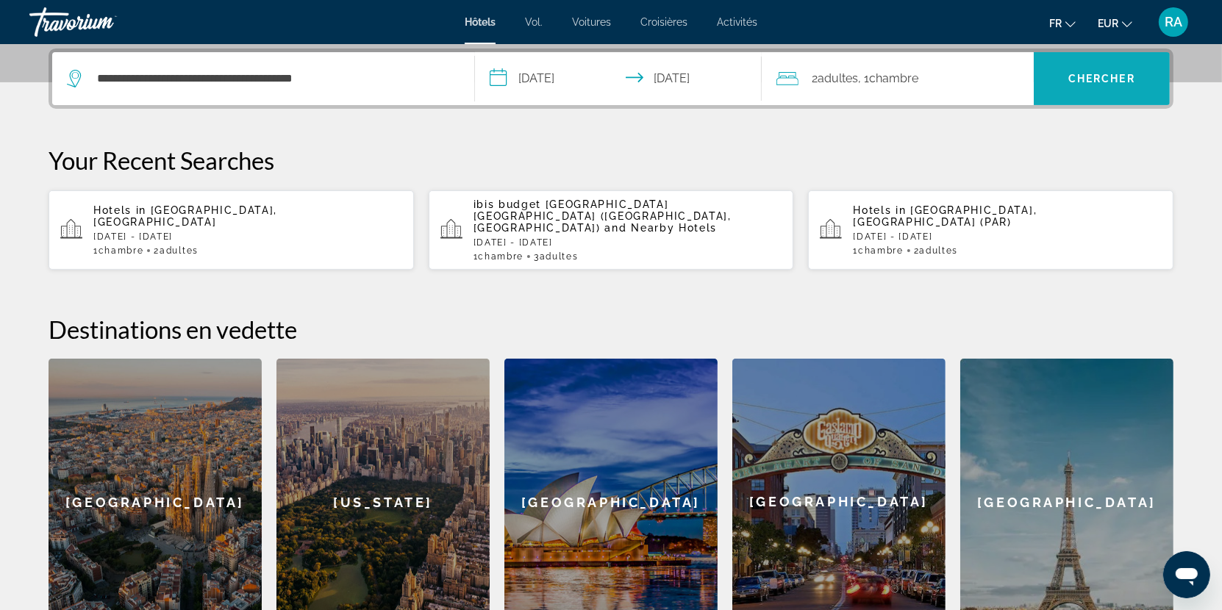
click at [1077, 92] on span "Recherche" at bounding box center [1102, 78] width 136 height 35
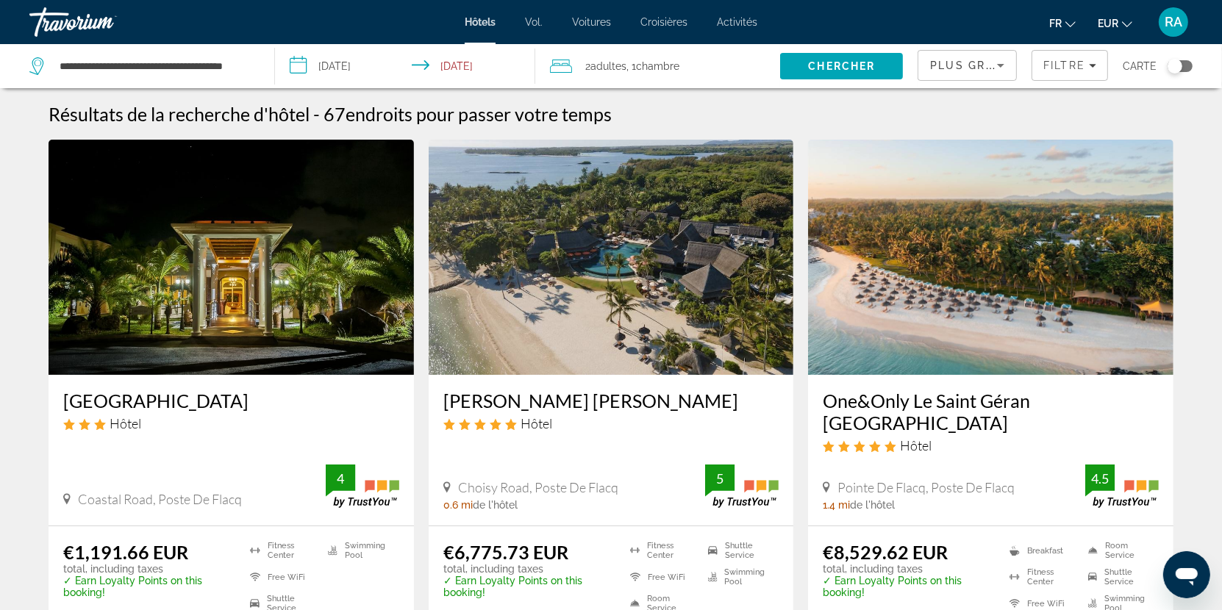
click at [197, 403] on h3 "[GEOGRAPHIC_DATA]" at bounding box center [231, 401] width 336 height 22
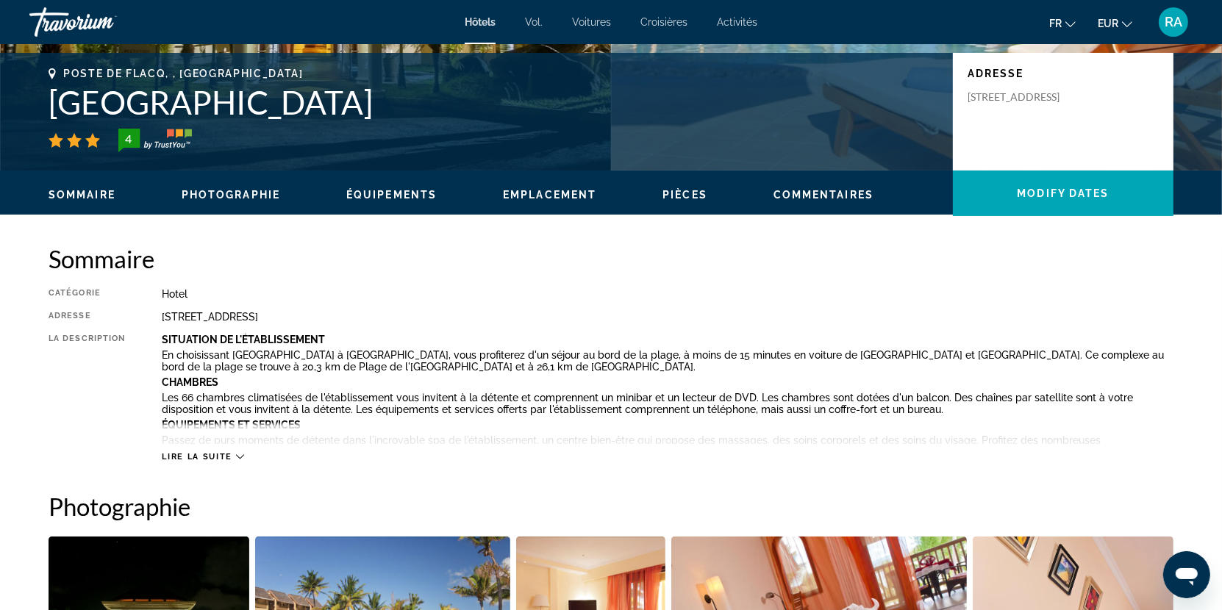
scroll to position [324, 0]
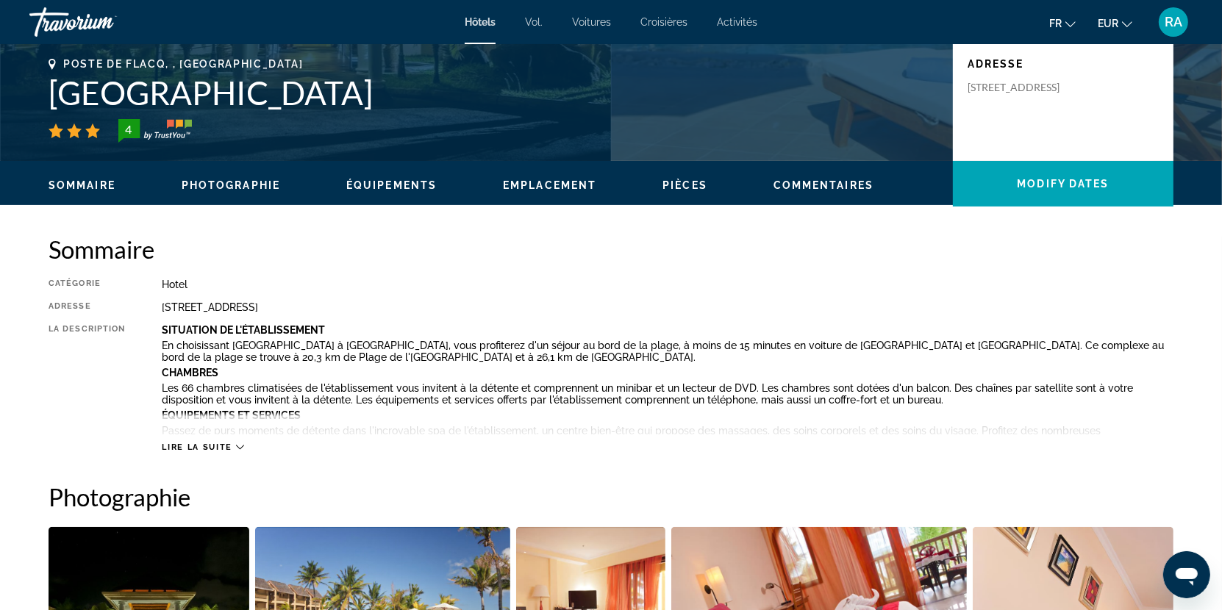
click at [210, 446] on span "Lire la suite" at bounding box center [197, 448] width 70 height 10
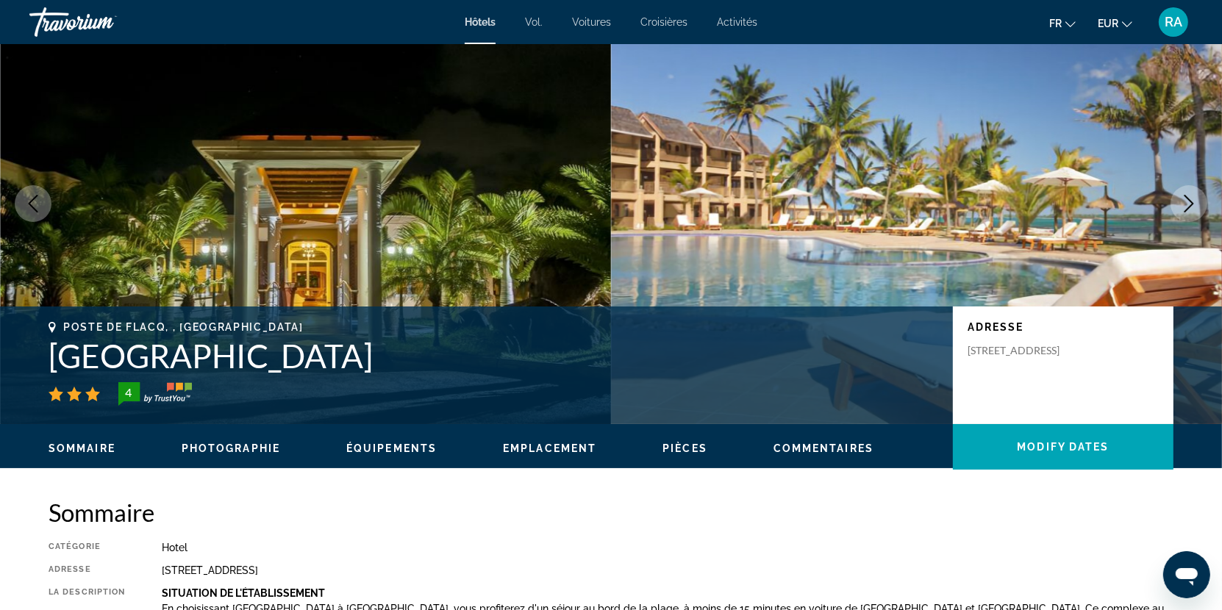
scroll to position [0, 0]
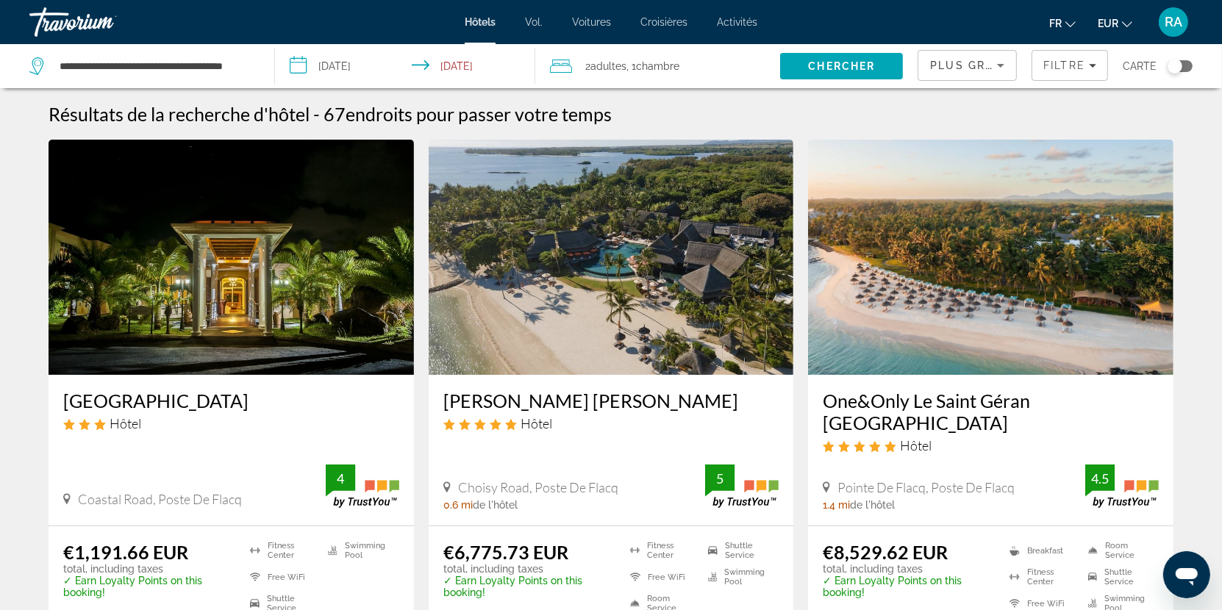
drag, startPoint x: 257, startPoint y: 66, endPoint x: 107, endPoint y: 69, distance: 150.8
click at [107, 69] on div "**********" at bounding box center [144, 66] width 230 height 44
click at [107, 69] on input "**********" at bounding box center [155, 66] width 194 height 22
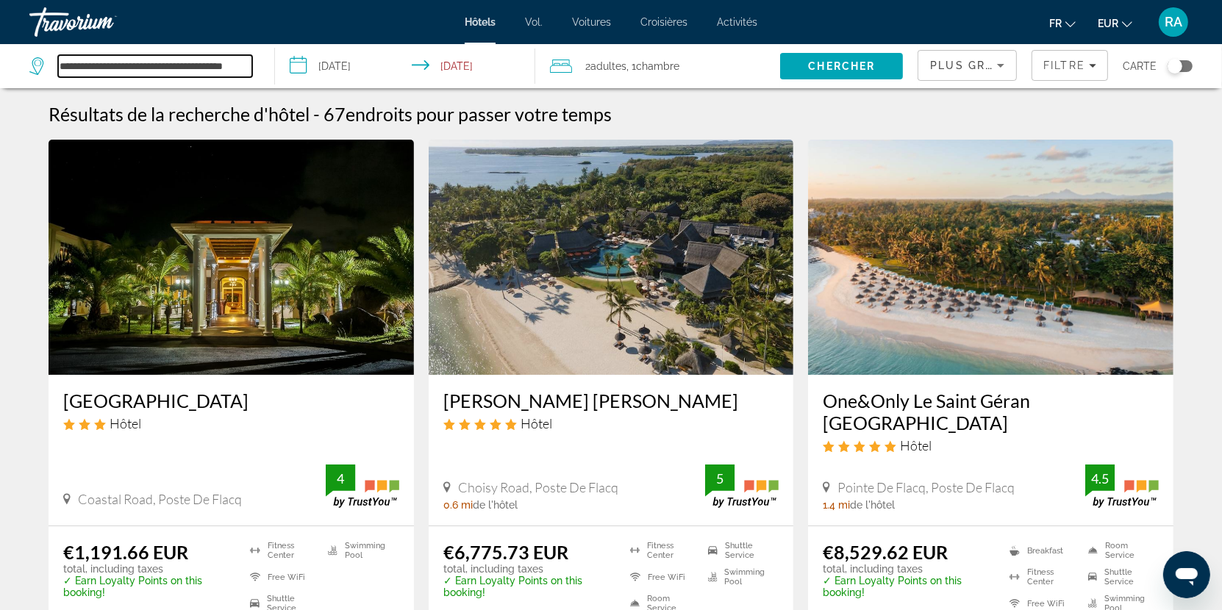
click at [107, 69] on input "**********" at bounding box center [155, 66] width 194 height 22
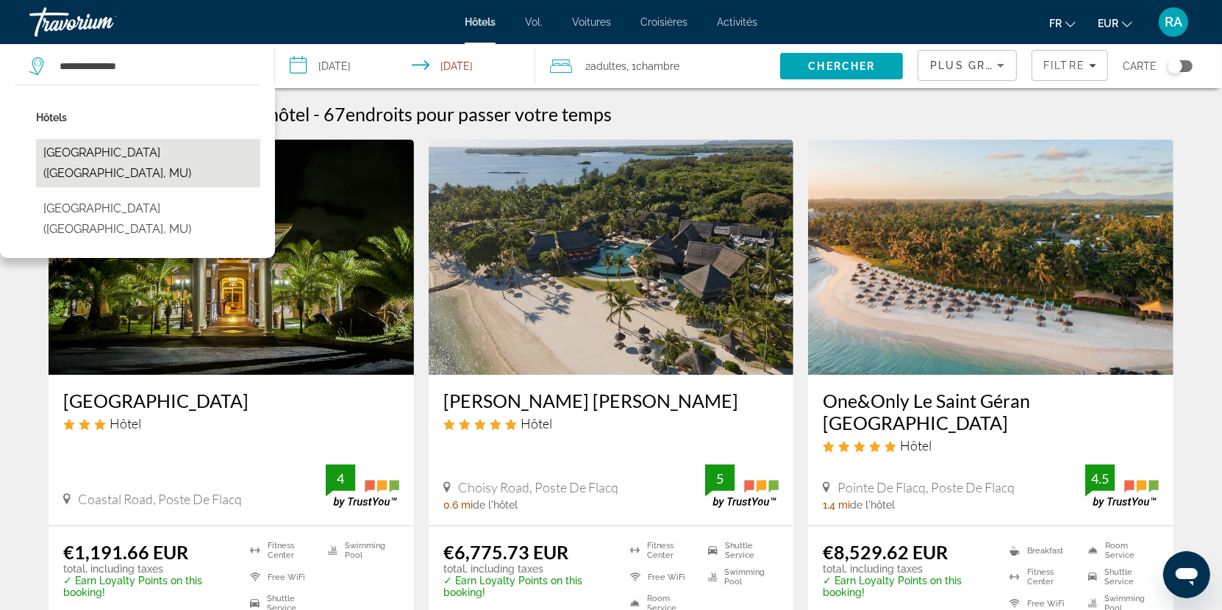
click at [176, 156] on button "Pereybere Hotel & Spa (Tamarin, MU)" at bounding box center [148, 163] width 224 height 49
type input "**********"
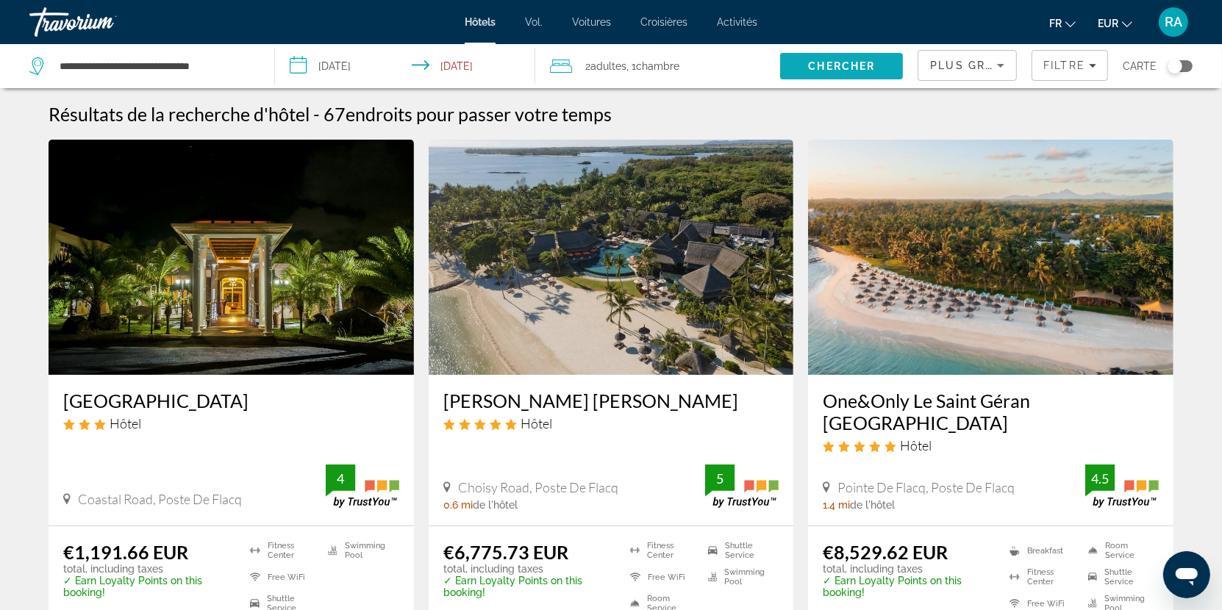
click at [808, 68] on span "Search" at bounding box center [841, 66] width 123 height 35
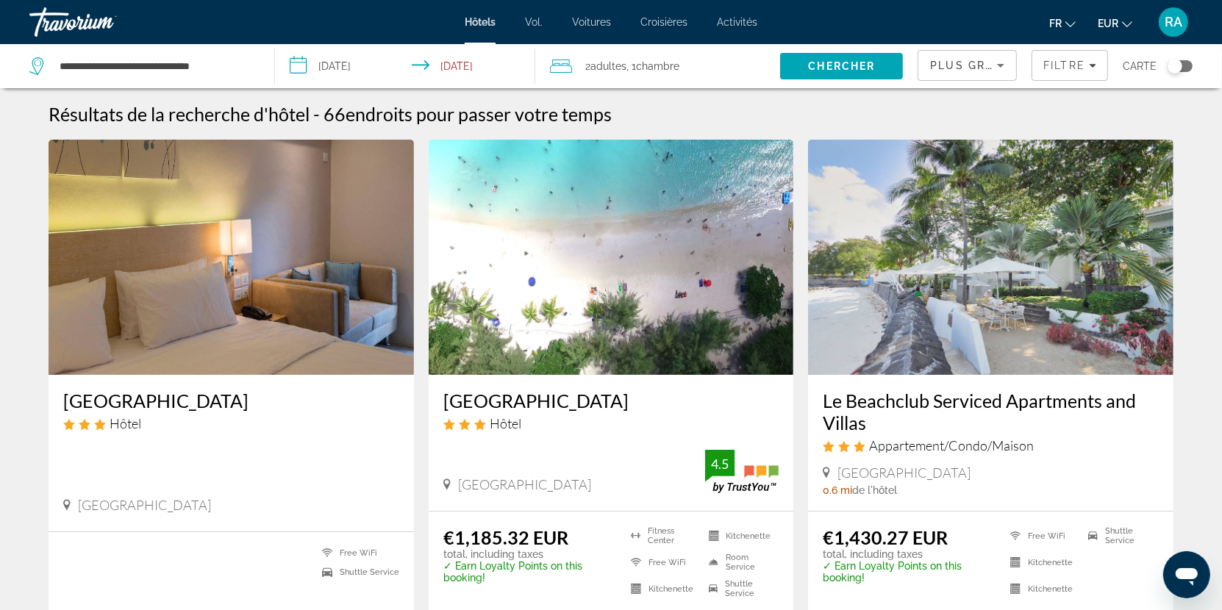
click at [596, 404] on h3 "[GEOGRAPHIC_DATA]" at bounding box center [611, 401] width 336 height 22
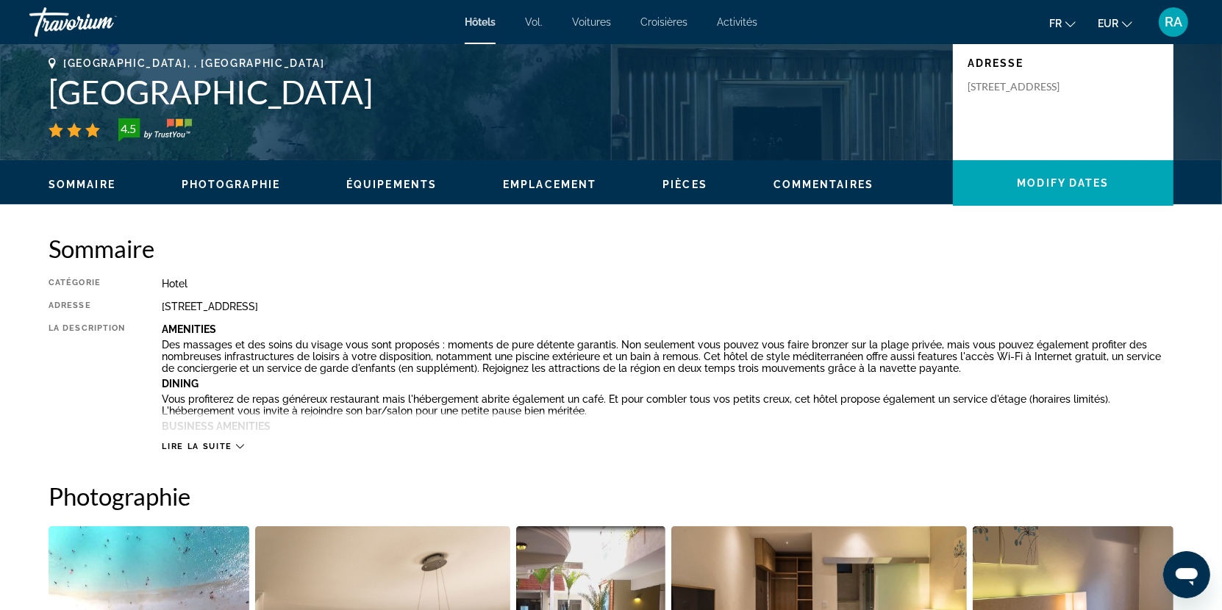
scroll to position [331, 0]
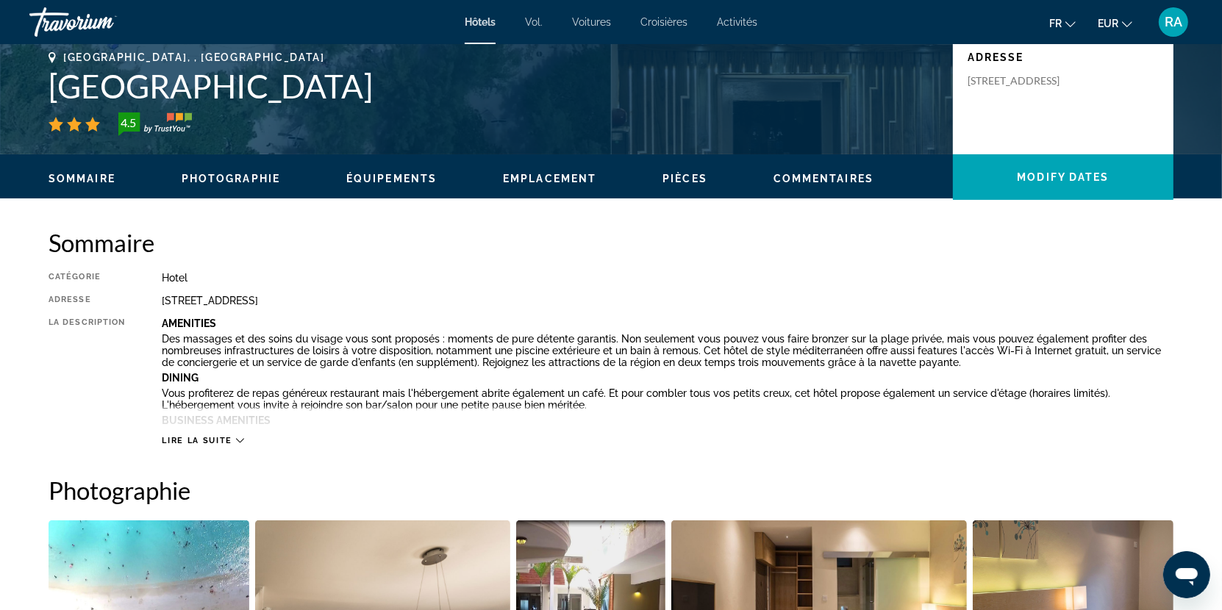
click at [202, 441] on span "Lire la suite" at bounding box center [197, 441] width 70 height 10
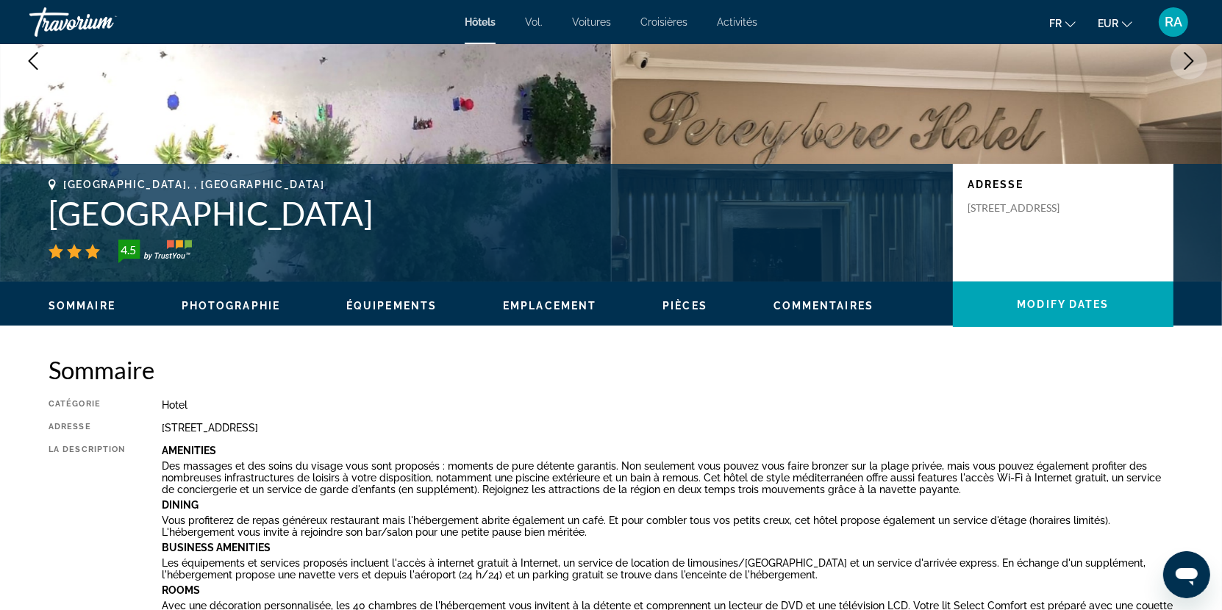
scroll to position [0, 0]
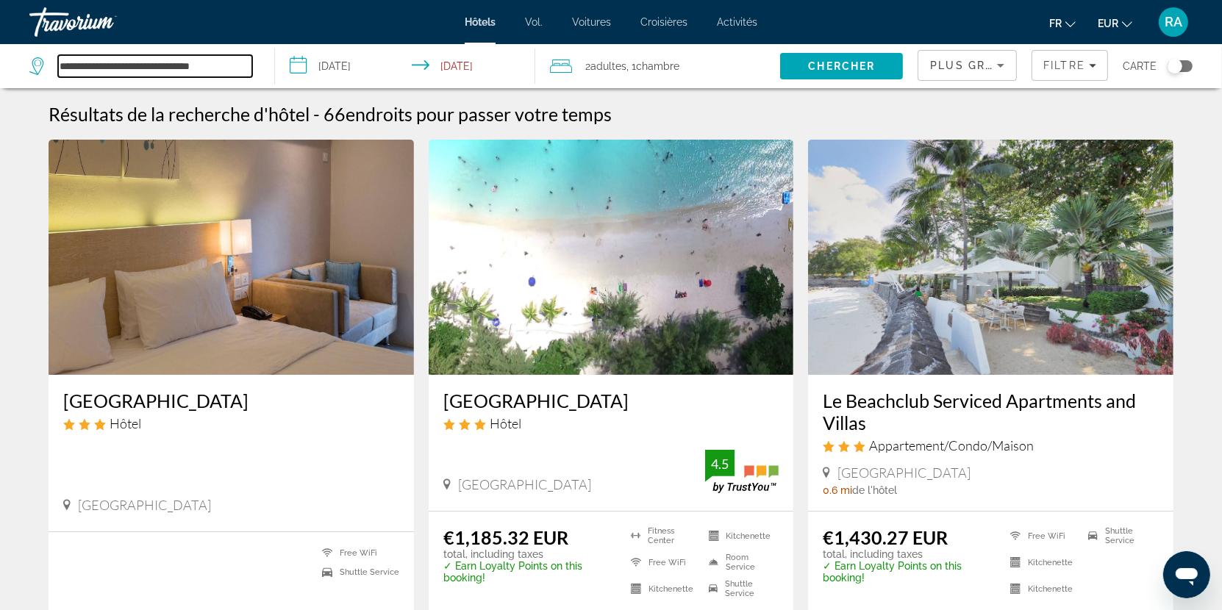
click at [232, 71] on input "**********" at bounding box center [155, 66] width 194 height 22
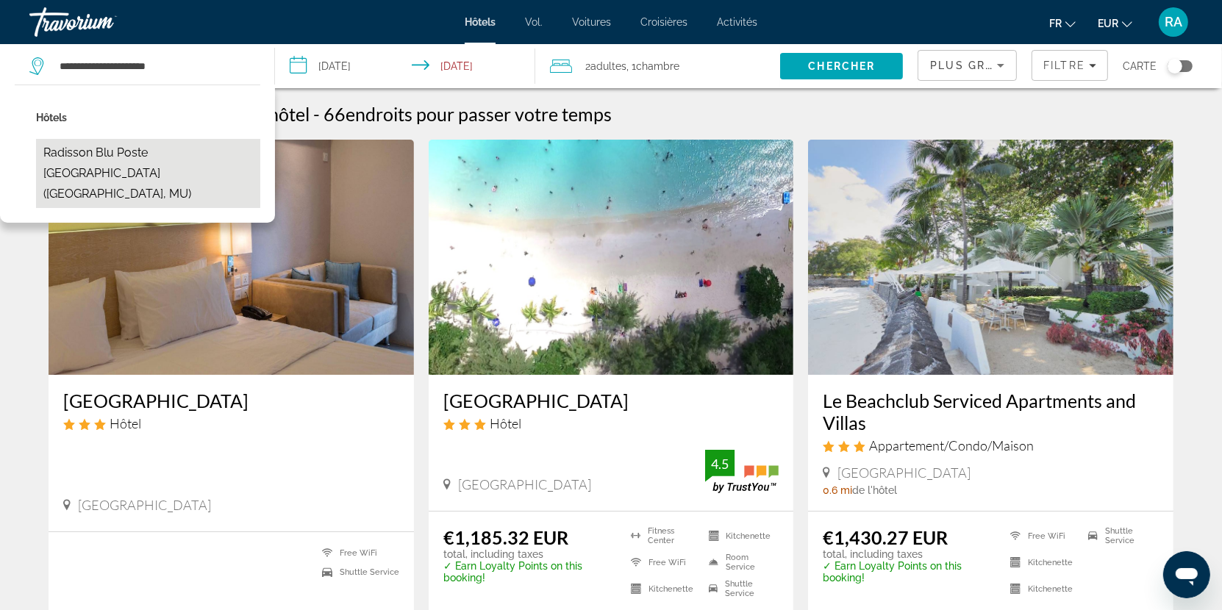
click at [111, 167] on button "Radisson Blu Poste Lafayette Resort & Spa (Roches Noire, MU)" at bounding box center [148, 173] width 224 height 69
type input "**********"
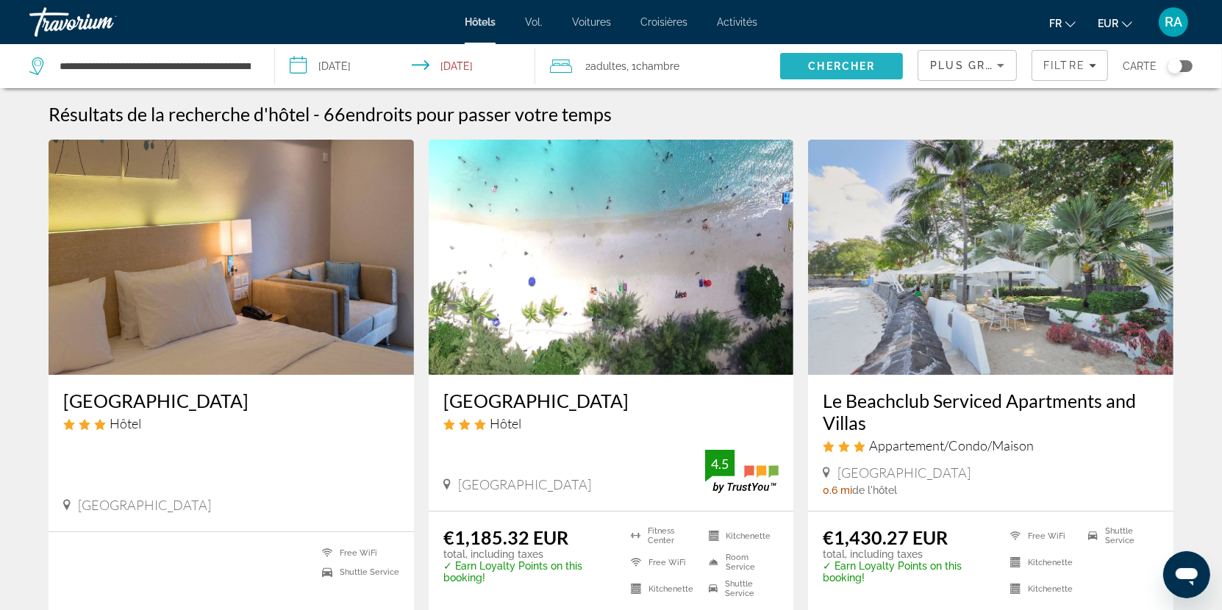
click at [840, 58] on span "Search" at bounding box center [841, 66] width 123 height 35
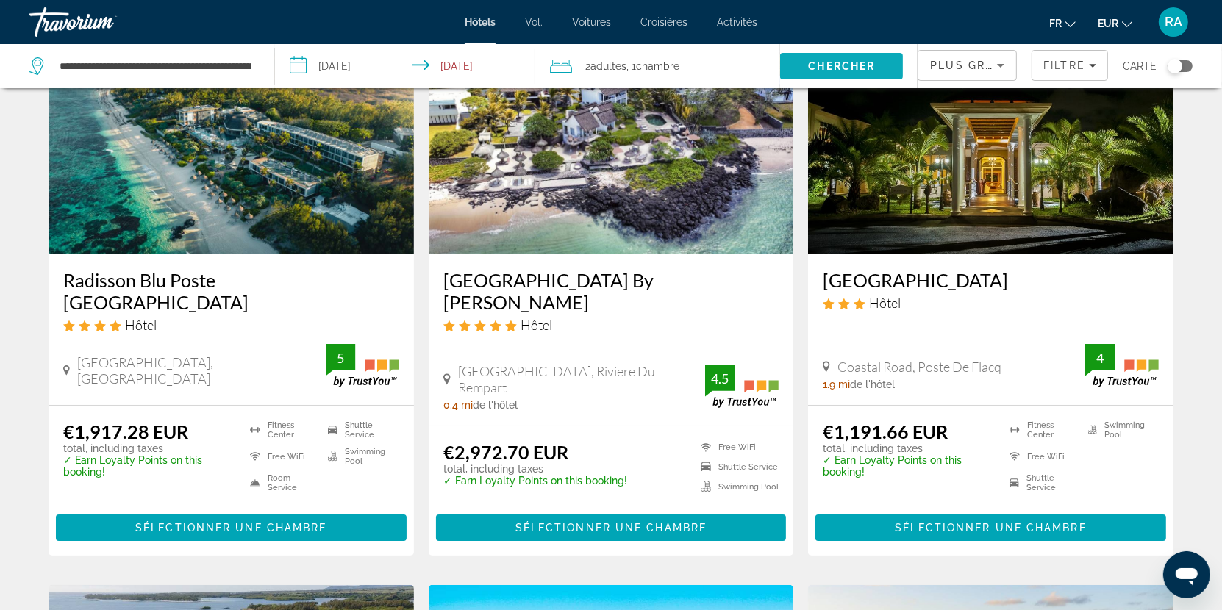
scroll to position [97, 0]
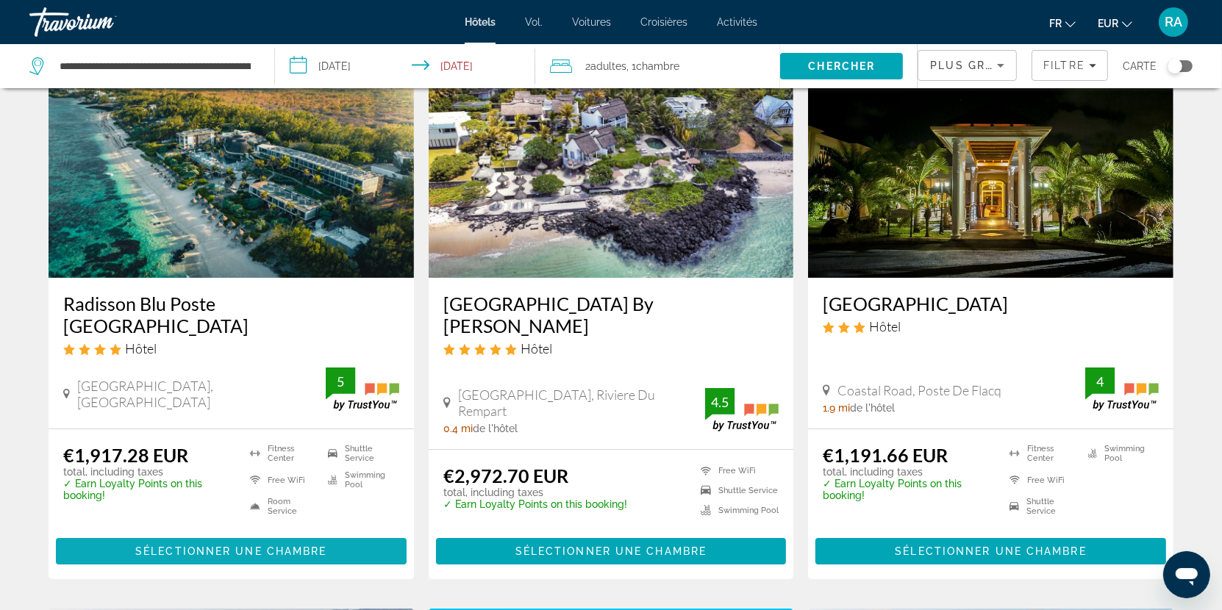
click at [275, 549] on span "Sélectionner une chambre" at bounding box center [230, 552] width 191 height 12
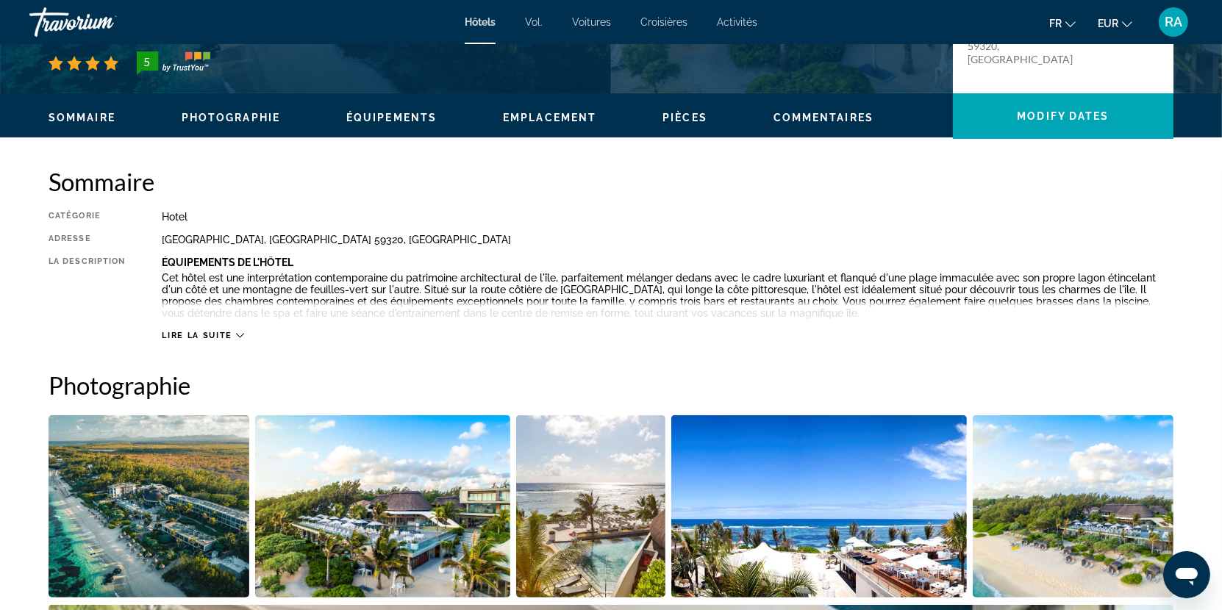
scroll to position [393, 0]
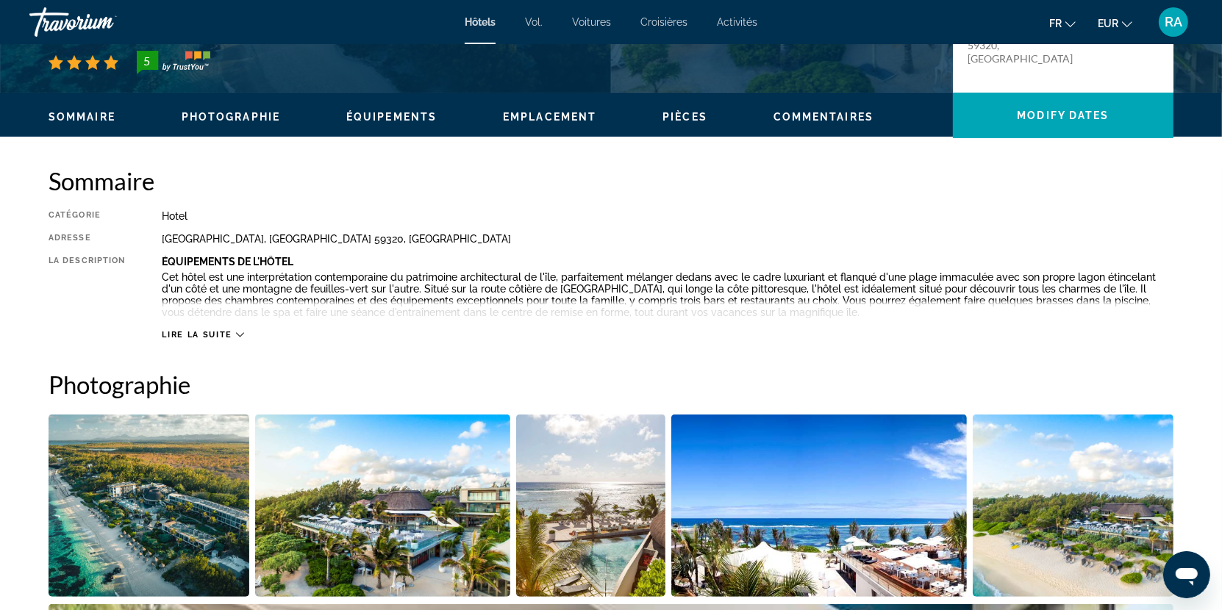
click at [227, 332] on span "Lire la suite" at bounding box center [197, 335] width 70 height 10
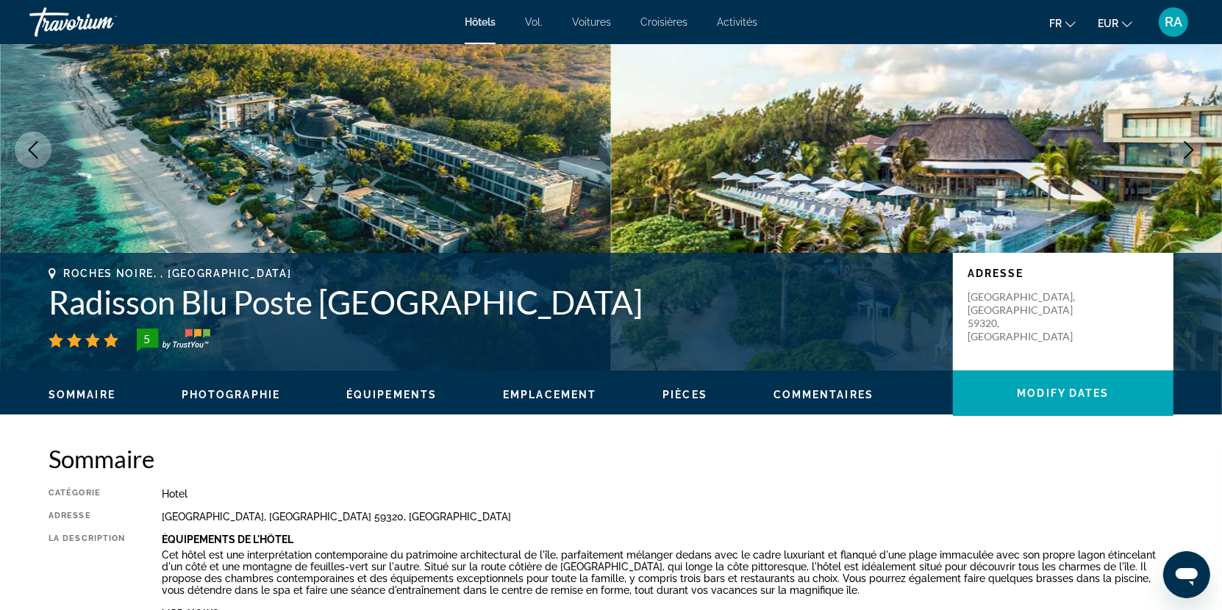
scroll to position [0, 0]
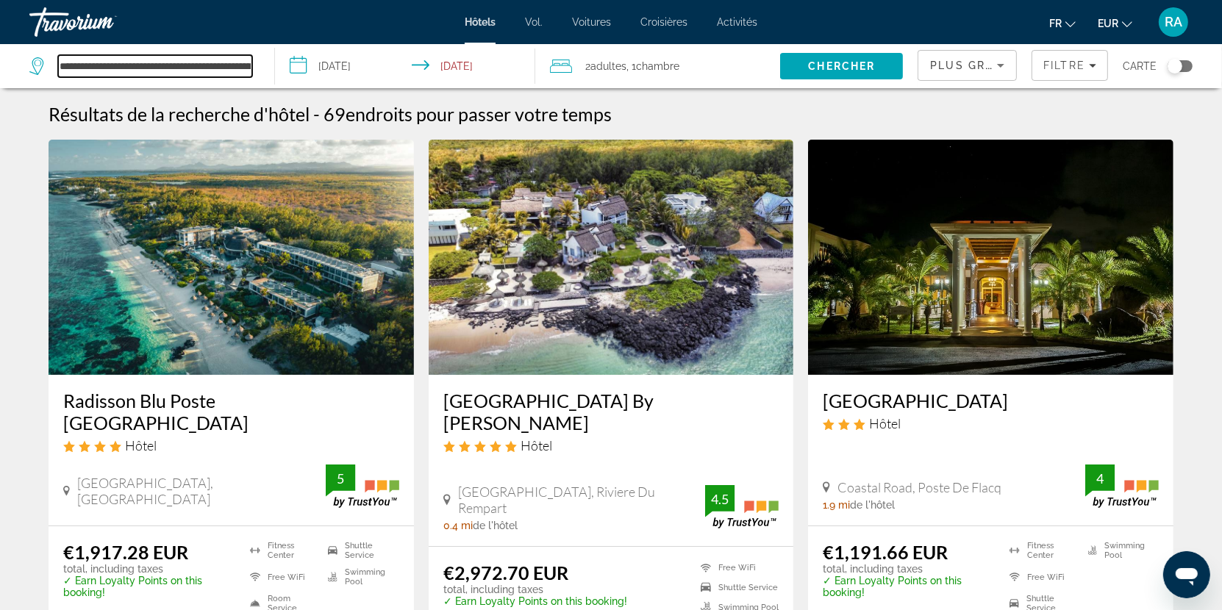
click at [150, 62] on input "**********" at bounding box center [155, 66] width 194 height 22
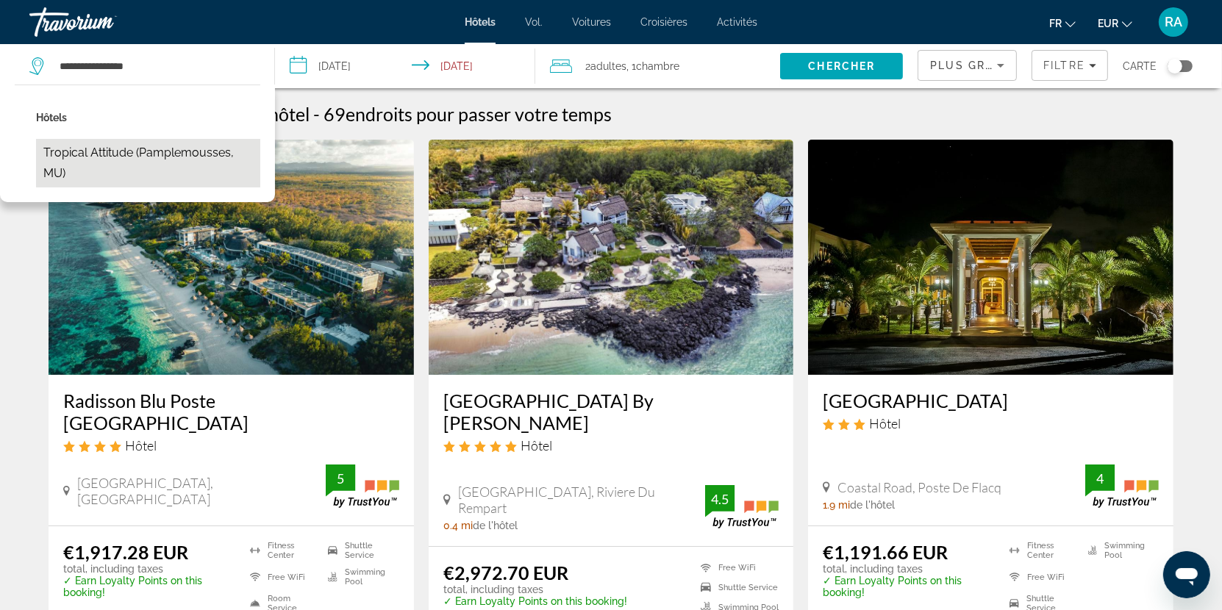
click at [130, 157] on button "Tropical Attitude (Pamplemousses, MU)" at bounding box center [148, 163] width 224 height 49
type input "**********"
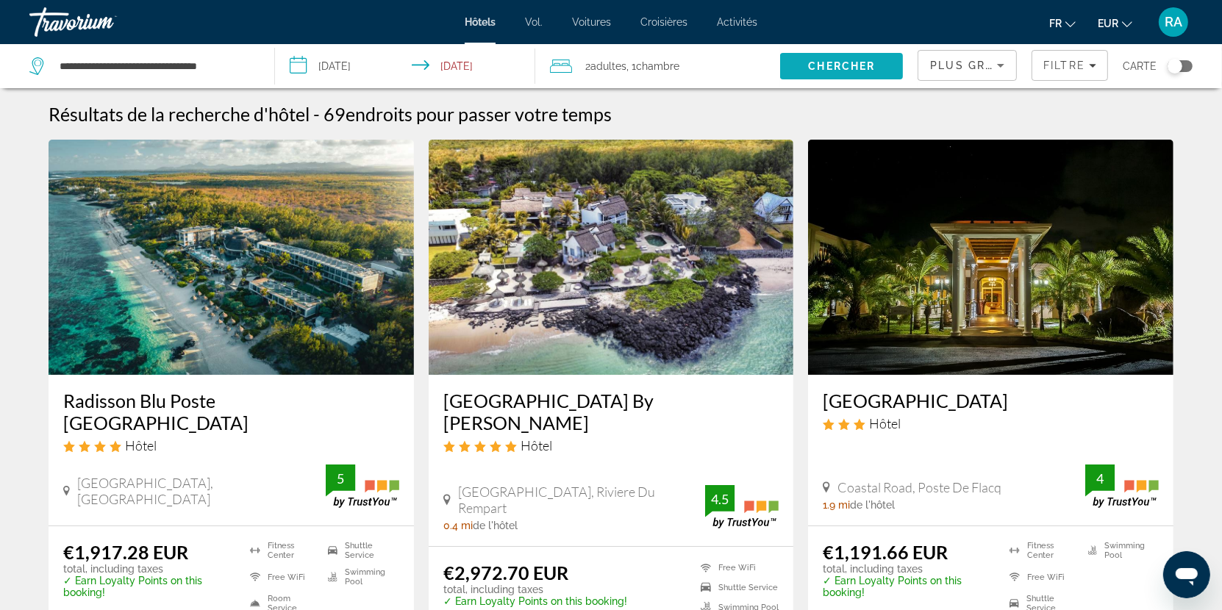
click at [830, 65] on span "Chercher" at bounding box center [842, 66] width 67 height 12
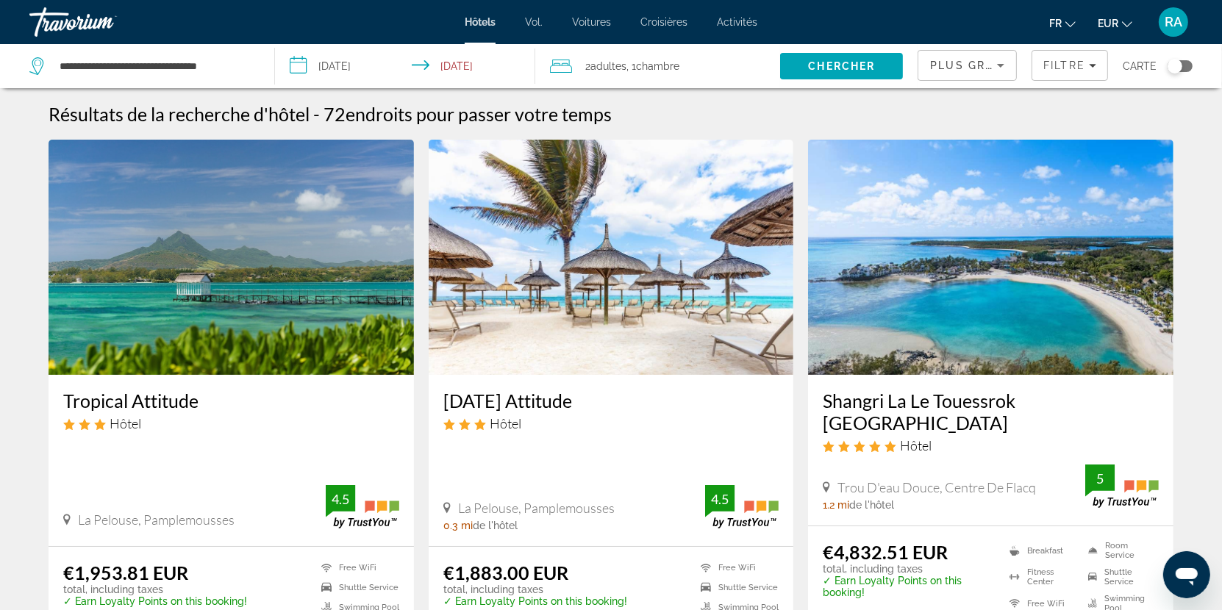
click at [195, 393] on h3 "Tropical Attitude" at bounding box center [231, 401] width 336 height 22
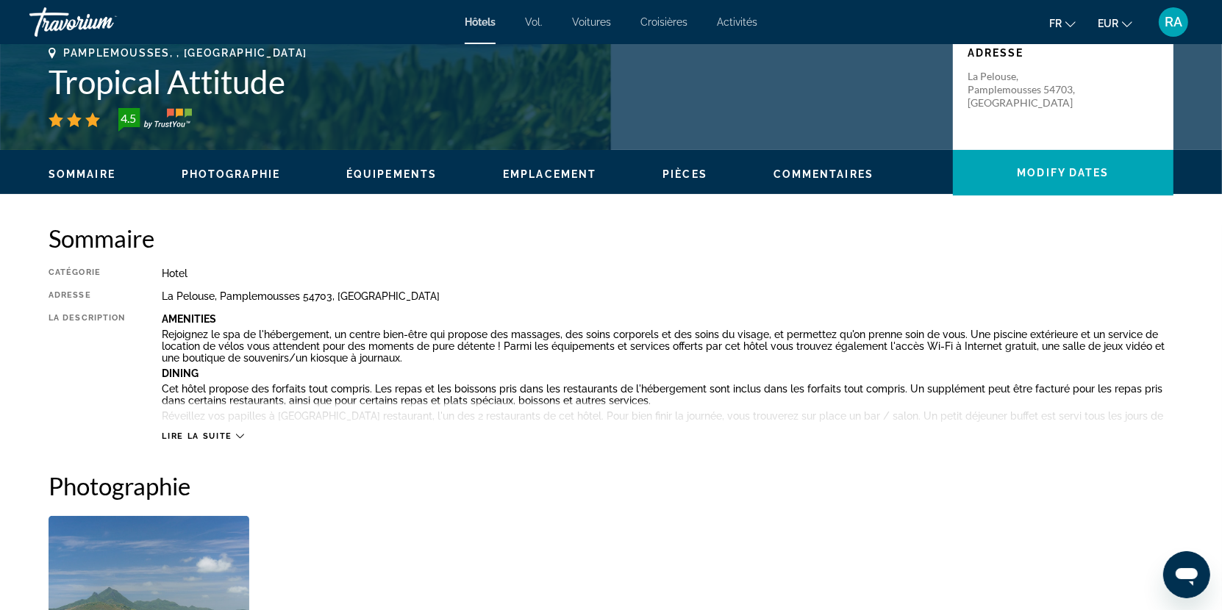
scroll to position [340, 0]
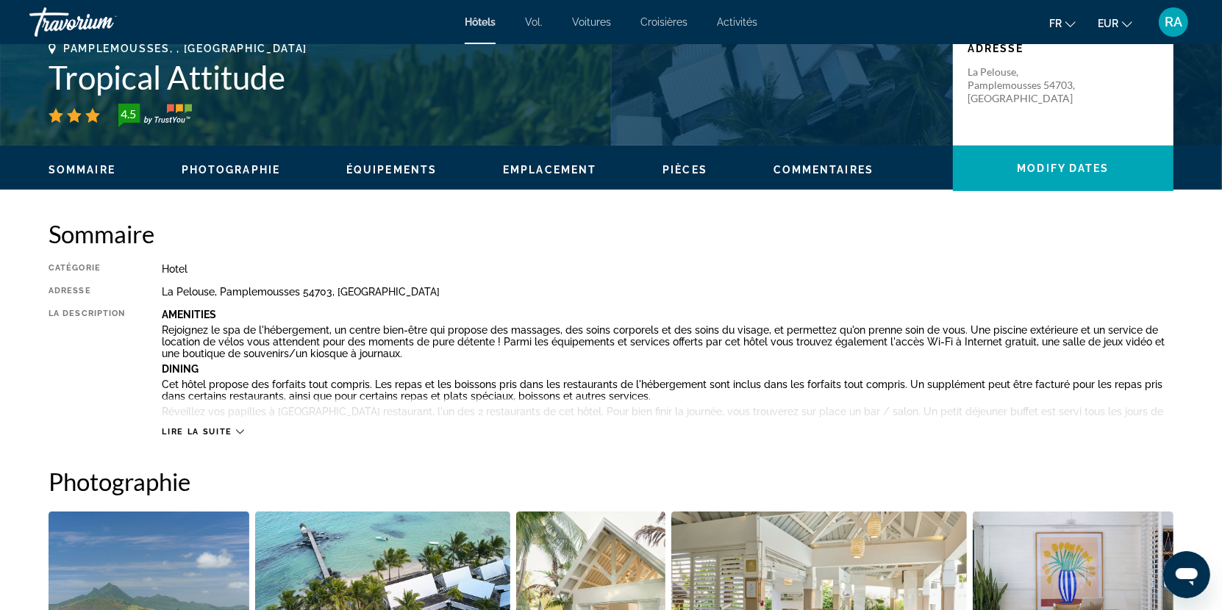
click at [215, 432] on span "Lire la suite" at bounding box center [197, 432] width 70 height 10
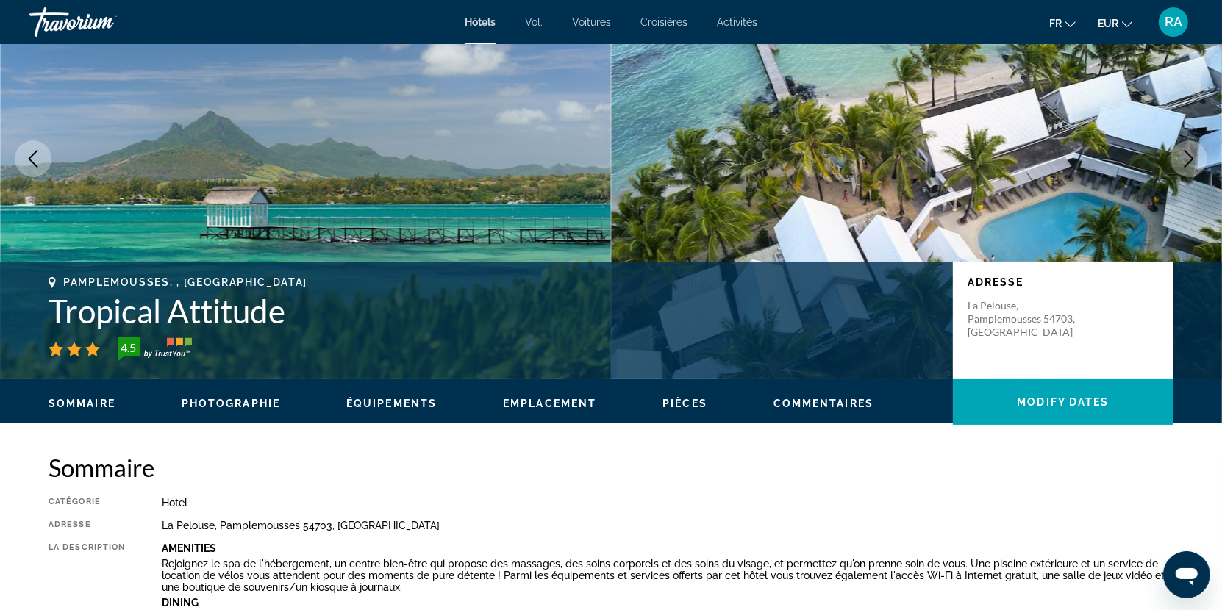
scroll to position [0, 0]
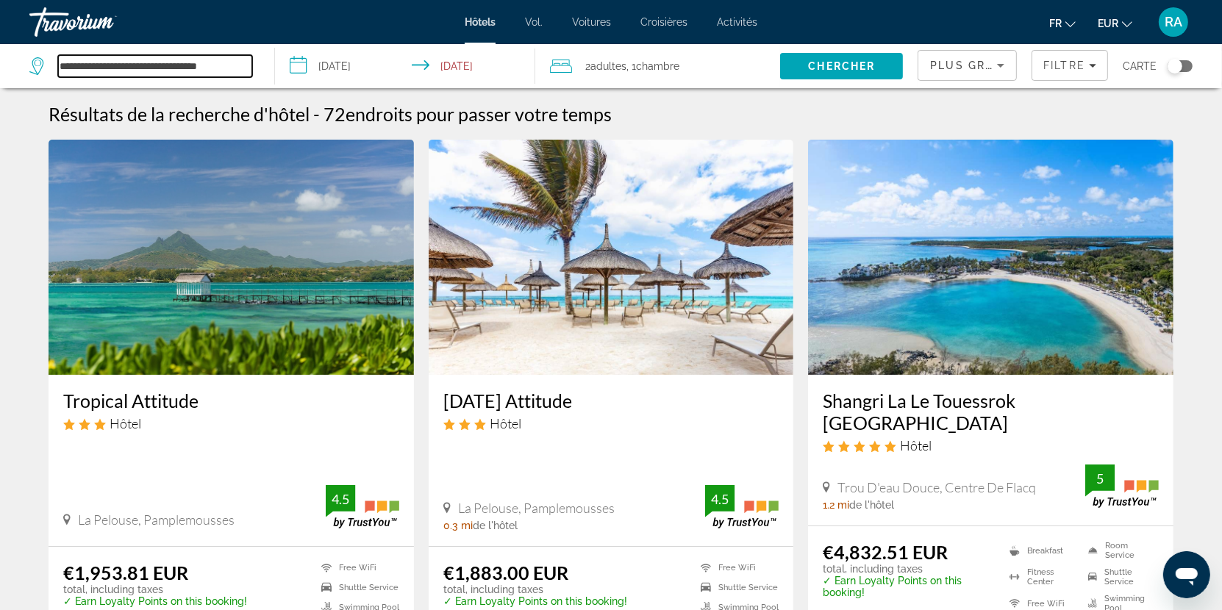
click at [232, 66] on input "**********" at bounding box center [155, 66] width 194 height 22
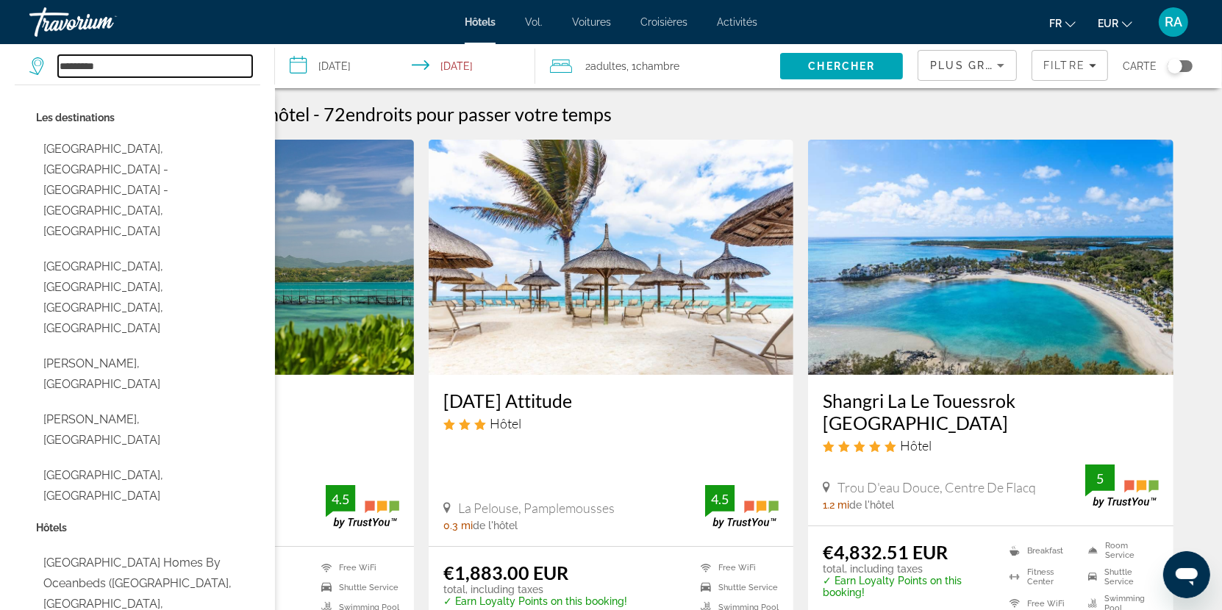
type input "*********"
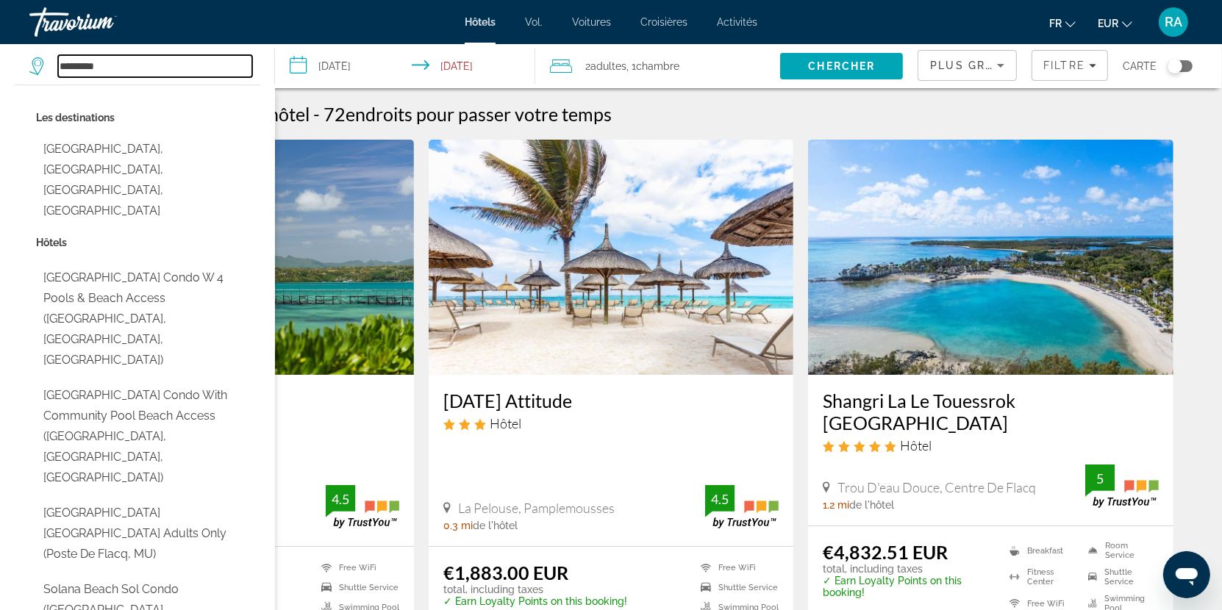
click at [154, 74] on input "*********" at bounding box center [155, 66] width 194 height 22
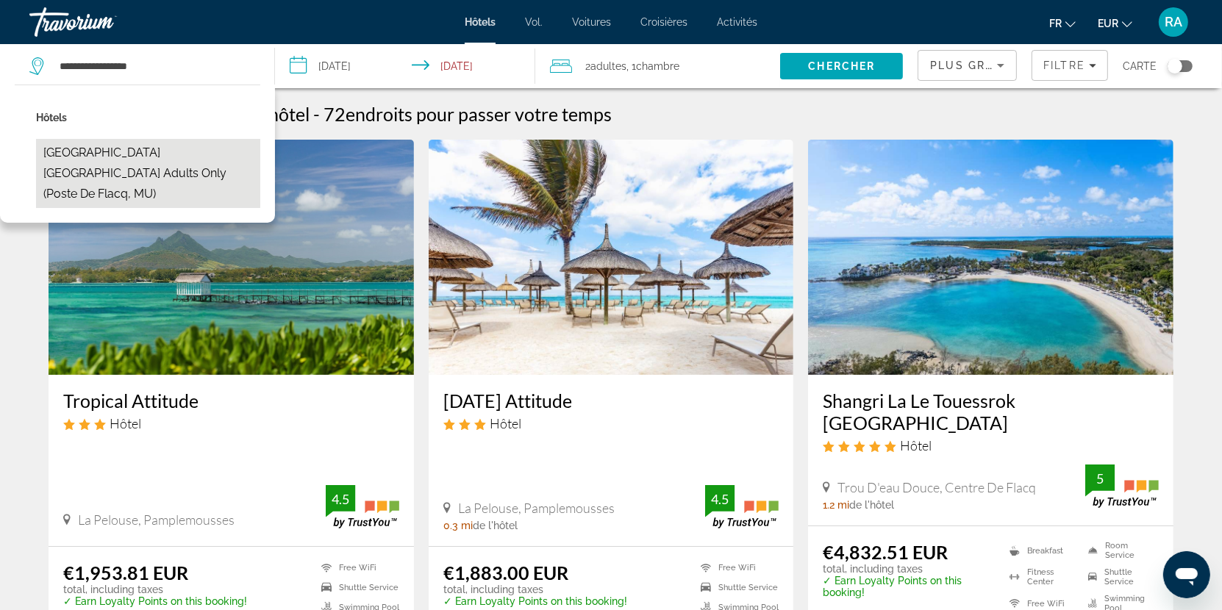
click at [190, 162] on button "Solana Beach Mauritius Adults Only (Poste De Flacq, MU)" at bounding box center [148, 173] width 224 height 69
type input "**********"
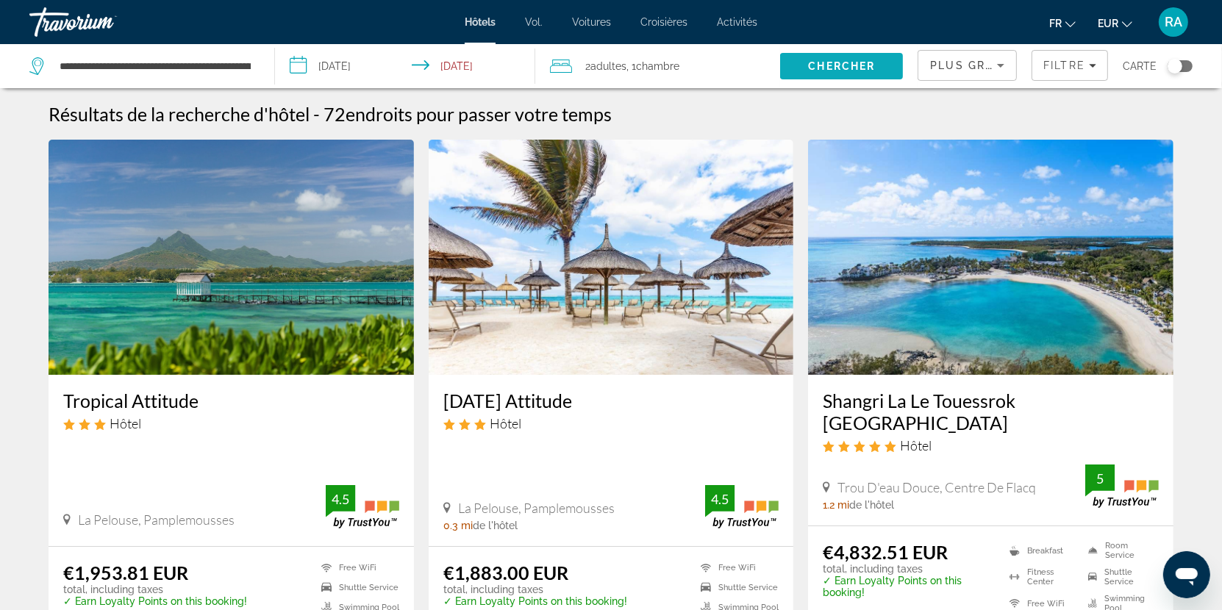
click at [856, 71] on span "Chercher" at bounding box center [842, 66] width 67 height 12
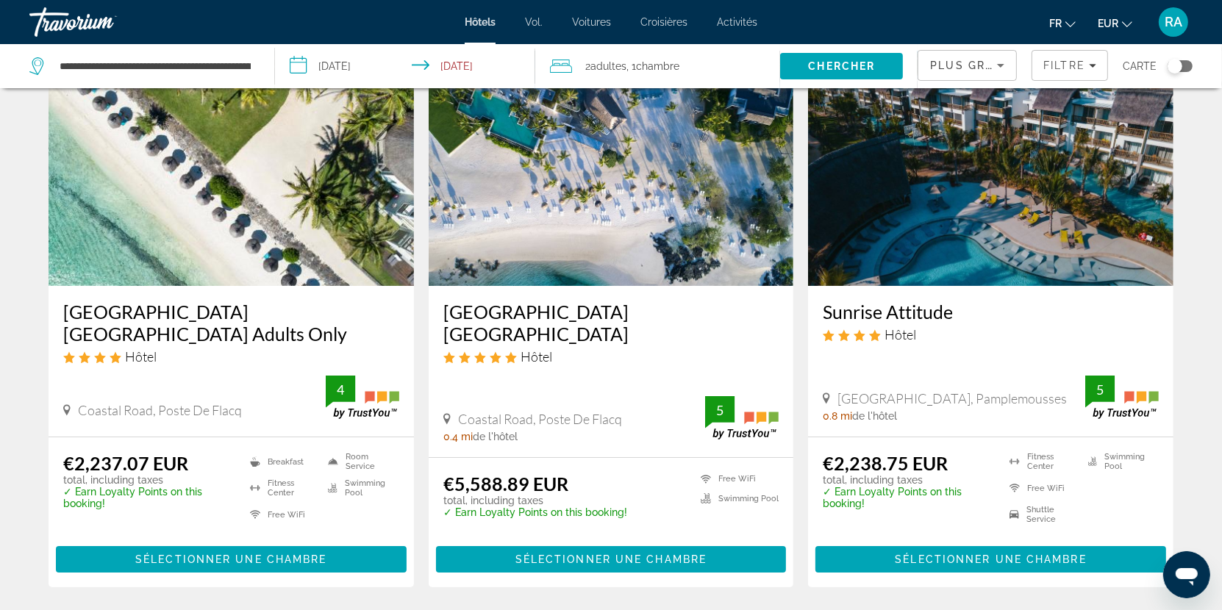
scroll to position [93, 0]
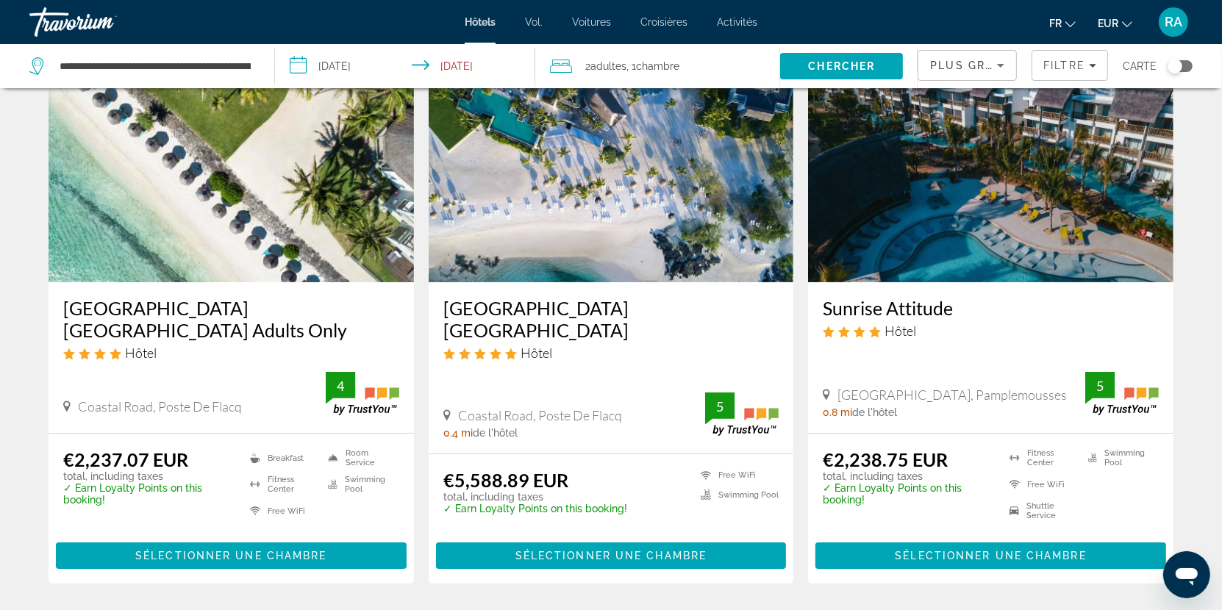
click at [287, 308] on h3 "[GEOGRAPHIC_DATA] [GEOGRAPHIC_DATA] Adults Only" at bounding box center [231, 319] width 336 height 44
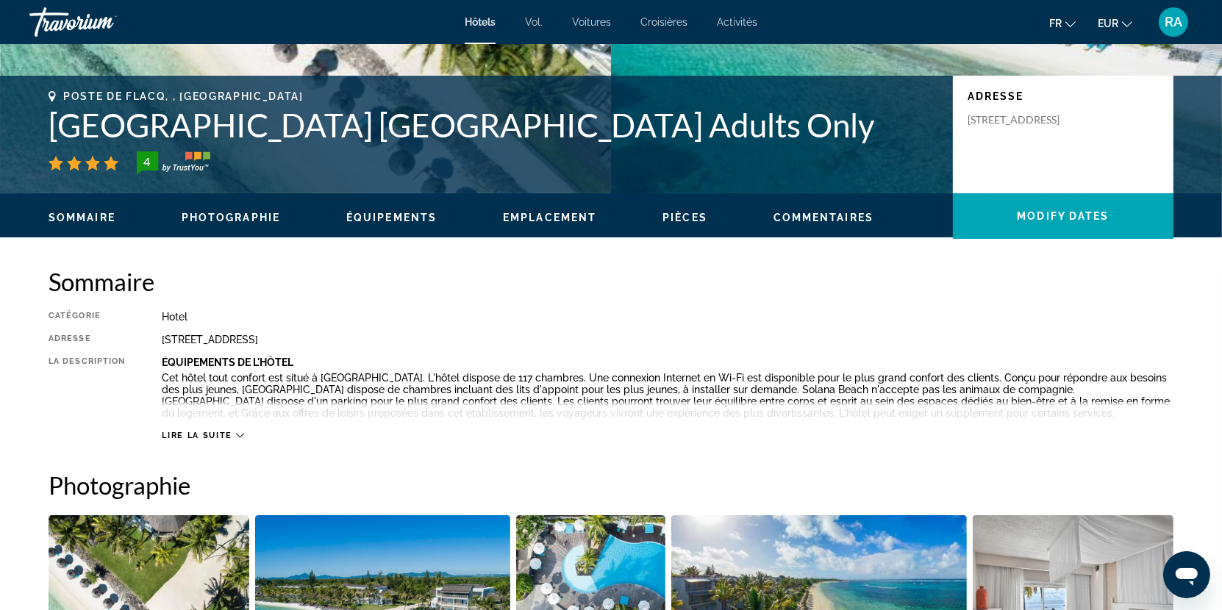
scroll to position [295, 0]
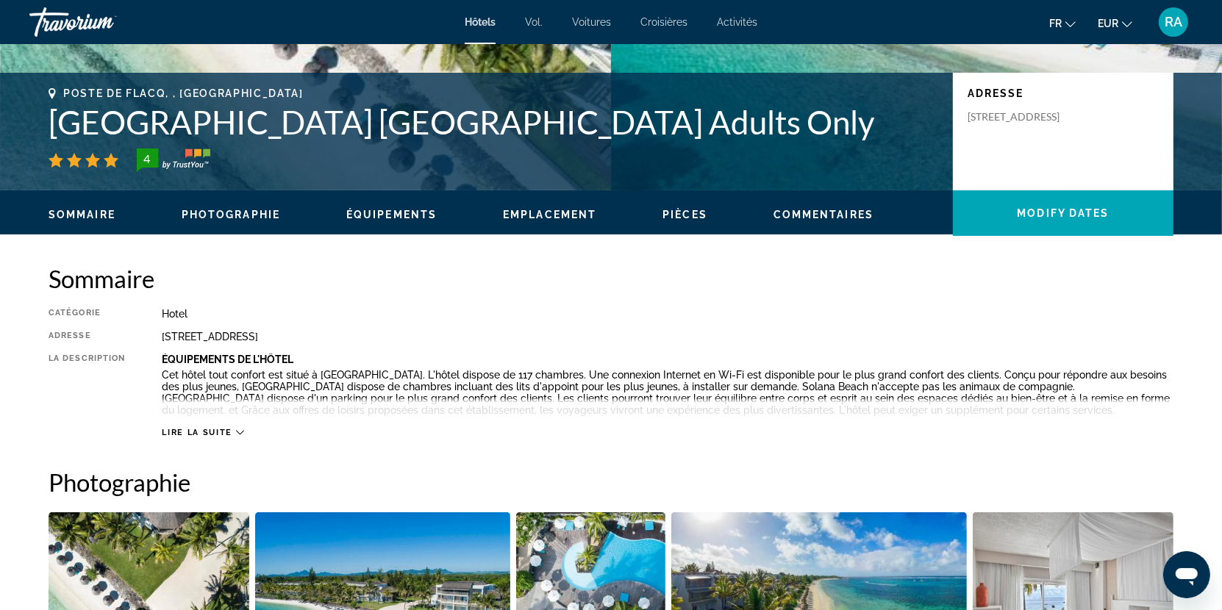
click at [206, 431] on span "Lire la suite" at bounding box center [197, 433] width 70 height 10
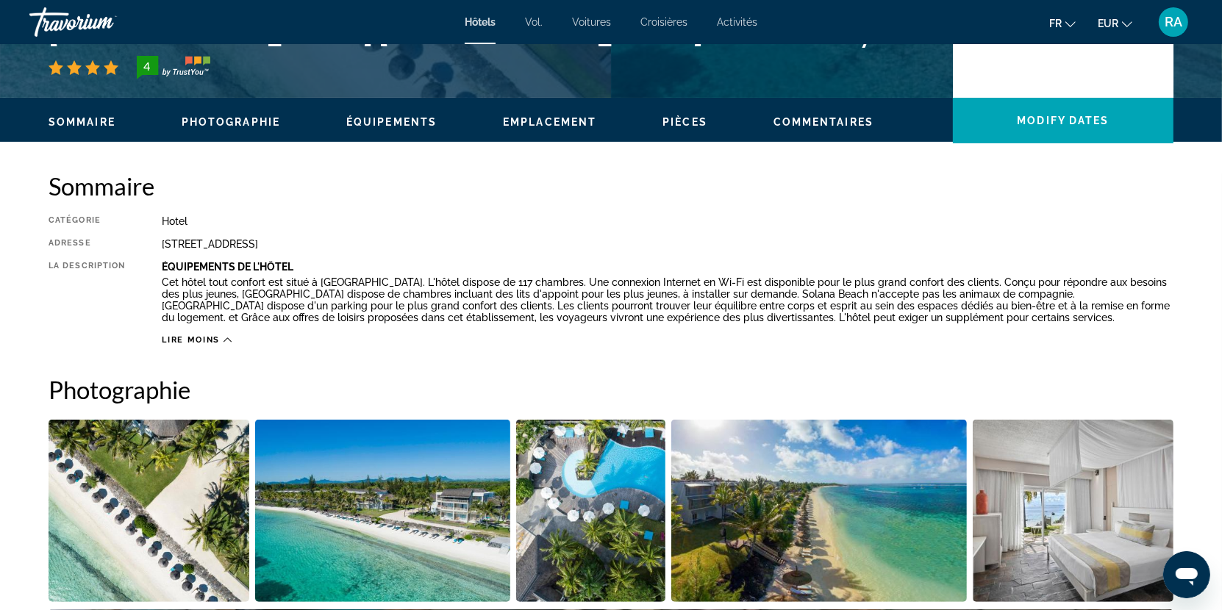
scroll to position [0, 0]
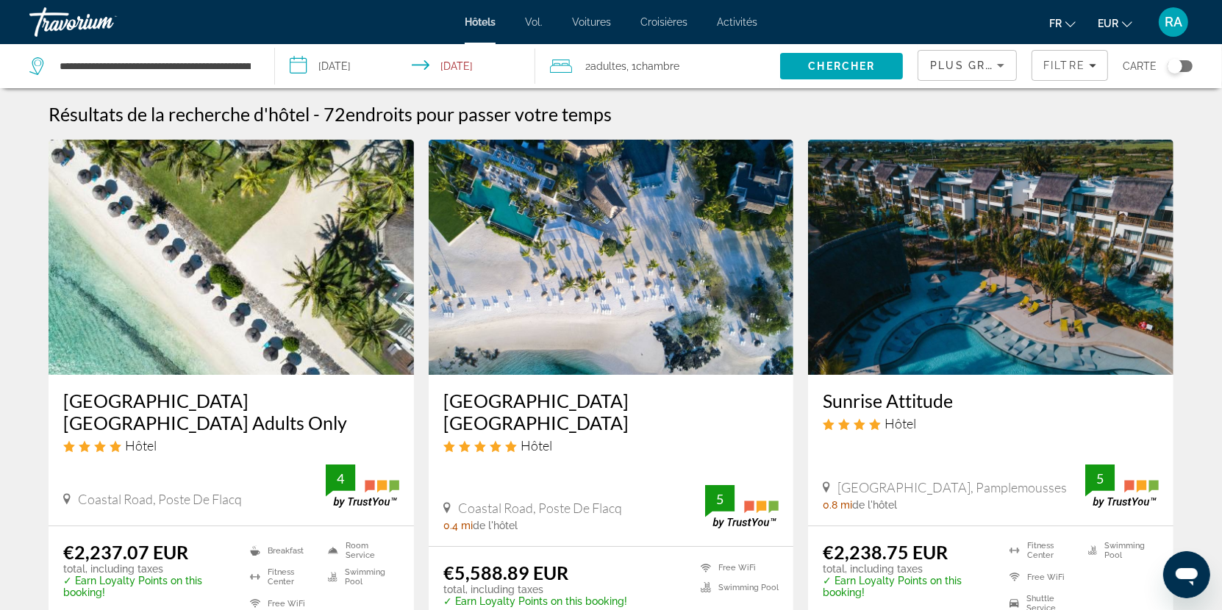
click at [155, 77] on div "**********" at bounding box center [144, 66] width 230 height 44
click at [170, 68] on input "**********" at bounding box center [155, 66] width 194 height 22
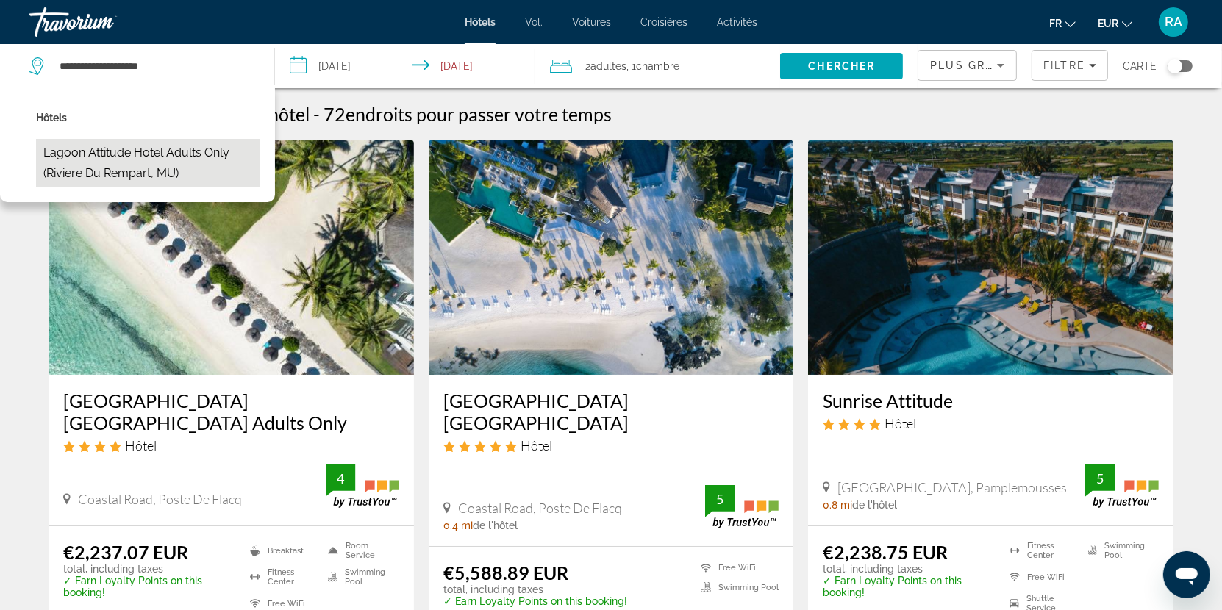
click at [185, 160] on button "Lagoon Attitude Hotel Adults only (Riviere Du Rempart, MU)" at bounding box center [148, 163] width 224 height 49
type input "**********"
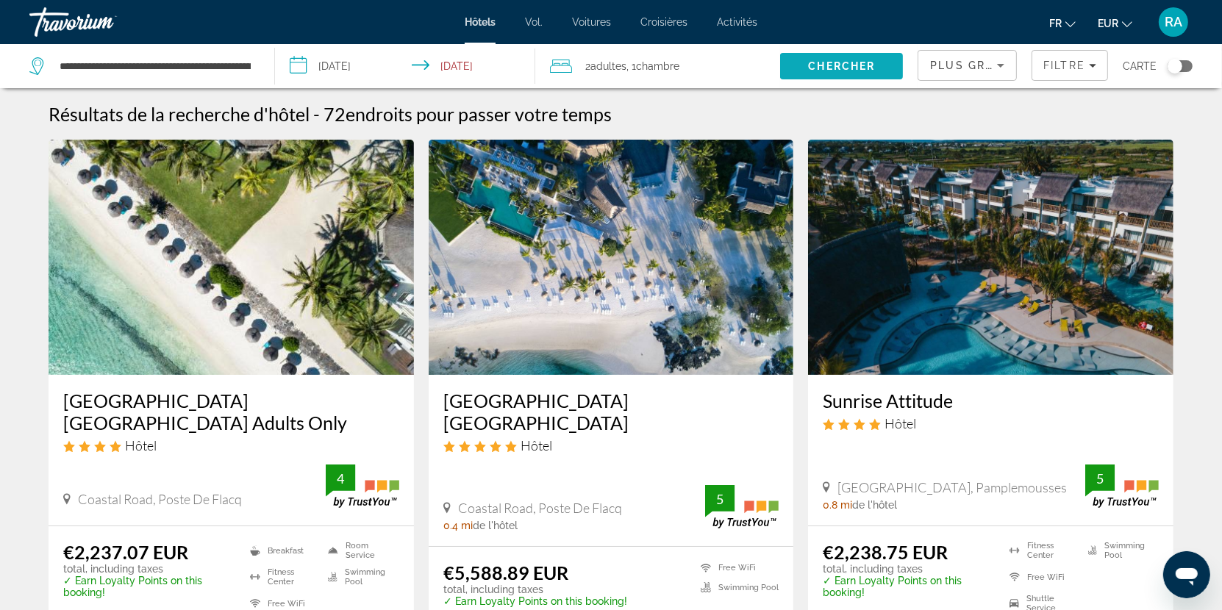
click at [819, 66] on span "Chercher" at bounding box center [842, 66] width 67 height 12
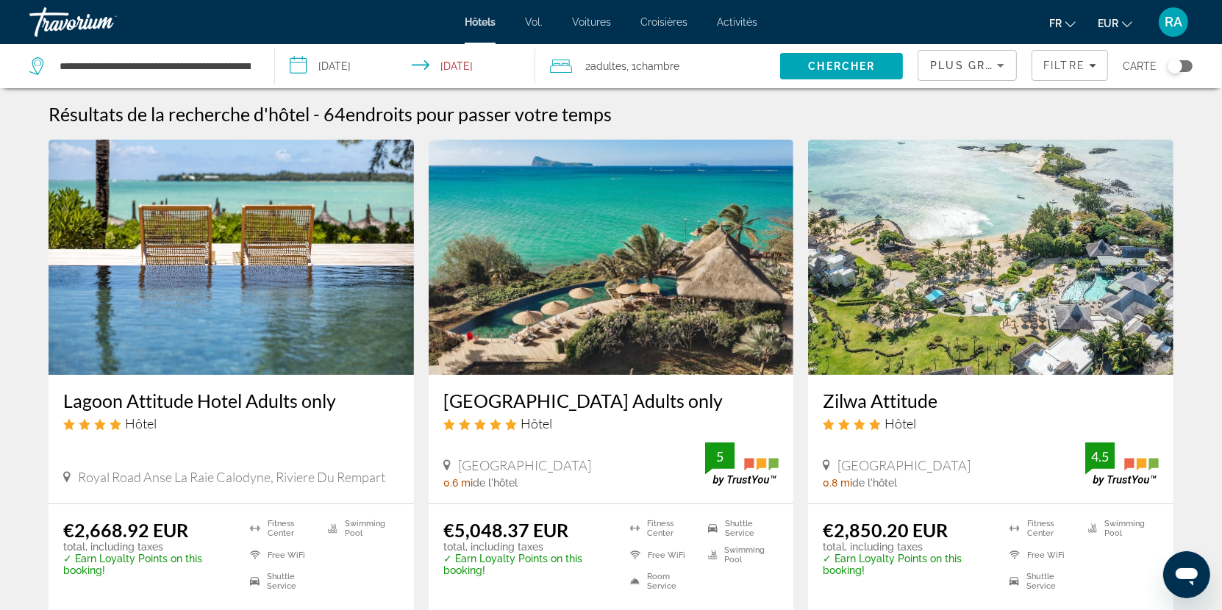
click at [293, 398] on h3 "Lagoon Attitude Hotel Adults only" at bounding box center [231, 401] width 336 height 22
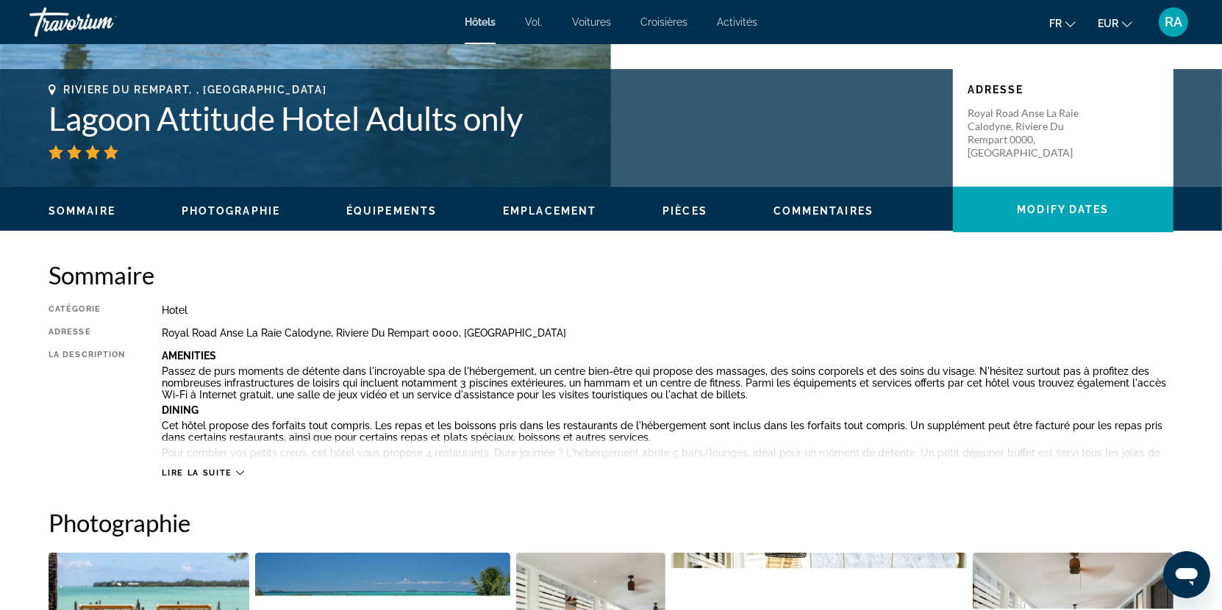
scroll to position [309, 0]
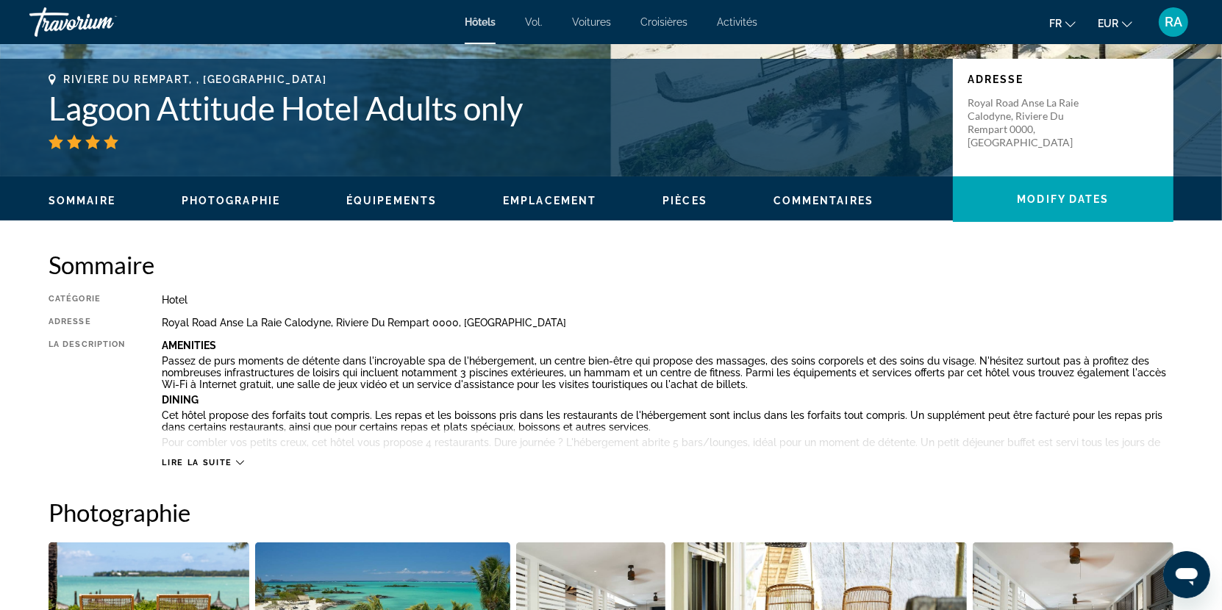
click at [193, 460] on span "Lire la suite" at bounding box center [197, 463] width 70 height 10
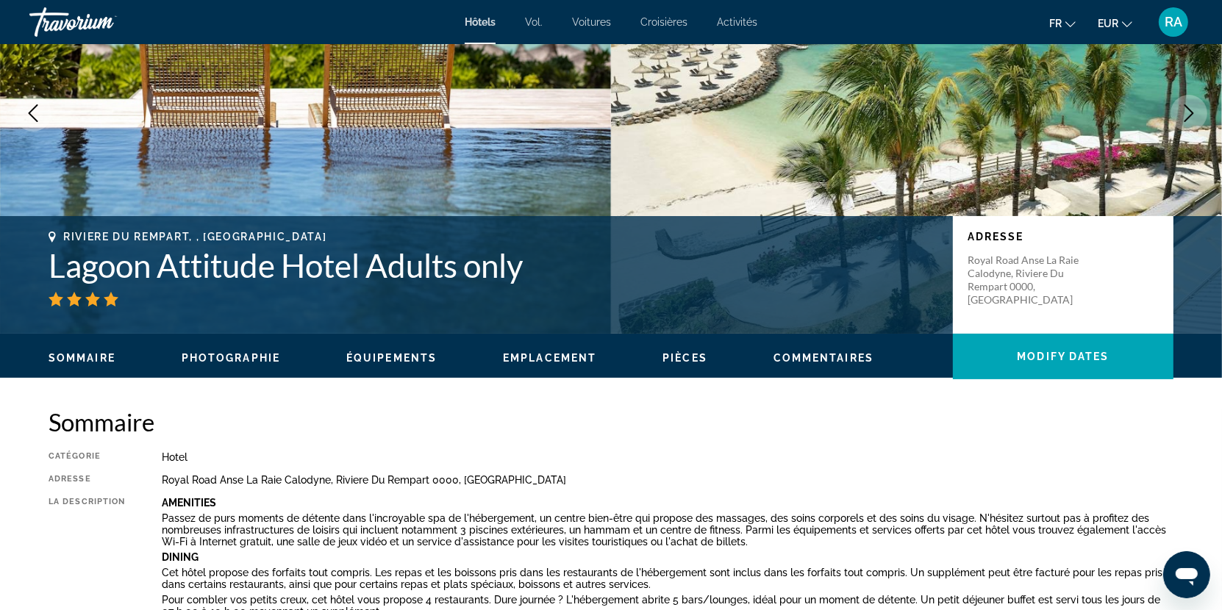
scroll to position [0, 0]
